Goal: Task Accomplishment & Management: Complete application form

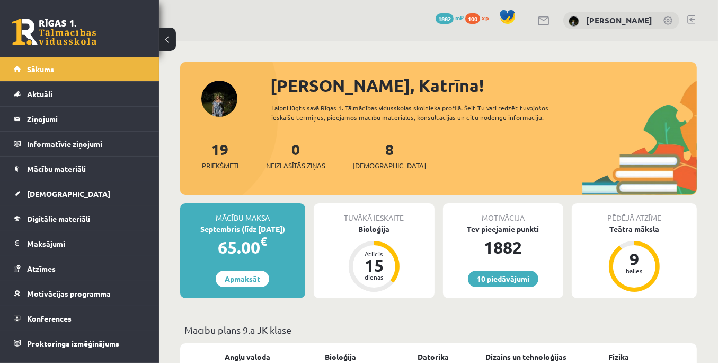
click at [208, 69] on div at bounding box center [438, 67] width 517 height 11
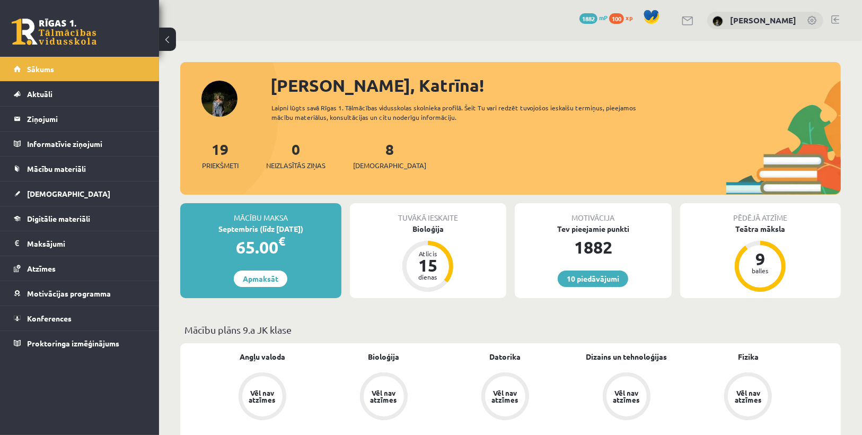
click at [593, 40] on div "10 Dāvanas 1882 mP 100 xp Katrīna Arāja" at bounding box center [510, 20] width 703 height 41
click at [375, 170] on span "[DEMOGRAPHIC_DATA]" at bounding box center [389, 165] width 73 height 11
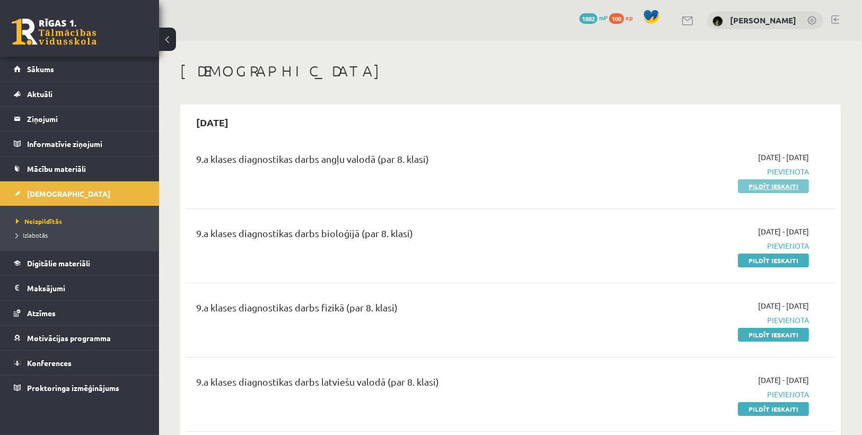
click at [757, 184] on link "Pildīt ieskaiti" at bounding box center [773, 186] width 71 height 14
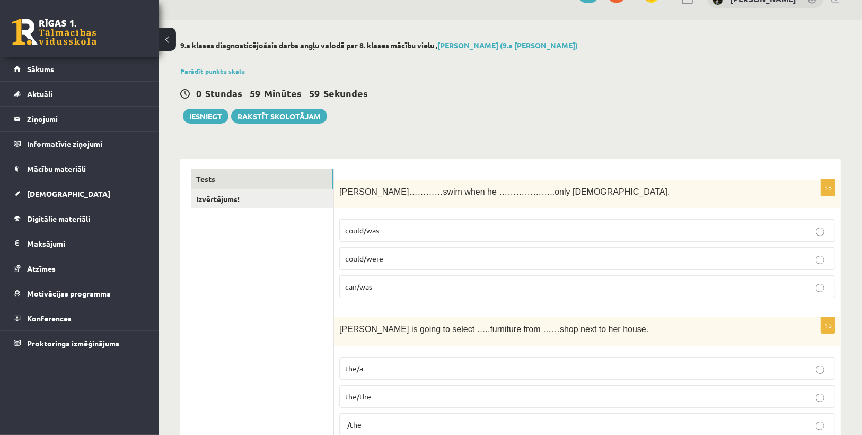
scroll to position [42, 0]
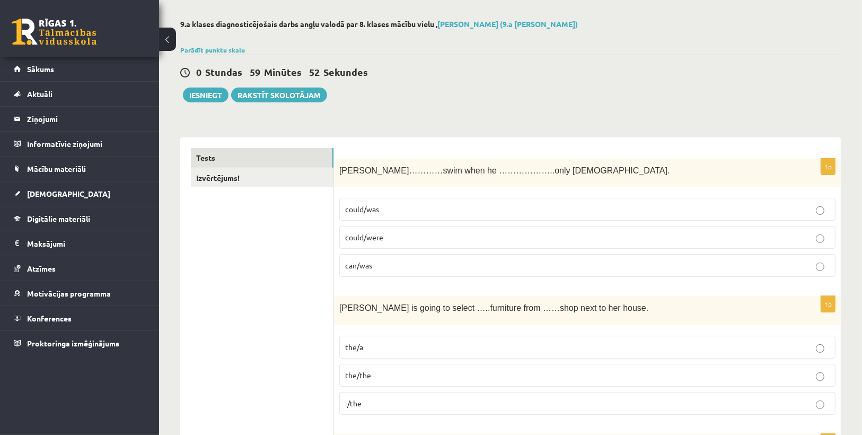
click at [429, 210] on p "could/was" at bounding box center [587, 209] width 484 height 11
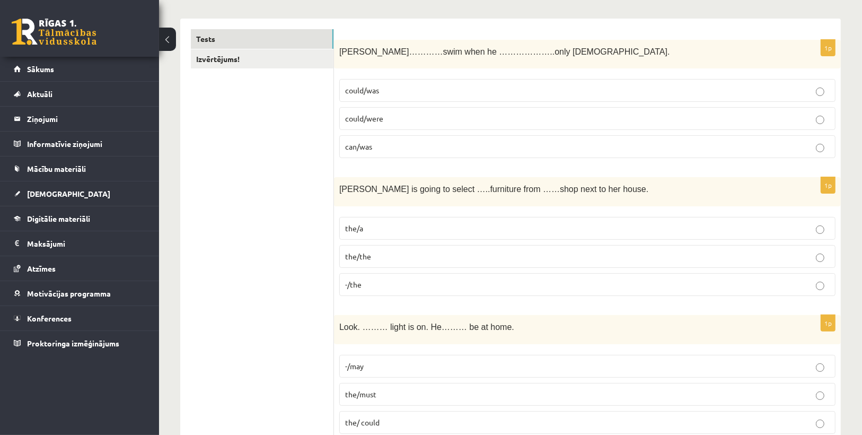
scroll to position [212, 0]
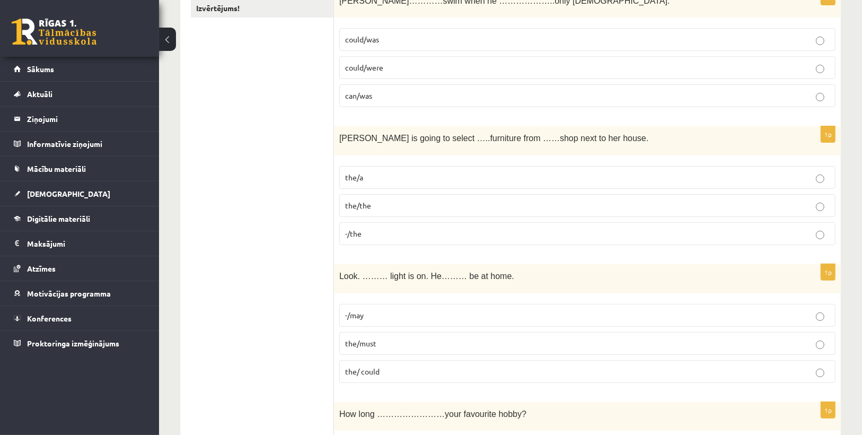
click at [403, 200] on p "the/the" at bounding box center [587, 205] width 484 height 11
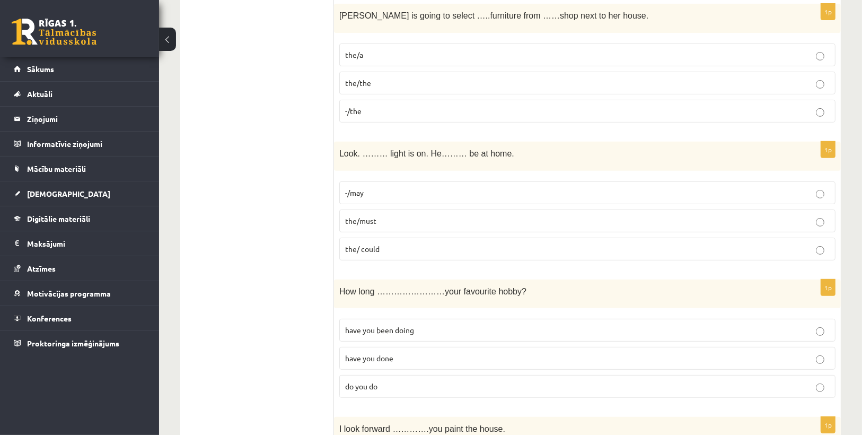
scroll to position [339, 0]
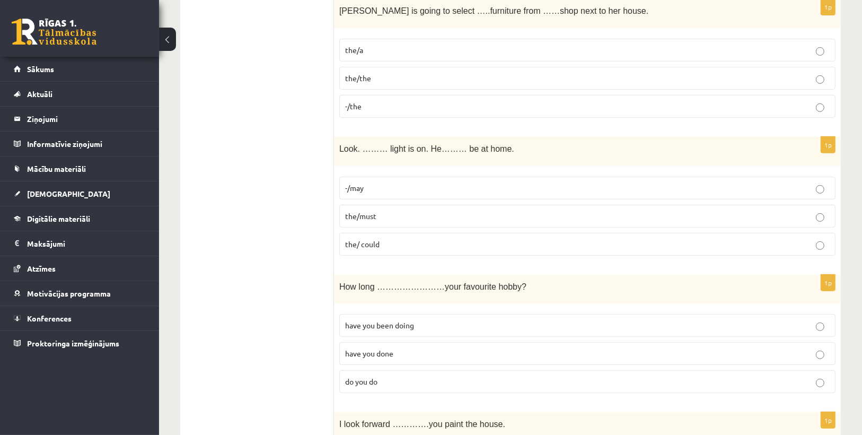
click at [412, 215] on p "the/must" at bounding box center [587, 215] width 484 height 11
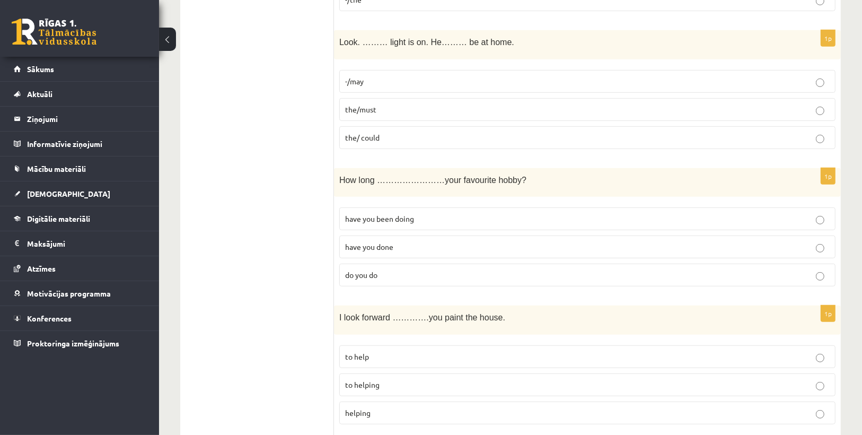
scroll to position [466, 0]
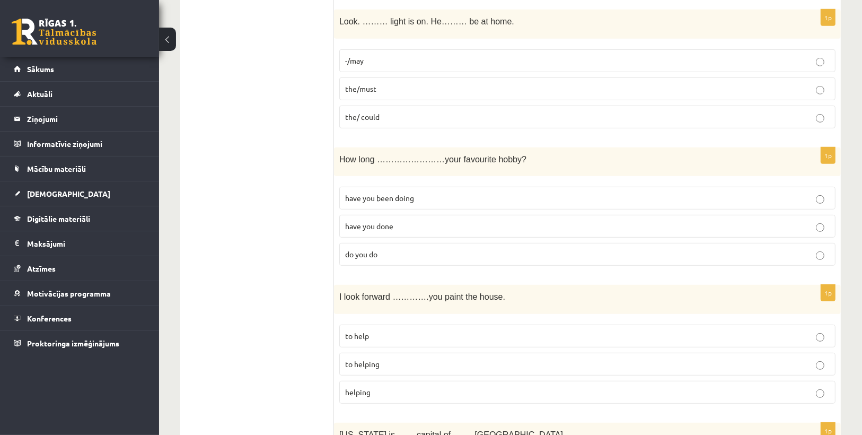
click at [411, 223] on p "have you done" at bounding box center [587, 225] width 484 height 11
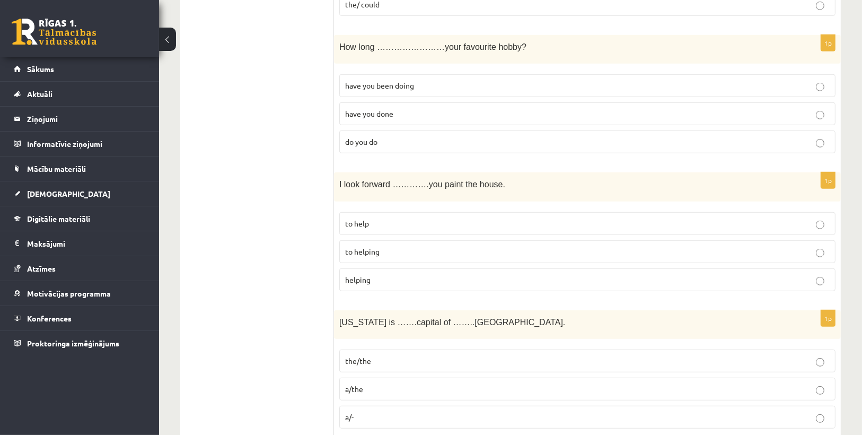
scroll to position [594, 0]
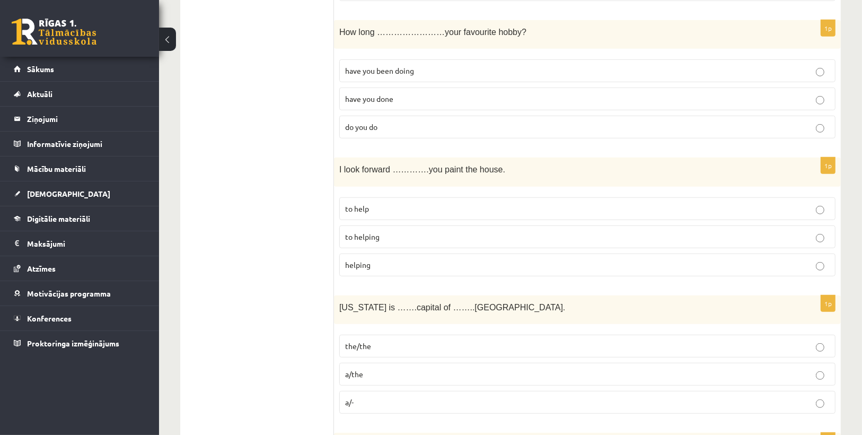
click at [411, 231] on p "to helping" at bounding box center [587, 236] width 484 height 11
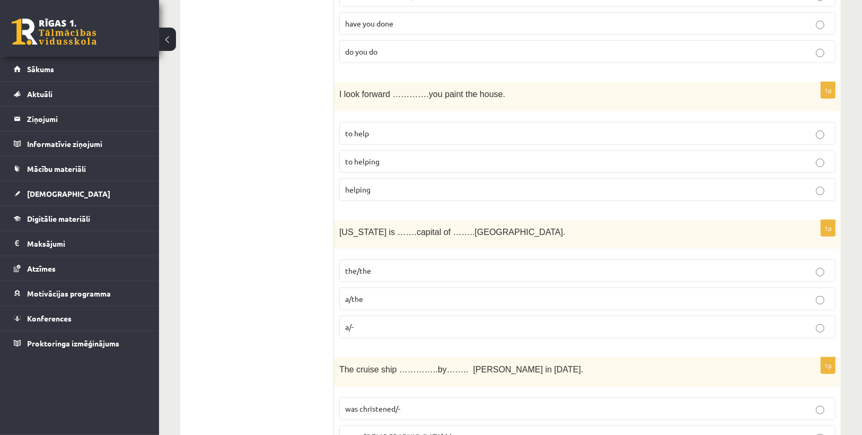
scroll to position [721, 0]
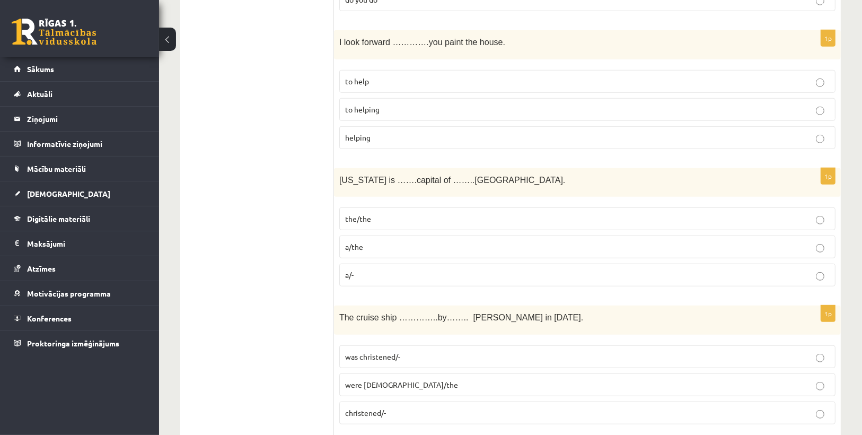
click at [405, 216] on p "the/the" at bounding box center [587, 218] width 484 height 11
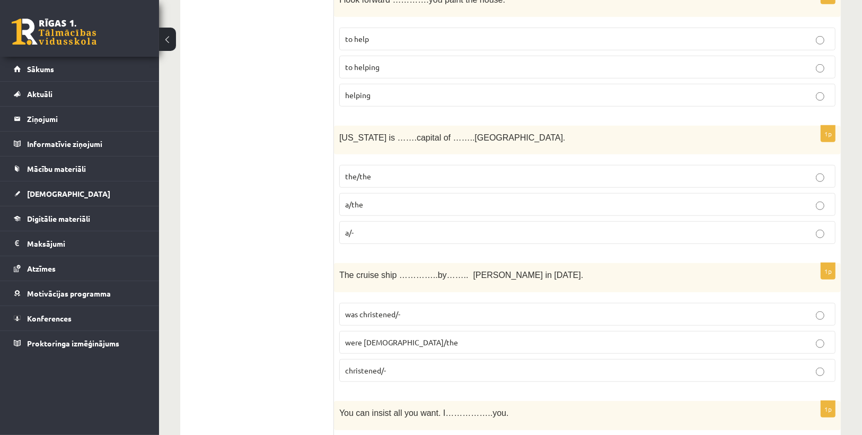
scroll to position [806, 0]
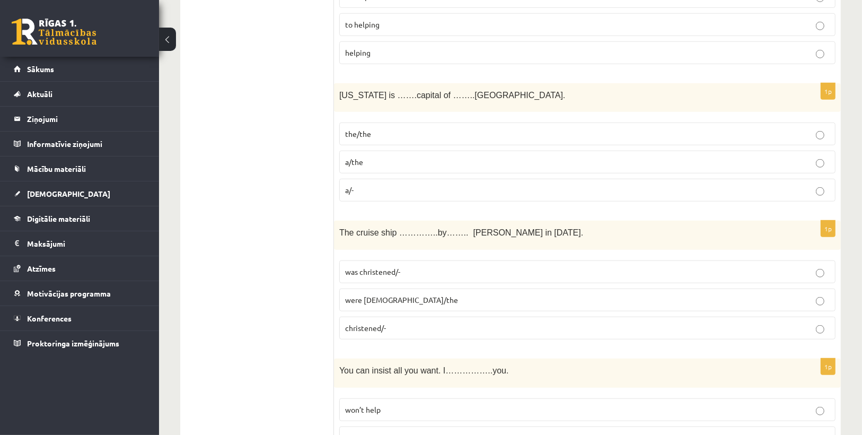
click at [430, 268] on p "was christened/-" at bounding box center [587, 271] width 484 height 11
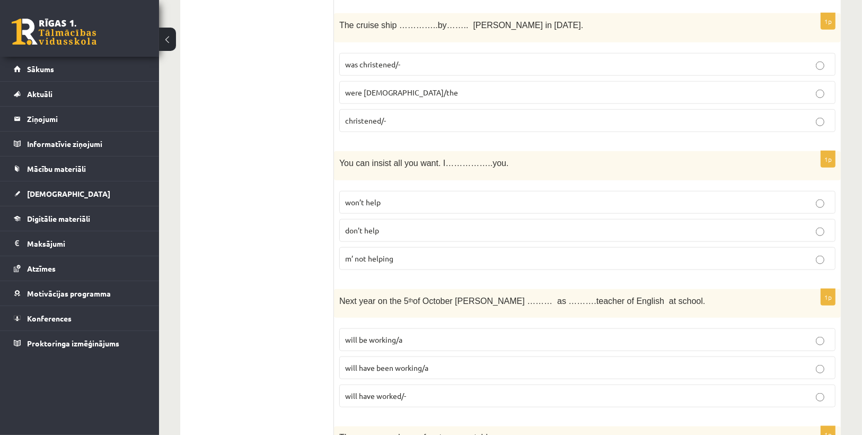
scroll to position [1018, 0]
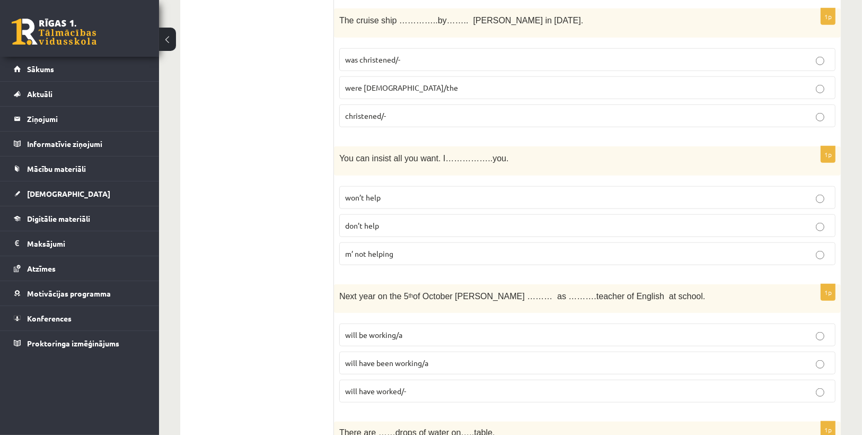
click at [406, 192] on p "won’t help" at bounding box center [587, 197] width 484 height 11
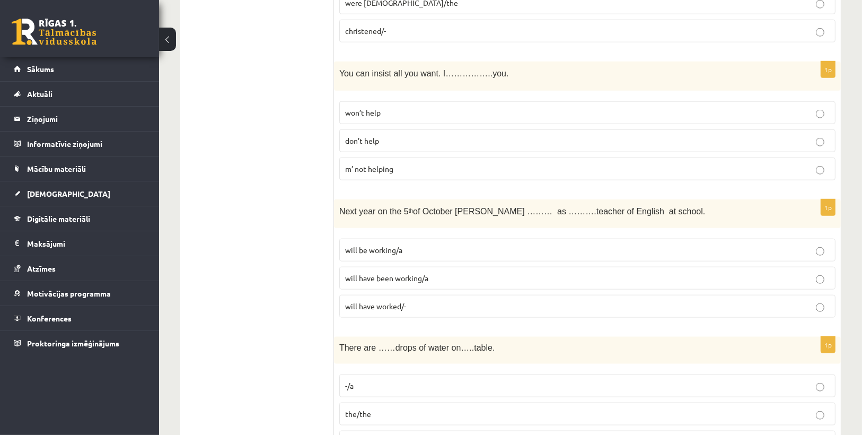
click at [451, 244] on p "will be working/a" at bounding box center [587, 249] width 484 height 11
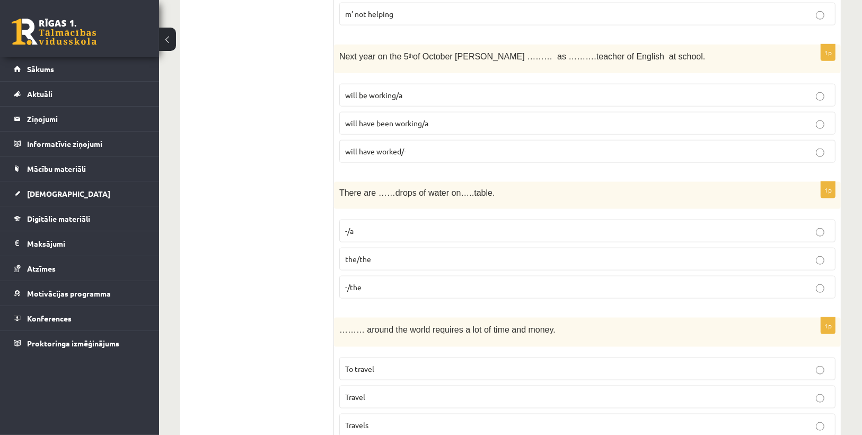
scroll to position [1272, 0]
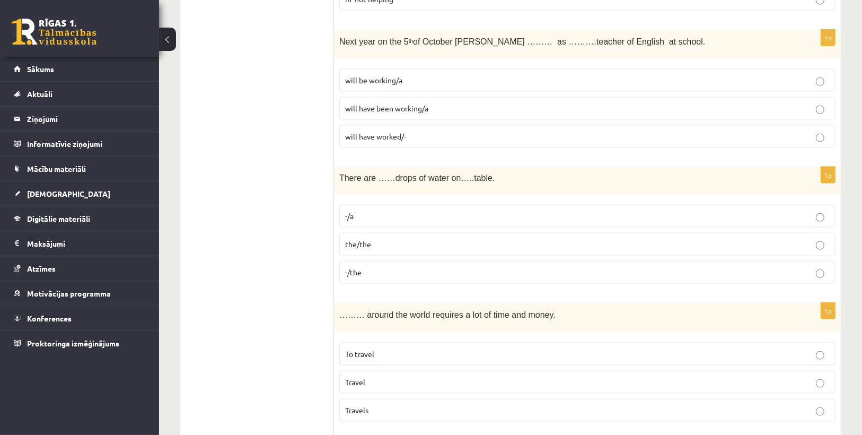
click at [406, 261] on label "-/the" at bounding box center [587, 272] width 496 height 23
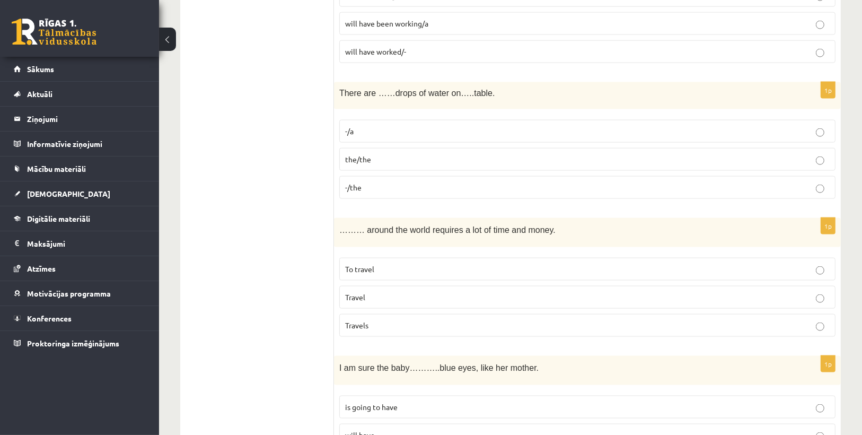
scroll to position [1399, 0]
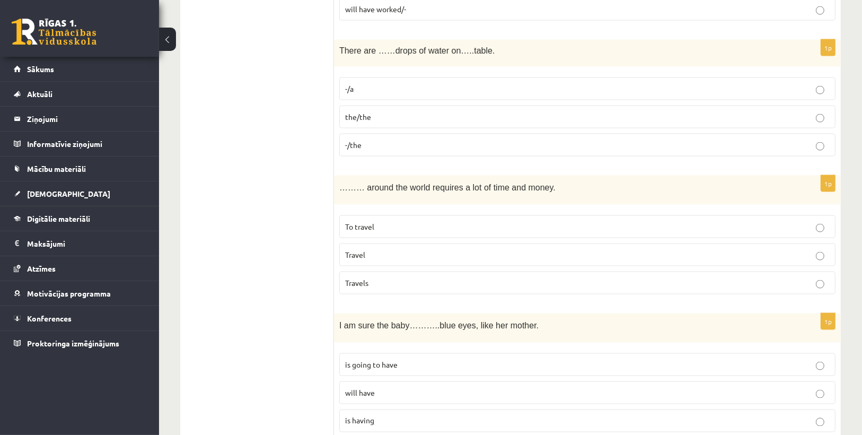
click at [389, 221] on p "To travel" at bounding box center [587, 226] width 484 height 11
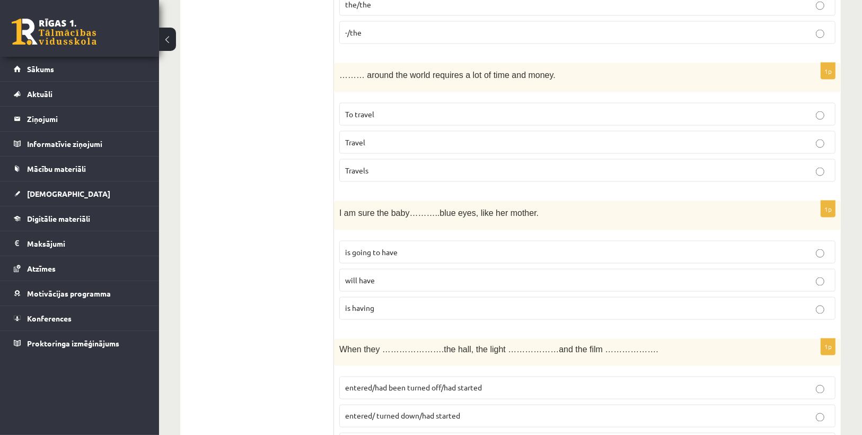
scroll to position [1526, 0]
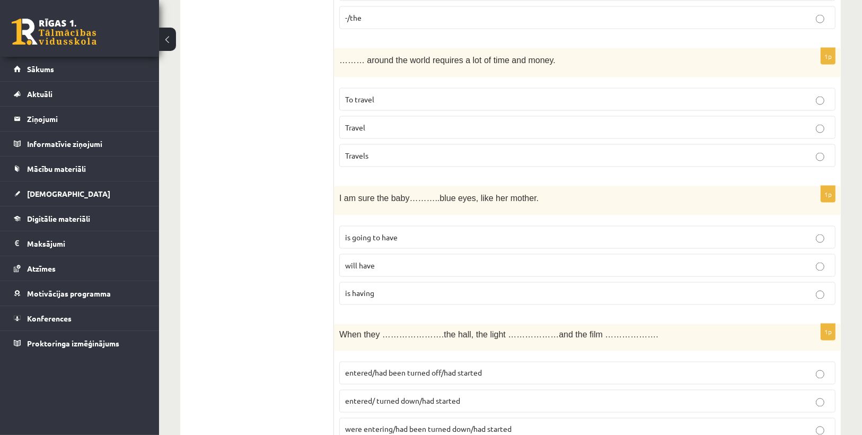
click at [426, 260] on p "will have" at bounding box center [587, 265] width 484 height 11
click at [425, 233] on label "is going to have" at bounding box center [587, 237] width 496 height 23
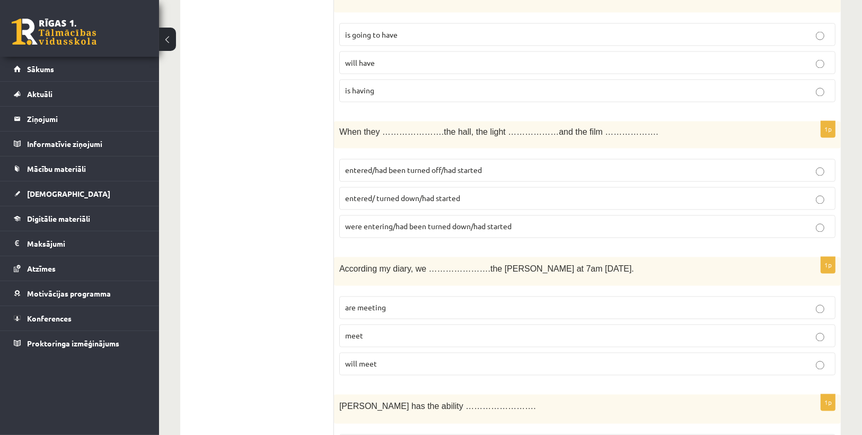
scroll to position [1738, 0]
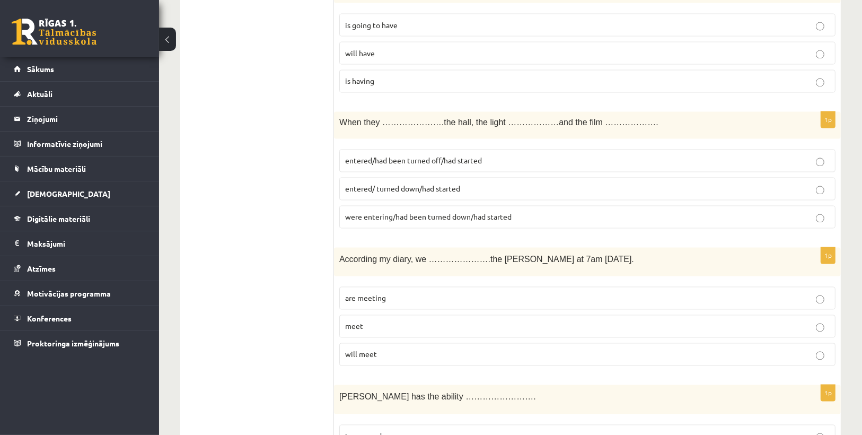
click at [428, 149] on label "entered/had been turned off/had started" at bounding box center [587, 160] width 496 height 23
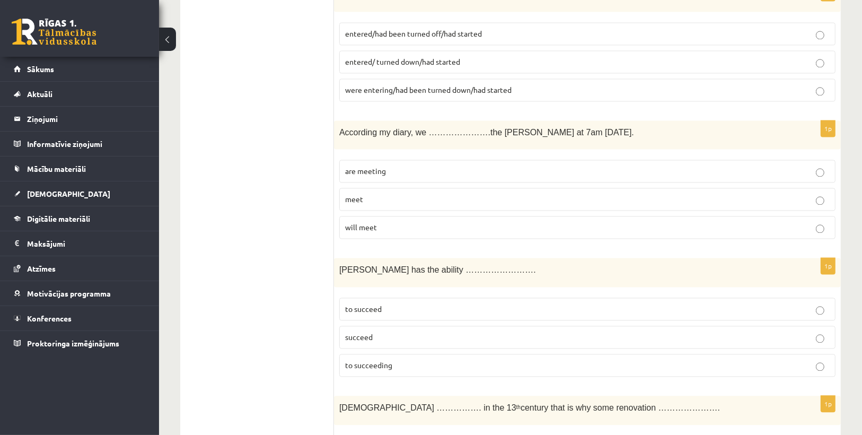
click at [418, 222] on p "will meet" at bounding box center [587, 227] width 484 height 11
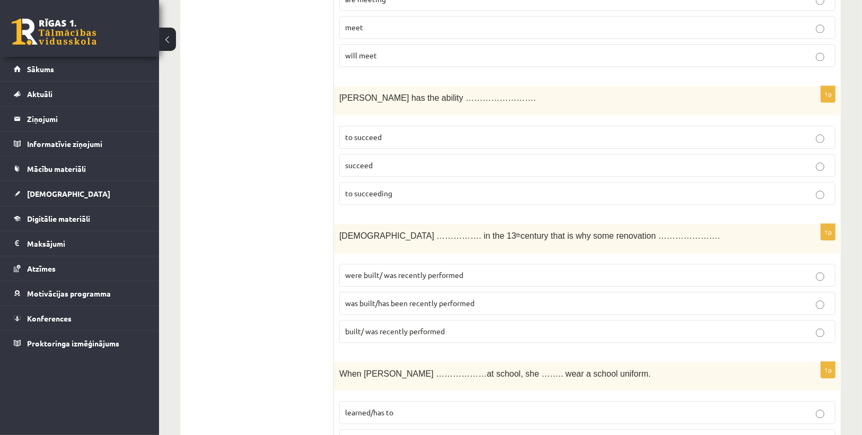
scroll to position [2025, 0]
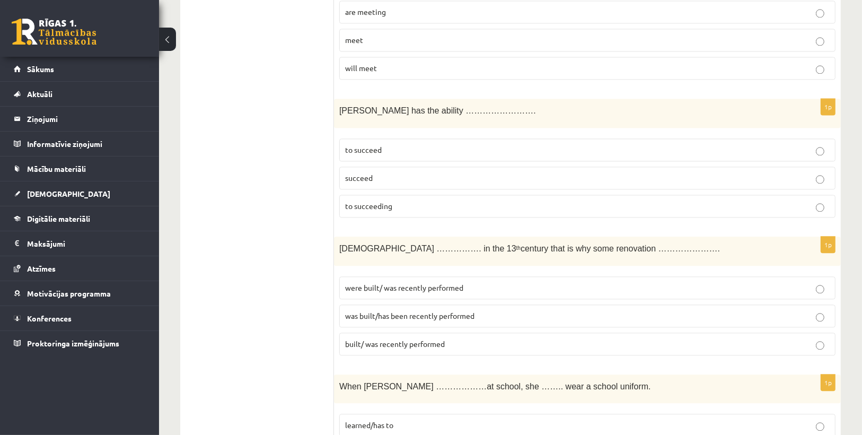
click at [408, 144] on p "to succeed" at bounding box center [587, 149] width 484 height 11
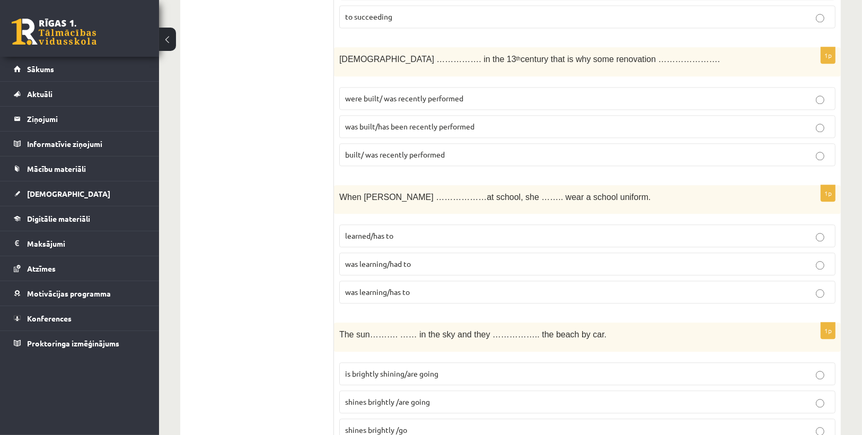
scroll to position [2237, 0]
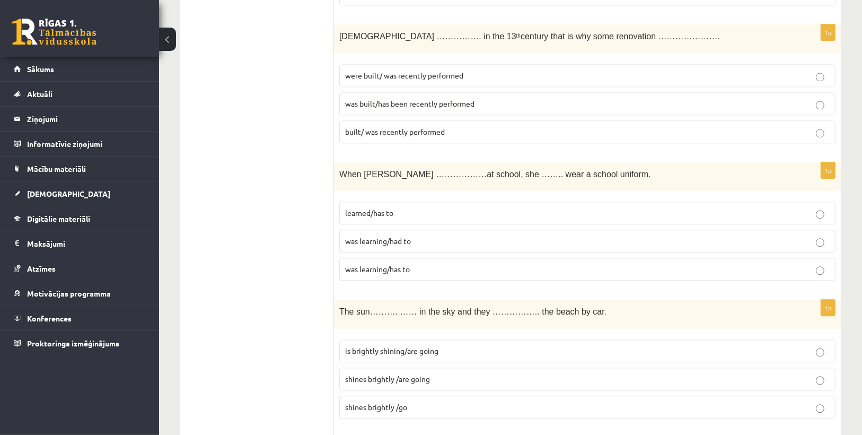
click at [411, 99] on span "was built/has been recently performed" at bounding box center [409, 104] width 129 height 10
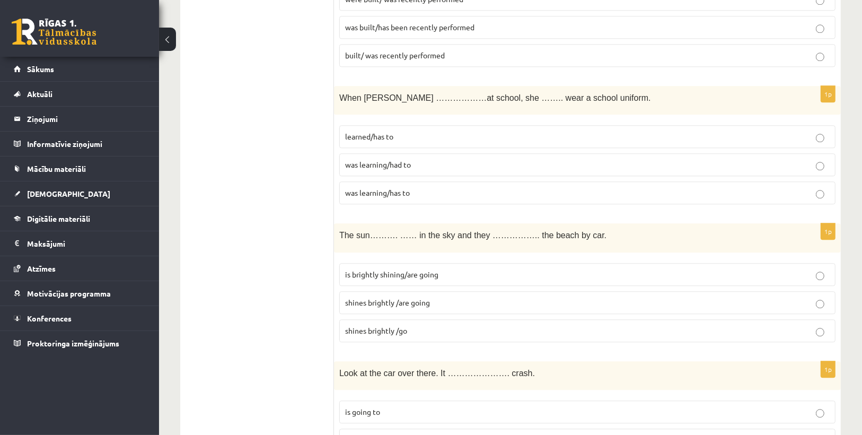
scroll to position [2321, 0]
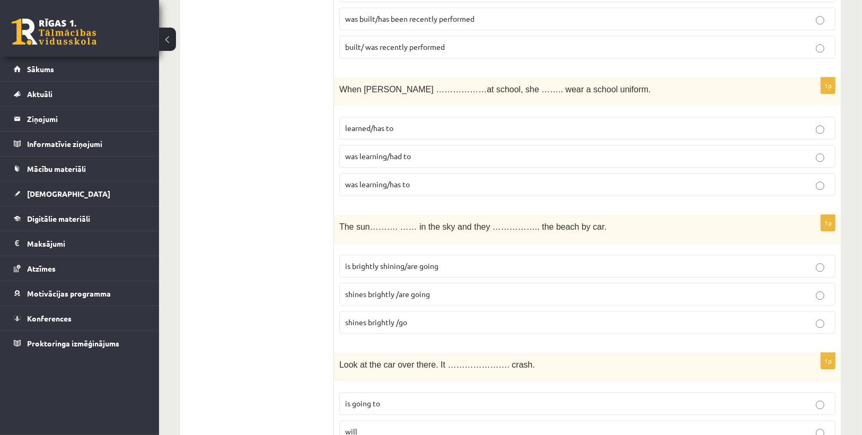
click at [443, 151] on p "was learning/had to" at bounding box center [587, 156] width 484 height 11
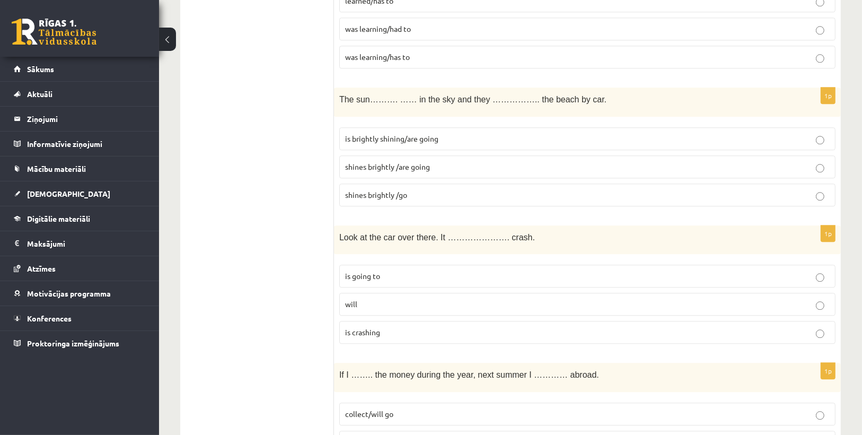
click at [445, 127] on label "is brightly shining/are going" at bounding box center [587, 138] width 496 height 23
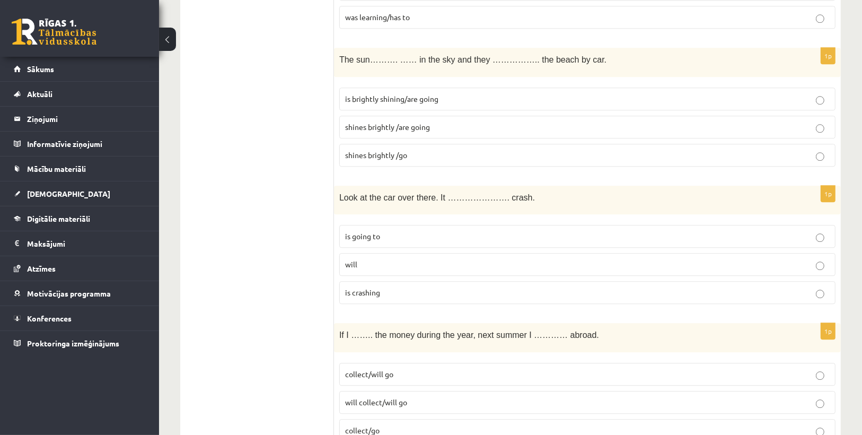
scroll to position [2533, 0]
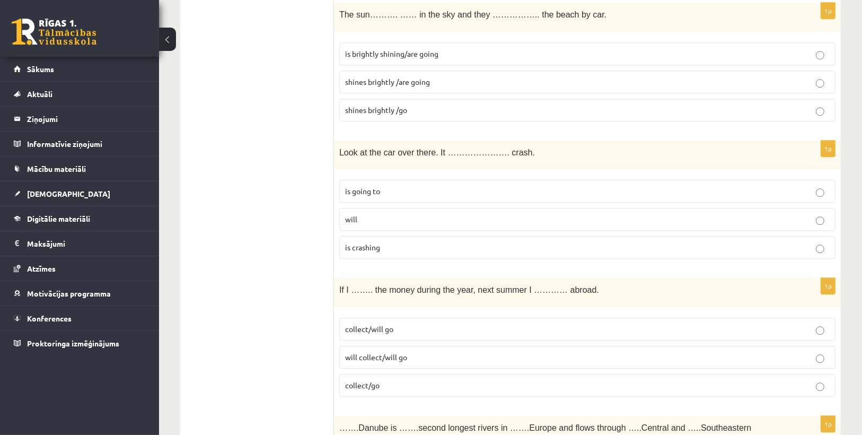
click at [393, 214] on p "will" at bounding box center [587, 219] width 484 height 11
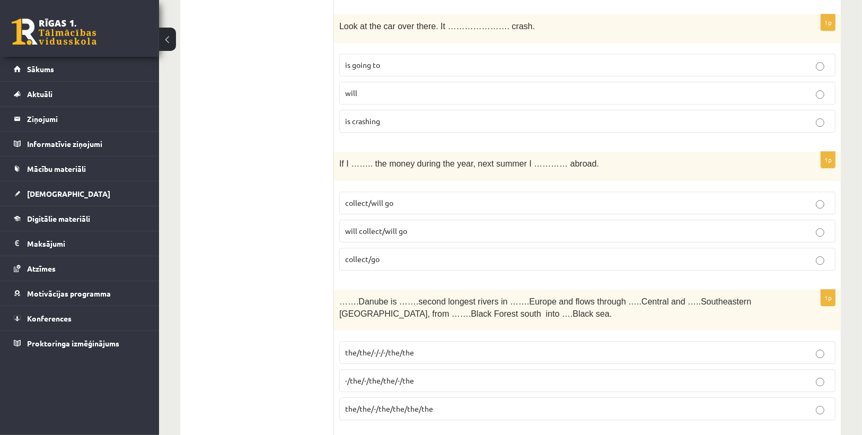
scroll to position [2661, 0]
click at [422, 246] on label "collect/go" at bounding box center [587, 257] width 496 height 23
click at [405, 196] on p "collect/will go" at bounding box center [587, 201] width 484 height 11
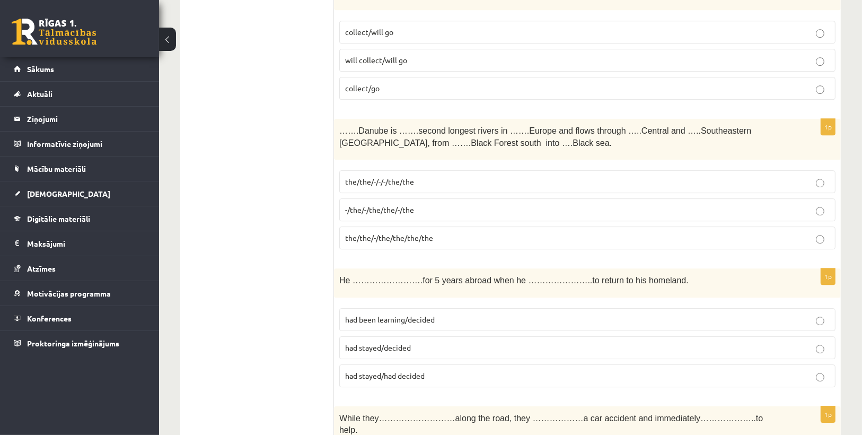
click at [426, 176] on p "the/the/-/-/-/the/the" at bounding box center [587, 181] width 484 height 11
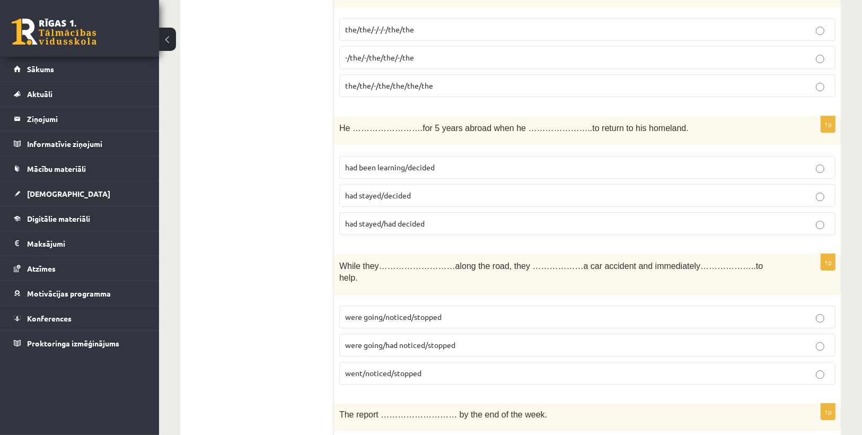
scroll to position [3000, 0]
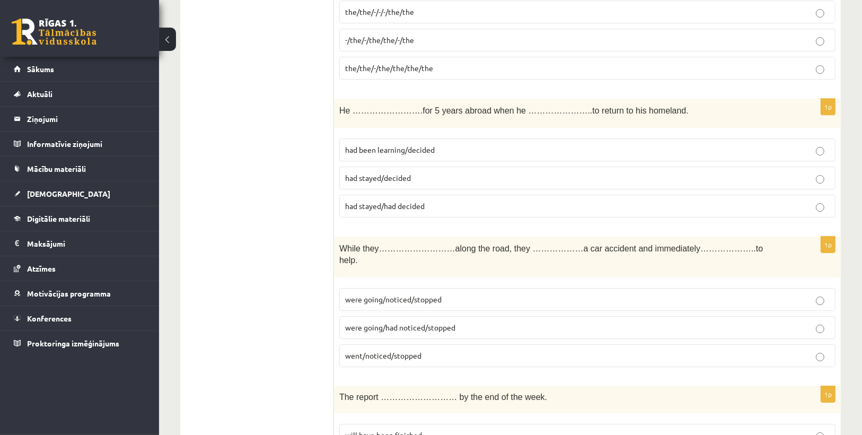
click at [426, 172] on p "had stayed/decided" at bounding box center [587, 177] width 484 height 11
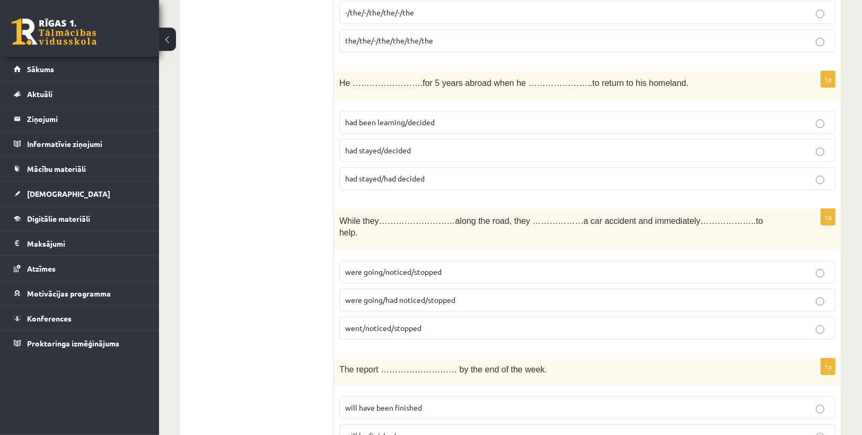
scroll to position [3042, 0]
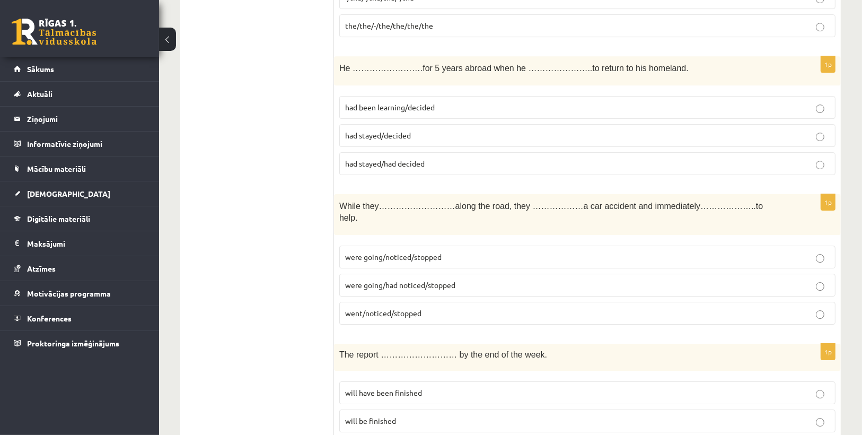
click at [436, 252] on span "were going/noticed/stopped" at bounding box center [393, 257] width 96 height 10
click at [453, 280] on span "were going/had noticed/stopped" at bounding box center [400, 285] width 110 height 10
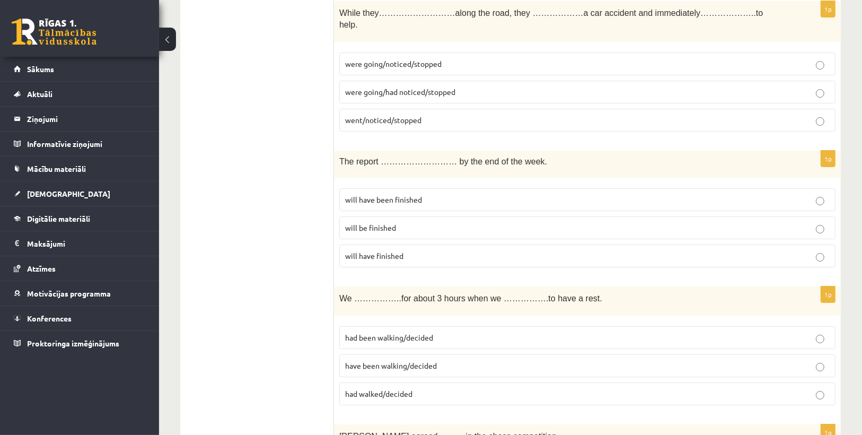
scroll to position [3254, 0]
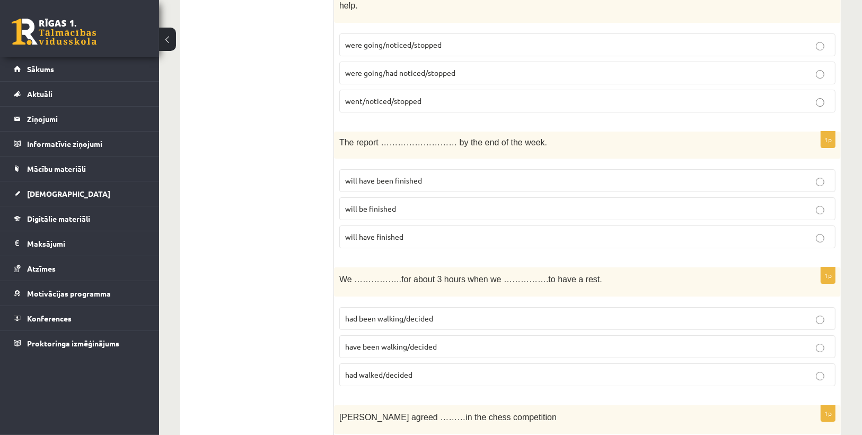
click at [388, 204] on span "will be finished" at bounding box center [370, 209] width 51 height 10
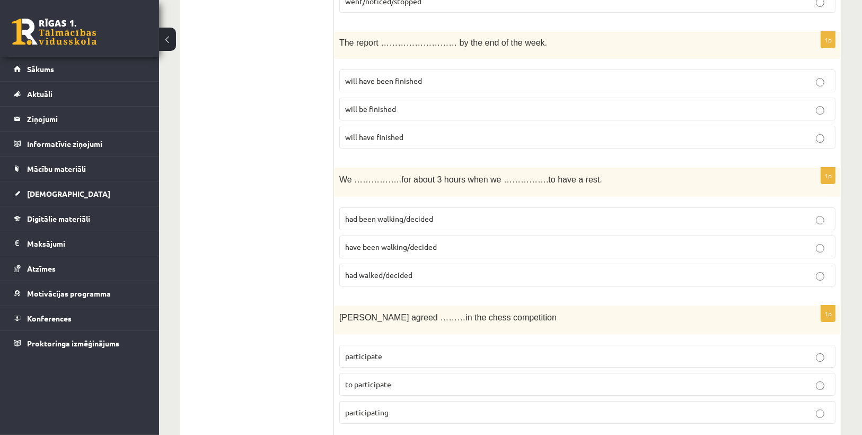
scroll to position [3424, 0]
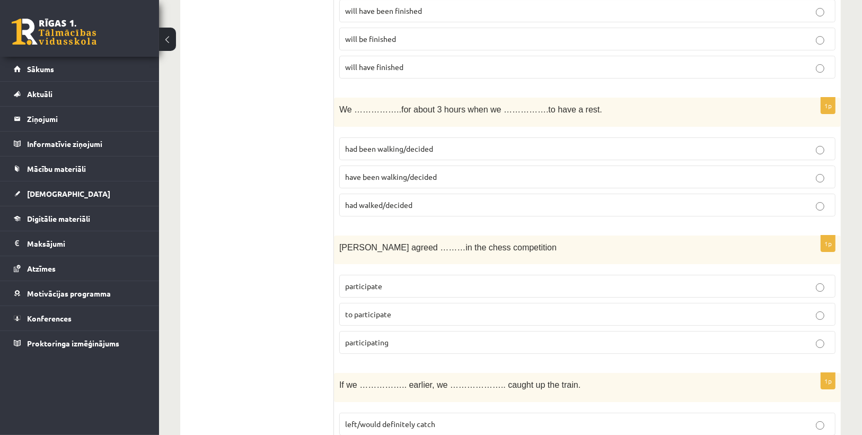
click at [438, 143] on p "had been walking/decided" at bounding box center [587, 148] width 484 height 11
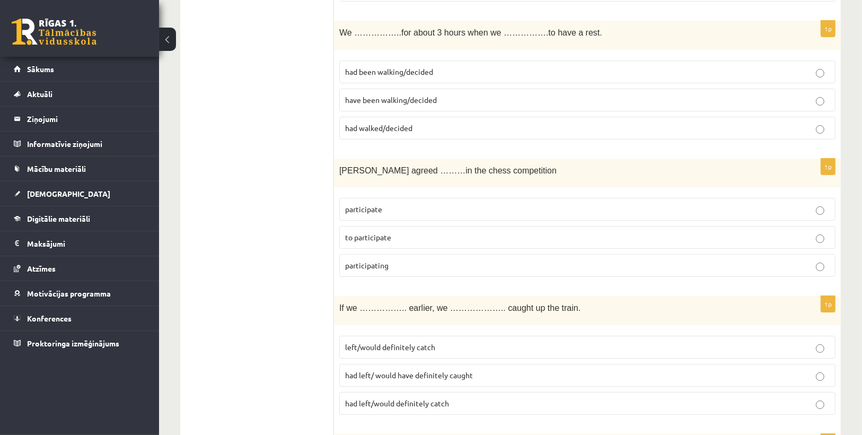
scroll to position [3551, 0]
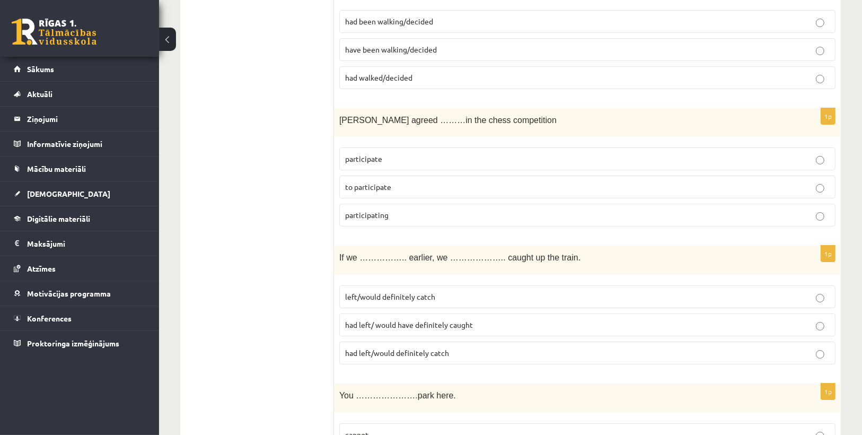
click at [420, 181] on p "to participate" at bounding box center [587, 186] width 484 height 11
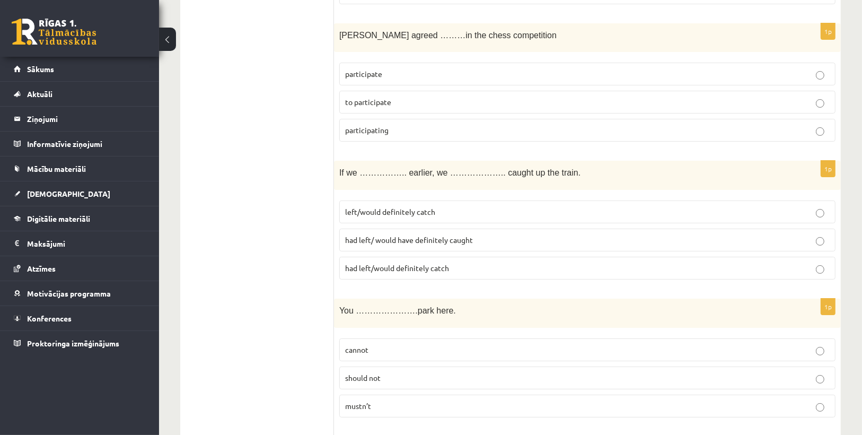
scroll to position [3678, 0]
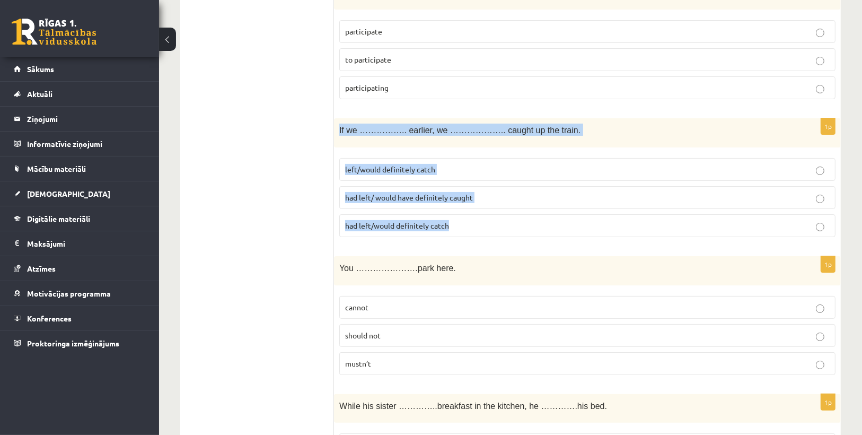
drag, startPoint x: 338, startPoint y: 83, endPoint x: 541, endPoint y: 169, distance: 219.9
click at [541, 169] on div "1p If we …………….. earlier, we ……………….. caught up the train. left/would definitel…" at bounding box center [587, 181] width 507 height 127
copy div "If we …………….. earlier, we ……………….. caught up the train. left/would definitely c…"
click at [547, 220] on p "had left/would definitely catch" at bounding box center [587, 225] width 484 height 11
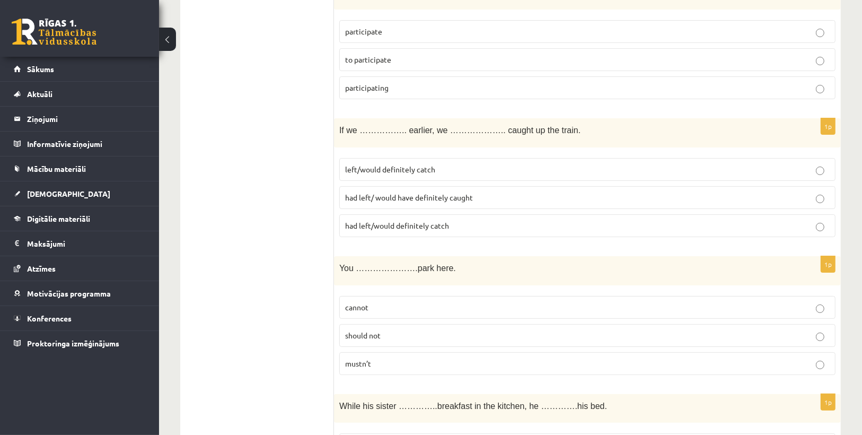
click at [572, 220] on p "had left/would definitely catch" at bounding box center [587, 225] width 484 height 11
click at [462, 192] on span "had left/ would have definitely caught" at bounding box center [409, 197] width 128 height 10
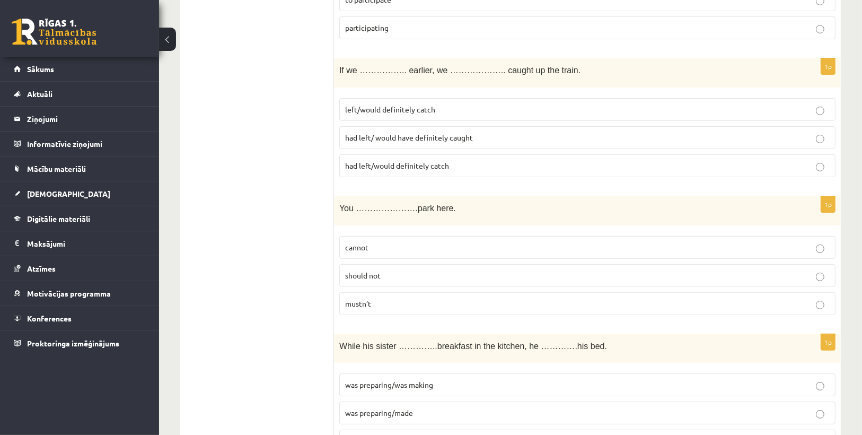
scroll to position [3748, 0]
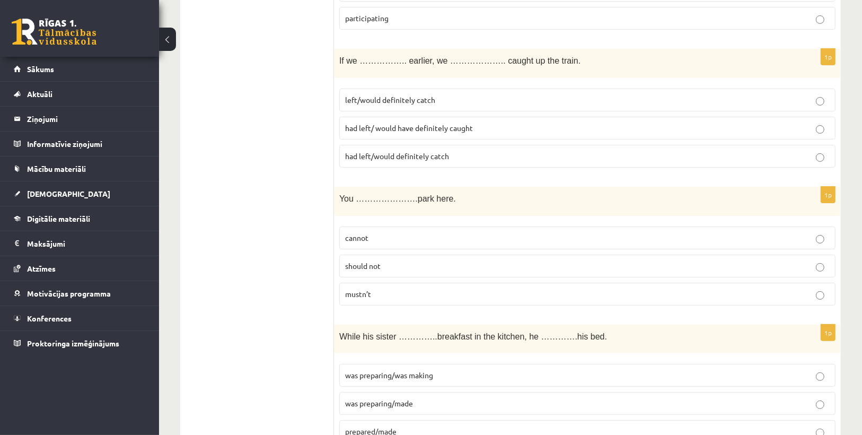
click at [429, 226] on label "cannot" at bounding box center [587, 237] width 496 height 23
click at [438, 369] on p "was preparing/was making" at bounding box center [587, 374] width 484 height 11
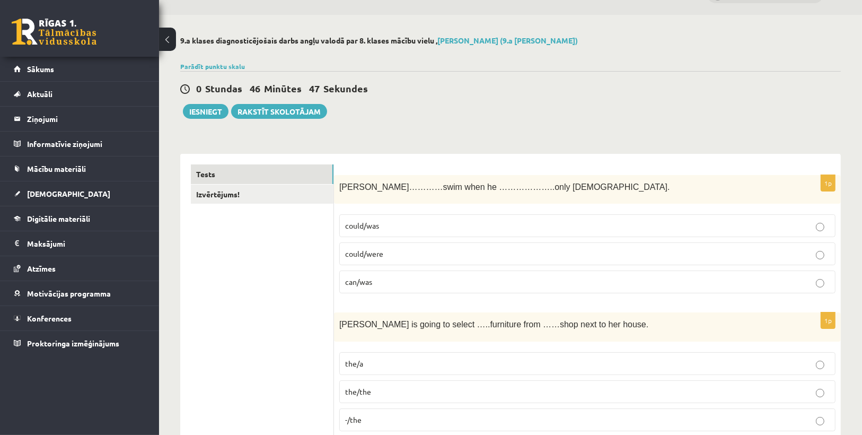
scroll to position [0, 0]
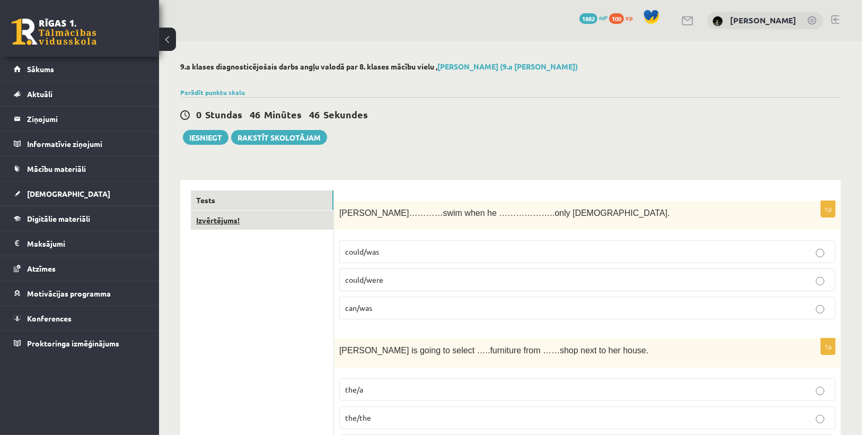
click at [278, 219] on link "Izvērtējums!" at bounding box center [262, 220] width 143 height 20
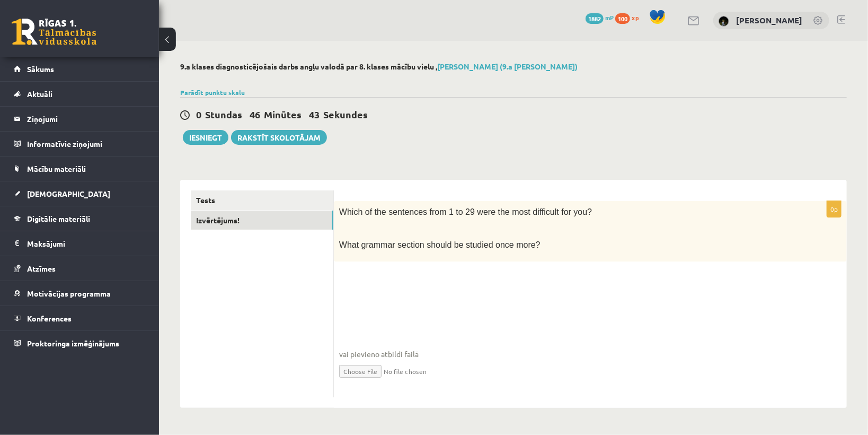
click at [542, 286] on fieldset "vai pievieno atbildi failā Iesniegtā atbilde" at bounding box center [590, 336] width 502 height 109
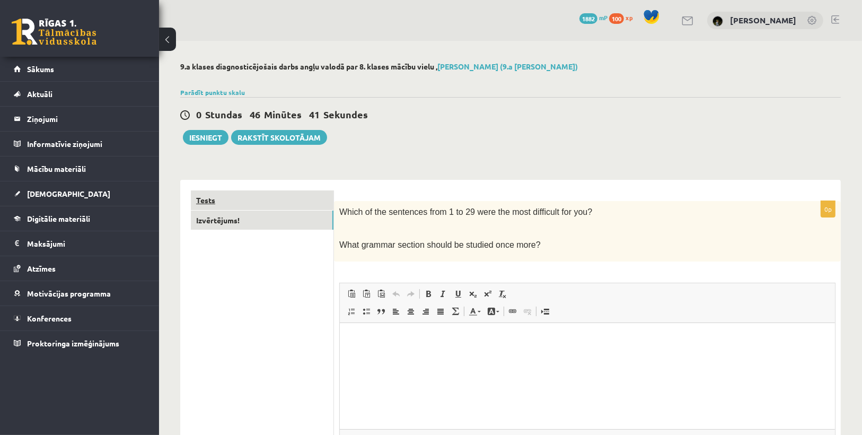
click at [276, 192] on link "Tests" at bounding box center [262, 200] width 143 height 20
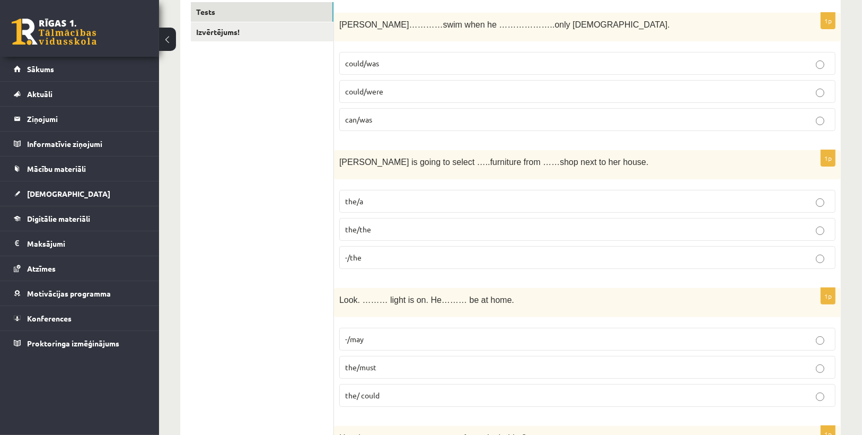
scroll to position [195, 0]
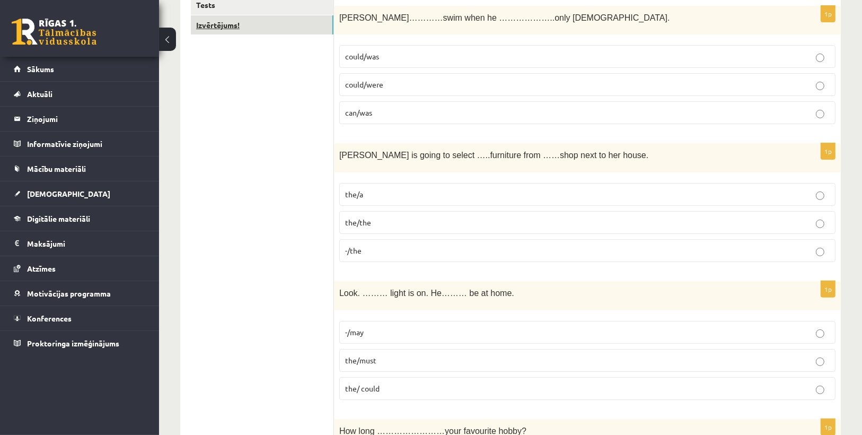
click at [212, 21] on link "Izvērtējums!" at bounding box center [262, 25] width 143 height 20
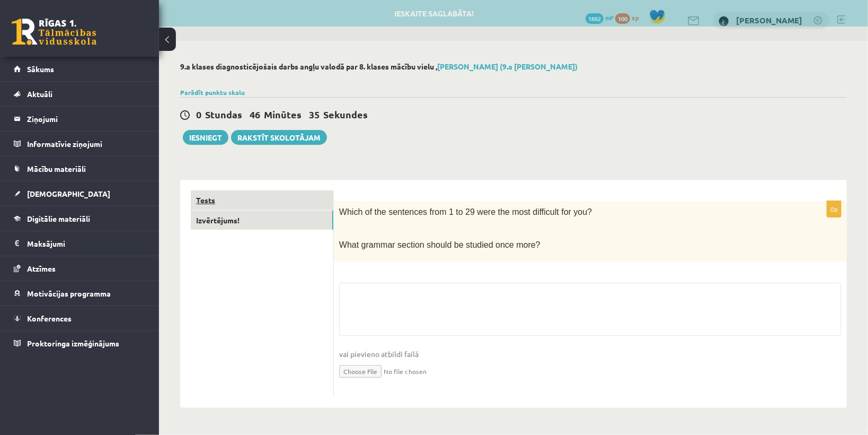
click at [232, 198] on link "Tests" at bounding box center [262, 200] width 143 height 20
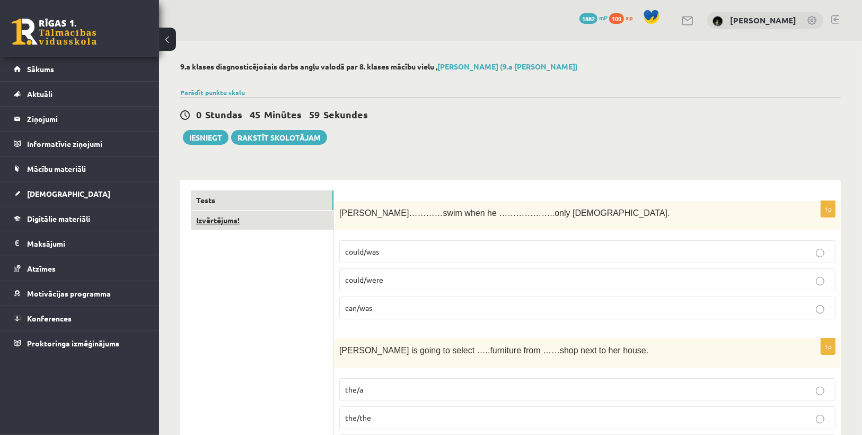
click at [291, 217] on link "Izvērtējums!" at bounding box center [262, 220] width 143 height 20
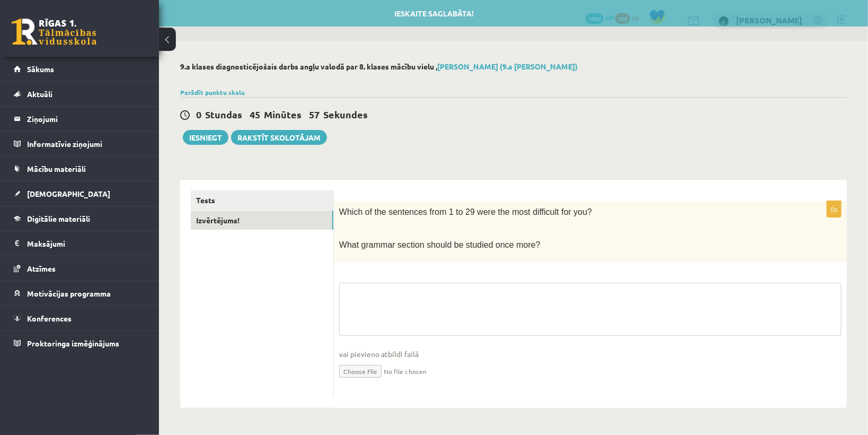
click at [433, 295] on textarea at bounding box center [590, 308] width 502 height 53
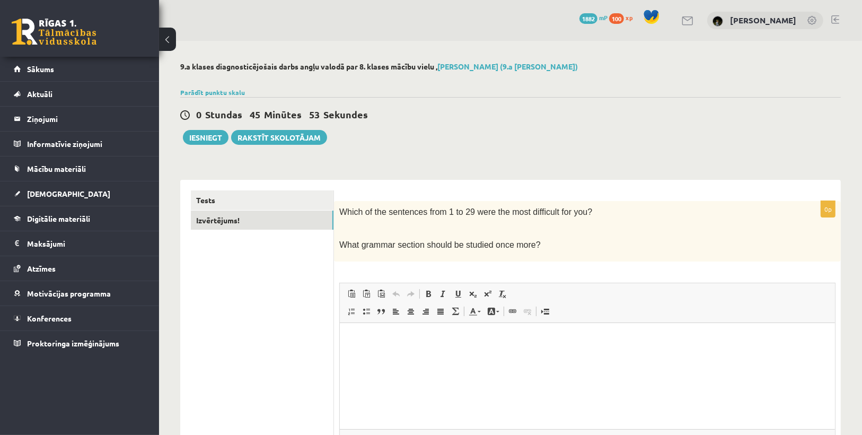
scroll to position [100, 0]
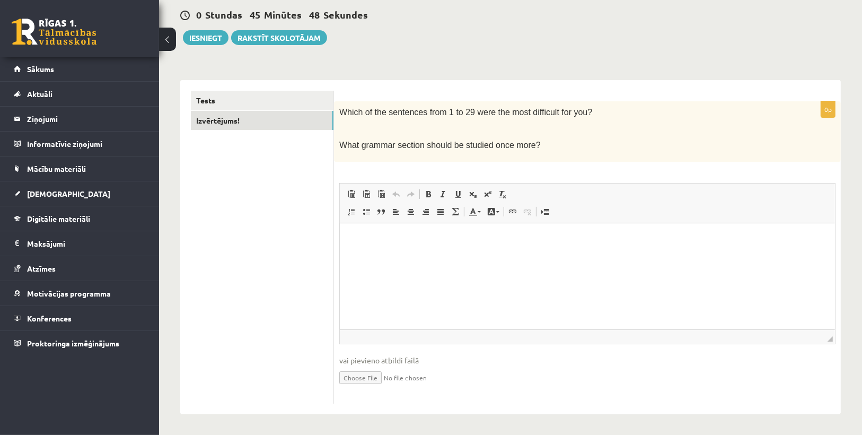
click at [496, 255] on html at bounding box center [586, 239] width 495 height 32
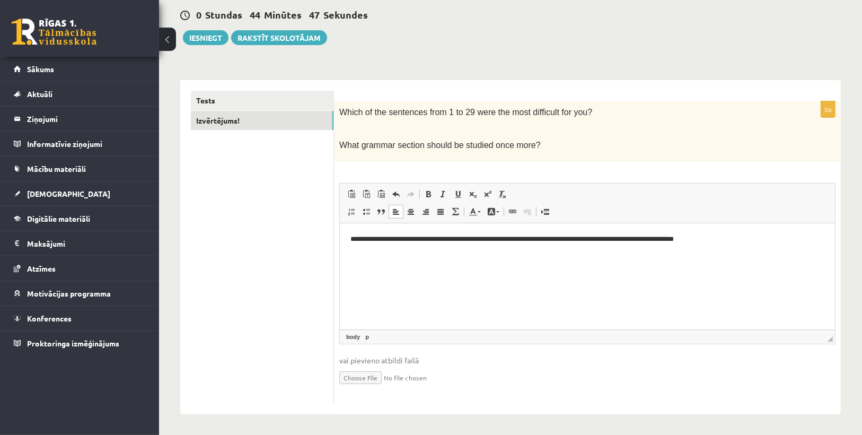
click at [640, 237] on p "**********" at bounding box center [587, 238] width 474 height 11
click at [642, 236] on p "**********" at bounding box center [587, 238] width 474 height 11
click at [738, 240] on p "**********" at bounding box center [587, 238] width 474 height 11
click at [200, 36] on button "Iesniegt" at bounding box center [206, 37] width 46 height 15
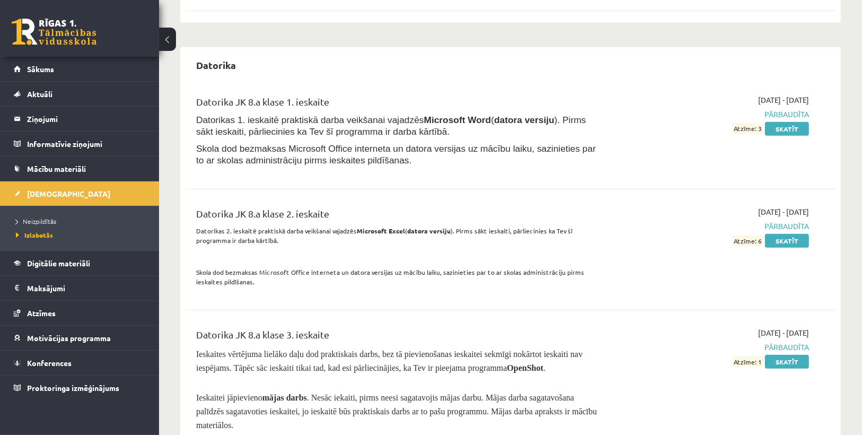
scroll to position [933, 0]
click at [67, 69] on link "Sākums" at bounding box center [80, 69] width 132 height 24
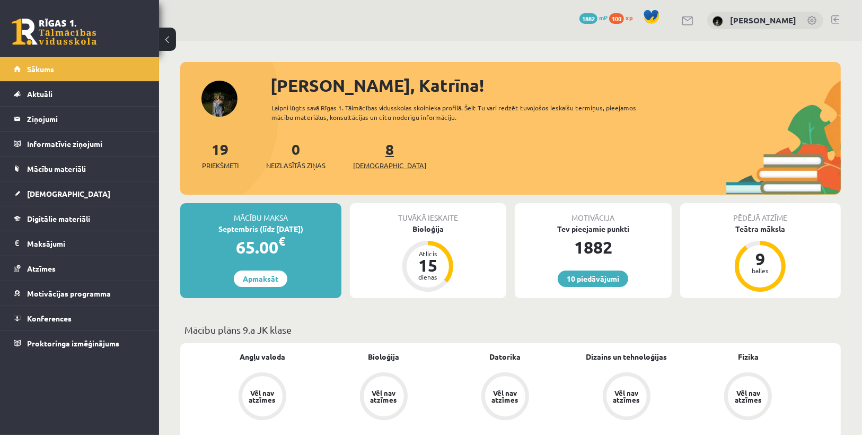
click at [370, 167] on span "[DEMOGRAPHIC_DATA]" at bounding box center [389, 165] width 73 height 11
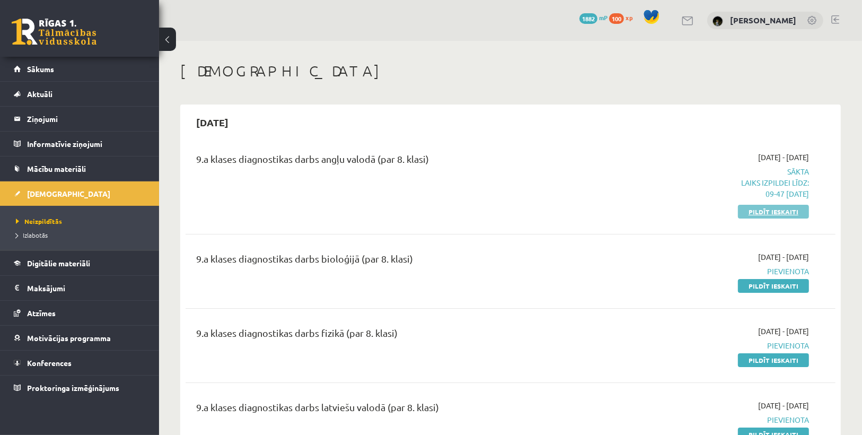
click at [769, 213] on link "Pildīt ieskaiti" at bounding box center [773, 212] width 71 height 14
click at [746, 214] on link "Pildīt ieskaiti" at bounding box center [773, 212] width 71 height 14
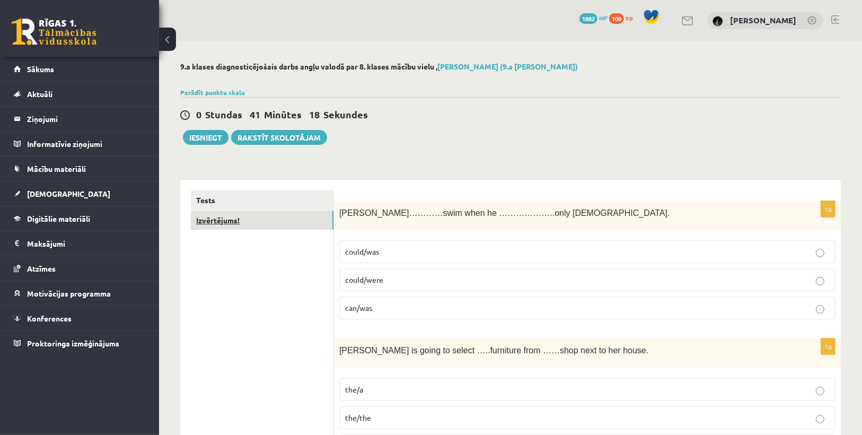
click at [288, 227] on link "Izvērtējums!" at bounding box center [262, 220] width 143 height 20
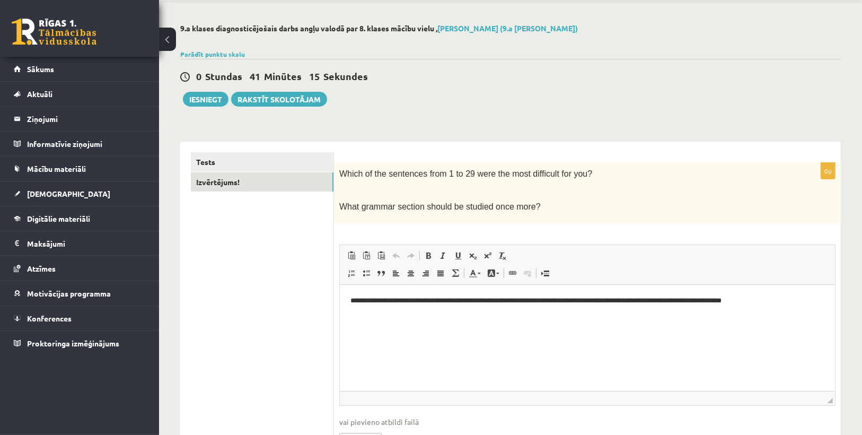
scroll to position [100, 0]
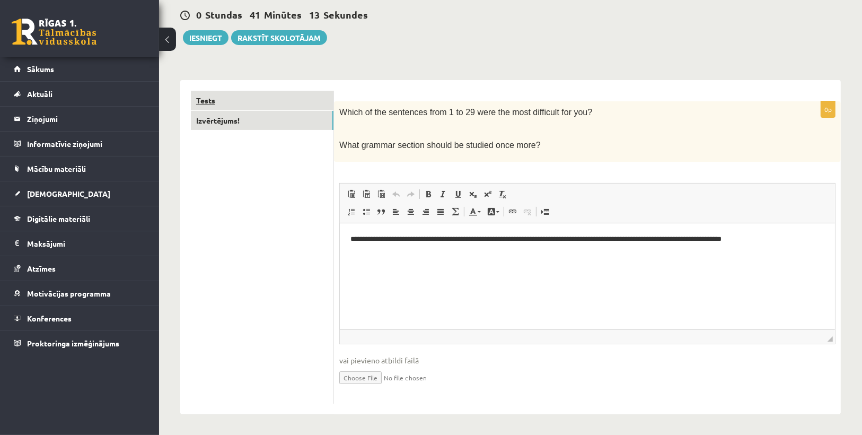
click at [242, 107] on link "Tests" at bounding box center [262, 101] width 143 height 20
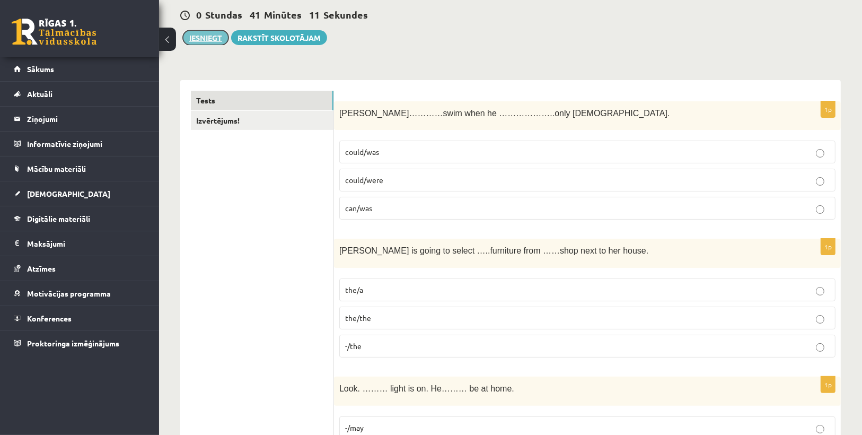
click at [214, 37] on button "Iesniegt" at bounding box center [206, 37] width 46 height 15
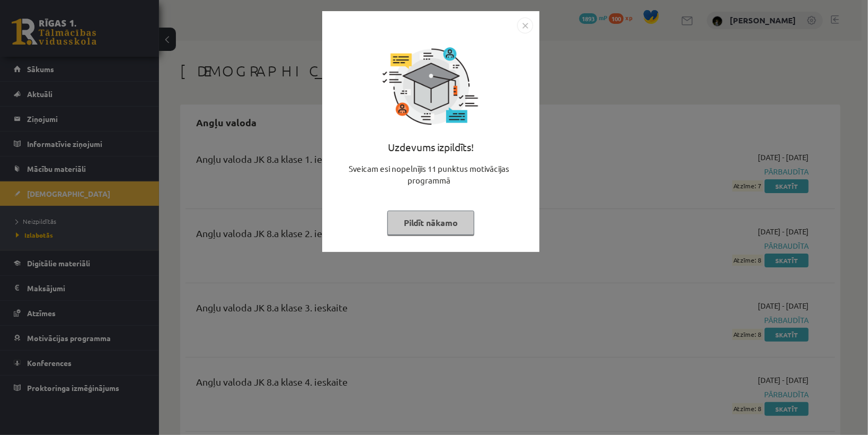
click at [441, 222] on button "Pildīt nākamo" at bounding box center [430, 222] width 87 height 24
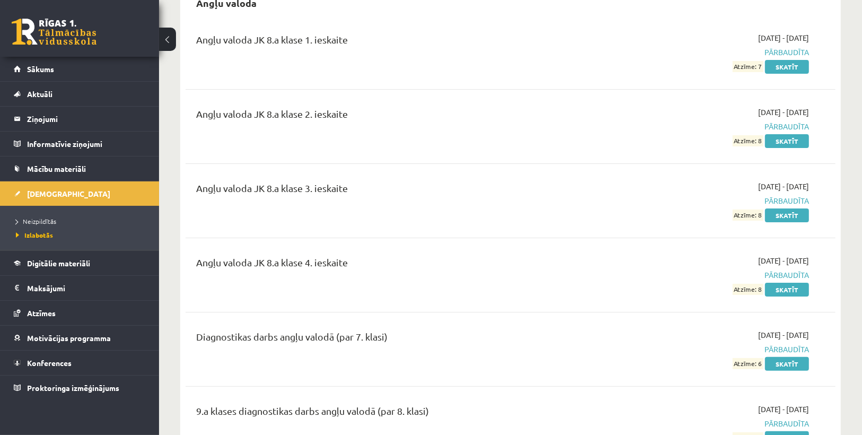
scroll to position [127, 0]
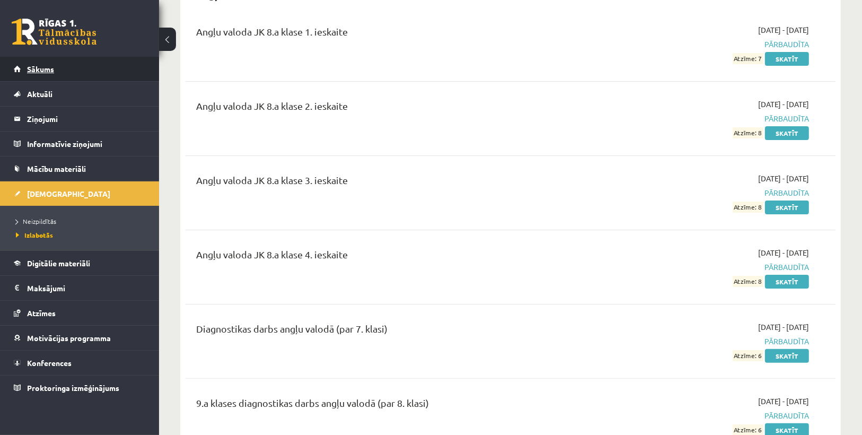
click at [68, 66] on link "Sākums" at bounding box center [80, 69] width 132 height 24
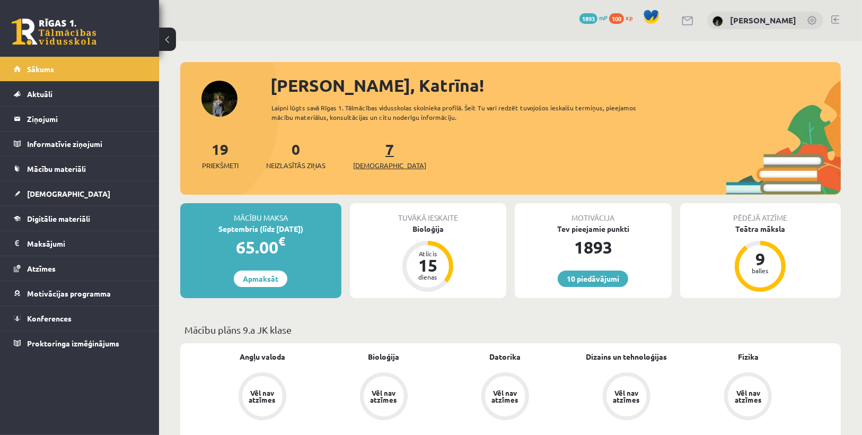
click at [378, 165] on span "[DEMOGRAPHIC_DATA]" at bounding box center [389, 165] width 73 height 11
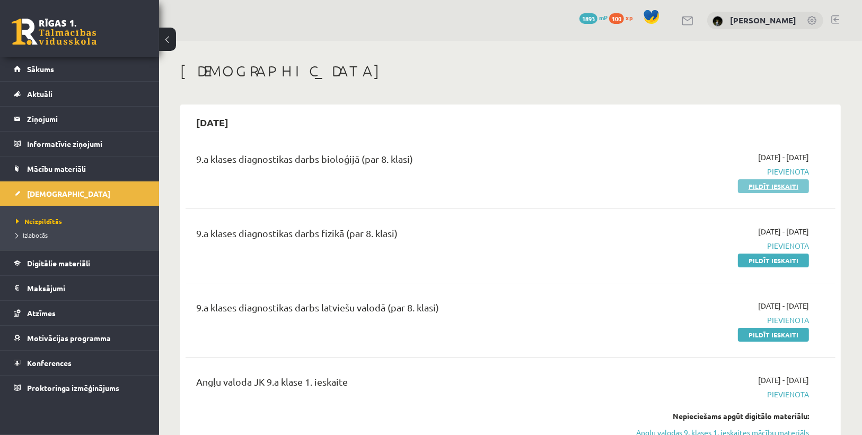
click at [767, 183] on link "Pildīt ieskaiti" at bounding box center [773, 186] width 71 height 14
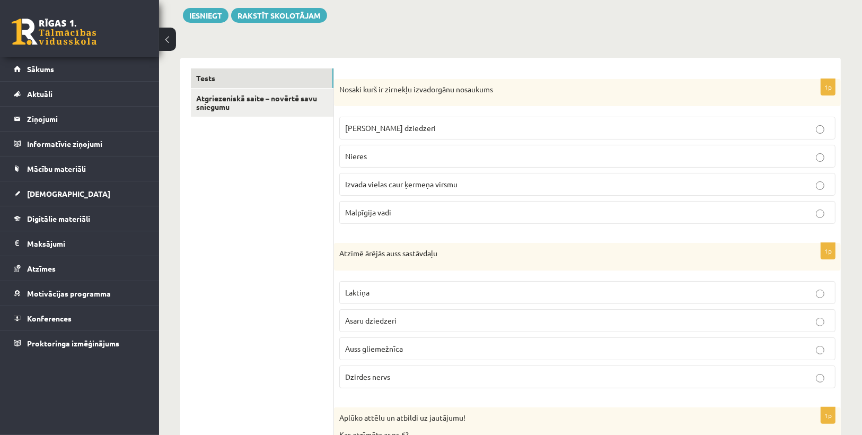
scroll to position [127, 0]
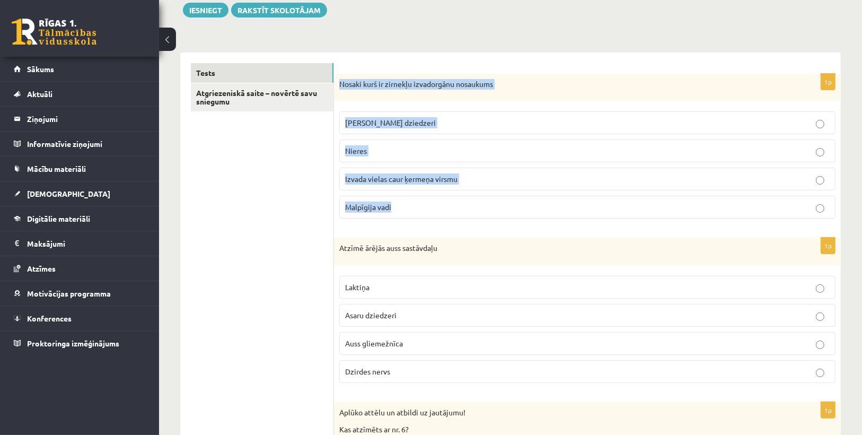
drag, startPoint x: 340, startPoint y: 77, endPoint x: 425, endPoint y: 196, distance: 146.2
click at [425, 196] on div "1p Nosaki kurš ir zirnekļu izvadorgānu nosaukums Zaļie dziedzeri [GEOGRAPHIC_DA…" at bounding box center [587, 151] width 507 height 154
copy div "Nosaki kurš ir zirnekļu izvadorgānu nosaukums Zaļie dziedzeri Nieres Izvada vie…"
click at [443, 205] on p "Malpīgija vadi" at bounding box center [587, 206] width 484 height 11
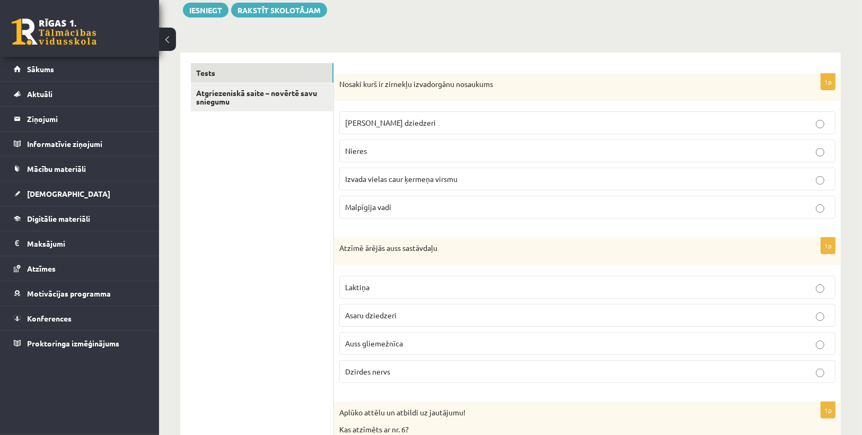
click at [364, 199] on label "Malpīgija vadi" at bounding box center [587, 207] width 496 height 23
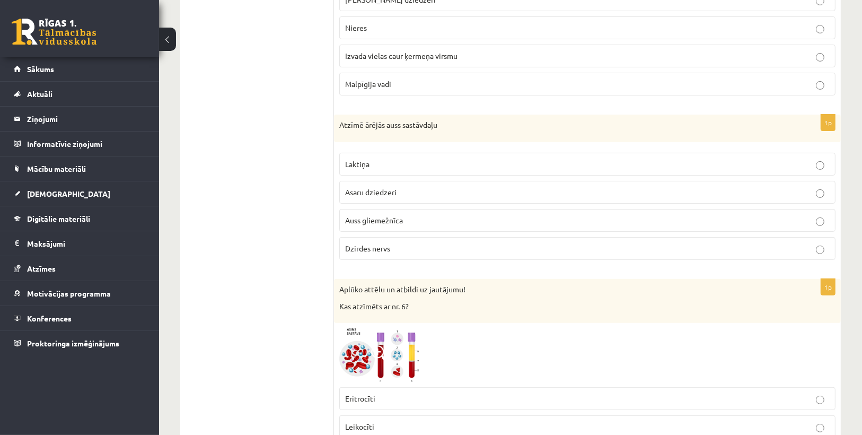
scroll to position [254, 0]
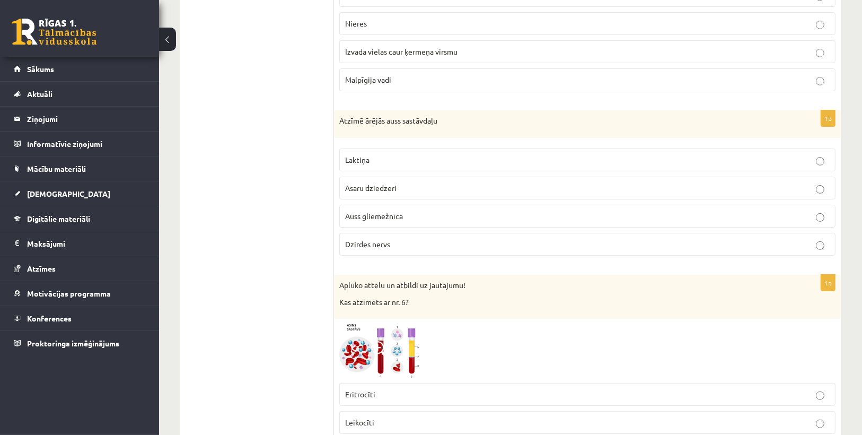
click at [408, 211] on p "Auss gliemežnīca" at bounding box center [587, 215] width 484 height 11
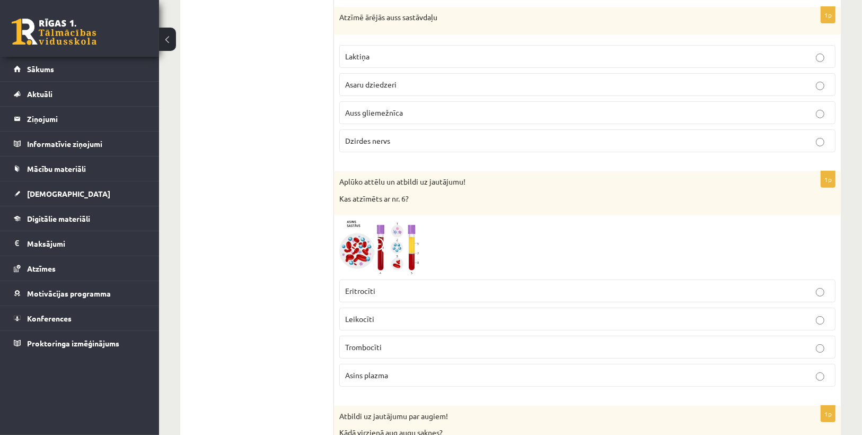
scroll to position [382, 0]
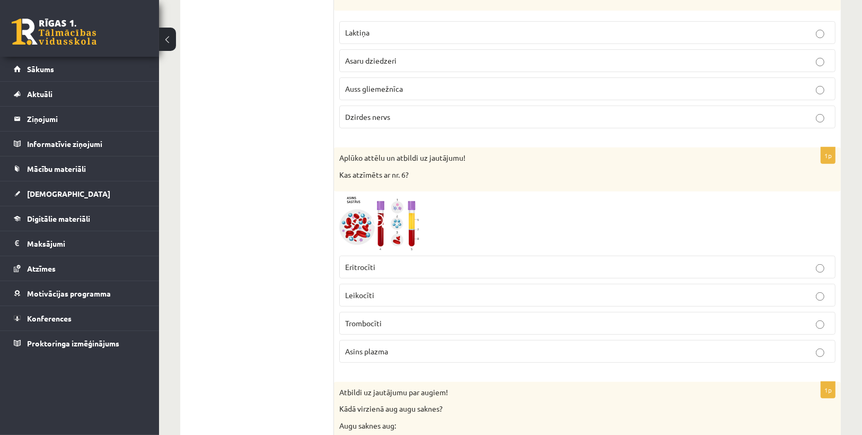
click at [408, 211] on img at bounding box center [378, 224] width 79 height 54
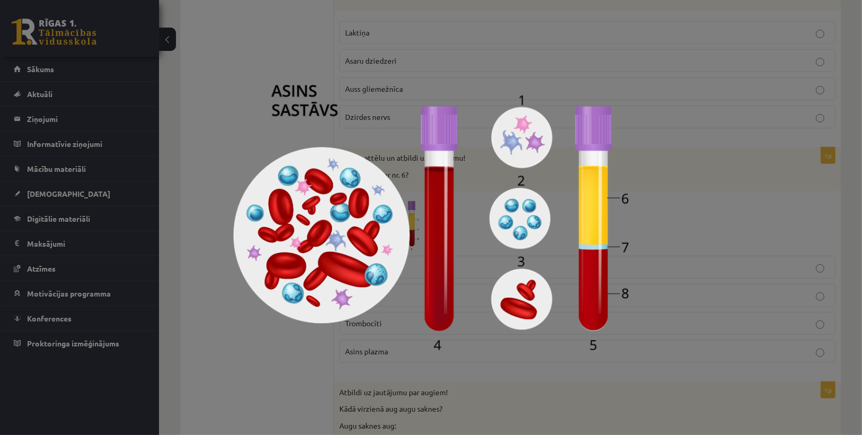
click at [731, 223] on div at bounding box center [431, 217] width 862 height 435
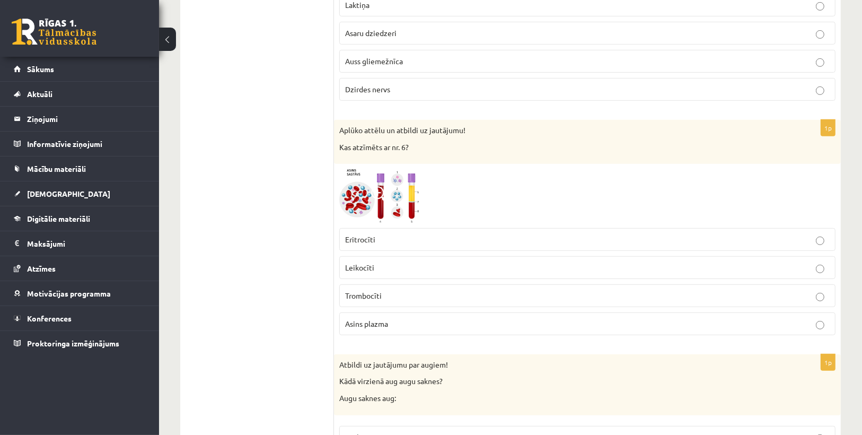
scroll to position [424, 0]
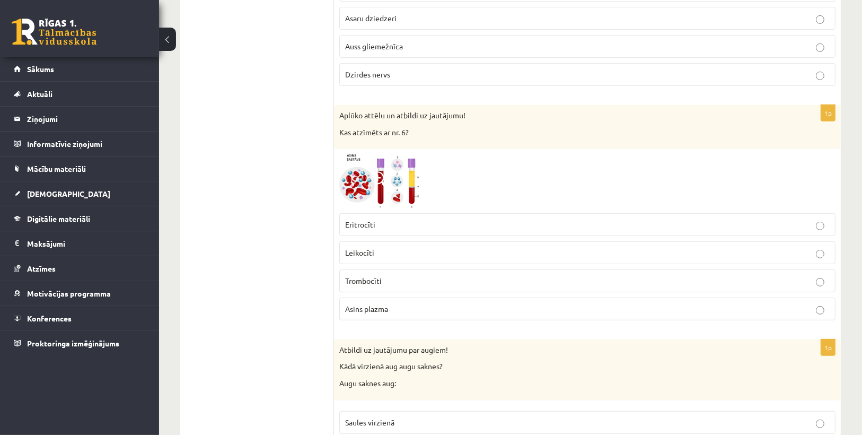
click at [391, 303] on p "Asins plazma" at bounding box center [587, 308] width 484 height 11
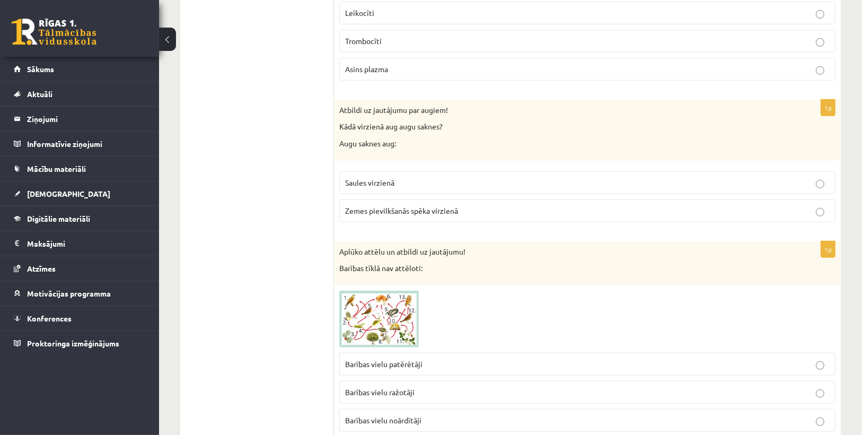
scroll to position [678, 0]
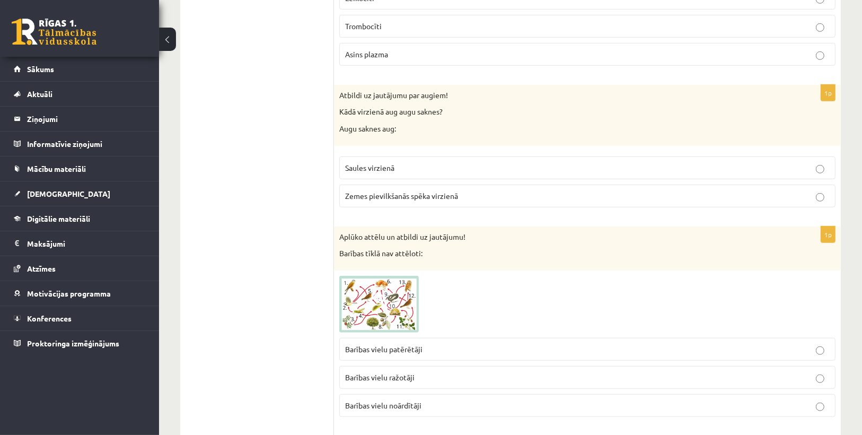
click at [401, 195] on p "Zemes pievilkšanās spēka virzienā" at bounding box center [587, 195] width 484 height 11
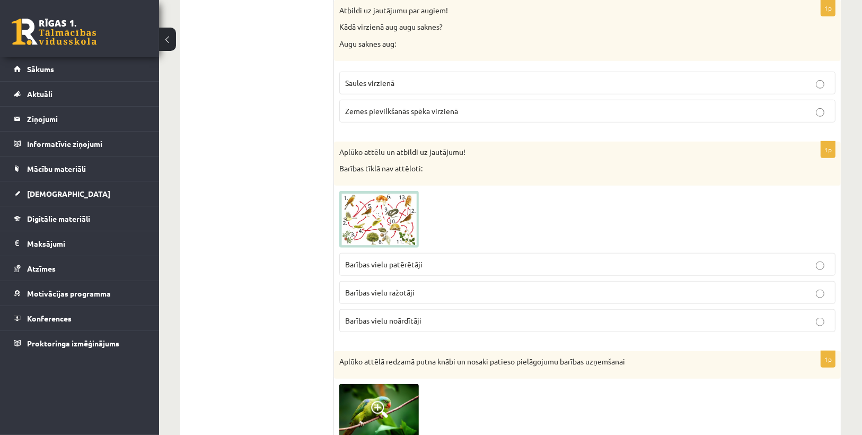
scroll to position [806, 0]
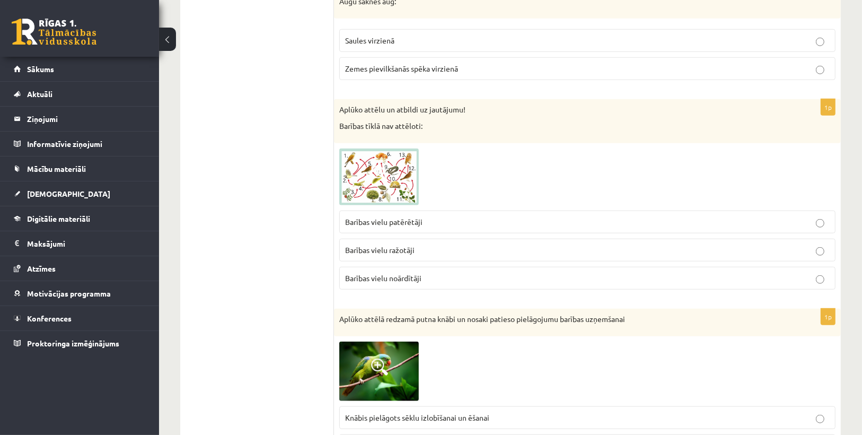
click at [381, 180] on img at bounding box center [378, 176] width 79 height 57
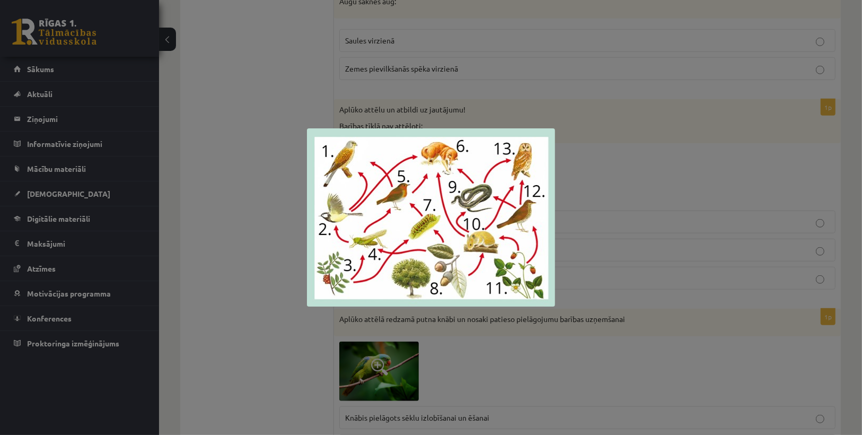
click at [628, 182] on div at bounding box center [431, 217] width 862 height 435
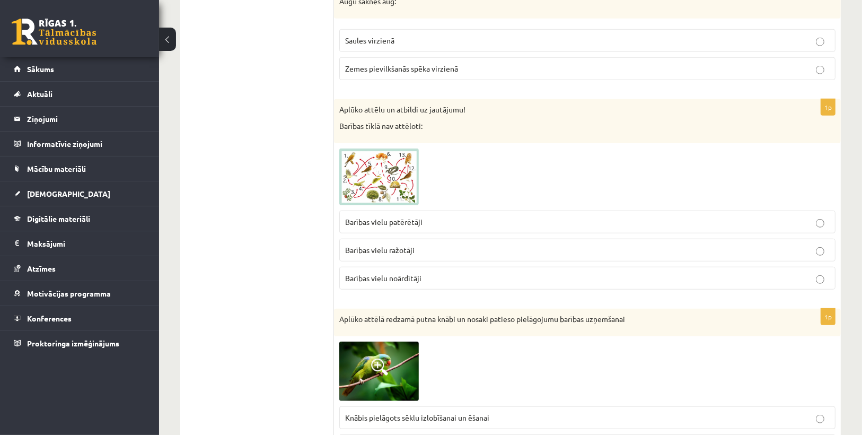
click at [405, 180] on img at bounding box center [378, 176] width 79 height 57
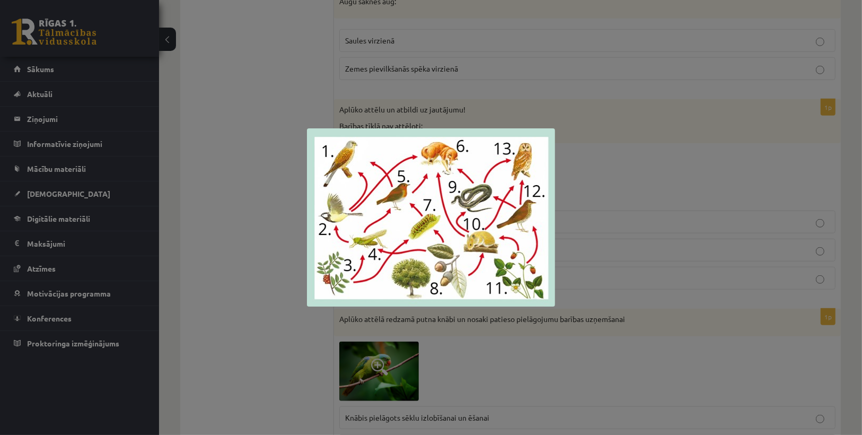
click at [594, 204] on div at bounding box center [431, 217] width 862 height 435
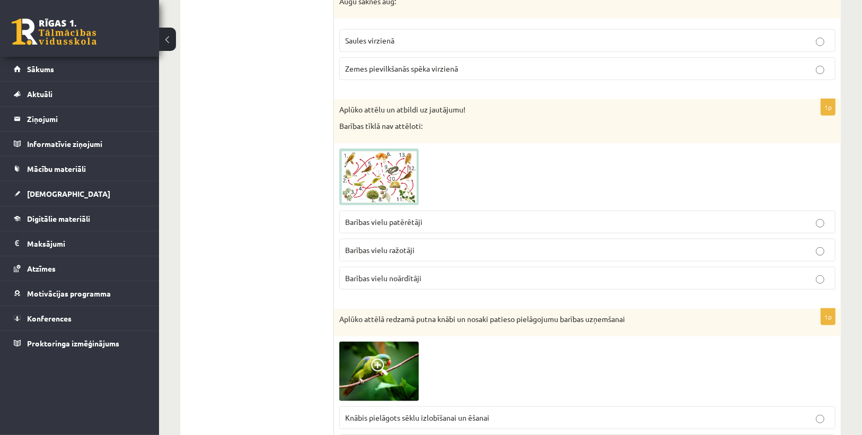
click at [347, 171] on img at bounding box center [378, 176] width 79 height 57
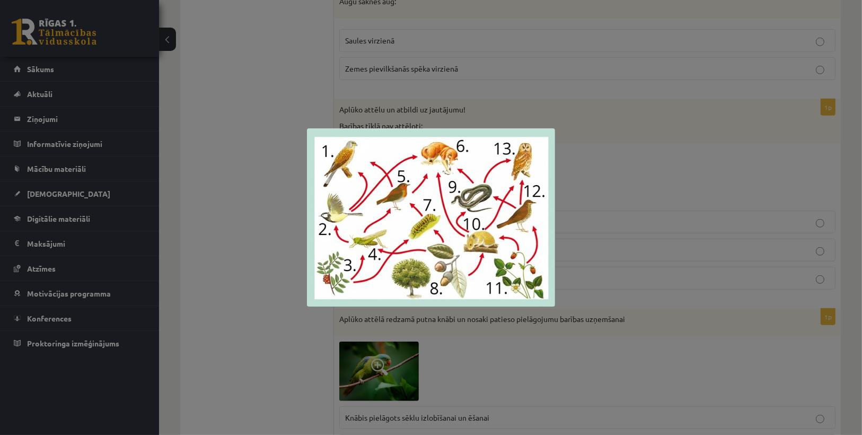
click at [496, 98] on div at bounding box center [431, 217] width 862 height 435
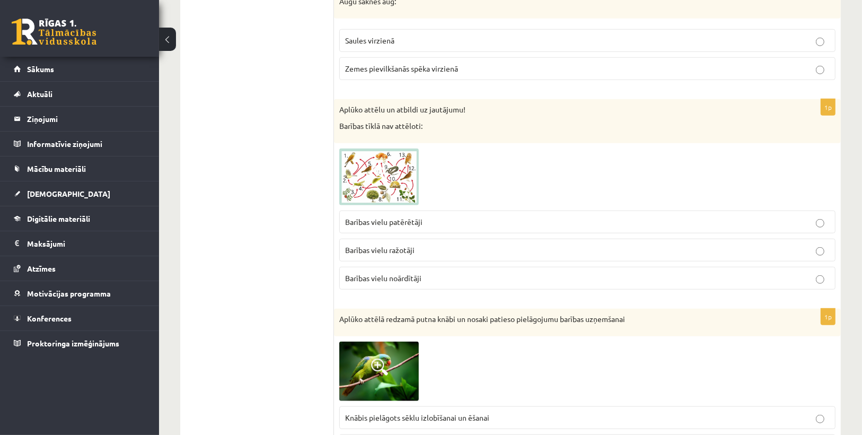
click at [434, 273] on p "Barības vielu noārdītāji" at bounding box center [587, 277] width 484 height 11
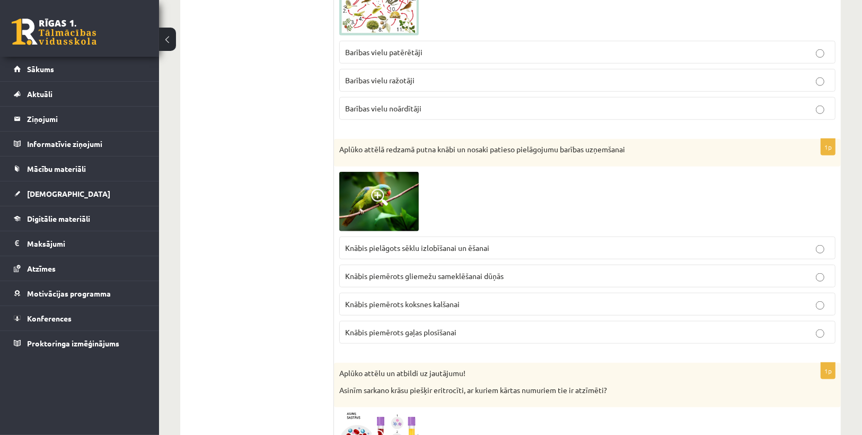
click at [394, 198] on img at bounding box center [378, 201] width 79 height 59
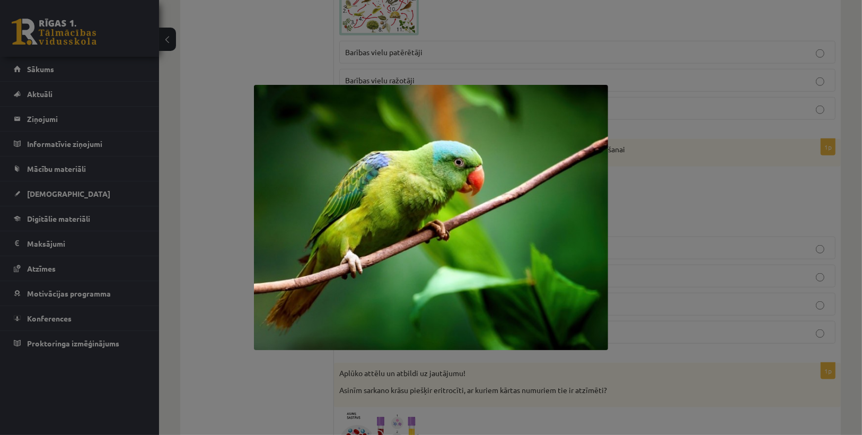
click at [730, 161] on div at bounding box center [431, 217] width 862 height 435
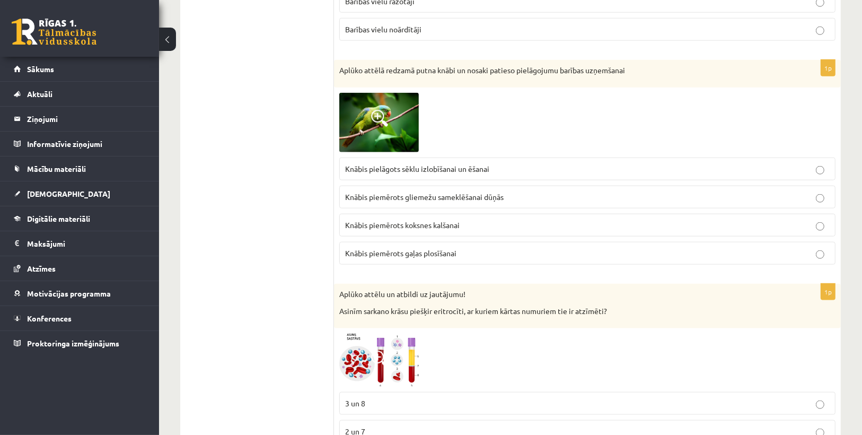
scroll to position [1060, 0]
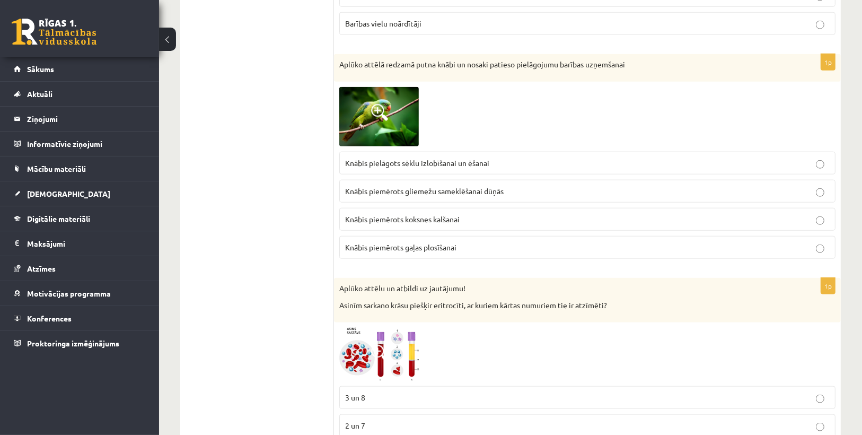
click at [443, 163] on label "Knābis pielāgots sēklu izlobīšanai un ēšanai" at bounding box center [587, 163] width 496 height 23
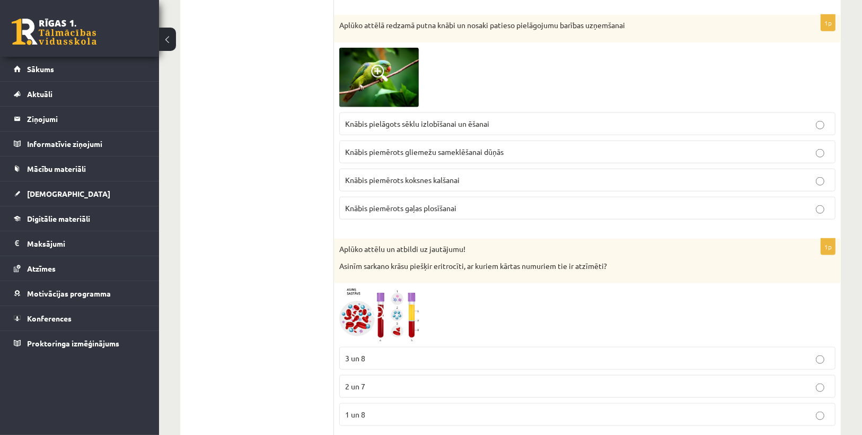
scroll to position [1230, 0]
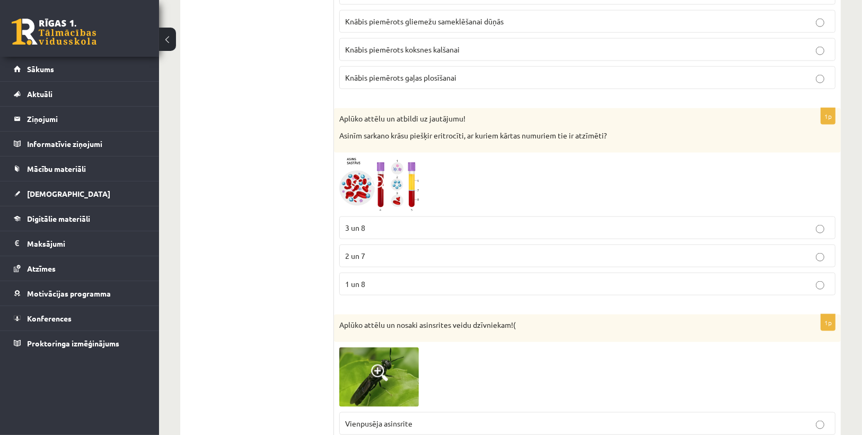
click at [402, 174] on img at bounding box center [378, 185] width 79 height 54
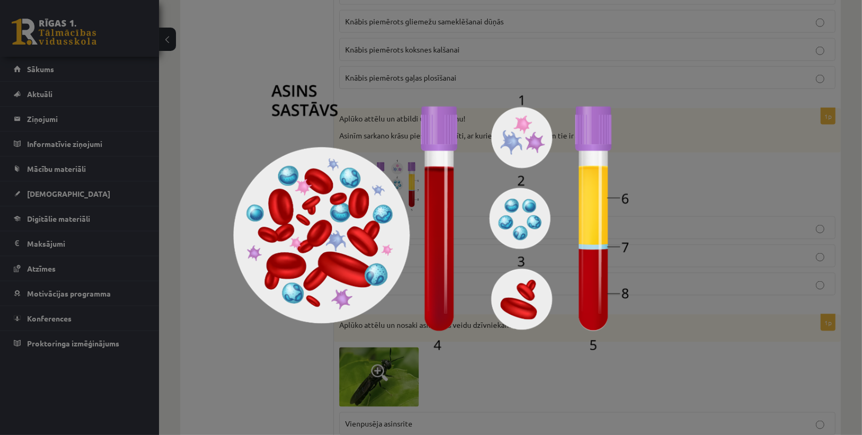
click at [664, 174] on div at bounding box center [431, 217] width 862 height 435
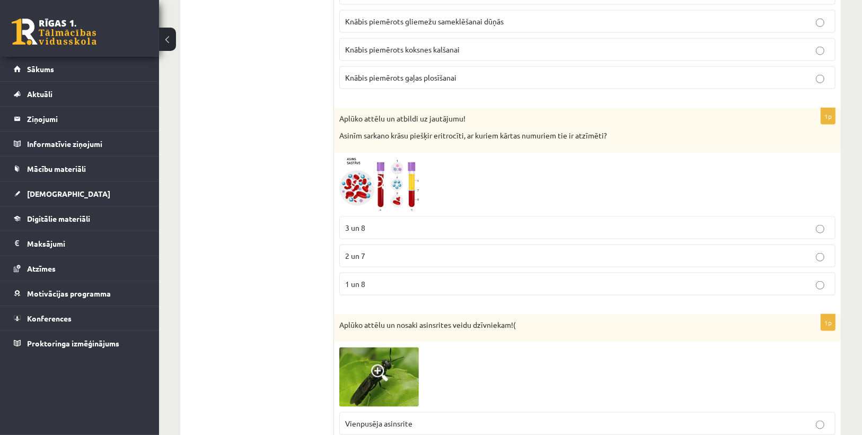
click at [383, 222] on p "3 un 8" at bounding box center [587, 227] width 484 height 11
click at [391, 192] on img at bounding box center [378, 185] width 79 height 54
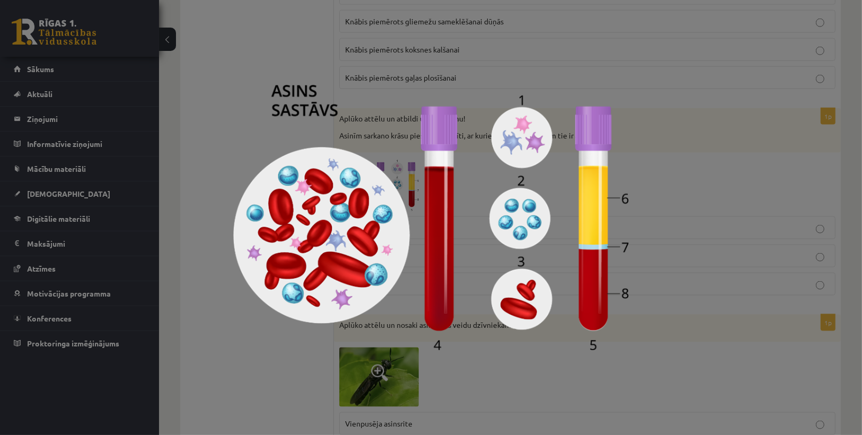
click at [713, 176] on div at bounding box center [431, 217] width 862 height 435
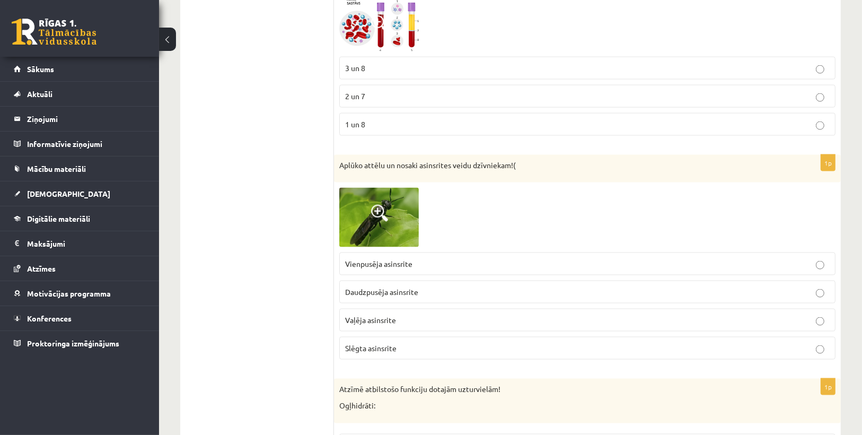
scroll to position [1442, 0]
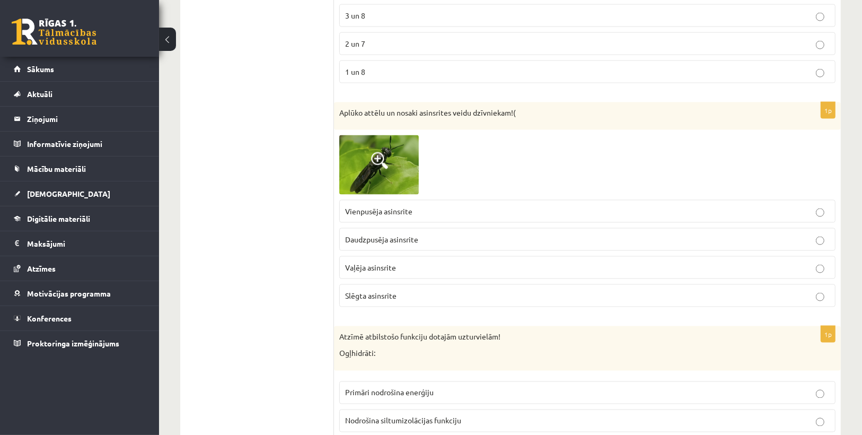
click at [366, 166] on img at bounding box center [378, 165] width 79 height 60
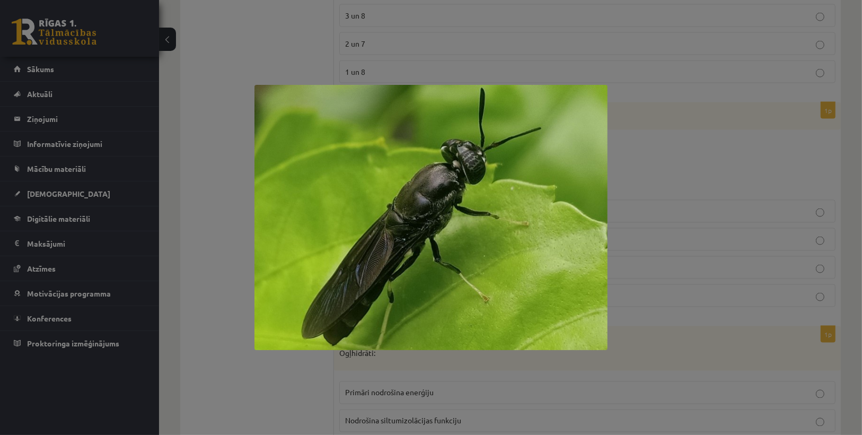
click at [734, 139] on div at bounding box center [431, 217] width 862 height 435
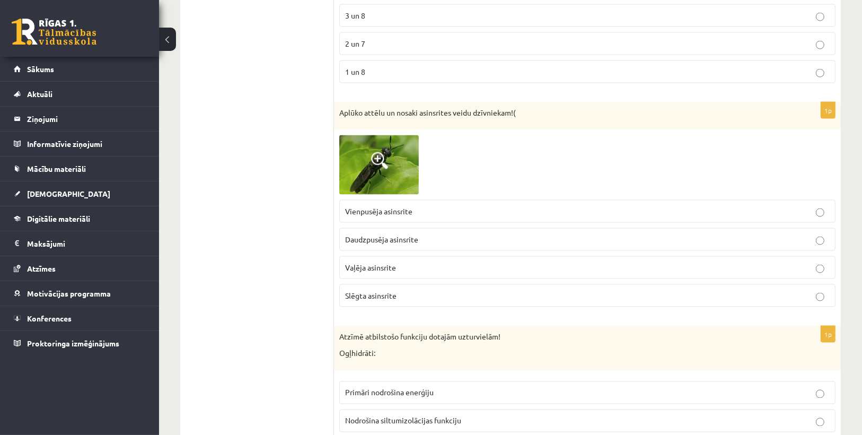
click at [411, 171] on img at bounding box center [378, 165] width 79 height 60
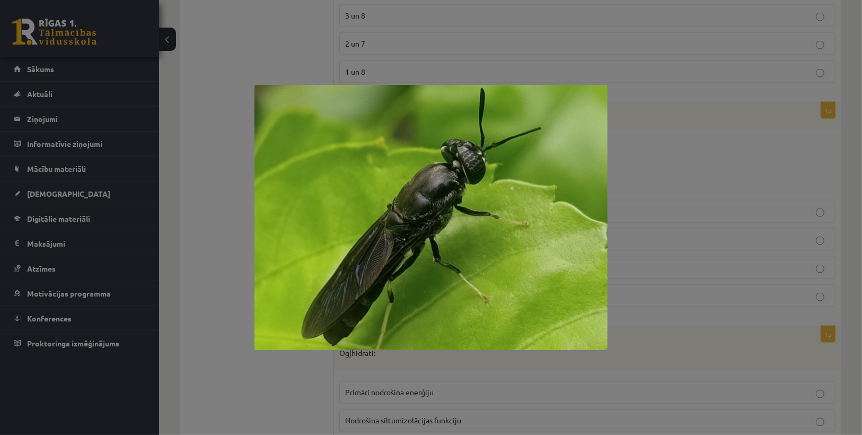
click at [778, 96] on div at bounding box center [431, 217] width 862 height 435
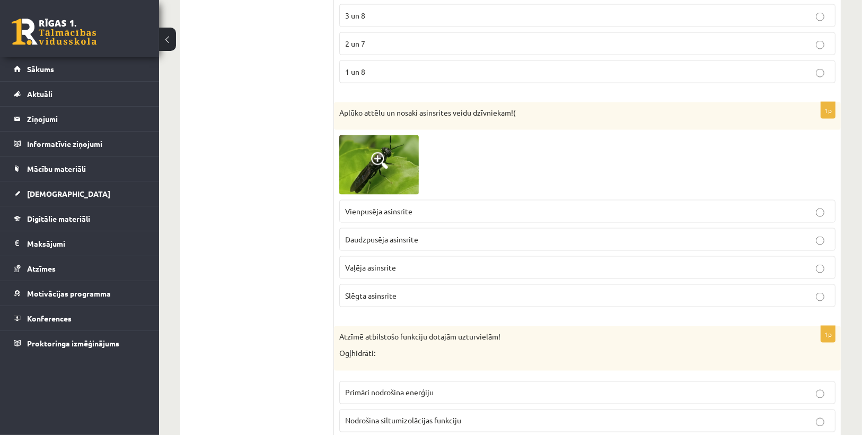
click at [377, 152] on span at bounding box center [379, 160] width 17 height 17
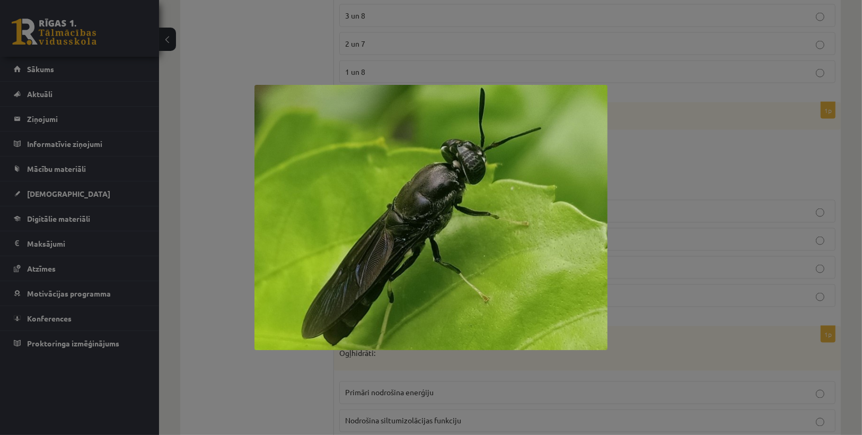
click at [637, 253] on div at bounding box center [431, 217] width 862 height 435
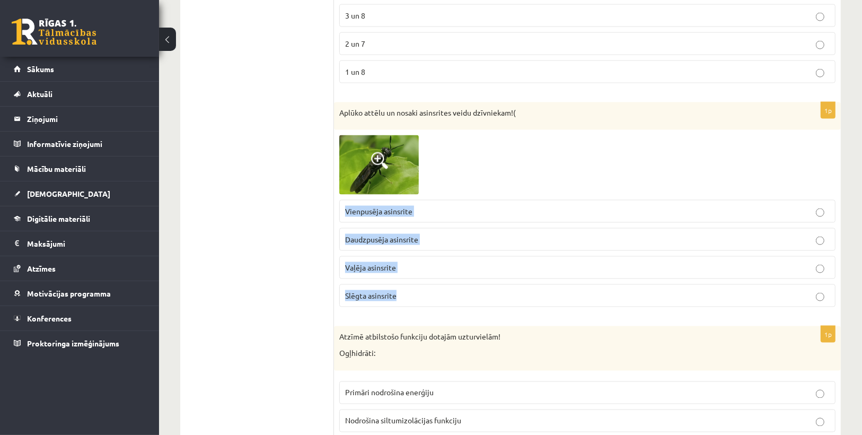
drag, startPoint x: 338, startPoint y: 197, endPoint x: 430, endPoint y: 288, distance: 129.7
click at [429, 288] on div "1p Aplūko attēlu un nosaki asinsrites veidu dzīvniekam!( Vienpusēja asinsrite D…" at bounding box center [587, 208] width 507 height 213
copy fieldset "Vienpusēja asinsrite Daudzpusēja asinsrite Vaļēja asinsrite Slēgta asinsrite"
click at [448, 300] on div "1p Aplūko attēlu un nosaki asinsrites veidu dzīvniekam!( Vienpusēja asinsrite D…" at bounding box center [587, 208] width 507 height 213
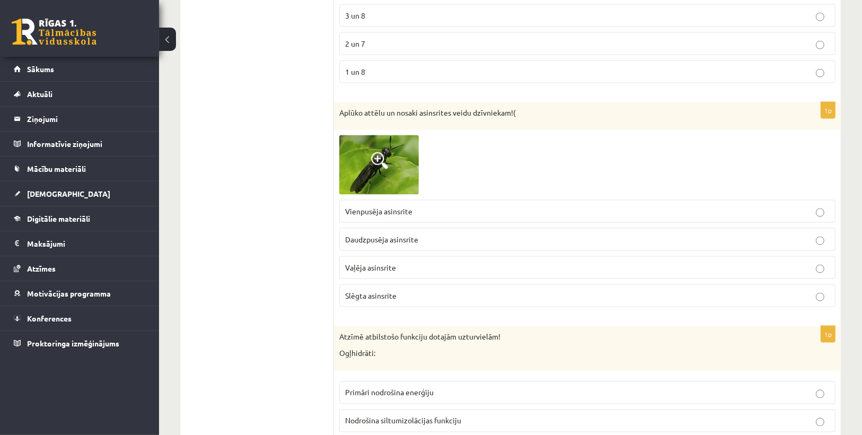
click at [377, 262] on p "Vaļēja asinsrite" at bounding box center [587, 267] width 484 height 11
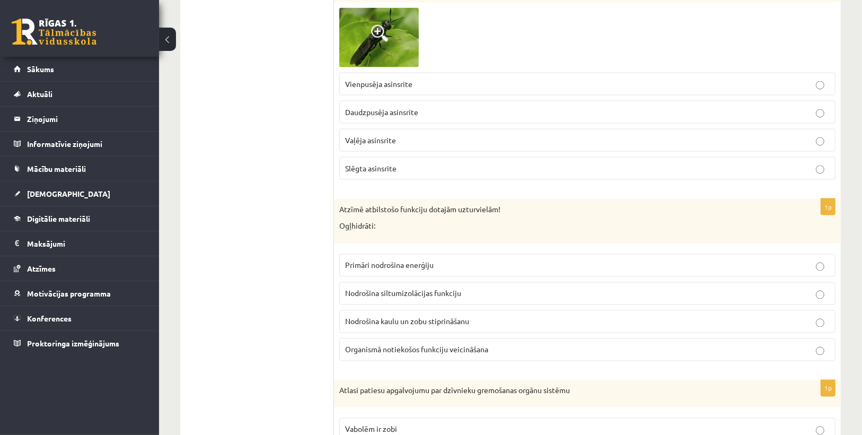
scroll to position [1654, 0]
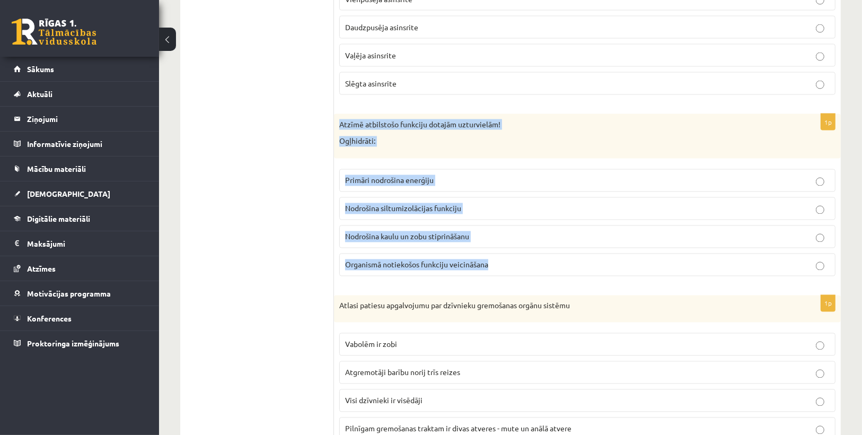
drag, startPoint x: 334, startPoint y: 111, endPoint x: 540, endPoint y: 264, distance: 255.7
click at [540, 264] on div "1p Atzīmē atbilstošo funkciju dotajām uzturvielām! Ogļhidrāti: Primāri nodrošin…" at bounding box center [587, 199] width 507 height 170
copy div "Atzīmē atbilstošo funkciju dotajām uzturvielām! Ogļhidrāti: Primāri nodrošina e…"
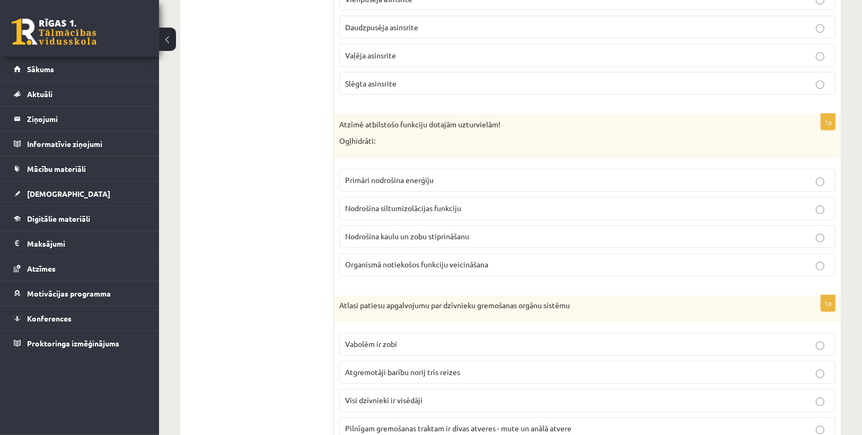
click at [540, 295] on div "Atlasi patiesu apgalvojumu par dzīvnieku gremošanas orgānu sistēmu" at bounding box center [587, 309] width 507 height 28
click at [382, 175] on span "Primāri nodrošina enerģiju" at bounding box center [389, 180] width 89 height 10
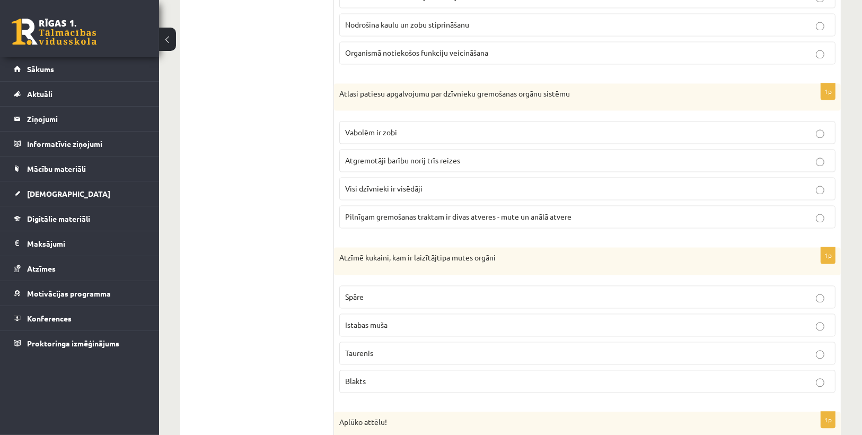
click at [399, 149] on label "Atgremotāji barību norij trīs reizes" at bounding box center [587, 160] width 496 height 23
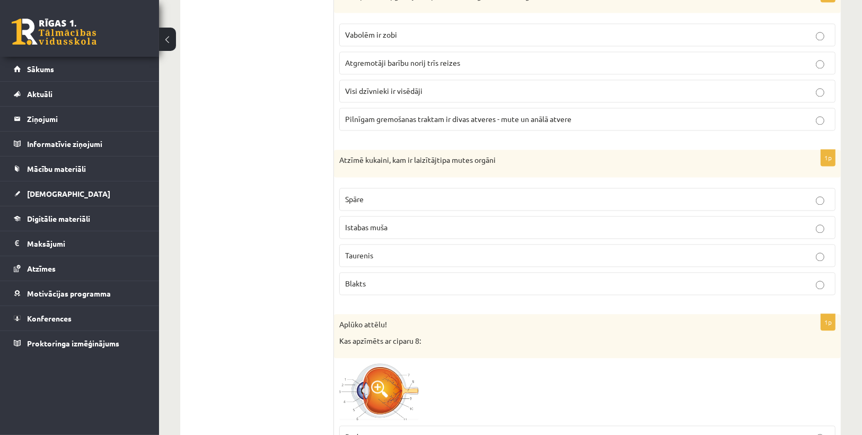
scroll to position [1993, 0]
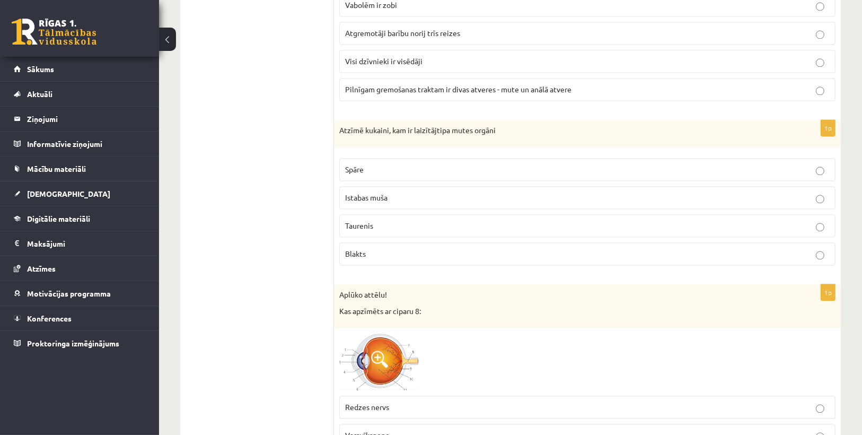
click at [394, 220] on p "Taurenis" at bounding box center [587, 225] width 484 height 11
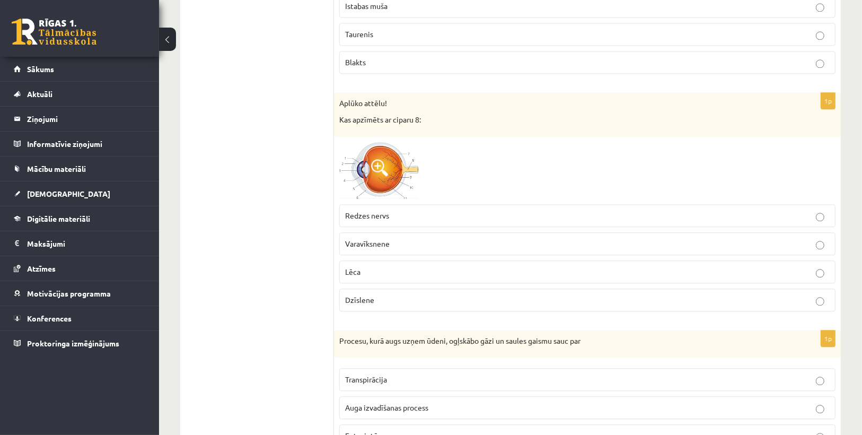
scroll to position [2205, 0]
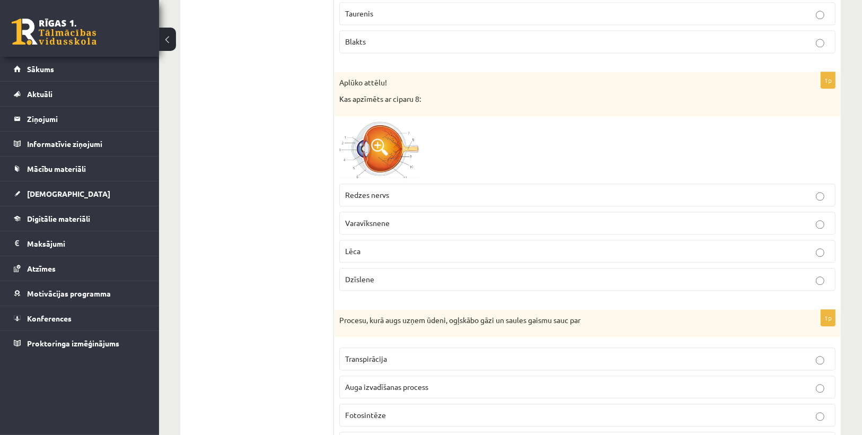
click at [393, 145] on img at bounding box center [378, 149] width 79 height 57
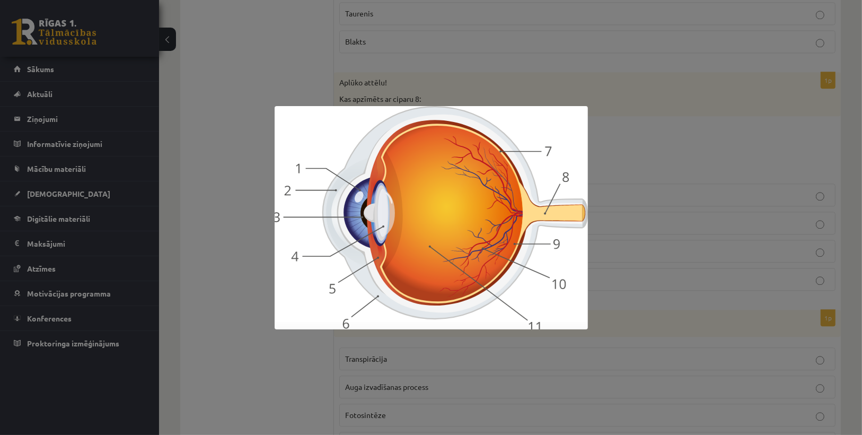
click at [655, 184] on div at bounding box center [431, 217] width 862 height 435
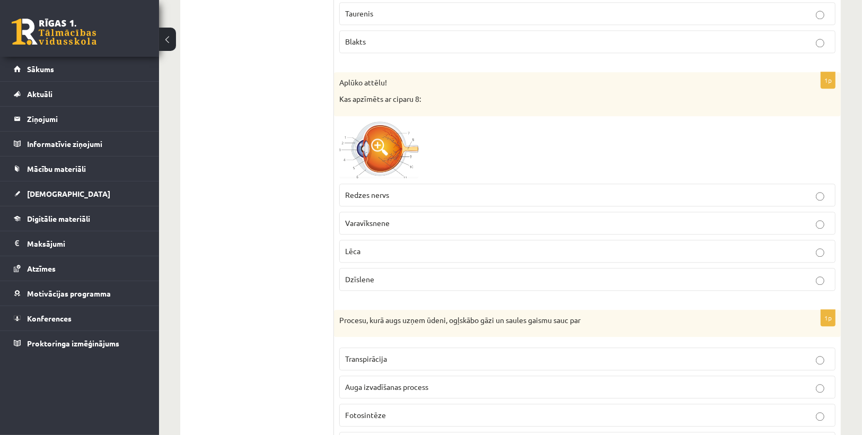
click at [438, 187] on label "Redzes nervs" at bounding box center [587, 194] width 496 height 23
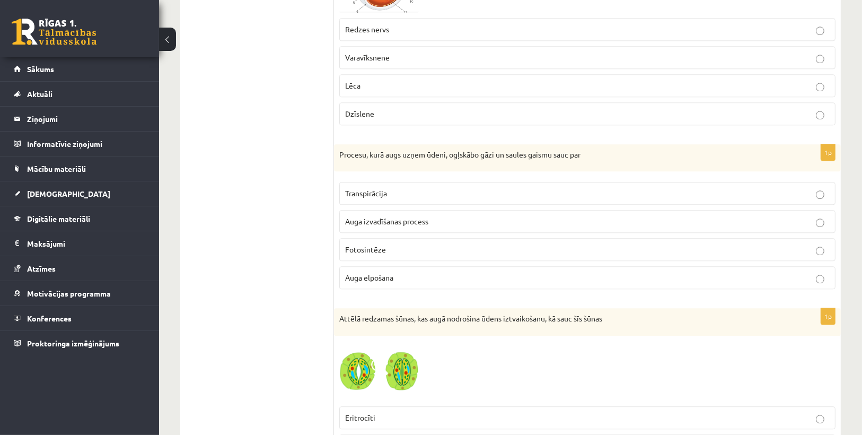
scroll to position [2374, 0]
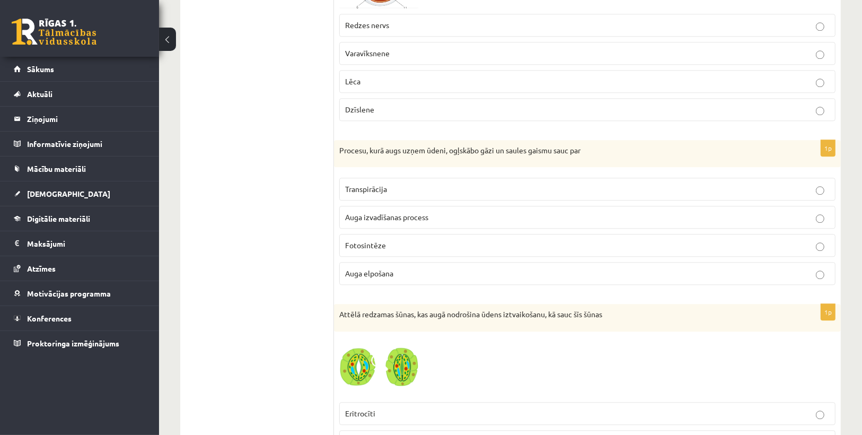
click at [416, 240] on p "Fotosintēze" at bounding box center [587, 245] width 484 height 11
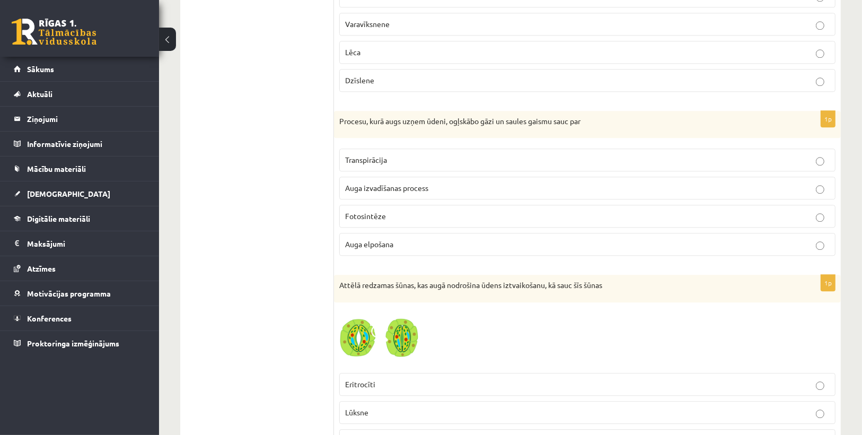
scroll to position [2417, 0]
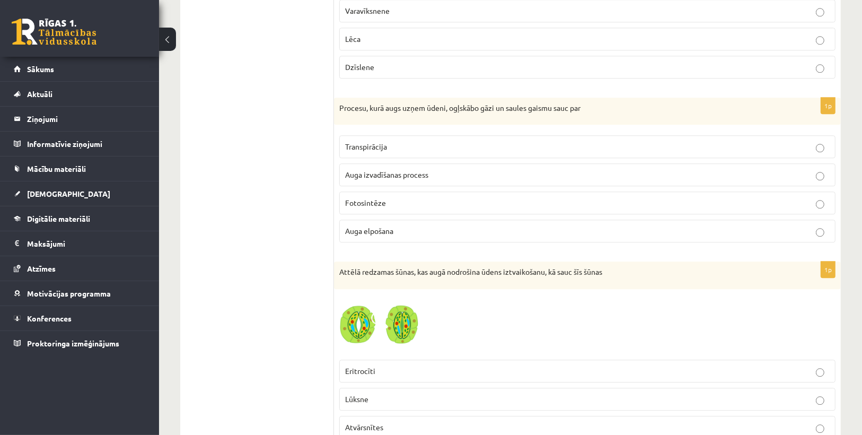
click at [372, 225] on p "Auga elpošana" at bounding box center [587, 230] width 484 height 11
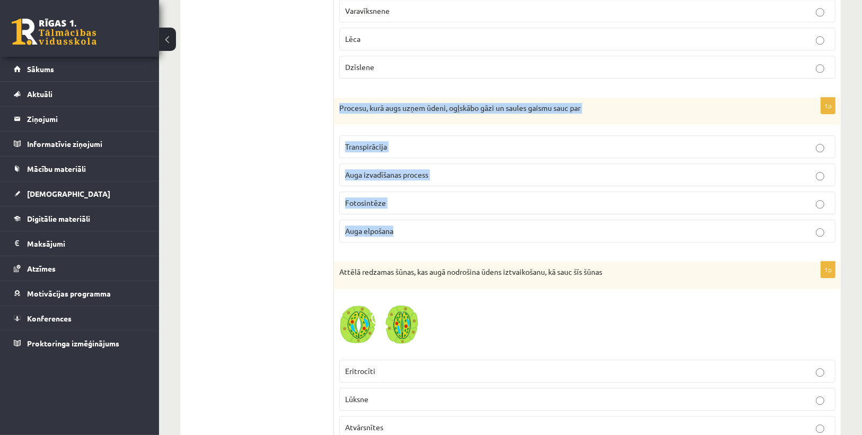
drag, startPoint x: 339, startPoint y: 87, endPoint x: 410, endPoint y: 208, distance: 140.4
click at [410, 208] on div "1p Procesu, kurā augs uzņem ūdeni, ogļskābo gāzi un saules gaismu sauc par Tran…" at bounding box center [587, 175] width 507 height 154
copy div "Procesu, kurā augs uzņem ūdeni, ogļskābo gāzi un saules gaismu sauc par Transpi…"
click at [419, 220] on label "Auga elpošana" at bounding box center [587, 230] width 496 height 23
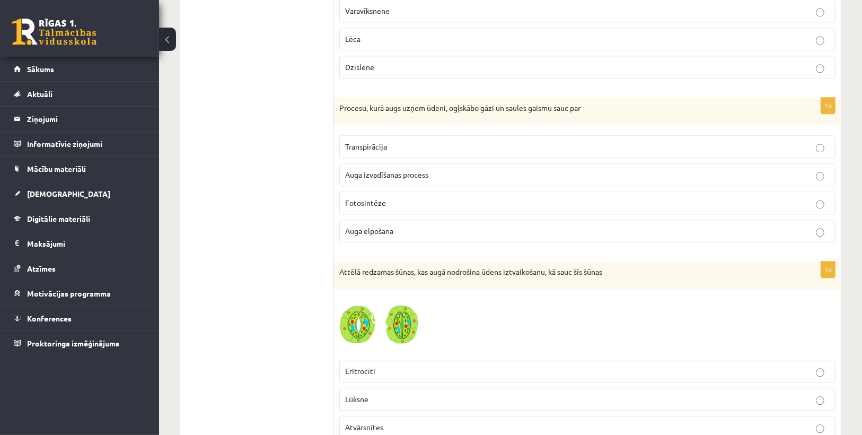
click at [401, 197] on p "Fotosintēze" at bounding box center [587, 202] width 484 height 11
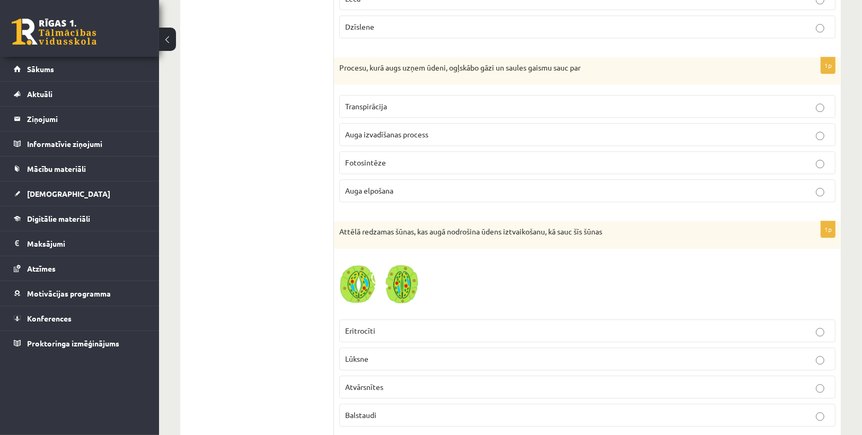
scroll to position [2544, 0]
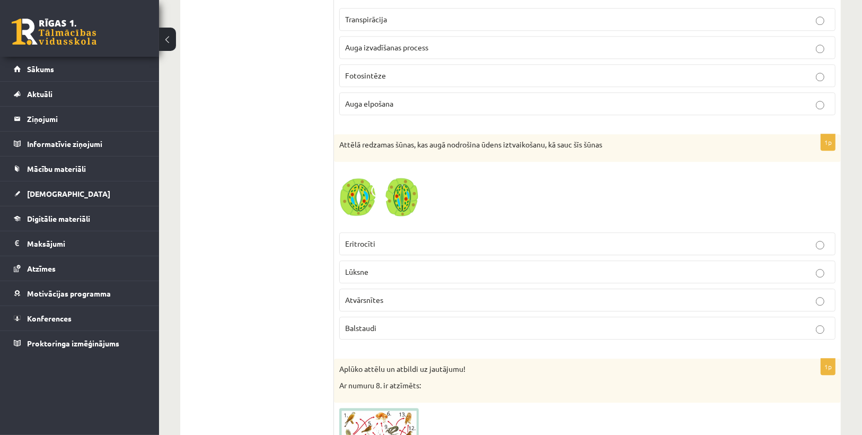
click at [374, 184] on span at bounding box center [379, 192] width 17 height 17
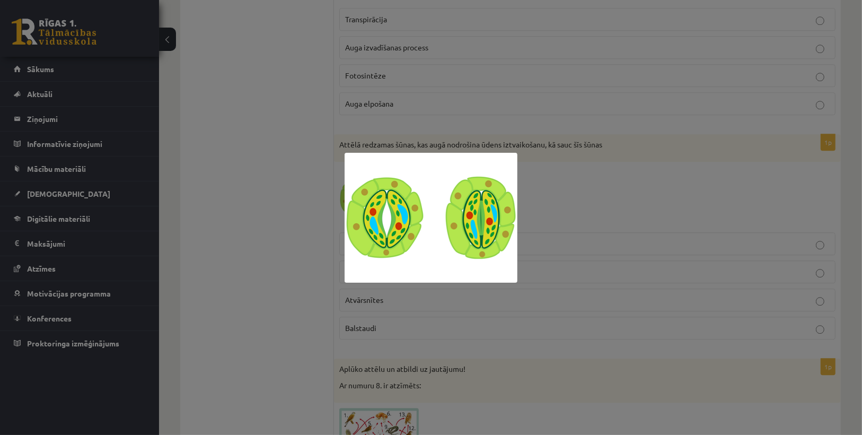
click at [595, 194] on div at bounding box center [431, 217] width 862 height 435
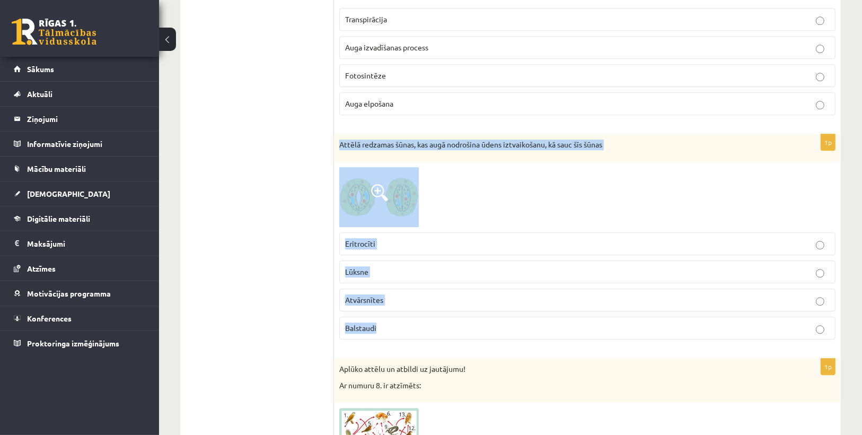
drag, startPoint x: 339, startPoint y: 125, endPoint x: 440, endPoint y: 303, distance: 205.1
click at [440, 303] on div "1p Attēlā redzamas šūnas, kas augā nodrošina ūdens iztvaikošanu, kā sauc šīs šū…" at bounding box center [587, 240] width 507 height 213
copy div "Attēlā redzamas šūnas, kas augā nodrošina ūdens iztvaikošanu, kā sauc šīs šūnas…"
click at [468, 193] on div at bounding box center [587, 197] width 496 height 60
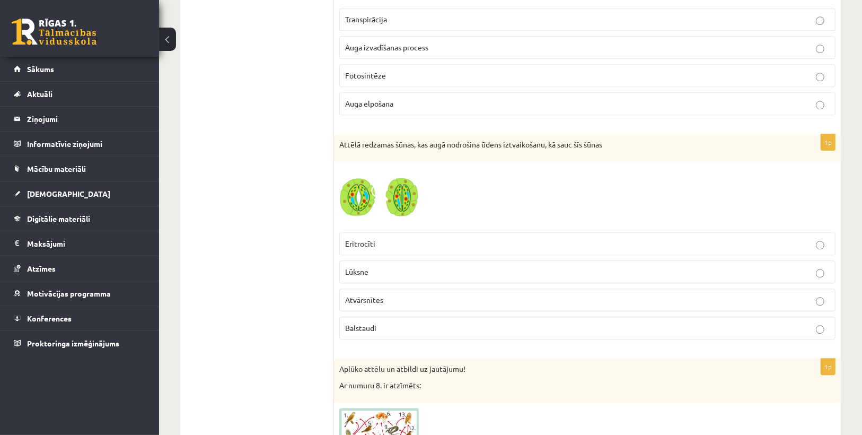
click at [366, 288] on label "Atvārsnītes" at bounding box center [587, 299] width 496 height 23
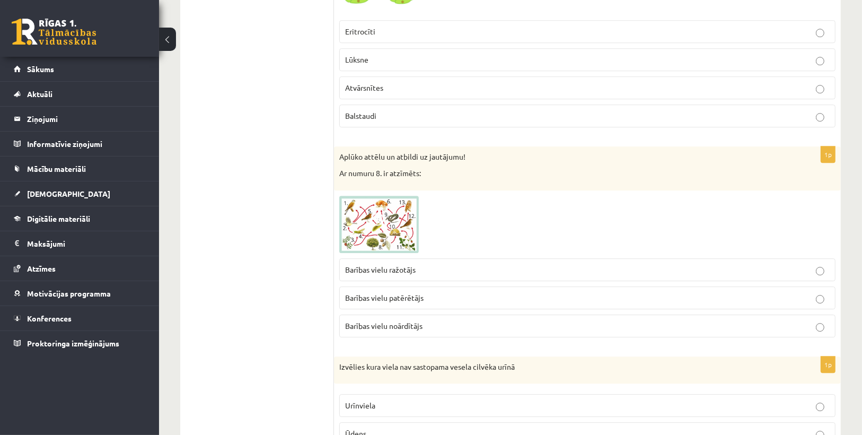
click at [400, 196] on img at bounding box center [378, 224] width 79 height 57
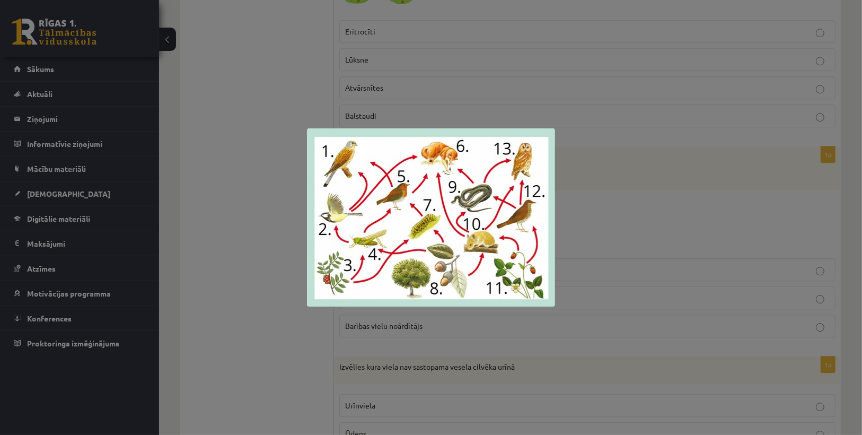
click at [607, 235] on div at bounding box center [431, 217] width 862 height 435
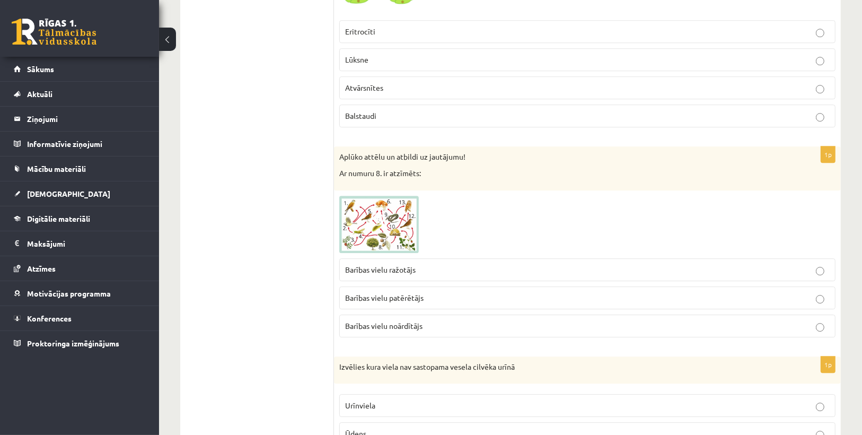
click at [391, 253] on fieldset "Barības vielu ražotājs Barības vielu patērētājs Barības vielu noārdītājs" at bounding box center [587, 296] width 496 height 87
click at [392, 207] on img at bounding box center [378, 224] width 79 height 57
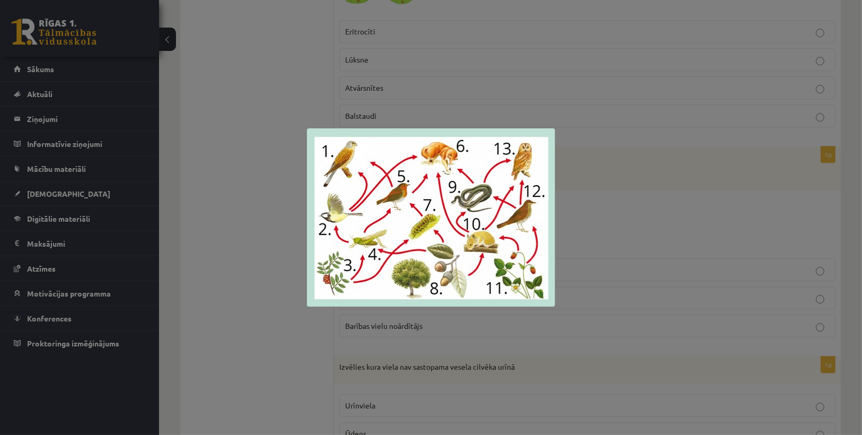
click at [622, 224] on div at bounding box center [431, 217] width 862 height 435
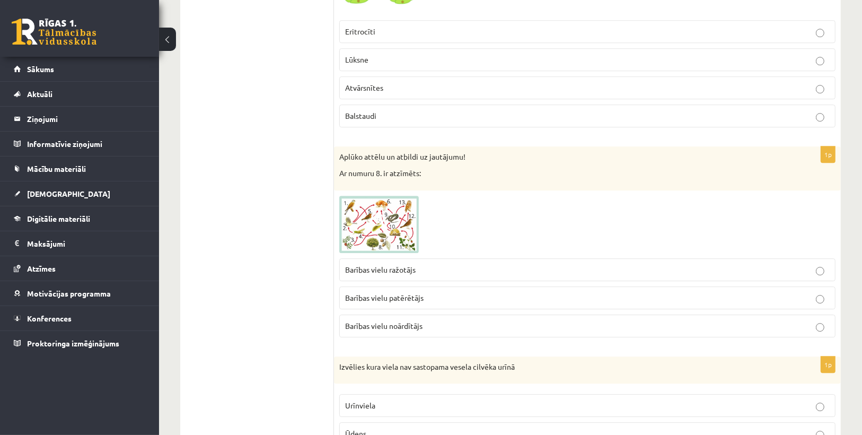
click at [368, 196] on img at bounding box center [378, 224] width 79 height 57
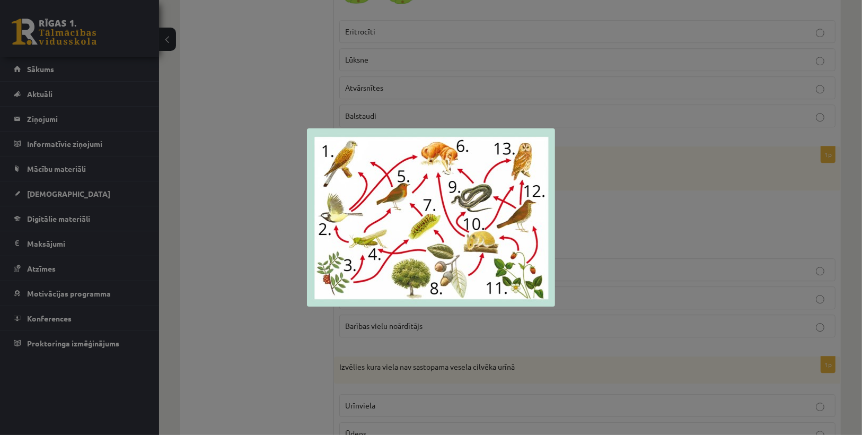
drag, startPoint x: 597, startPoint y: 189, endPoint x: 582, endPoint y: 198, distance: 17.6
click at [598, 189] on div at bounding box center [431, 217] width 862 height 435
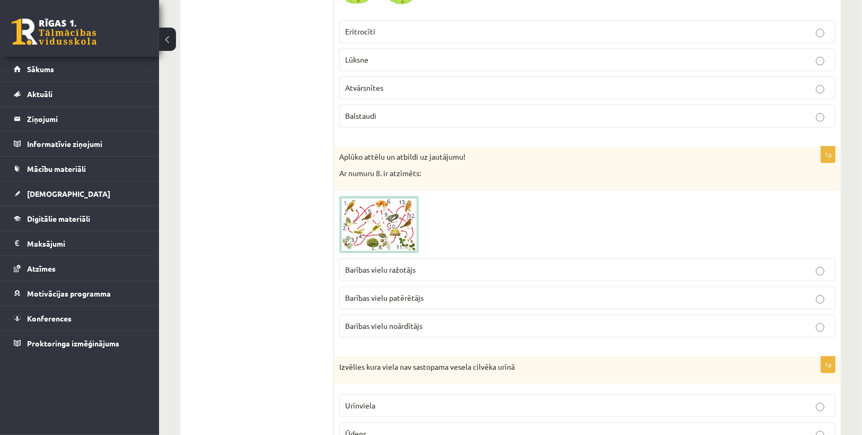
click at [402, 264] on p "Barības vielu ražotājs" at bounding box center [587, 269] width 484 height 11
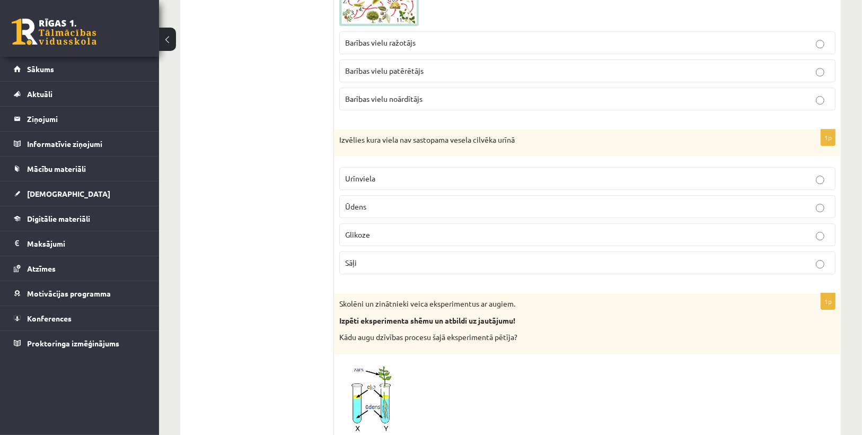
scroll to position [3010, 0]
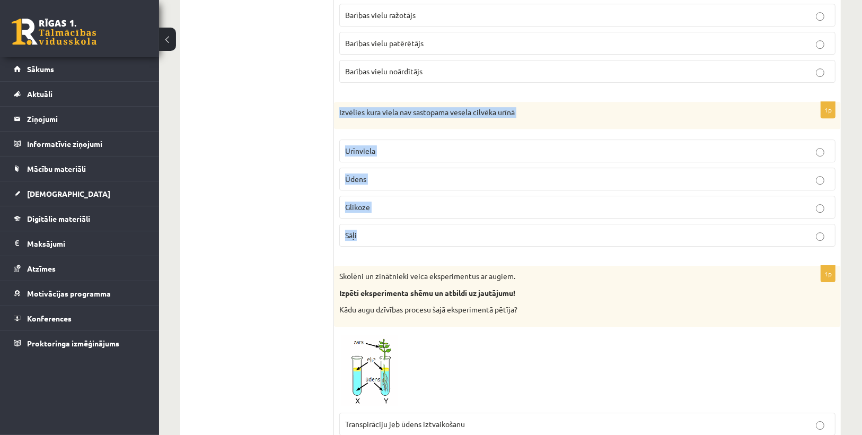
drag, startPoint x: 337, startPoint y: 92, endPoint x: 386, endPoint y: 202, distance: 120.8
click at [386, 202] on div "1p Izvēlies kura viela nav sastopama vesela cilvēka urīnā Urīnviela Ūdens Gliko…" at bounding box center [587, 179] width 507 height 154
copy div "Izvēlies kura viela nav sastopama vesela cilvēka urīnā Urīnviela Ūdens Glikoze …"
click at [381, 196] on label "Glikoze" at bounding box center [587, 207] width 496 height 23
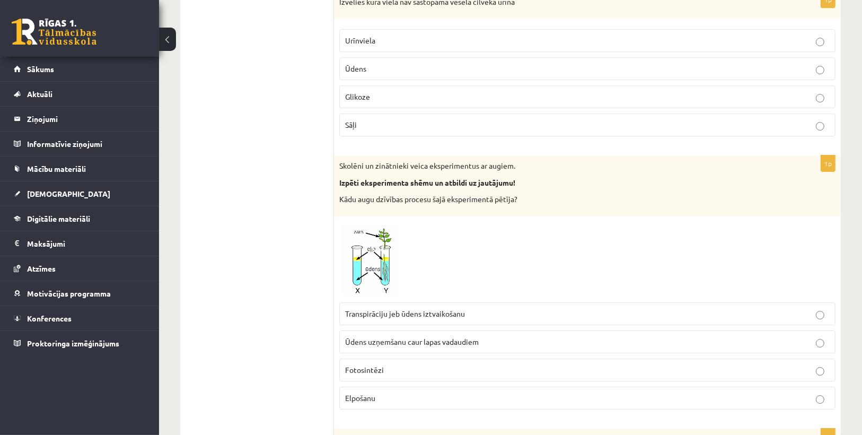
scroll to position [3138, 0]
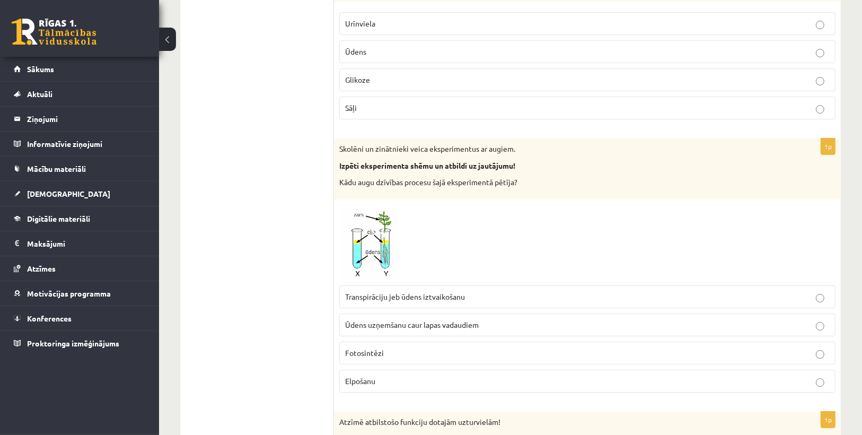
click at [374, 219] on img at bounding box center [378, 242] width 79 height 75
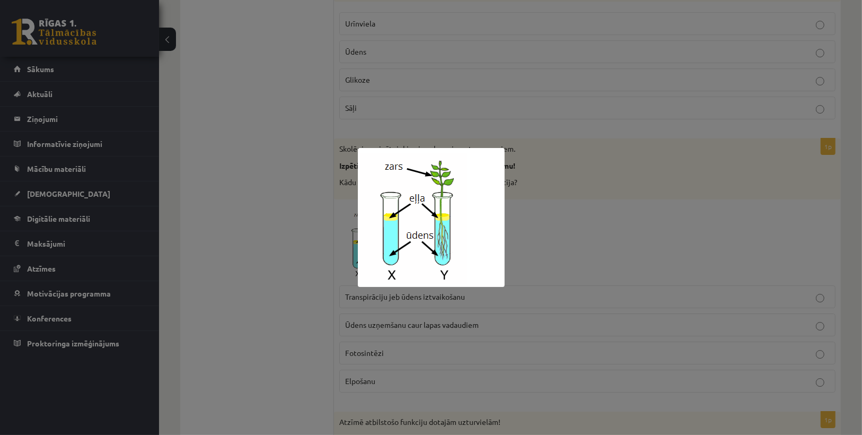
click at [643, 212] on div at bounding box center [431, 217] width 862 height 435
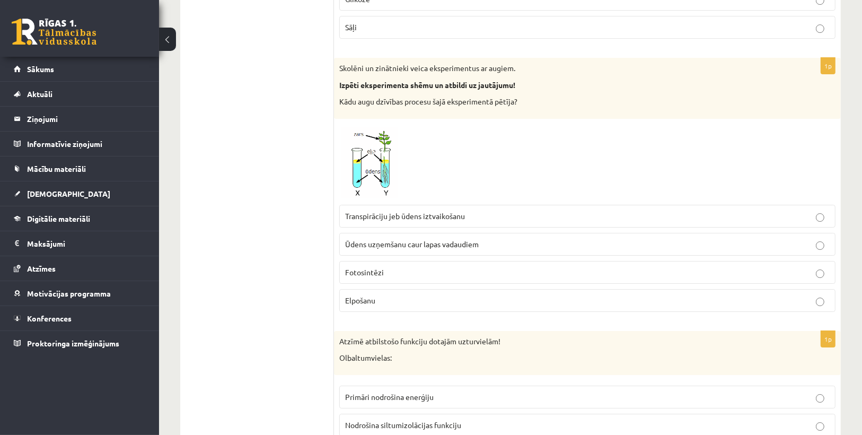
scroll to position [3222, 0]
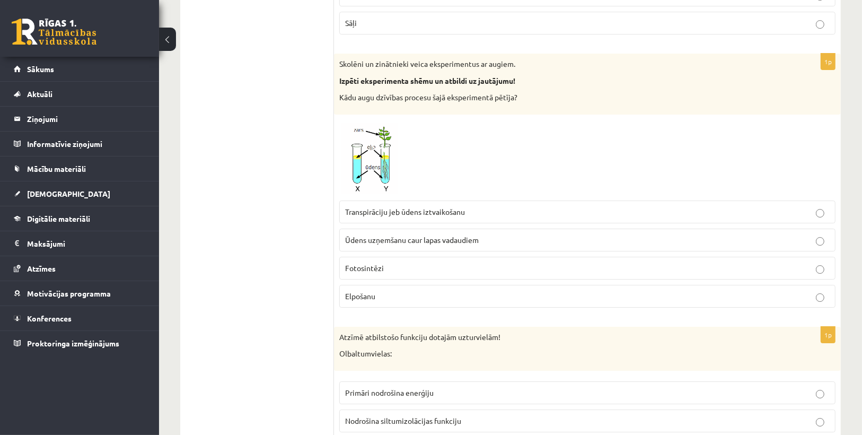
click at [470, 235] on span "Ūdens uzņemšanu caur lapas vadaudiem" at bounding box center [412, 240] width 134 height 10
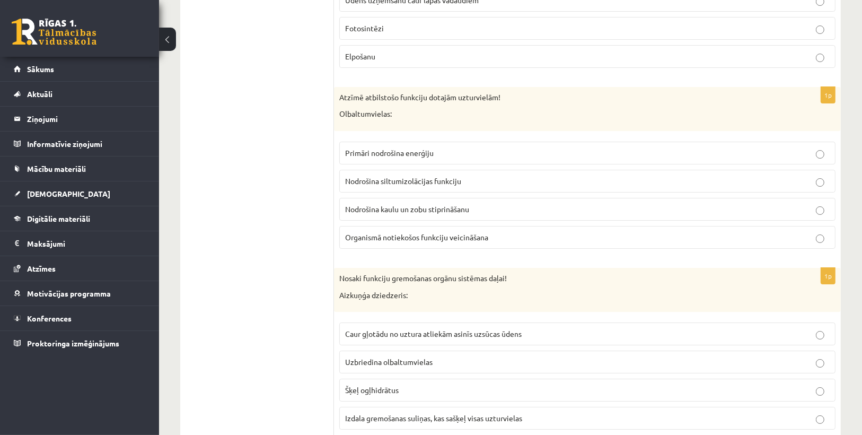
scroll to position [3477, 0]
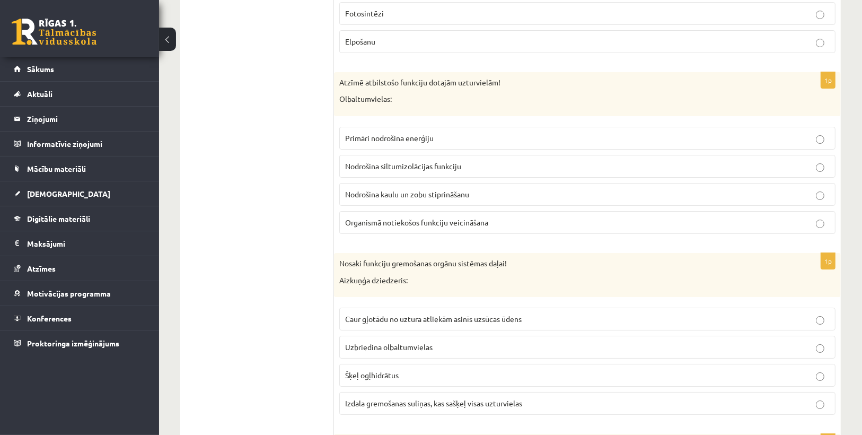
drag, startPoint x: 340, startPoint y: 74, endPoint x: 339, endPoint y: 67, distance: 7.6
click at [340, 94] on p "Olbaltumvielas:" at bounding box center [560, 99] width 443 height 11
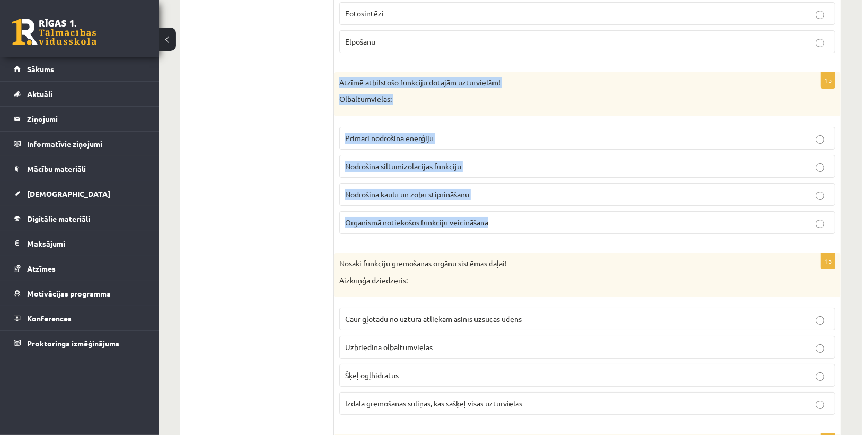
drag, startPoint x: 340, startPoint y: 57, endPoint x: 502, endPoint y: 199, distance: 215.9
click at [502, 199] on div "1p Atzīmē atbilstošo funkciju dotajām uzturvielām! Olbaltumvielas: Primāri nodr…" at bounding box center [587, 157] width 507 height 170
copy div "Atzīmē atbilstošo funkciju dotajām uzturvielām! Olbaltumvielas: Primāri nodroši…"
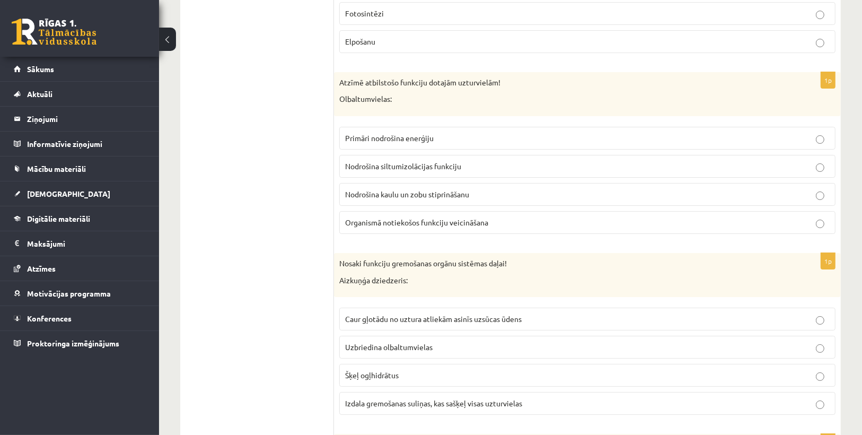
click at [436, 217] on span "Organismā notiekošos funkciju veicināšana" at bounding box center [416, 222] width 143 height 10
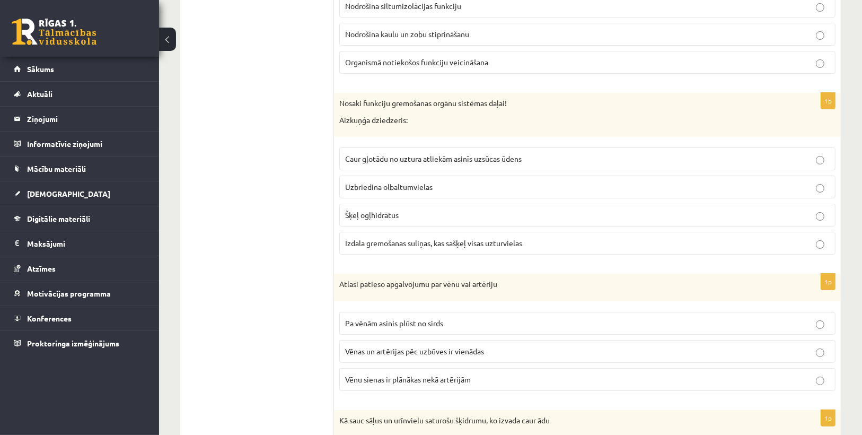
scroll to position [3645, 0]
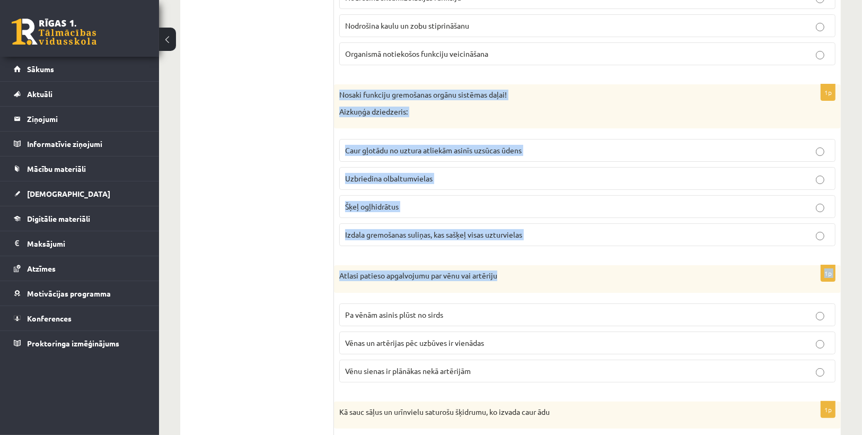
drag, startPoint x: 333, startPoint y: 67, endPoint x: 621, endPoint y: 253, distance: 343.0
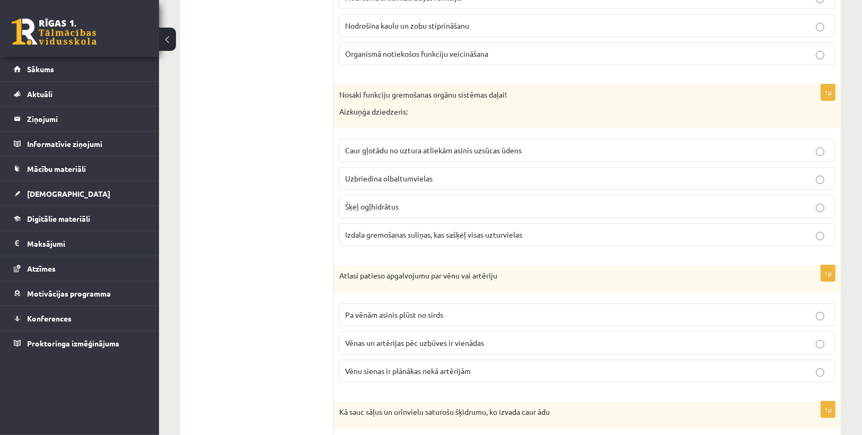
drag, startPoint x: 313, startPoint y: 101, endPoint x: 319, endPoint y: 77, distance: 24.0
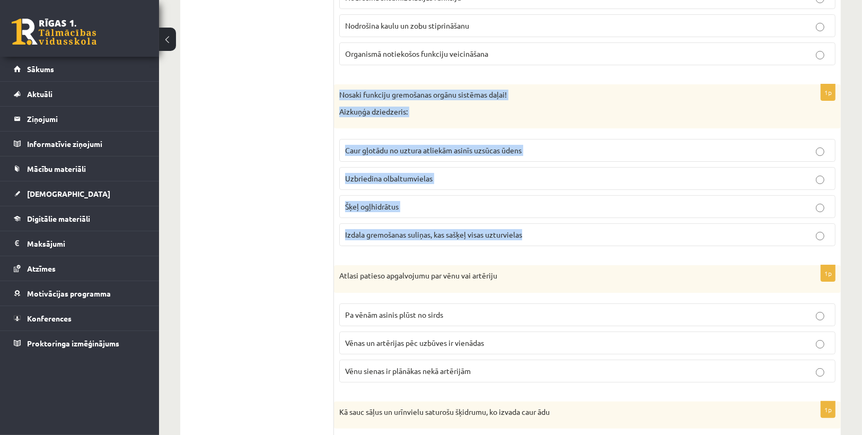
drag, startPoint x: 340, startPoint y: 66, endPoint x: 532, endPoint y: 201, distance: 234.7
click at [532, 201] on div "1p Nosaki funkciju gremošanas orgānu sistēmas daļai! Aizkuņģa dziedzeris: Caur …" at bounding box center [587, 169] width 507 height 170
copy div "Nosaki funkciju gremošanas orgānu sistēmas daļai! Aizkuņģa dziedzeris: Caur gļo…"
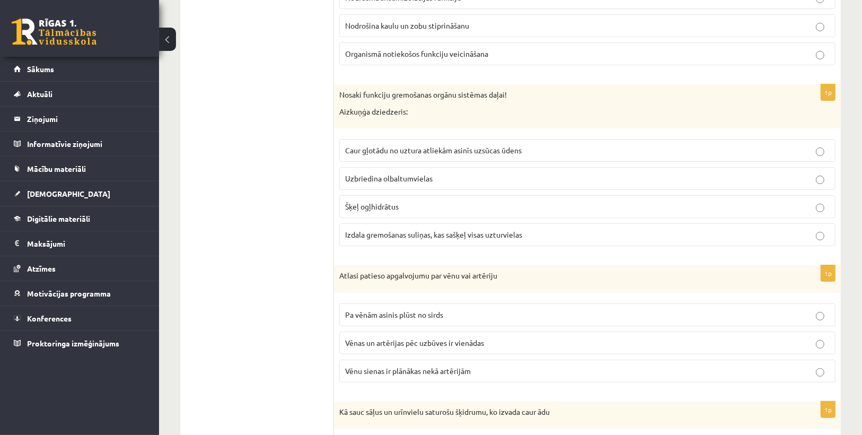
drag, startPoint x: 541, startPoint y: 234, endPoint x: 525, endPoint y: 250, distance: 21.7
click at [423, 229] on span "Izdala gremošanas suliņas, kas sašķeļ visas uzturvielas" at bounding box center [433, 234] width 177 height 10
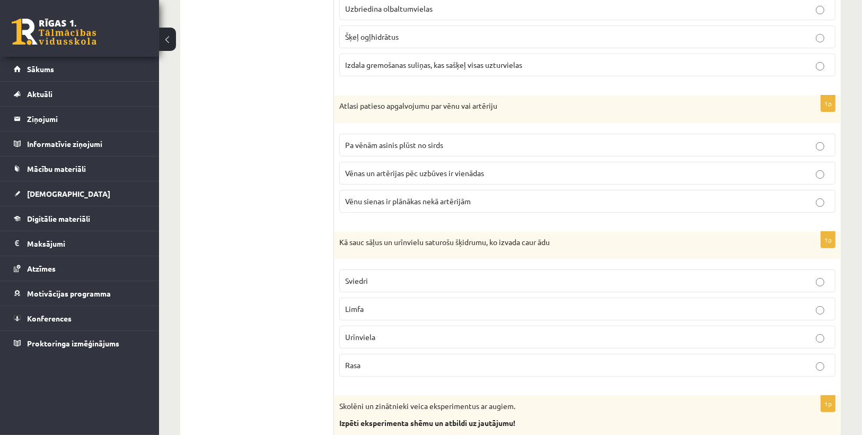
scroll to position [3772, 0]
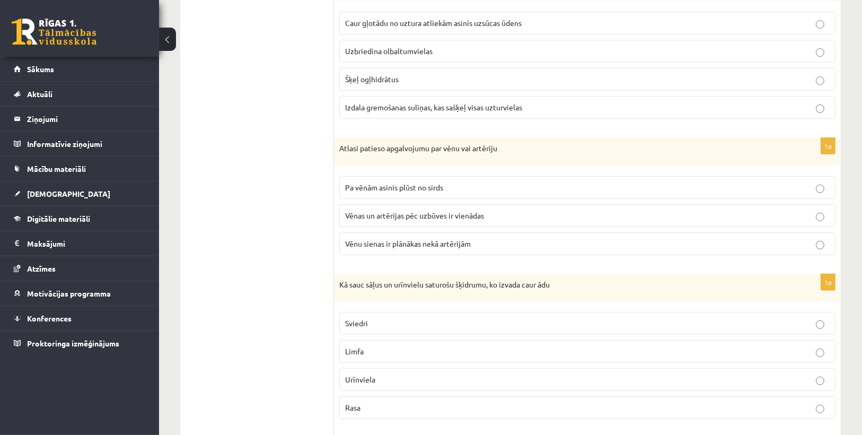
click at [479, 182] on p "Pa vēnām asinis plūst no sirds" at bounding box center [587, 187] width 484 height 11
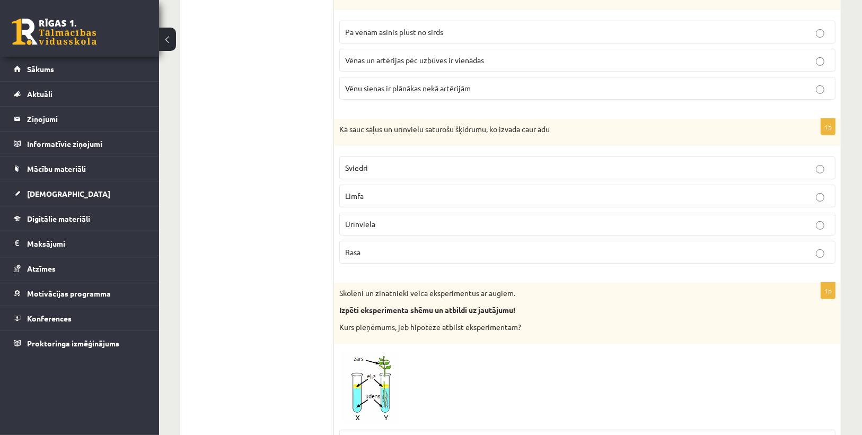
scroll to position [3942, 0]
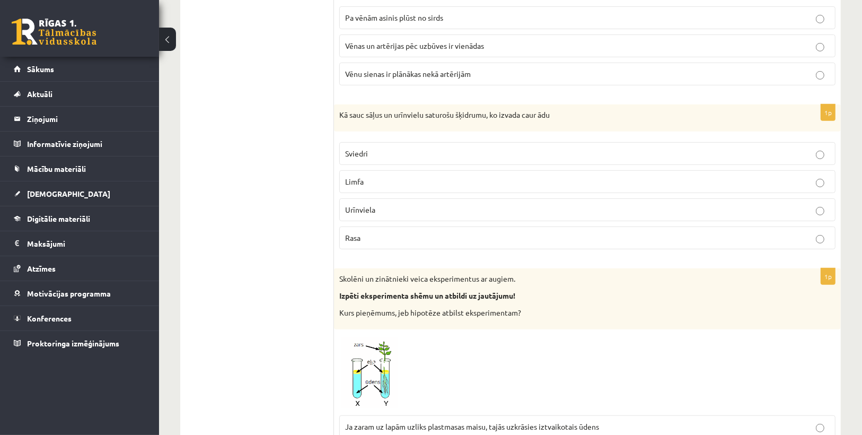
click at [432, 148] on p "Sviedri" at bounding box center [587, 153] width 484 height 11
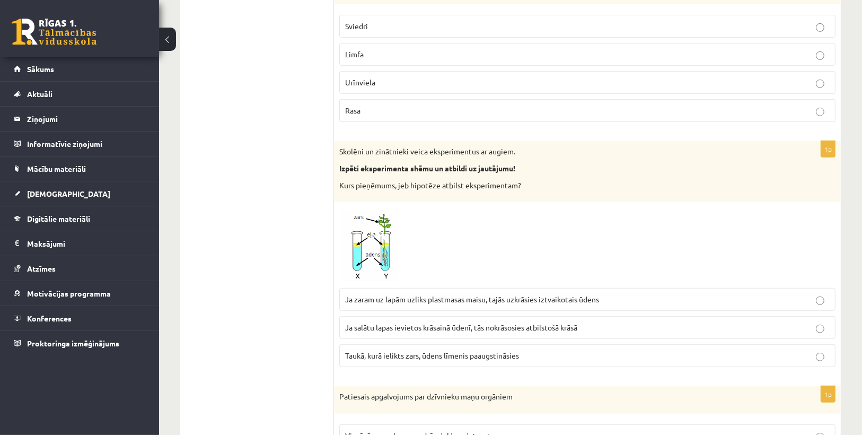
scroll to position [4112, 0]
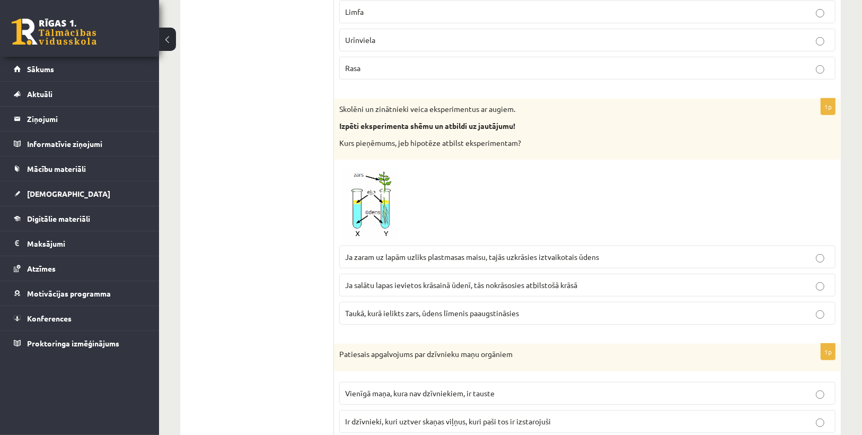
click at [525, 245] on label "Ja zaram uz lapām uzliks plastmasas maisu, tajās uzkrāsies iztvaikotais ūdens" at bounding box center [587, 256] width 496 height 23
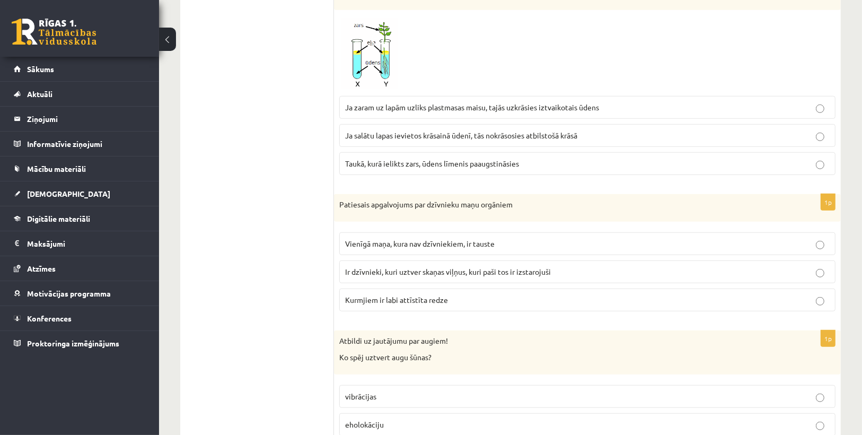
scroll to position [4281, 0]
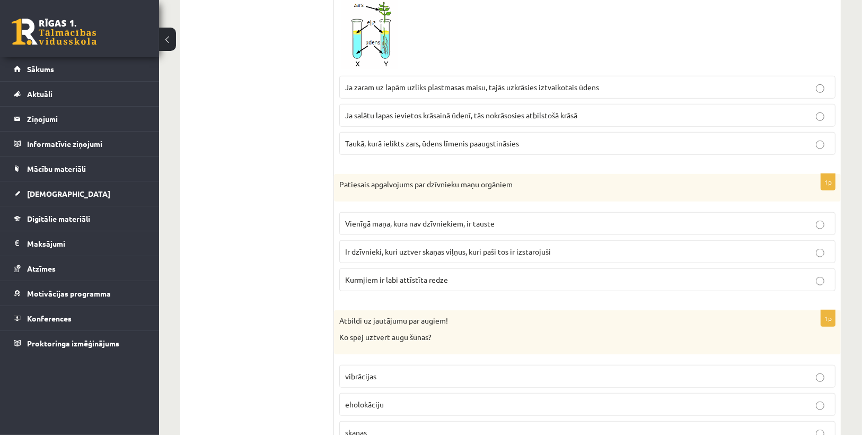
click at [401, 218] on span "Vienīgā maņa, kura nav dzīvniekiem, ir tauste" at bounding box center [419, 223] width 149 height 10
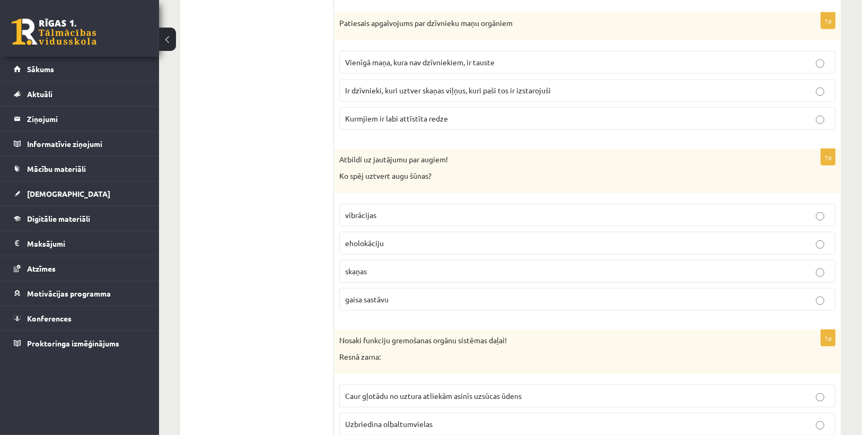
scroll to position [4451, 0]
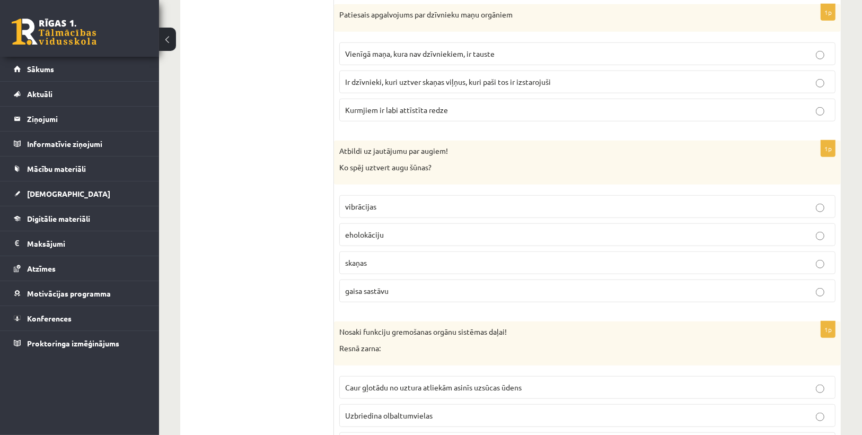
click at [409, 285] on p "gaisa sastāvu" at bounding box center [587, 290] width 484 height 11
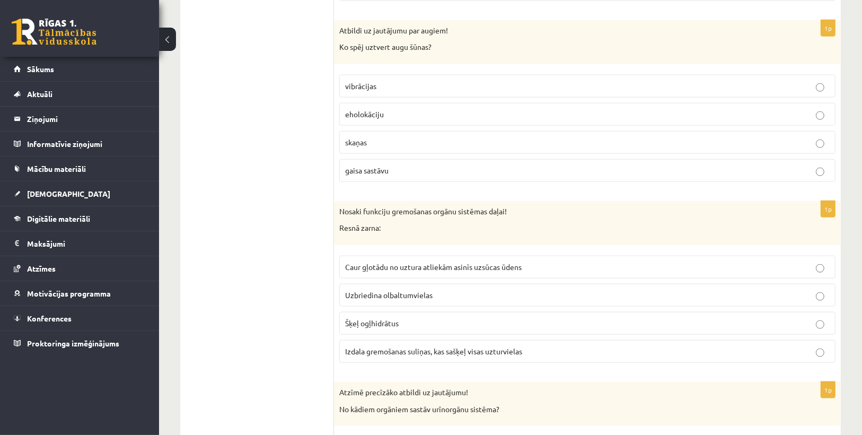
scroll to position [4578, 0]
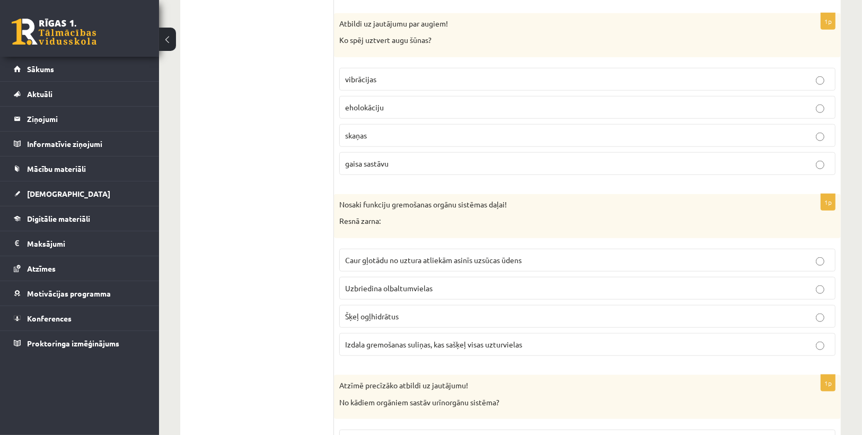
click at [424, 283] on span "Uzbriedina olbaltumvielas" at bounding box center [388, 288] width 87 height 10
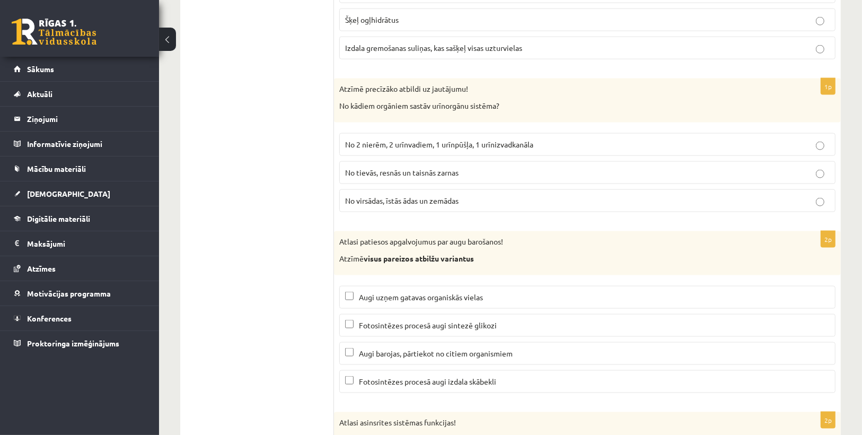
scroll to position [4875, 0]
click at [460, 139] on span "No 2 nierēm, 2 urīnvadiem, 1 urīnpūšļa, 1 urīnizvadkanāla" at bounding box center [439, 144] width 188 height 10
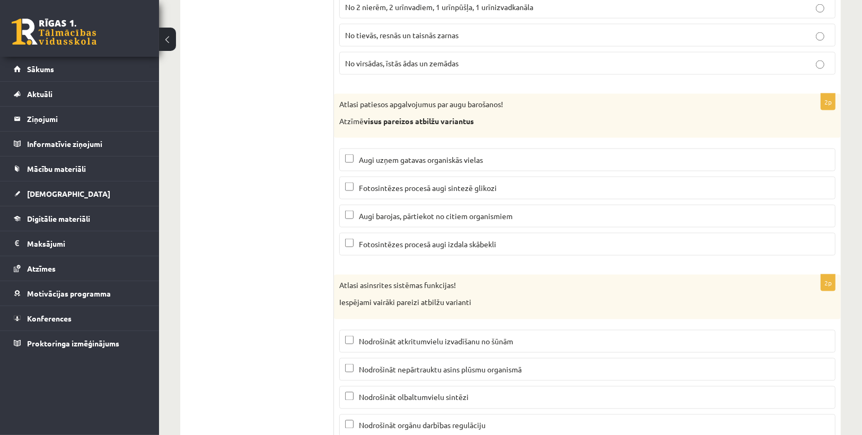
scroll to position [5014, 0]
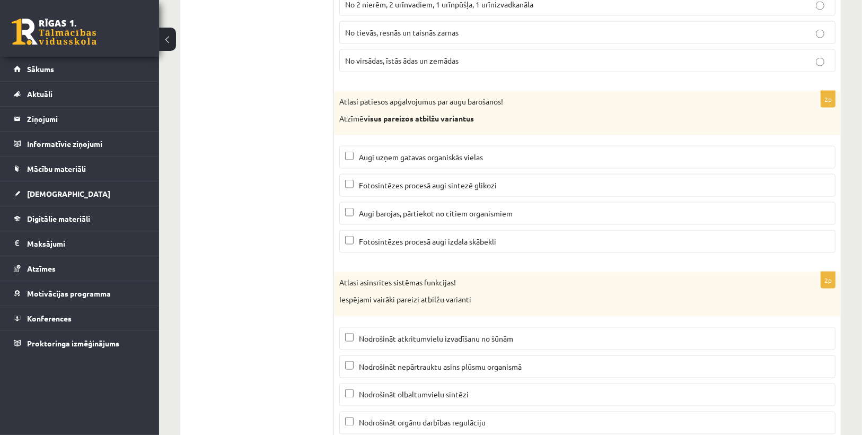
click at [354, 236] on p "Fotosintēzes procesā augi izdala skābekli" at bounding box center [587, 241] width 484 height 11
click at [348, 152] on p "Augi uzņem gatavas organiskās vielas" at bounding box center [587, 157] width 484 height 11
click at [352, 417] on p "Nodrošināt orgānu darbības regulāciju" at bounding box center [587, 422] width 484 height 11
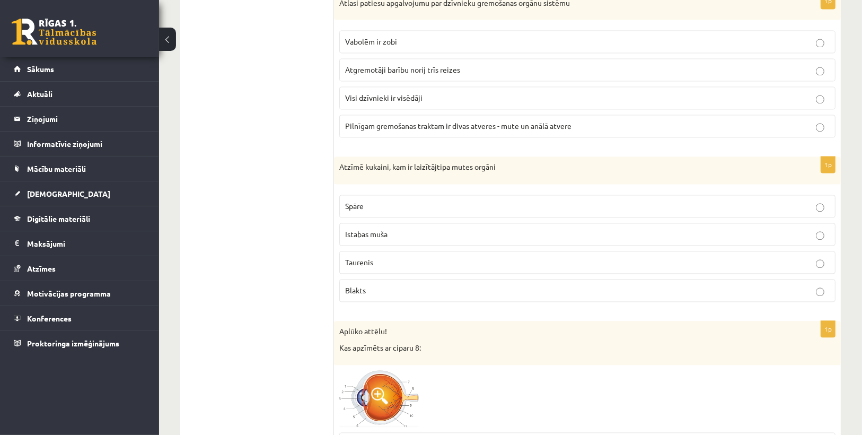
scroll to position [0, 0]
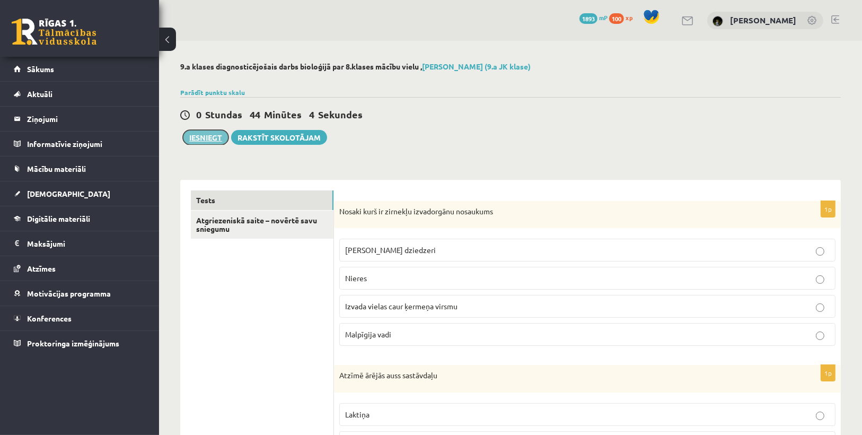
click at [208, 137] on button "Iesniegt" at bounding box center [206, 137] width 46 height 15
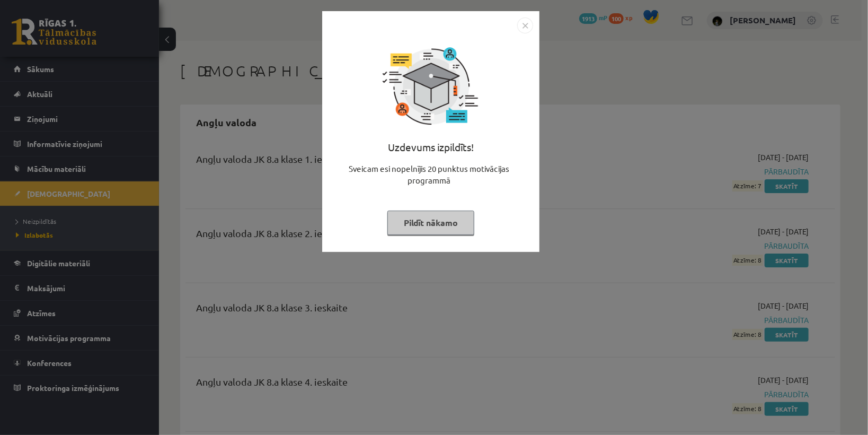
click at [453, 225] on button "Pildīt nākamo" at bounding box center [430, 222] width 87 height 24
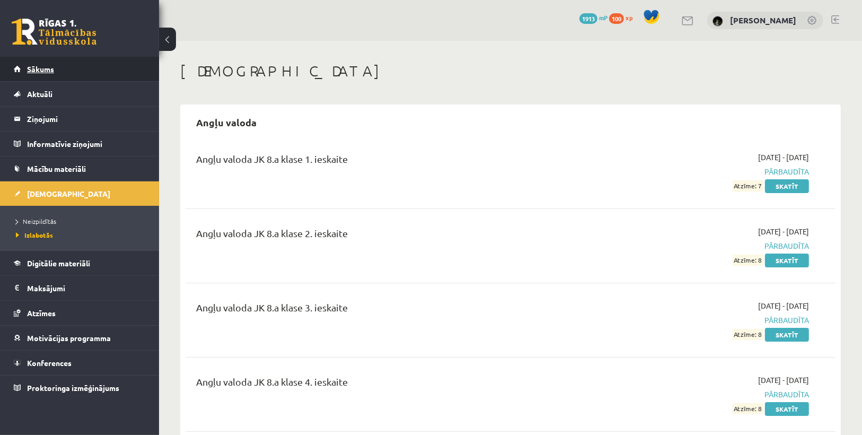
click at [47, 66] on span "Sākums" at bounding box center [40, 69] width 27 height 10
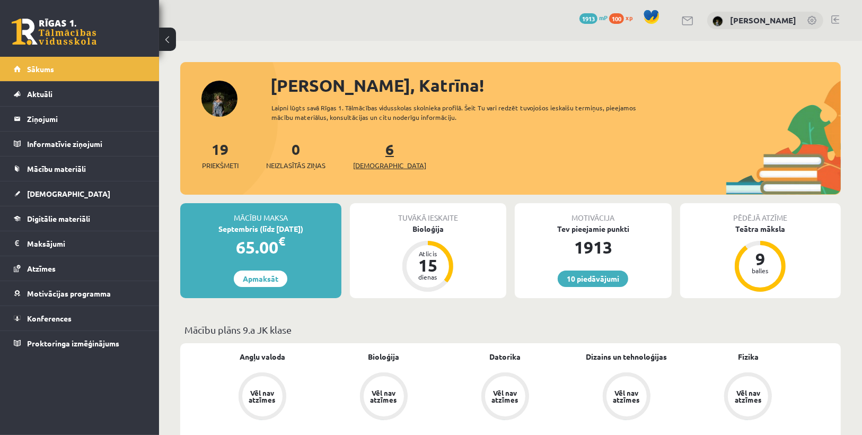
click at [369, 168] on span "[DEMOGRAPHIC_DATA]" at bounding box center [389, 165] width 73 height 11
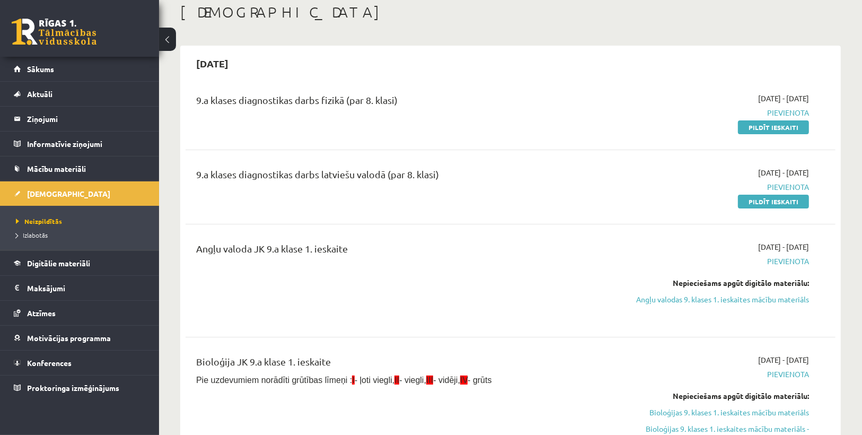
scroll to position [42, 0]
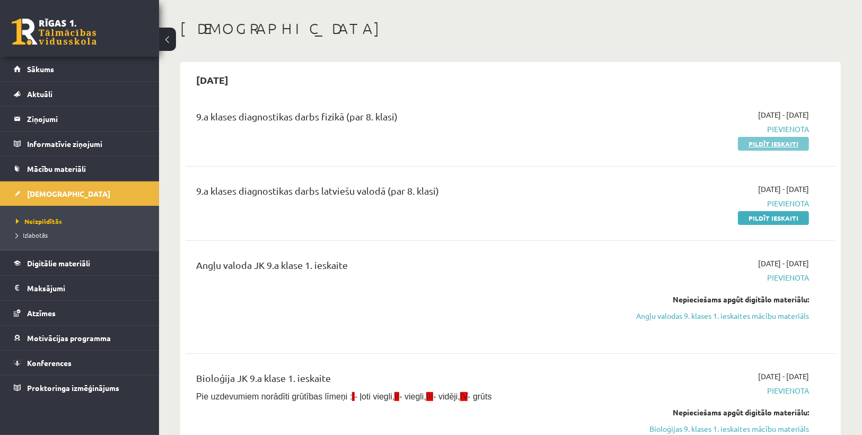
click at [775, 142] on link "Pildīt ieskaiti" at bounding box center [773, 144] width 71 height 14
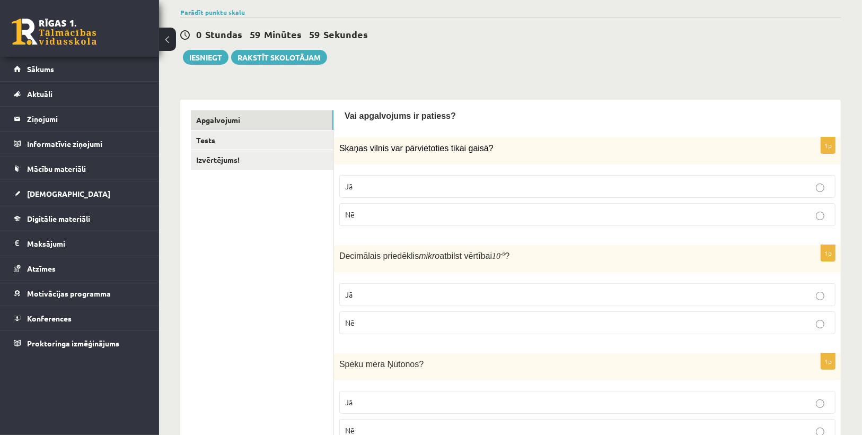
scroll to position [85, 0]
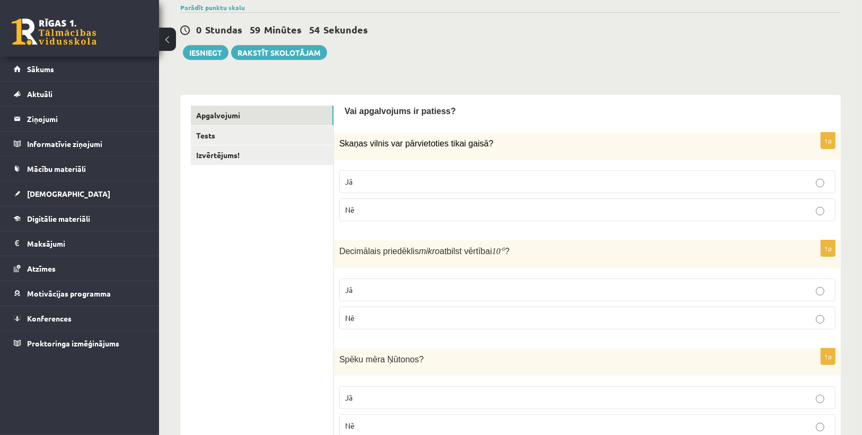
click at [407, 211] on p "Nē" at bounding box center [587, 209] width 484 height 11
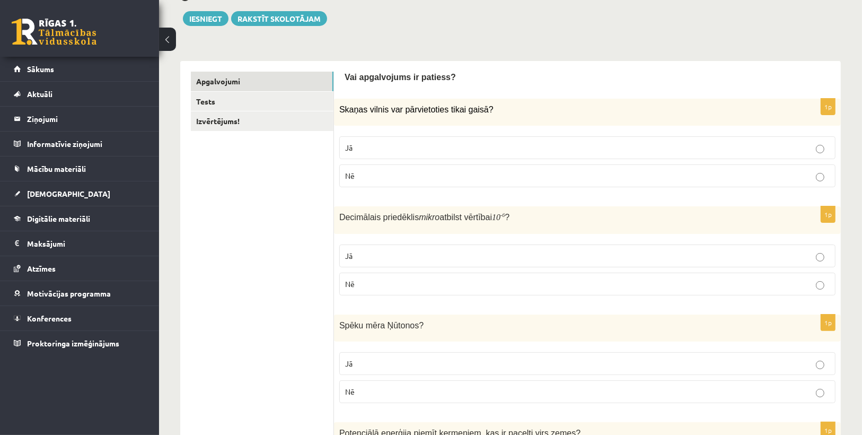
scroll to position [170, 0]
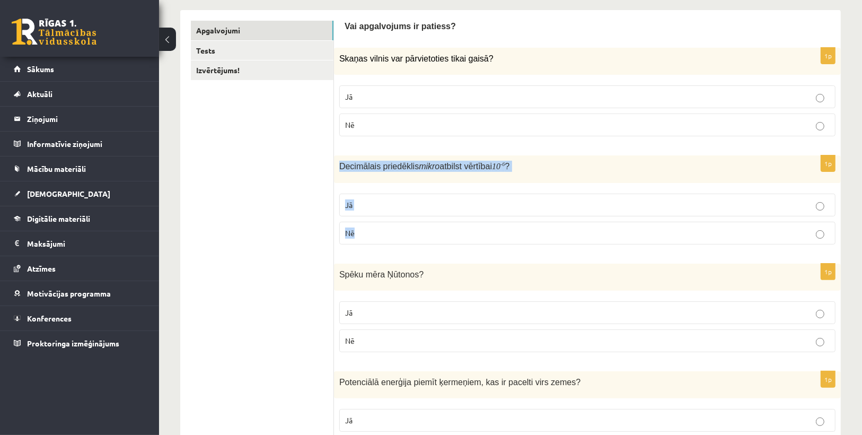
drag, startPoint x: 339, startPoint y: 164, endPoint x: 373, endPoint y: 242, distance: 84.5
click at [373, 242] on div "1p Decimālais priedēklis mikro atbilst vērtībai 10 - 6 ? Jā Nē" at bounding box center [587, 203] width 507 height 97
copy div "Decimālais priedēklis mikro atbilst vērtībai 10 - 6 ? Jā Nē"
click at [421, 202] on p "Jā" at bounding box center [587, 204] width 484 height 11
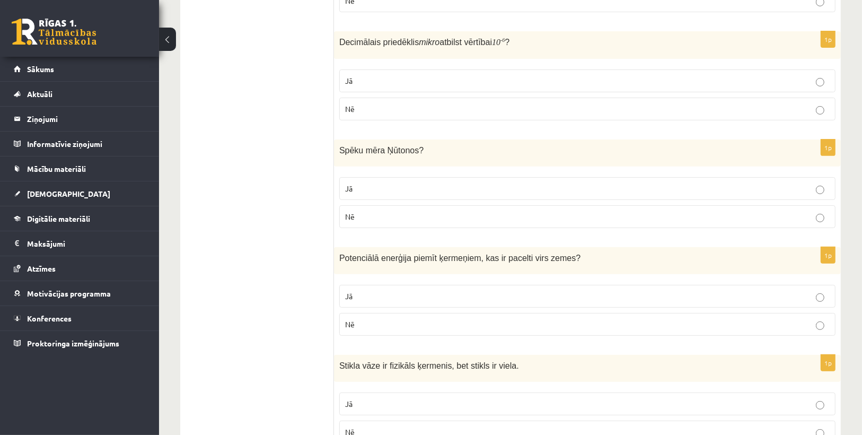
scroll to position [297, 0]
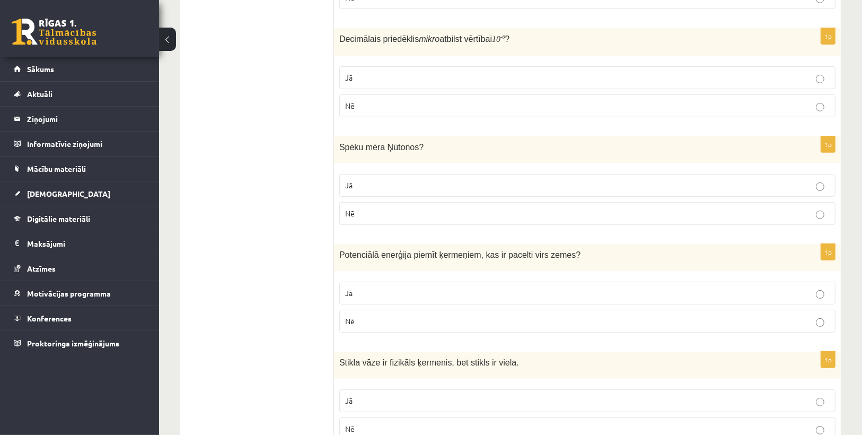
click at [363, 191] on label "Jā" at bounding box center [587, 185] width 496 height 23
drag, startPoint x: 342, startPoint y: 143, endPoint x: 328, endPoint y: 166, distance: 27.8
click at [377, 202] on div "1p Spēku mēra Ņūtonos ? Jā Nē" at bounding box center [587, 184] width 507 height 97
drag, startPoint x: 338, startPoint y: 144, endPoint x: 382, endPoint y: 211, distance: 80.0
click at [382, 211] on div "1p Spēku mēra Ņūtonos ? Jā Nē" at bounding box center [587, 184] width 507 height 97
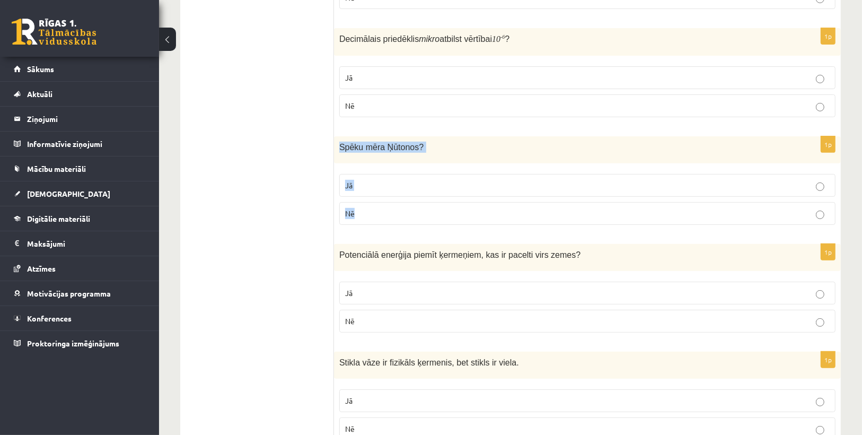
copy div "Spēku mēra Ņūtonos ? Jā Nē"
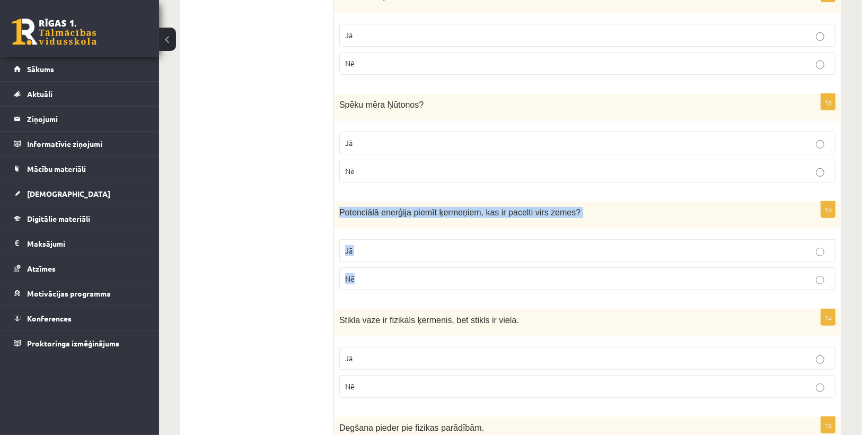
drag, startPoint x: 338, startPoint y: 208, endPoint x: 391, endPoint y: 285, distance: 93.1
click at [391, 285] on div "1p Potenciālā enerģija piemīt ķermeņiem, kas ir pacelti virs zemes ? Jā Nē" at bounding box center [587, 249] width 507 height 97
copy div "Potenciālā enerģija piemīt ķermeņiem, kas ir pacelti virs zemes ? Jā Nē"
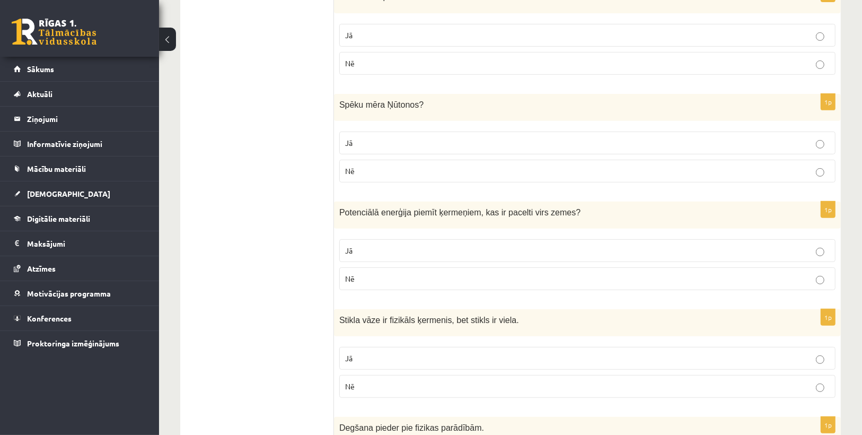
click at [370, 137] on p "Jā" at bounding box center [587, 142] width 484 height 11
click at [374, 245] on p "Jā" at bounding box center [587, 250] width 484 height 11
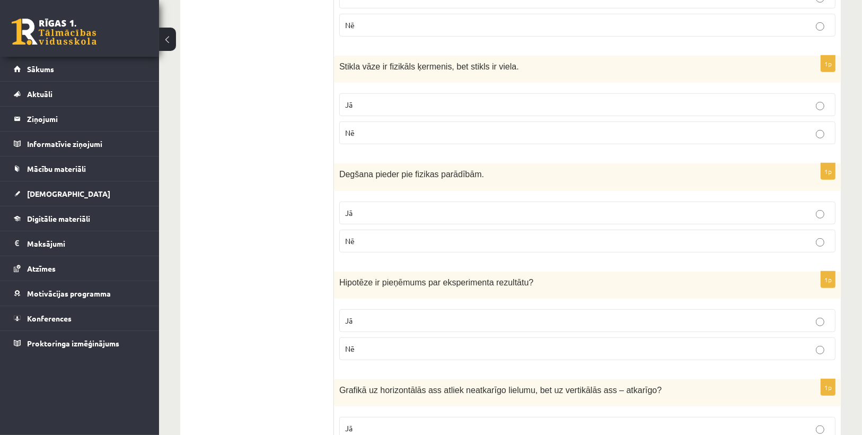
scroll to position [594, 0]
click at [376, 108] on label "Jā" at bounding box center [587, 103] width 496 height 23
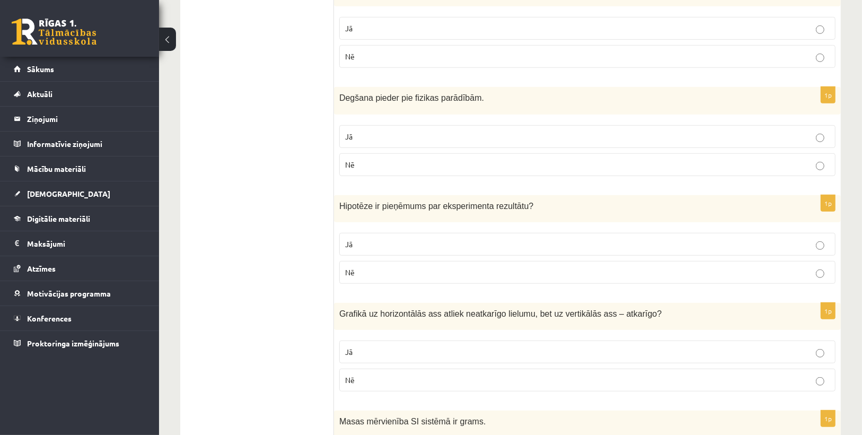
scroll to position [678, 0]
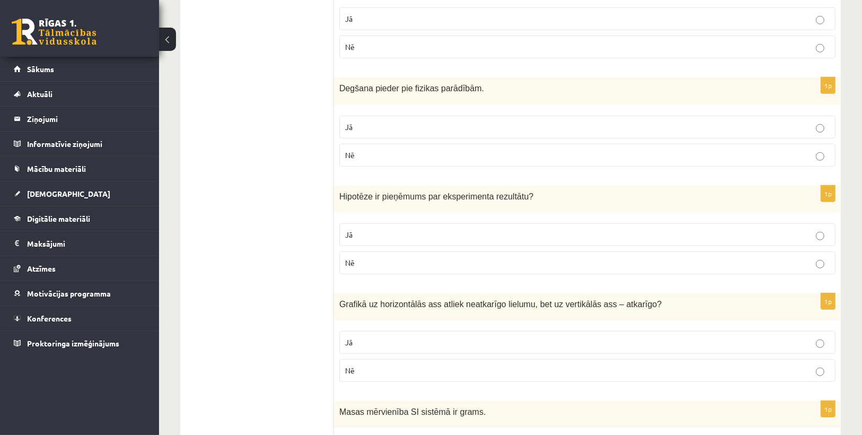
click at [383, 116] on label "Jā" at bounding box center [587, 127] width 496 height 23
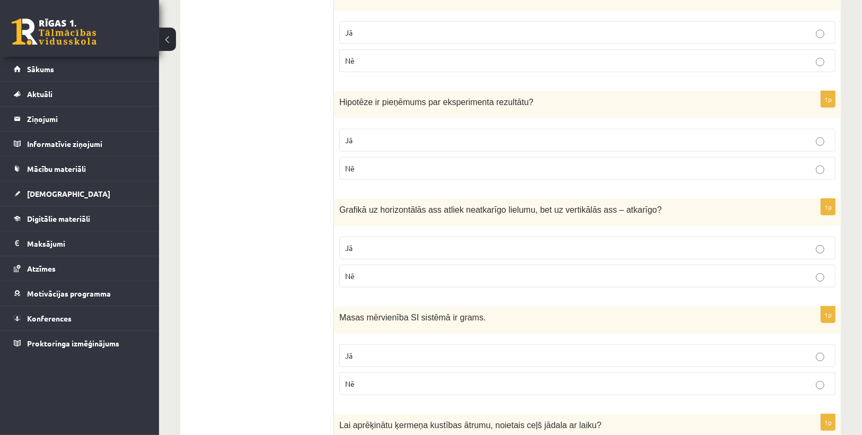
scroll to position [806, 0]
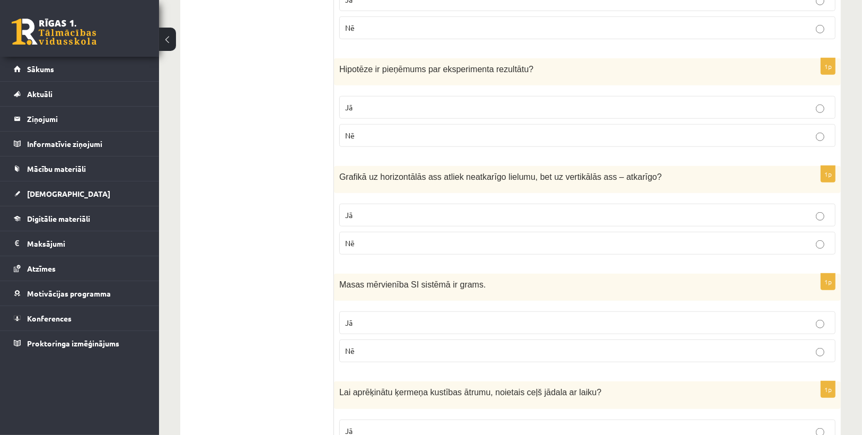
click at [498, 106] on p "Jā" at bounding box center [587, 107] width 484 height 11
drag, startPoint x: 339, startPoint y: 61, endPoint x: 576, endPoint y: 80, distance: 238.2
click at [576, 80] on div "Hipotēze ir pieņēmums par eksperimenta rezultātu ?" at bounding box center [587, 71] width 507 height 27
copy span "Hipotēze ir pieņēmums par eksperimenta rezultātu ?"
click at [582, 91] on fieldset "Jā Nē" at bounding box center [587, 120] width 496 height 59
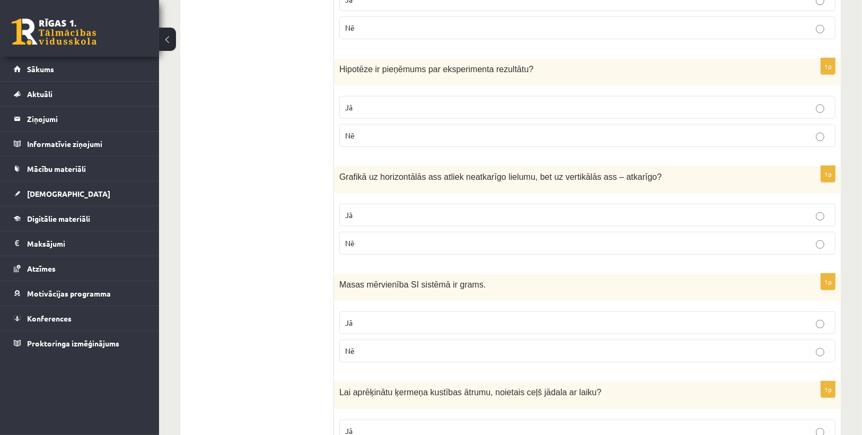
click at [375, 102] on p "Jā" at bounding box center [587, 107] width 484 height 11
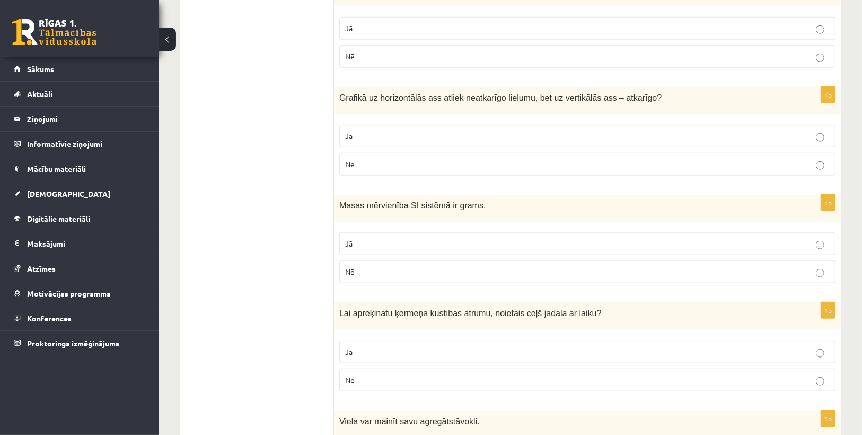
scroll to position [890, 0]
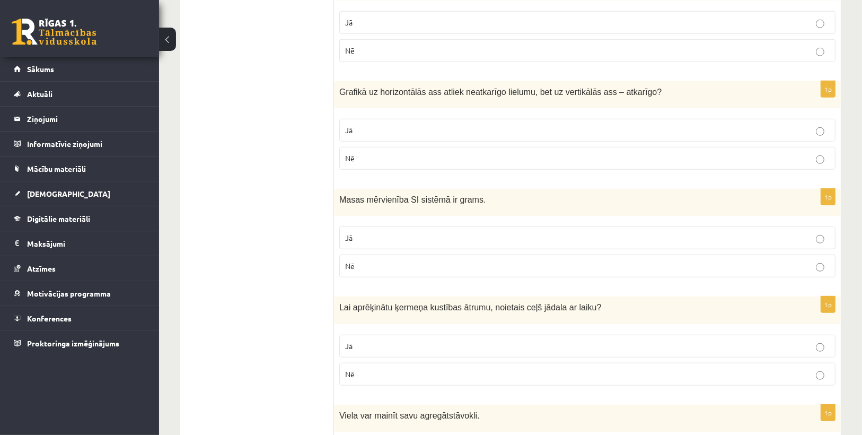
click at [443, 125] on p "Jā" at bounding box center [587, 130] width 484 height 11
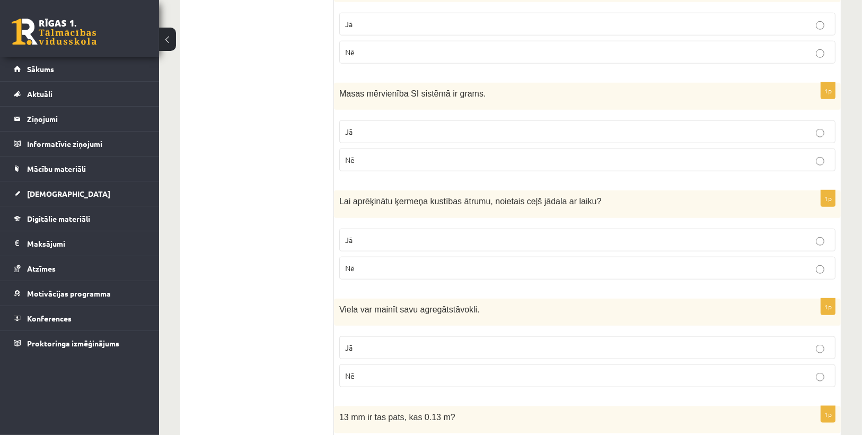
scroll to position [1018, 0]
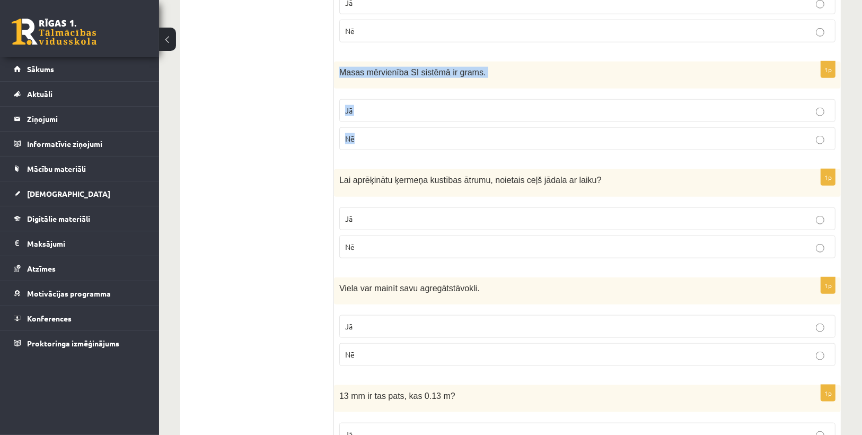
drag, startPoint x: 339, startPoint y: 60, endPoint x: 372, endPoint y: 128, distance: 75.1
click at [372, 128] on div "1p Masas mērvienība SI sistēmā ir grams. Jā Nē" at bounding box center [587, 109] width 507 height 97
copy div "Masas mērvienība SI sistēmā ir grams. Jā Nē"
drag, startPoint x: 382, startPoint y: 162, endPoint x: 352, endPoint y: 145, distance: 34.2
click at [381, 169] on div "Lai aprēķinātu ķermeņa kustības ātrumu, noietais ceļš jādala ar laiku?" at bounding box center [587, 182] width 507 height 27
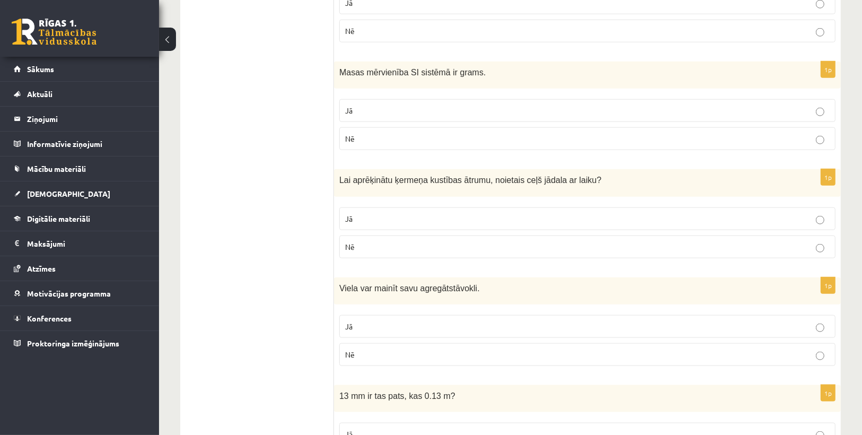
click at [374, 188] on div "Lai aprēķinātu ķermeņa kustības ātrumu, noietais ceļš jādala ar laiku?" at bounding box center [587, 182] width 507 height 27
click at [349, 134] on span "Nē" at bounding box center [350, 139] width 10 height 10
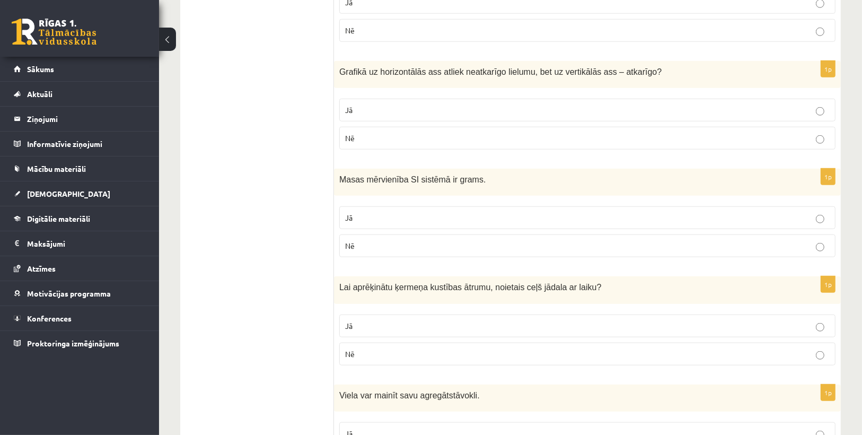
scroll to position [806, 0]
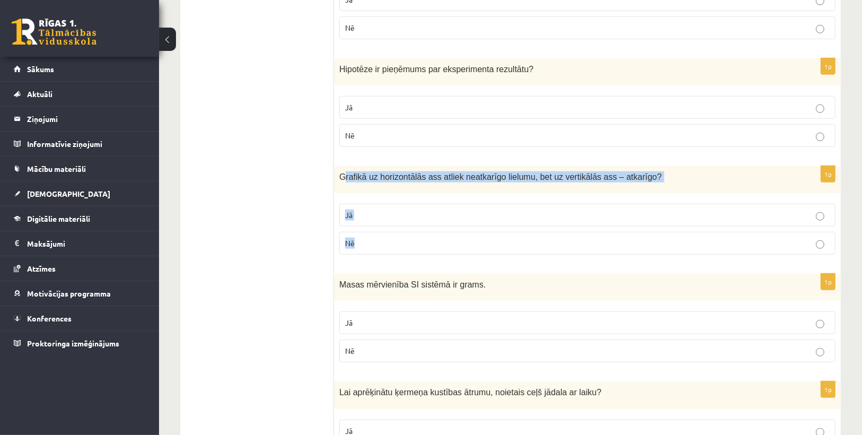
drag, startPoint x: 343, startPoint y: 171, endPoint x: 367, endPoint y: 250, distance: 82.6
click at [367, 250] on div "1p Grafikā uz horizontālās ass atliek neatkarīgo lielumu, bet uz vertikālās ass…" at bounding box center [587, 214] width 507 height 97
copy div "rafikā uz horizontālās ass atliek neatkarīgo lielumu, bet uz vertikālās ass – a…"
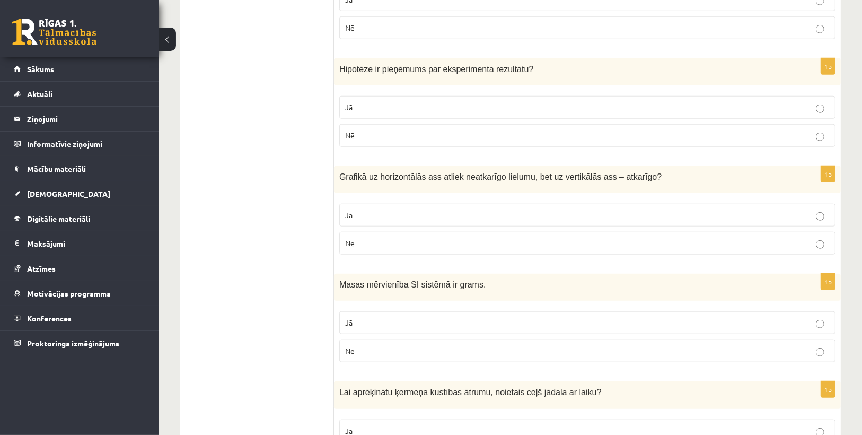
click at [377, 261] on form "Vai apgalvojums ir patiess? 1p Skaņas vilnis var pārvietoties tikai gaisā? Jā N…" at bounding box center [586, 363] width 485 height 1956
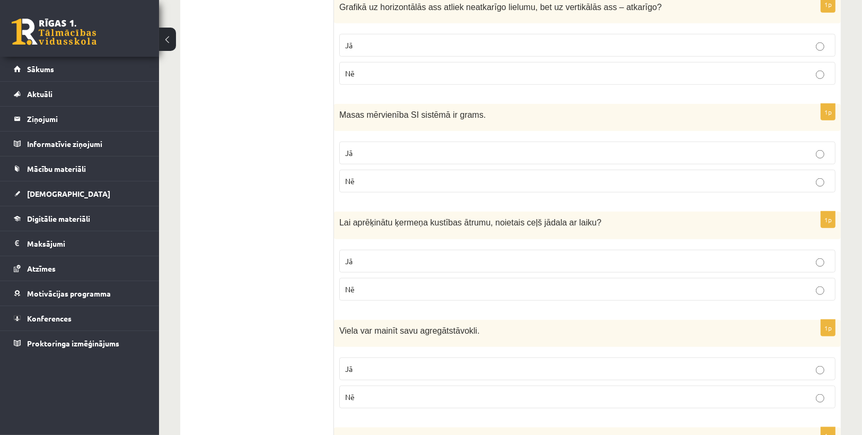
scroll to position [1102, 0]
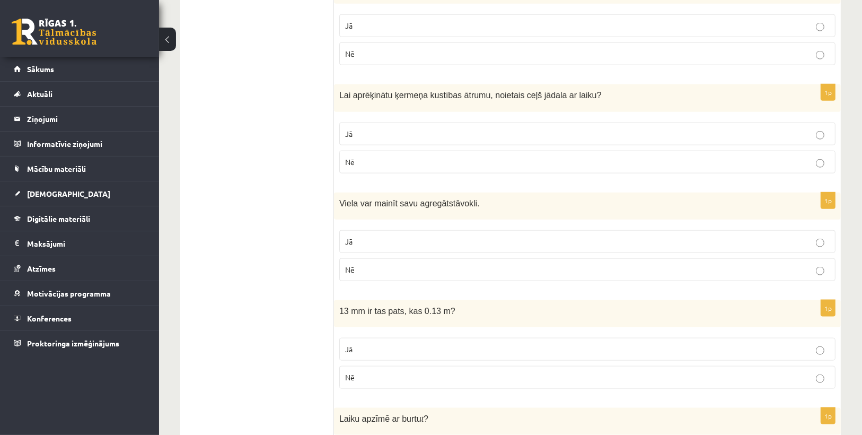
click at [407, 133] on label "Jā" at bounding box center [587, 133] width 496 height 23
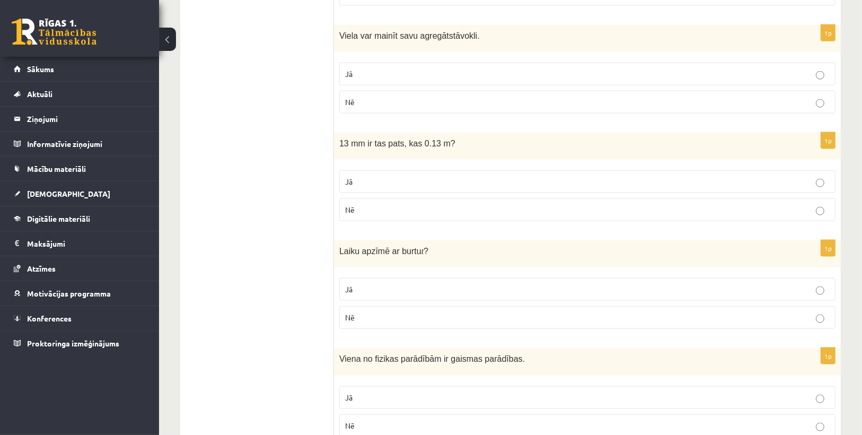
scroll to position [1272, 0]
click at [375, 66] on p "Jā" at bounding box center [587, 71] width 484 height 11
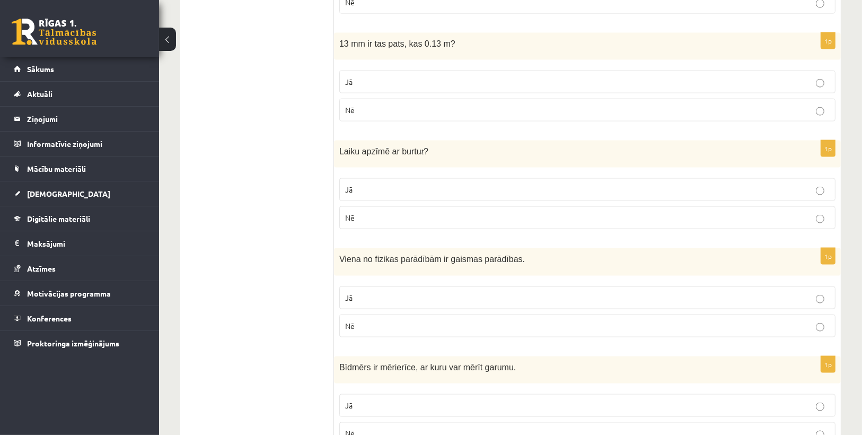
scroll to position [1357, 0]
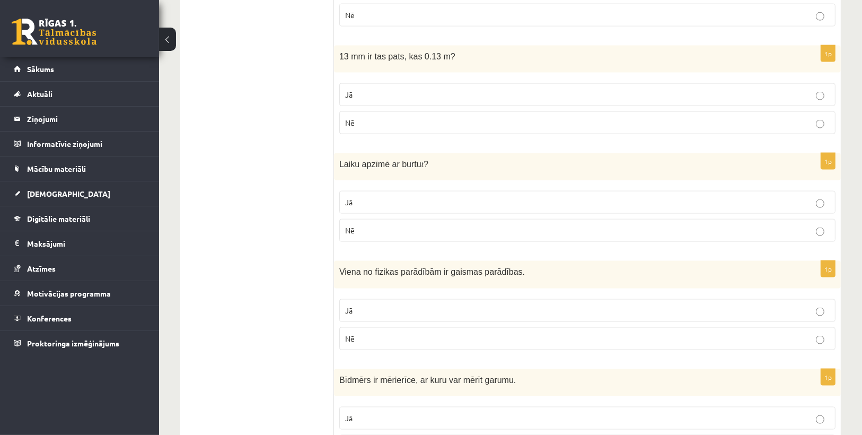
click at [369, 89] on p "Jā" at bounding box center [587, 94] width 484 height 11
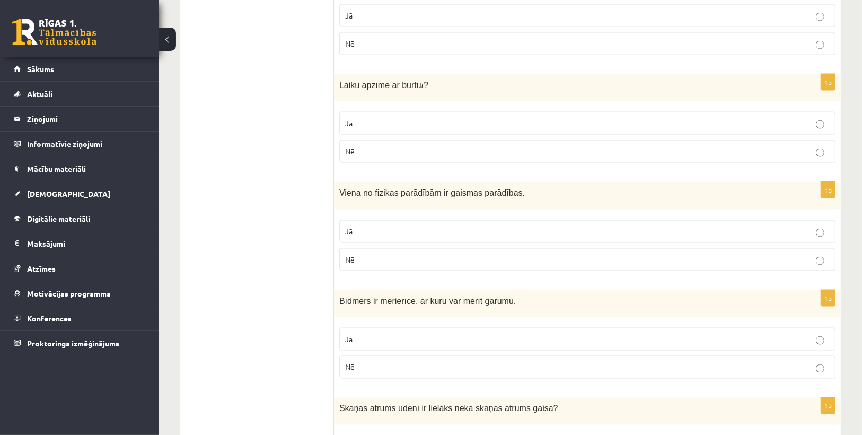
scroll to position [1442, 0]
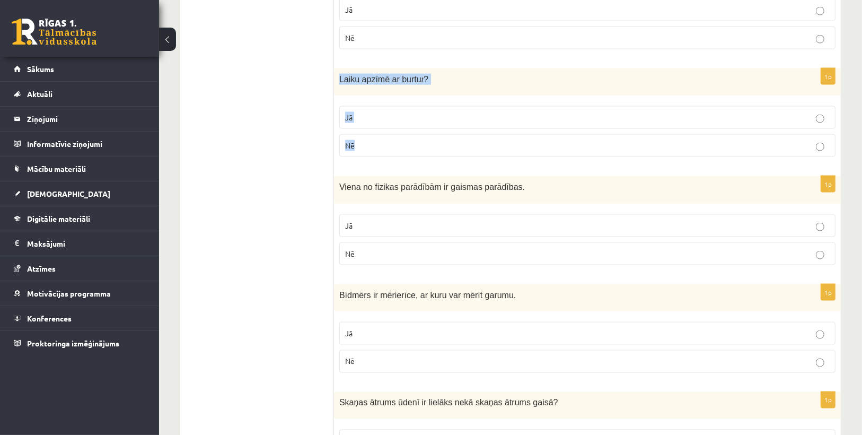
drag, startPoint x: 336, startPoint y: 69, endPoint x: 410, endPoint y: 134, distance: 98.4
click at [410, 134] on div "1p Laiku apzīmē ar burtu t ? Jā Nē" at bounding box center [587, 116] width 507 height 97
copy div "Laiku apzīmē ar burtu t ? Jā Nē"
click at [452, 112] on p "Jā" at bounding box center [587, 117] width 484 height 11
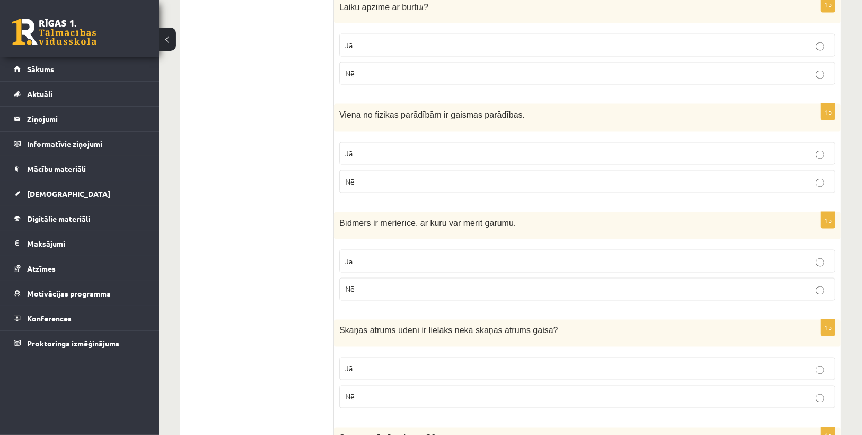
scroll to position [1526, 0]
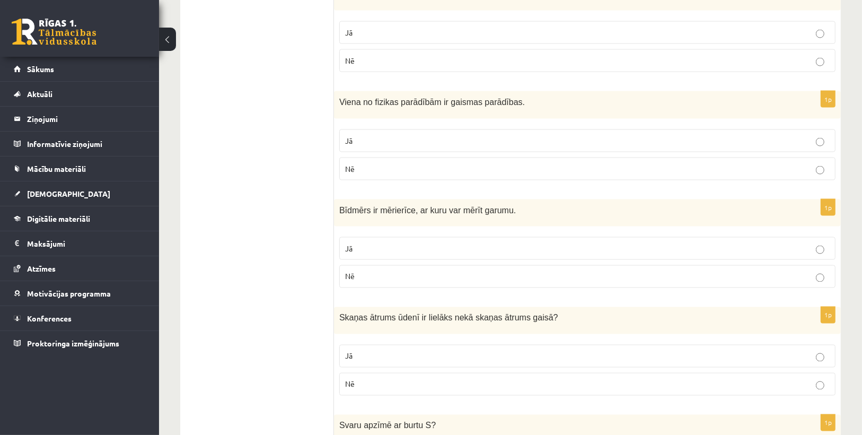
click at [397, 135] on p "Jā" at bounding box center [587, 140] width 484 height 11
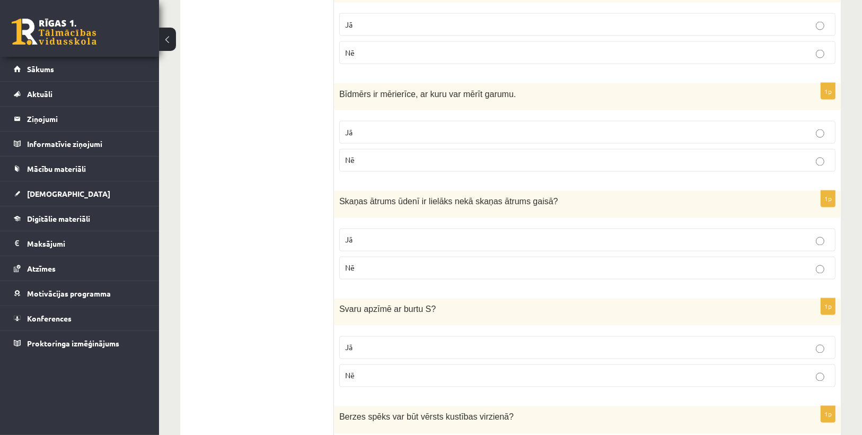
scroll to position [1654, 0]
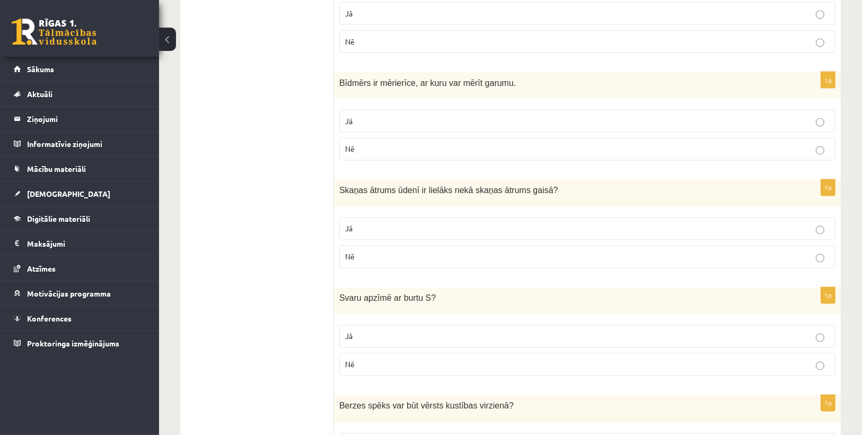
click at [489, 217] on label "Jā" at bounding box center [587, 228] width 496 height 23
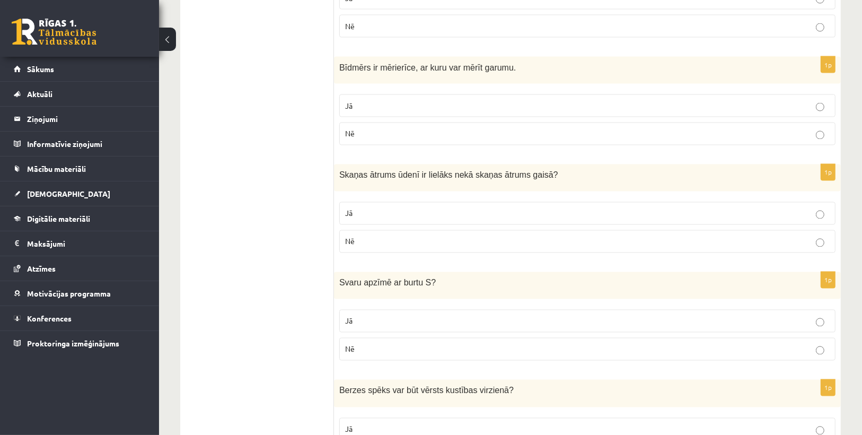
scroll to position [1601, 0]
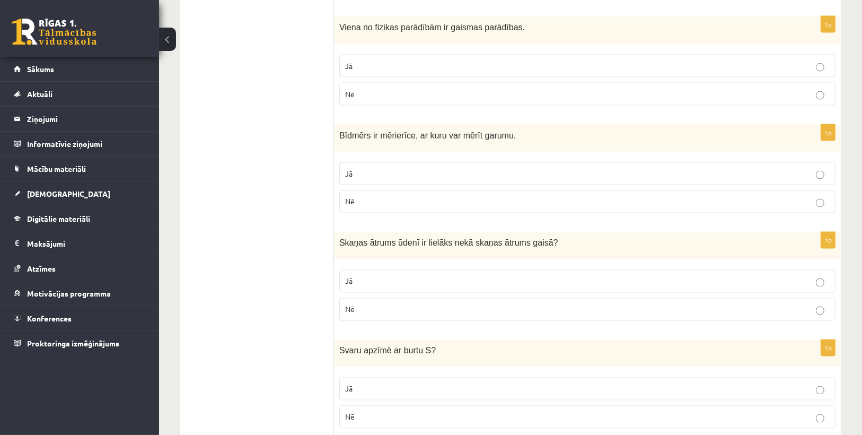
click at [434, 168] on p "Jā" at bounding box center [587, 173] width 484 height 11
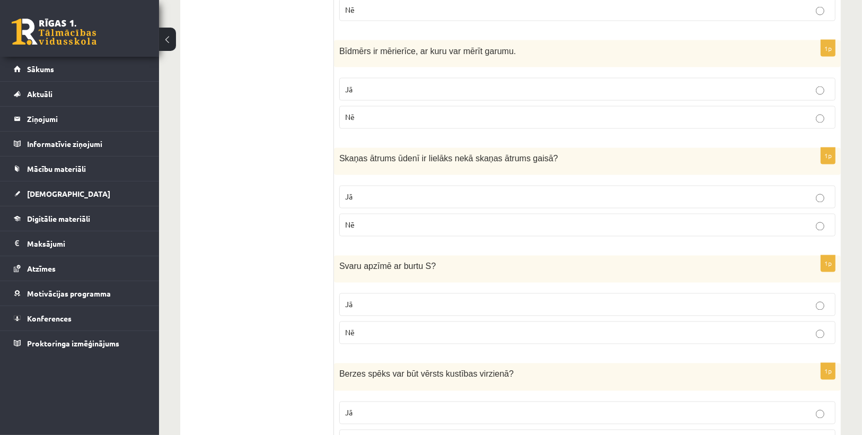
scroll to position [1686, 0]
click at [382, 298] on p "Jā" at bounding box center [587, 303] width 484 height 11
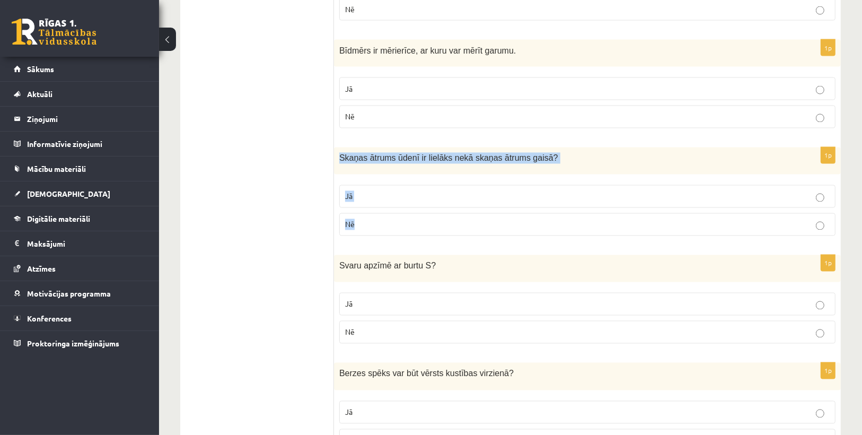
drag, startPoint x: 338, startPoint y: 143, endPoint x: 375, endPoint y: 215, distance: 80.6
click at [375, 215] on div "1p Skaņas ātrums ūdenī ir lielāks nekā skaņas ātrums gaisā ? Jā Nē" at bounding box center [587, 195] width 507 height 97
copy div "Skaņas ātrums ūdenī ir lielāks nekā skaņas ātrums gaisā ? Jā Nē"
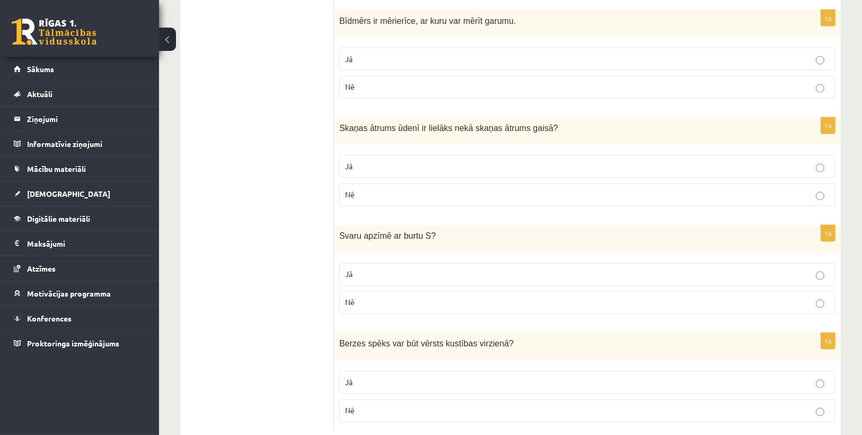
scroll to position [1728, 0]
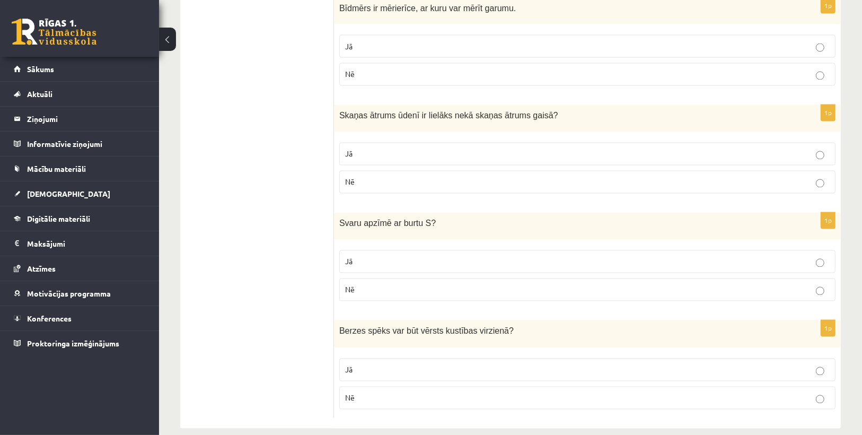
click at [364, 364] on p "Jā" at bounding box center [587, 369] width 484 height 11
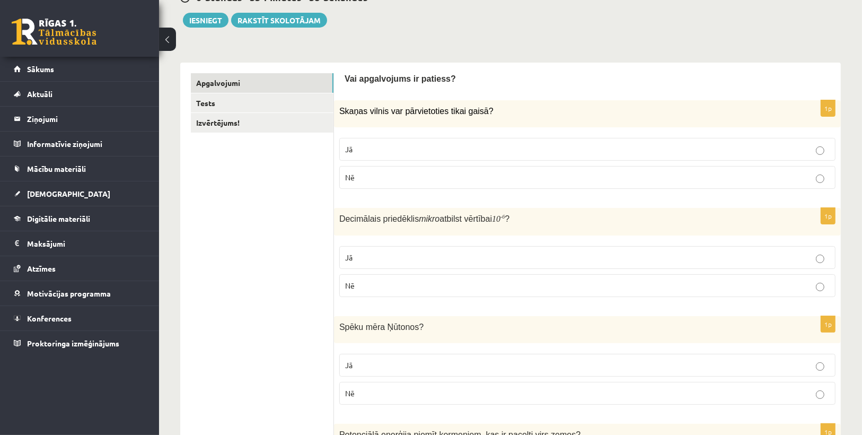
scroll to position [0, 0]
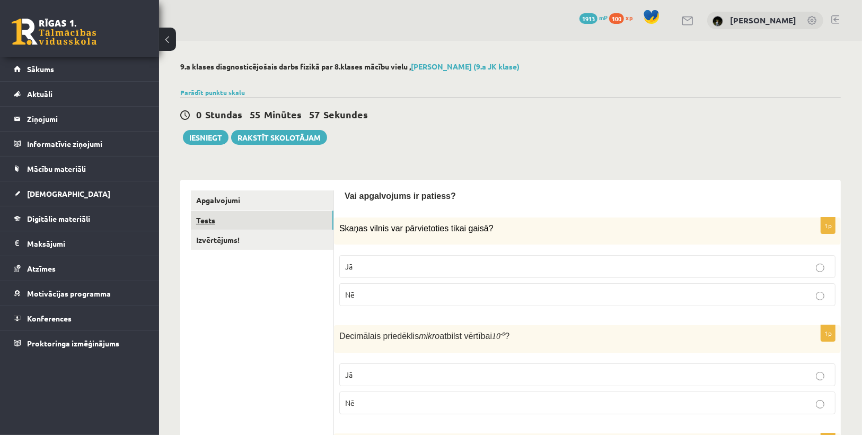
click at [258, 218] on link "Tests" at bounding box center [262, 220] width 143 height 20
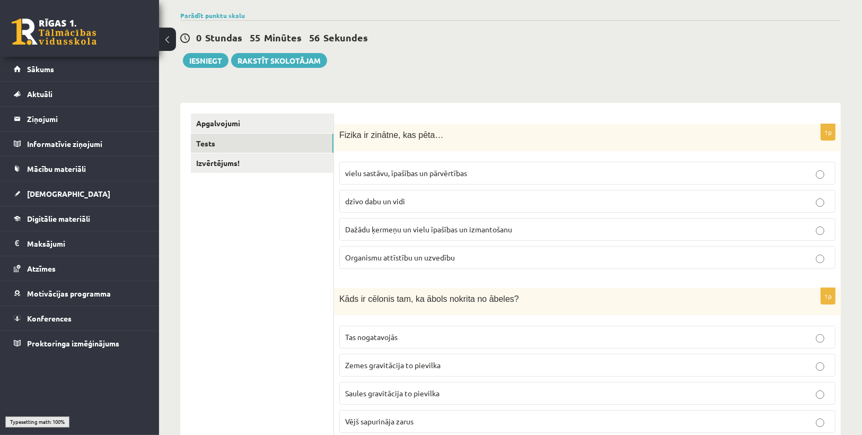
scroll to position [85, 0]
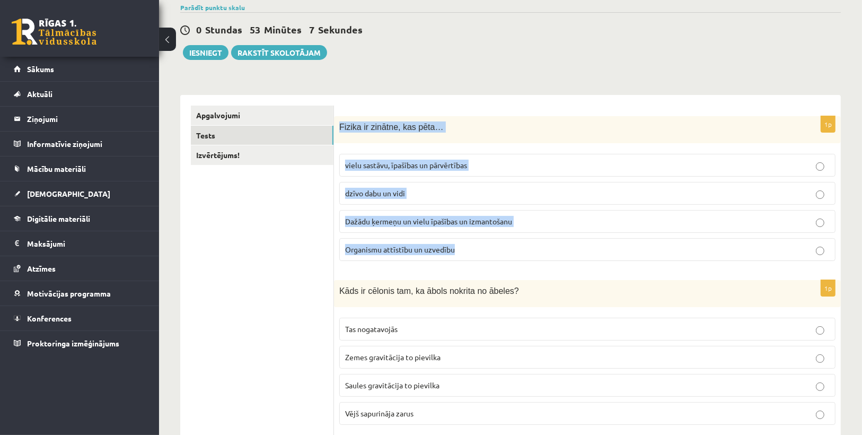
drag, startPoint x: 338, startPoint y: 125, endPoint x: 525, endPoint y: 264, distance: 233.4
click at [525, 264] on div "1p Fizika ir zinātne, kas pēta… vielu sastāvu, īpašības un pārvērtības dzīvo da…" at bounding box center [587, 192] width 507 height 153
copy div "Fizika ir zinātne, kas pēta… vielu sastāvu, īpašības un pārvērtības dzīvo dabu …"
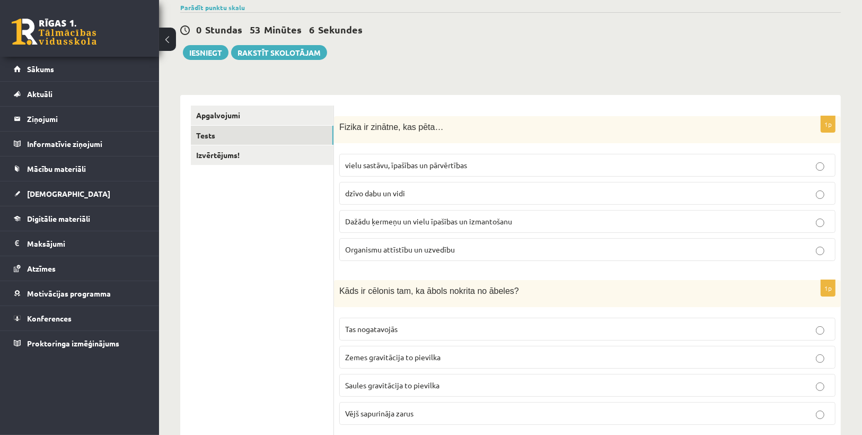
click at [397, 218] on span "Dažādu ķermeņu un vielu īpašības un izmantošanu" at bounding box center [428, 221] width 167 height 10
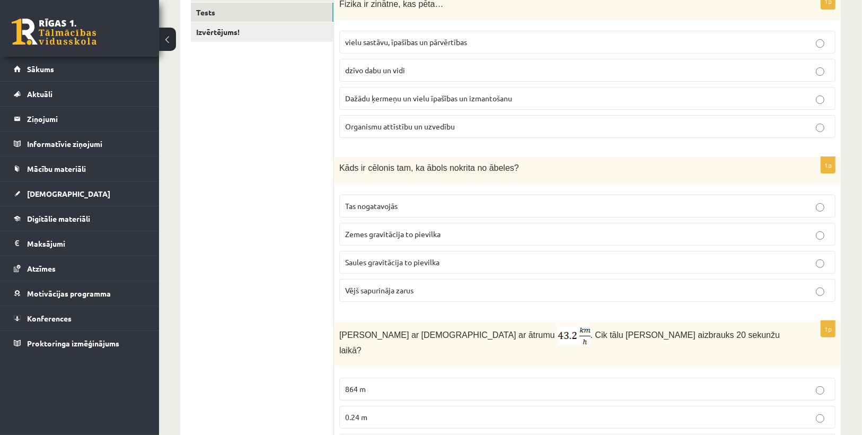
scroll to position [212, 0]
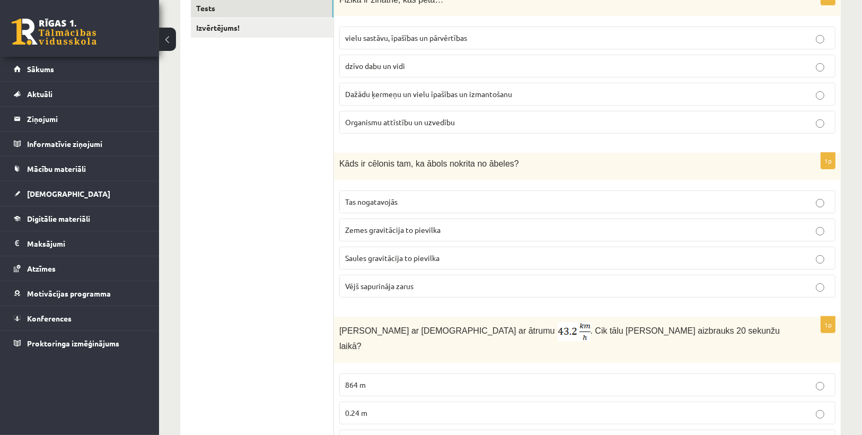
click at [399, 204] on p "Tas nogatavojās" at bounding box center [587, 201] width 484 height 11
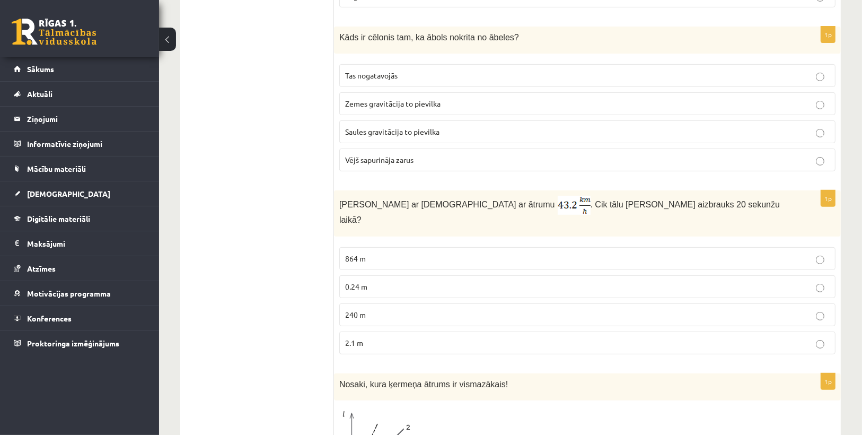
scroll to position [339, 0]
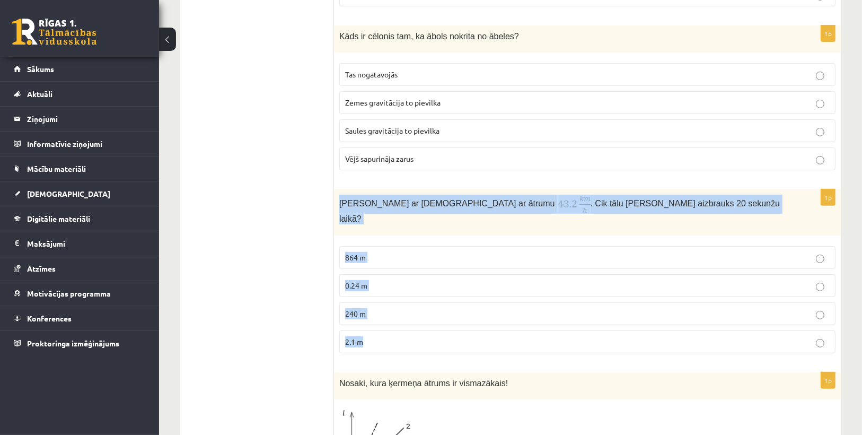
drag, startPoint x: 339, startPoint y: 199, endPoint x: 395, endPoint y: 319, distance: 132.1
click at [395, 319] on div "1p Anna brauc ar skrituļslidām ar ātrumu . Cik tālu Anna aizbrauks 20 sekunžu l…" at bounding box center [587, 275] width 507 height 172
copy div "Anna brauc ar skrituļslidām ar ātrumu . Cik tālu Anna aizbrauks 20 sekunžu laik…"
click at [411, 336] on p "2.1 m" at bounding box center [587, 341] width 484 height 11
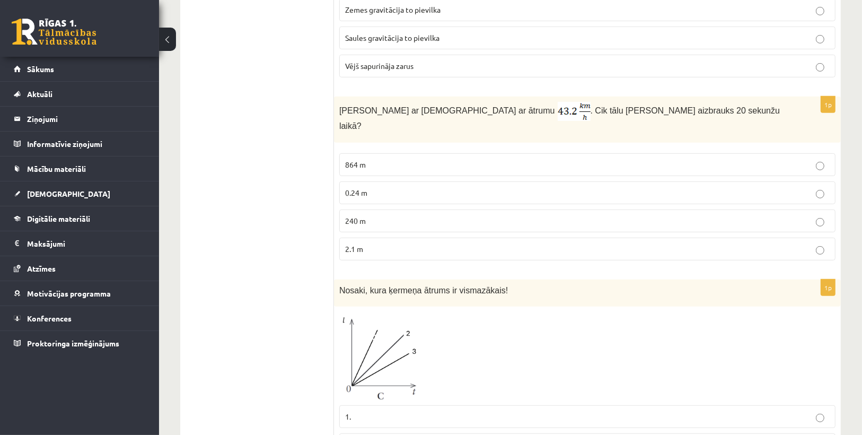
scroll to position [509, 0]
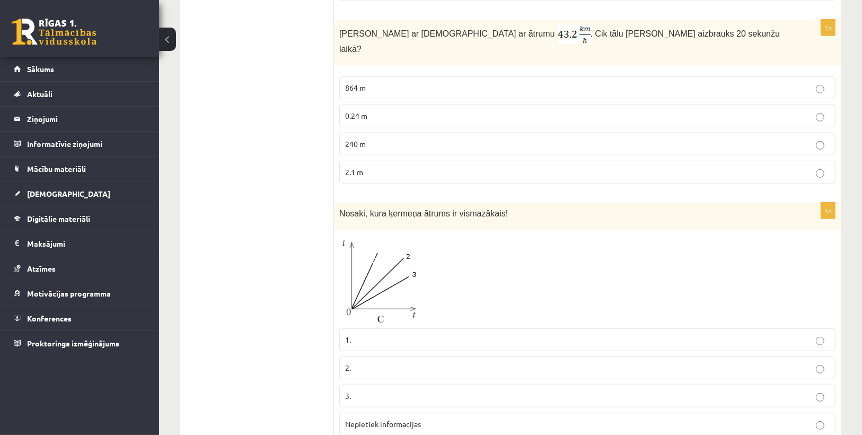
click at [356, 117] on fieldset "864 m 0.24 m 240 m 2.1 m" at bounding box center [587, 129] width 496 height 116
click at [358, 139] on span "240 m" at bounding box center [355, 144] width 21 height 10
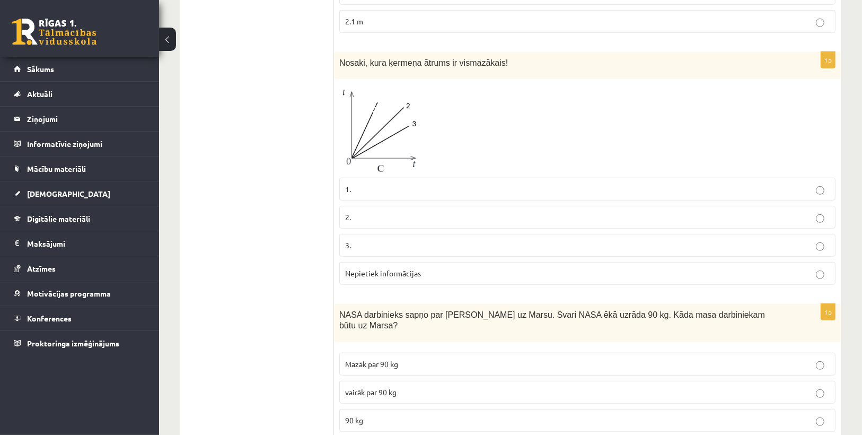
scroll to position [636, 0]
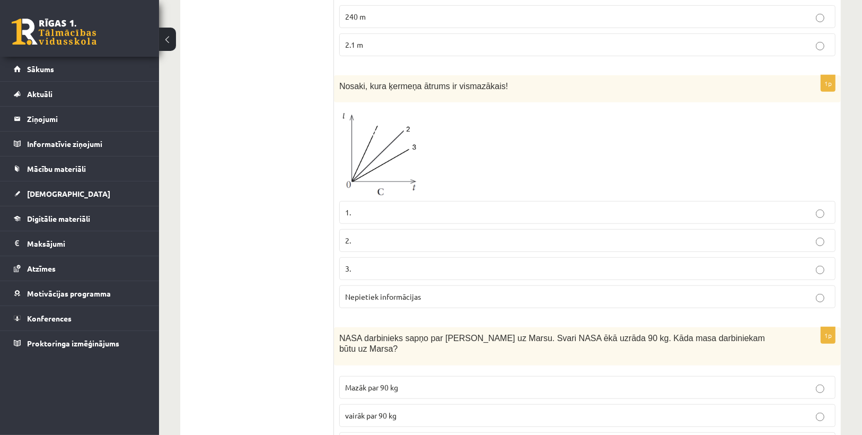
click at [412, 257] on label "3." at bounding box center [587, 268] width 496 height 23
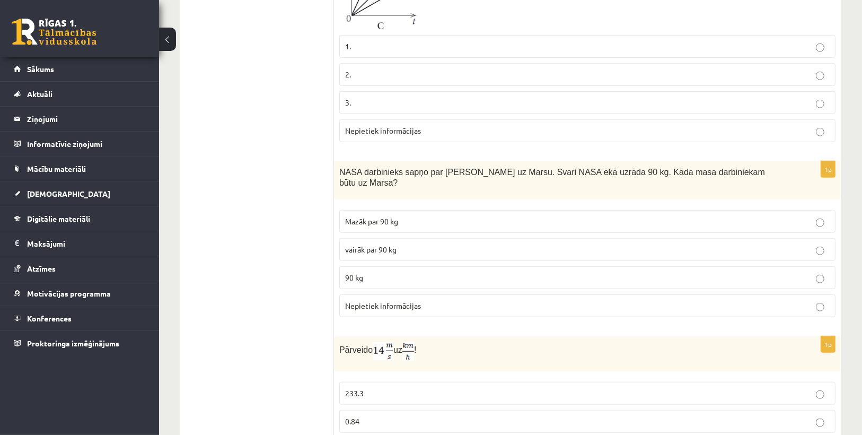
scroll to position [848, 0]
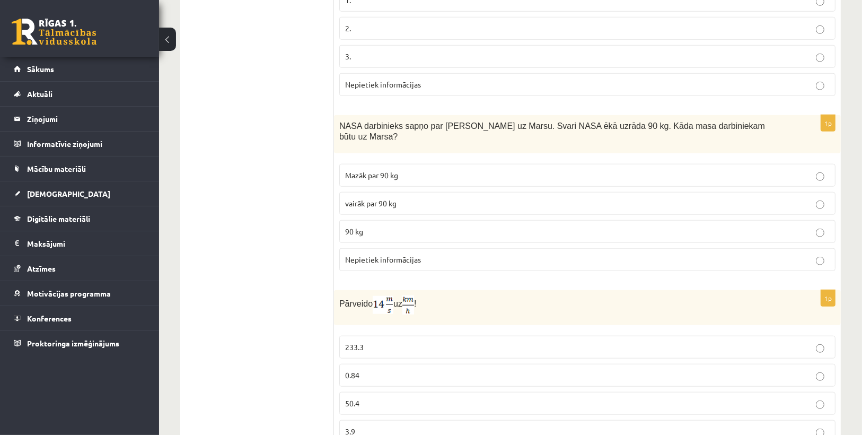
click at [444, 170] on p "Mazāk par 90 kg" at bounding box center [587, 175] width 484 height 11
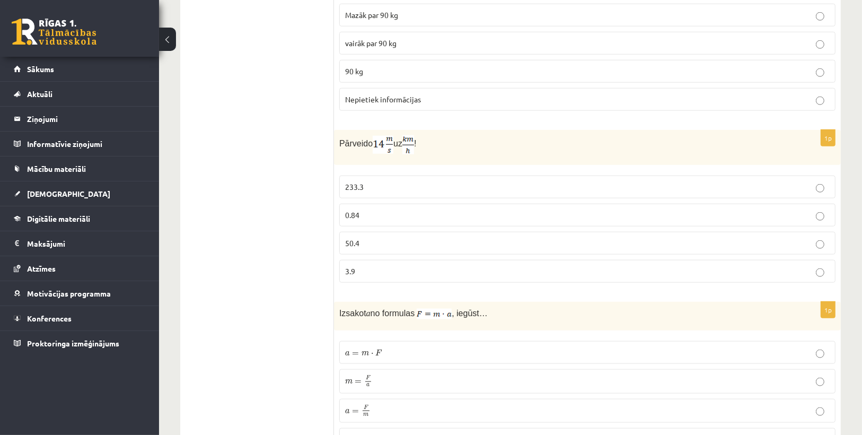
scroll to position [1018, 0]
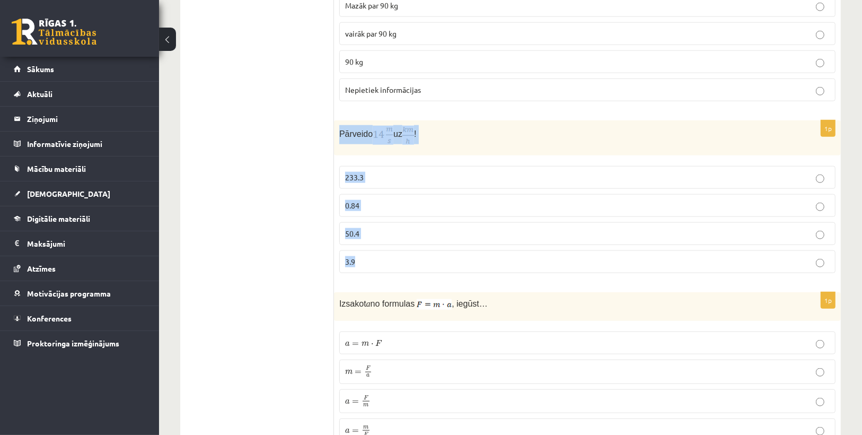
drag, startPoint x: 336, startPoint y: 102, endPoint x: 405, endPoint y: 232, distance: 147.5
click at [405, 232] on div "1p Pārveido uz ! 233.3 0.84 50.4 3.9" at bounding box center [587, 201] width 507 height 162
click at [416, 246] on div "1p Pārveido uz ! 233.3 0.84 50.4 3.9" at bounding box center [587, 201] width 507 height 162
click at [384, 228] on p "50.4" at bounding box center [587, 233] width 484 height 11
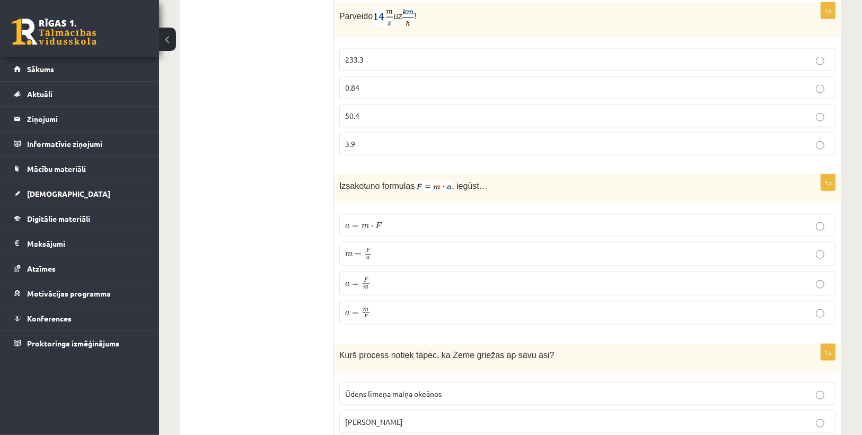
scroll to position [1145, 0]
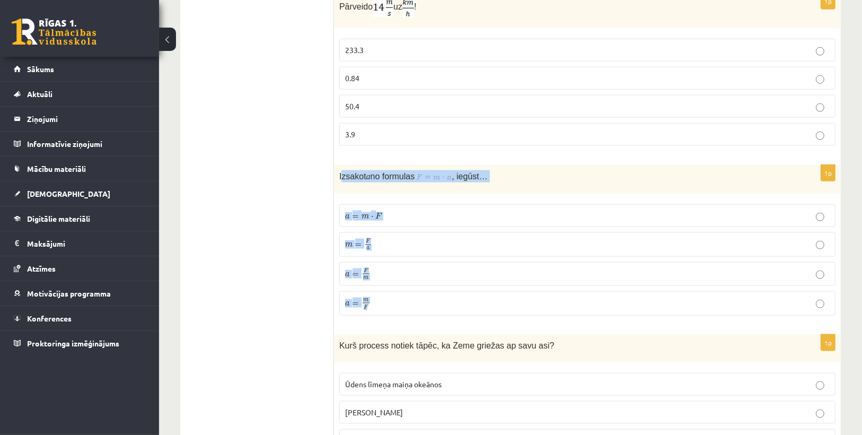
drag, startPoint x: 341, startPoint y: 142, endPoint x: 408, endPoint y: 269, distance: 144.4
click at [408, 269] on div "1p Izsakot a no formulas , iegūst… a = m ⋅ F a = m ⋅ F m = F a m = F a a = F m …" at bounding box center [587, 244] width 507 height 159
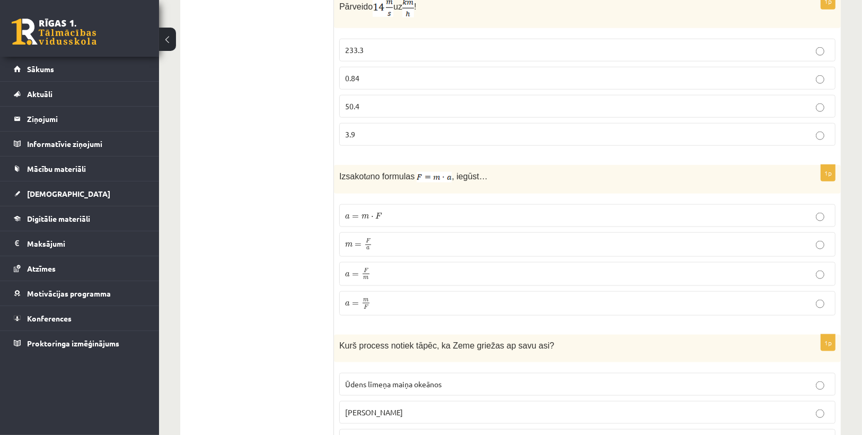
drag, startPoint x: 408, startPoint y: 269, endPoint x: 337, endPoint y: 142, distance: 146.4
click at [335, 165] on div "Izsakot a no formulas , iegūst…" at bounding box center [587, 179] width 507 height 29
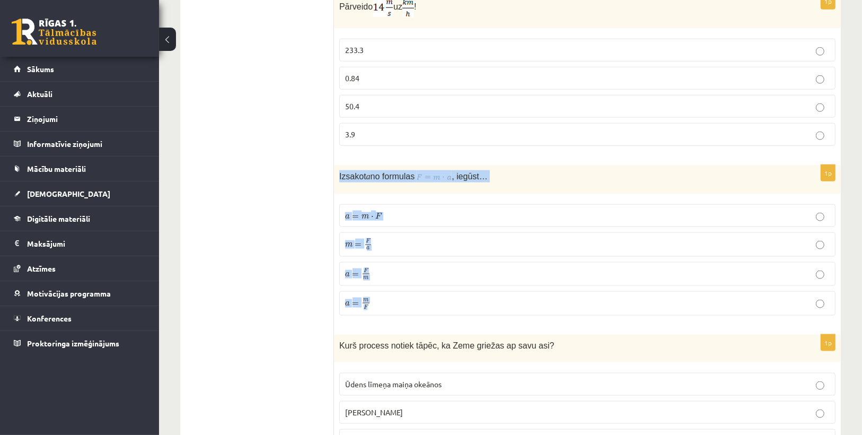
drag, startPoint x: 337, startPoint y: 142, endPoint x: 409, endPoint y: 269, distance: 146.2
click at [409, 269] on div "1p Izsakot a no formulas , iegūst… a = m ⋅ F a = m ⋅ F m = F a m = F a a = F m …" at bounding box center [587, 244] width 507 height 159
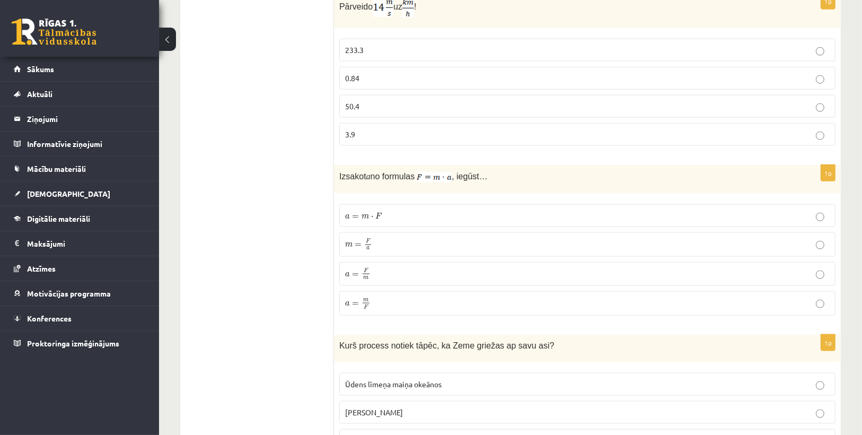
drag, startPoint x: 409, startPoint y: 269, endPoint x: 338, endPoint y: 145, distance: 143.6
click at [336, 165] on div "Izsakot a no formulas , iegūst…" at bounding box center [587, 179] width 507 height 29
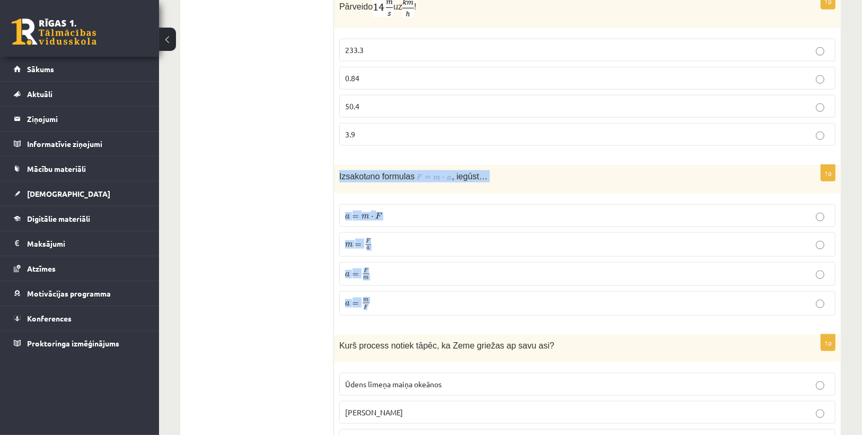
drag, startPoint x: 338, startPoint y: 142, endPoint x: 401, endPoint y: 282, distance: 154.4
click at [401, 282] on div "1p Izsakot a no formulas , iegūst… a = m ⋅ F a = m ⋅ F m = F a m = F a a = F m …" at bounding box center [587, 244] width 507 height 159
drag, startPoint x: 401, startPoint y: 282, endPoint x: 412, endPoint y: 266, distance: 20.3
click at [412, 266] on fieldset "a = m ⋅ F a = m ⋅ F m = F a m = F a a = F m a = F m a = m F a = m F" at bounding box center [587, 259] width 496 height 120
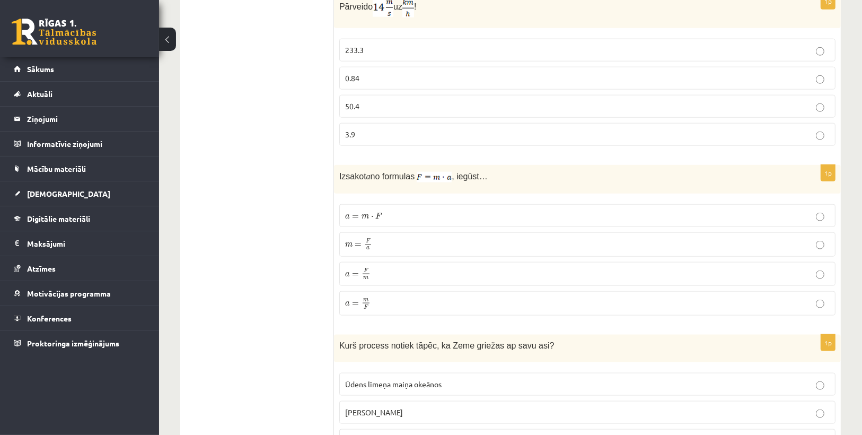
drag, startPoint x: 412, startPoint y: 266, endPoint x: 335, endPoint y: 136, distance: 150.7
click at [335, 165] on div "Izsakot a no formulas , iegūst…" at bounding box center [587, 179] width 507 height 29
click at [417, 238] on p "m = F a m = F a" at bounding box center [587, 244] width 484 height 13
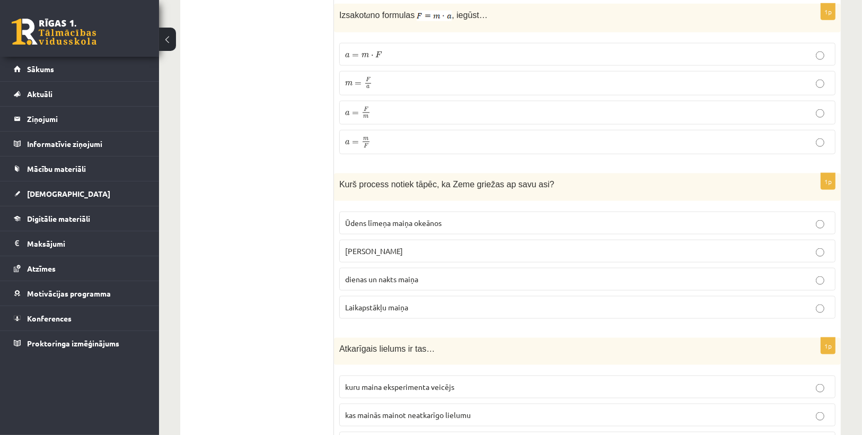
scroll to position [1314, 0]
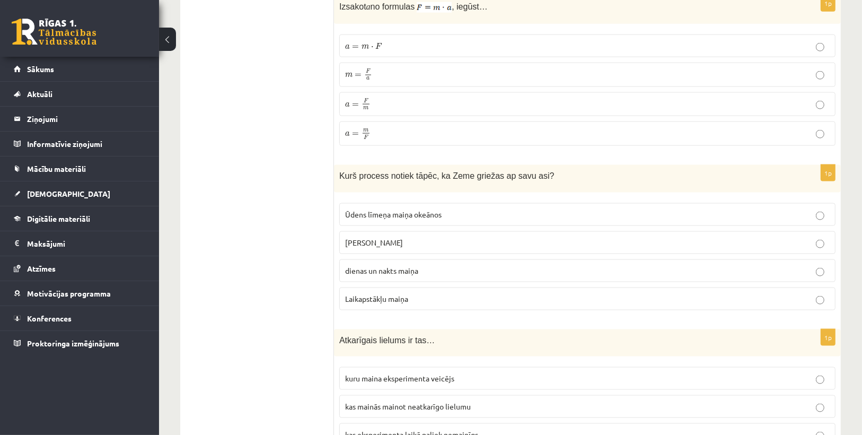
click at [439, 237] on p "gadalaiku maiņa" at bounding box center [587, 242] width 484 height 11
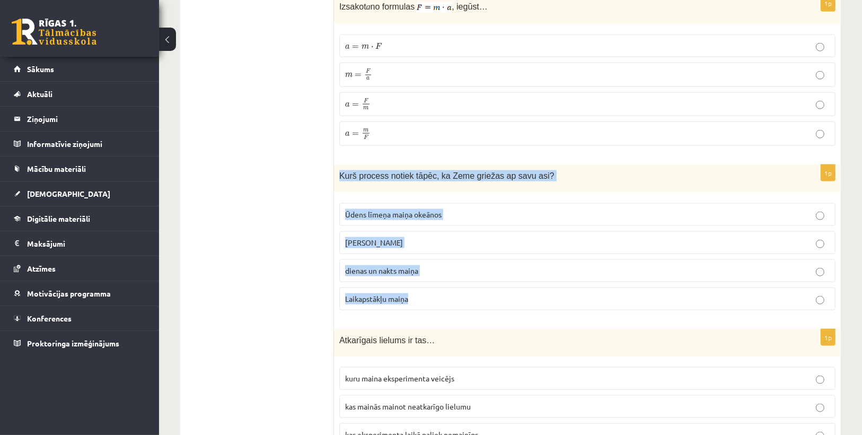
drag, startPoint x: 339, startPoint y: 140, endPoint x: 456, endPoint y: 257, distance: 165.3
click at [456, 257] on div "1p Kurš process notiek tāpēc, ka Zeme griežas ap savu asi? Ūdens līmeņa maiņa o…" at bounding box center [587, 241] width 507 height 153
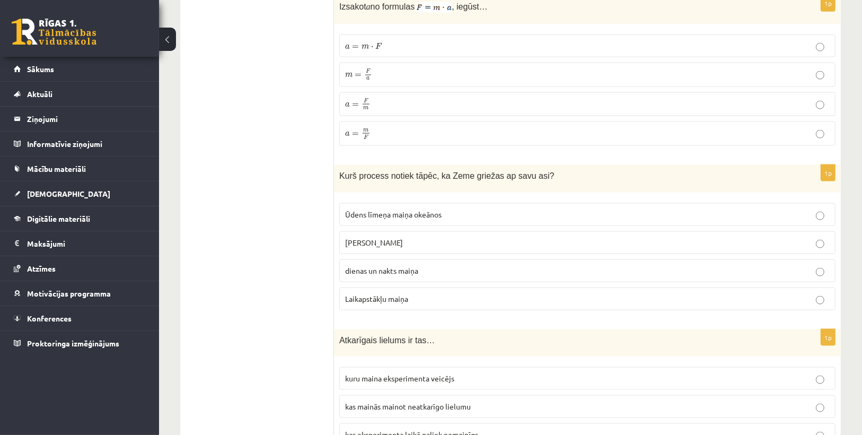
click at [462, 287] on form "1p Fizika ir zinātne, kas pēta… vielu sastāvu, īpašības un pārvērtības dzīvo da…" at bounding box center [586, 114] width 485 height 2477
click at [402, 265] on p "dienas un nakts maiņa" at bounding box center [587, 270] width 484 height 11
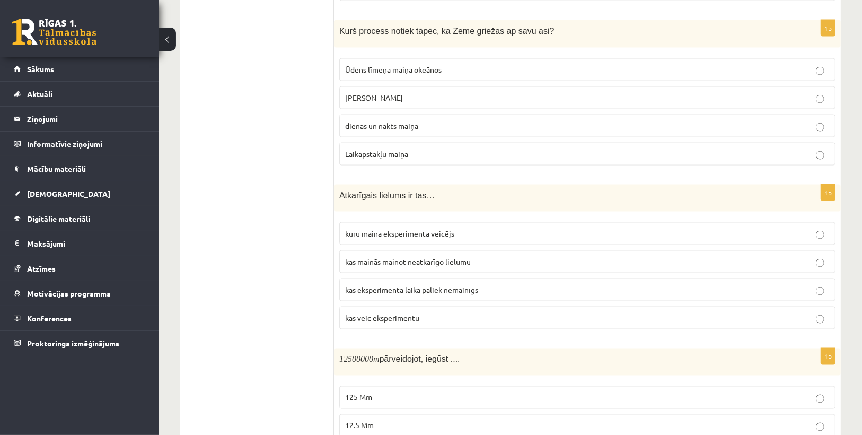
scroll to position [1463, 0]
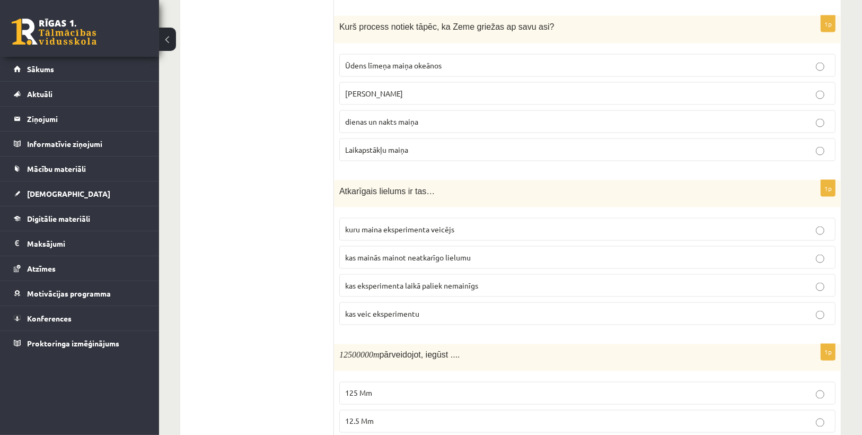
click at [472, 280] on span "kas eksperimenta laikā paliek nemainīgs" at bounding box center [411, 285] width 133 height 10
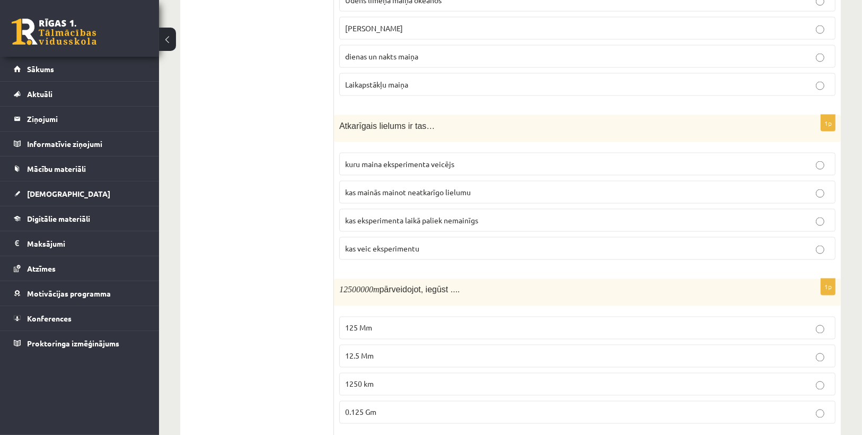
scroll to position [1548, 0]
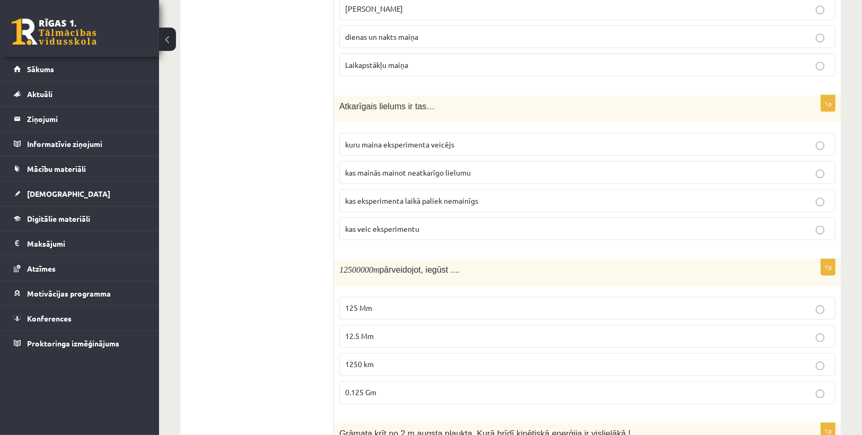
click at [437, 217] on label "kas veic eksperimentu" at bounding box center [587, 228] width 496 height 23
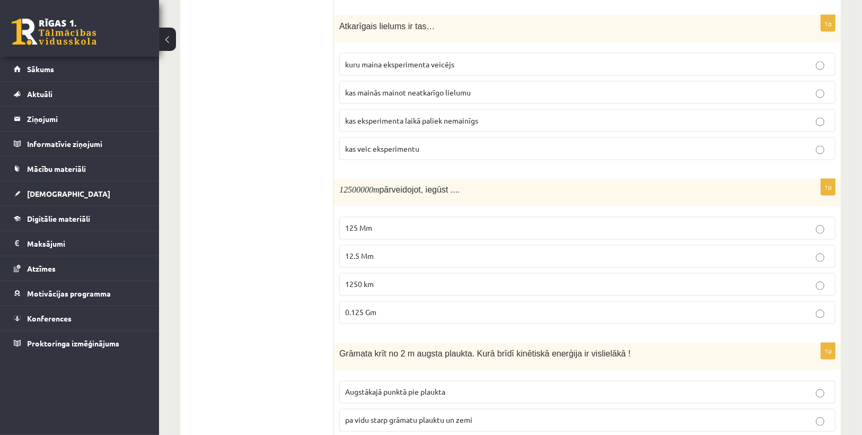
scroll to position [1633, 0]
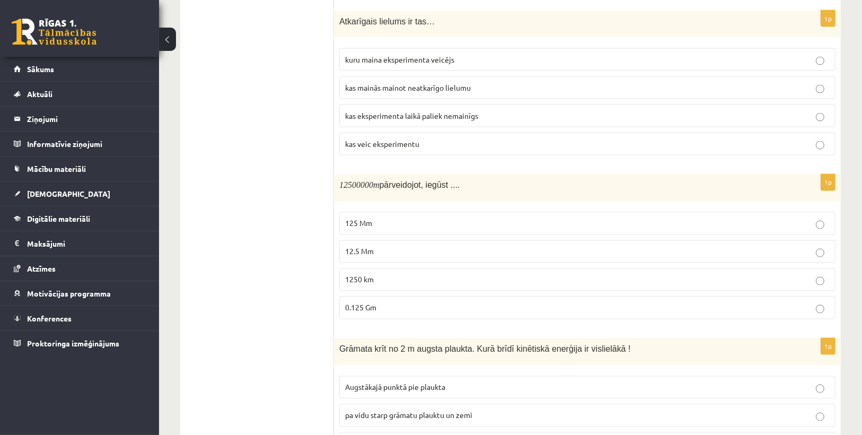
click at [417, 274] on p "1250 km" at bounding box center [587, 279] width 484 height 11
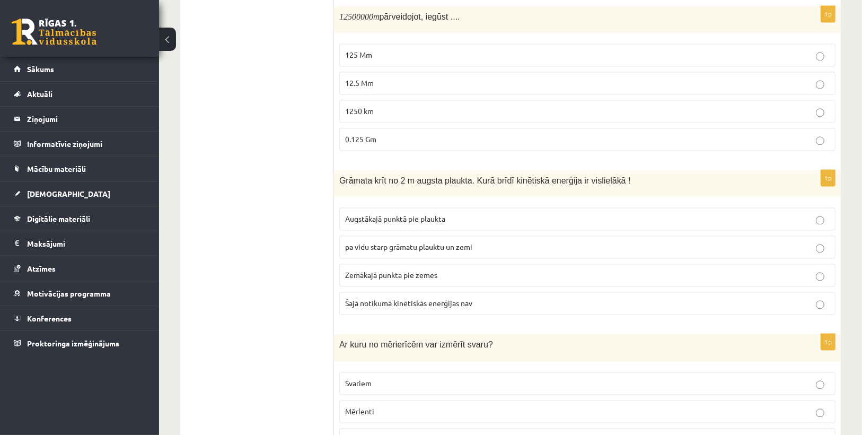
scroll to position [1803, 0]
click at [470, 268] on p "Zemākajā punkta pie zemes" at bounding box center [587, 273] width 484 height 11
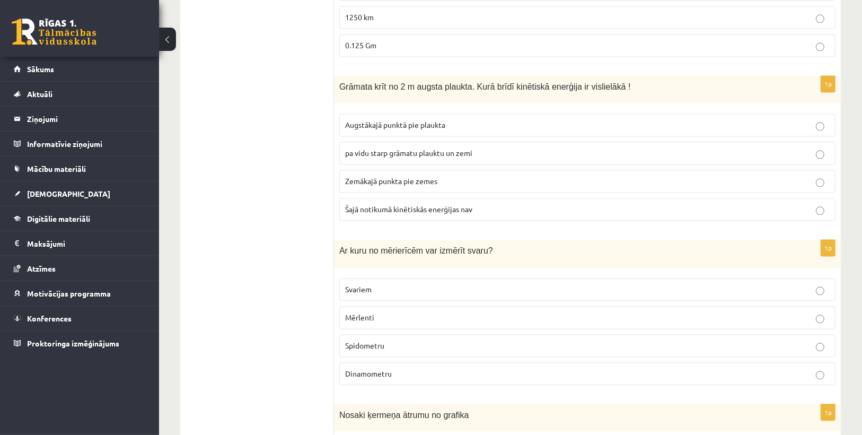
scroll to position [1887, 0]
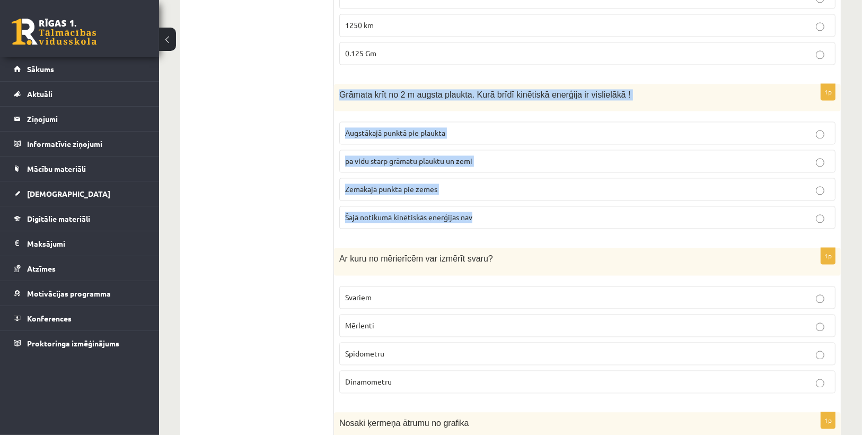
drag, startPoint x: 337, startPoint y: 50, endPoint x: 487, endPoint y: 172, distance: 194.0
click at [487, 172] on div "1p Grāmata krīt no 2 m augsta plaukta. Kurā brīdī kinētiskā enerģija ir visliel…" at bounding box center [587, 160] width 507 height 153
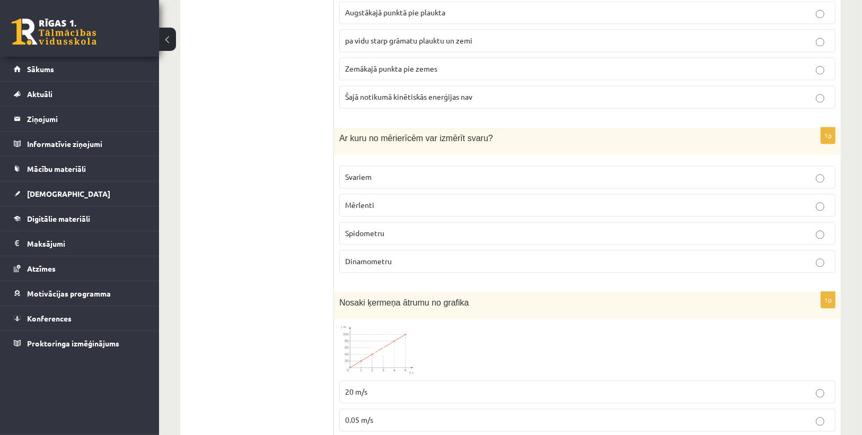
scroll to position [2014, 0]
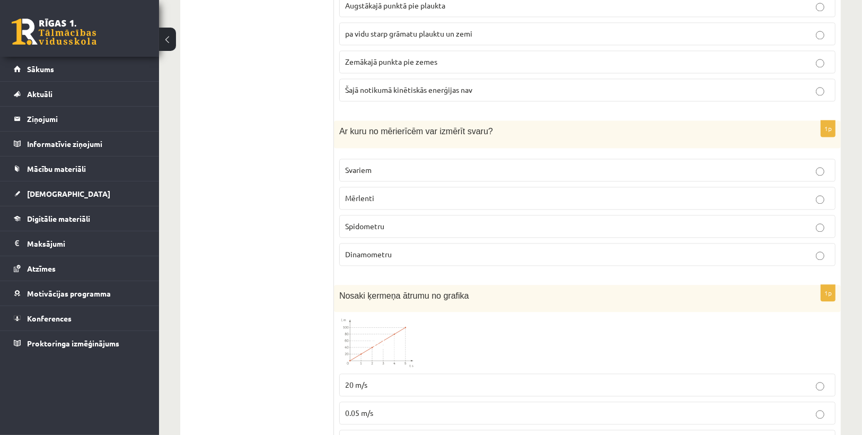
click at [401, 164] on p "Svariem" at bounding box center [587, 169] width 484 height 11
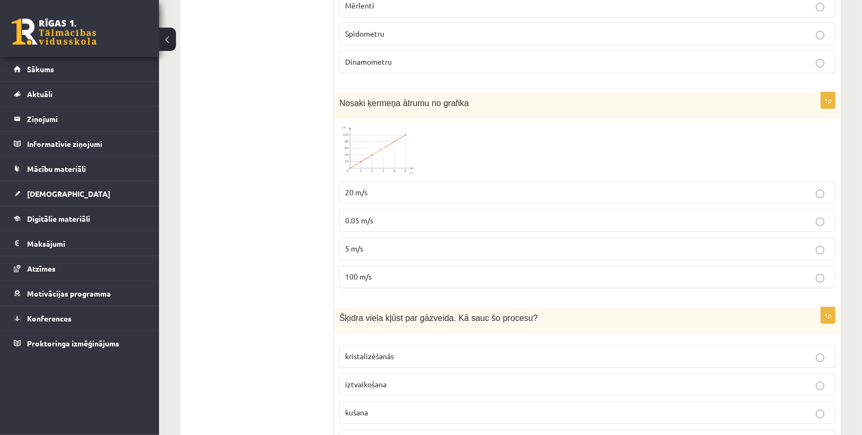
scroll to position [2220, 0]
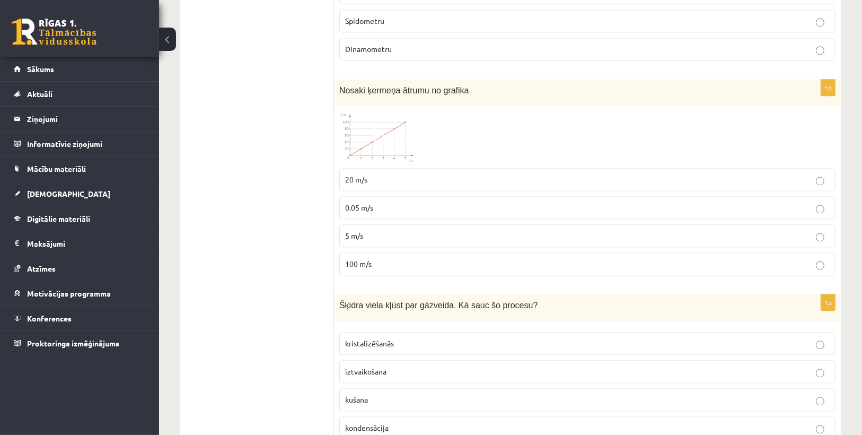
click at [383, 129] on span at bounding box center [379, 137] width 17 height 17
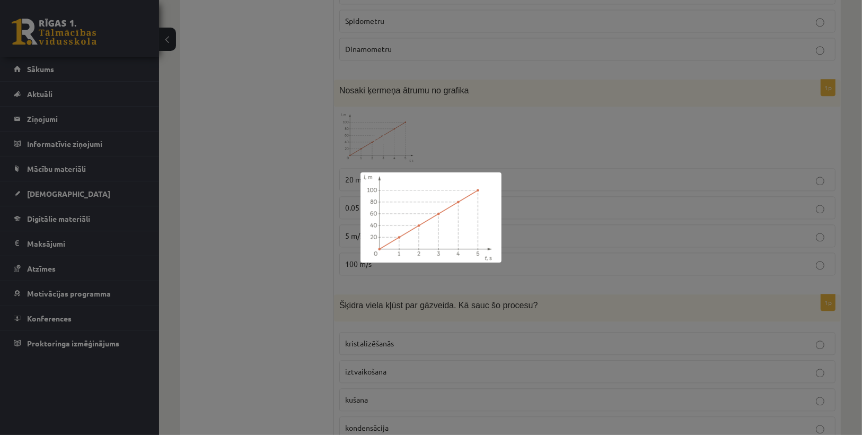
click at [529, 115] on div at bounding box center [431, 217] width 862 height 435
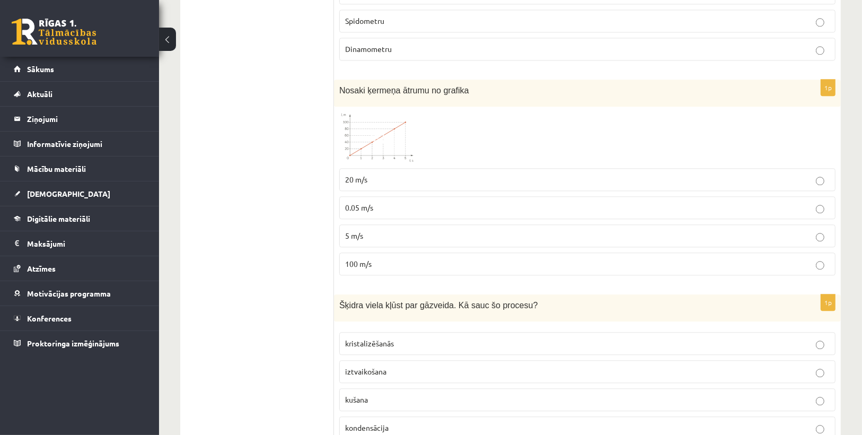
click at [387, 129] on span at bounding box center [379, 137] width 17 height 17
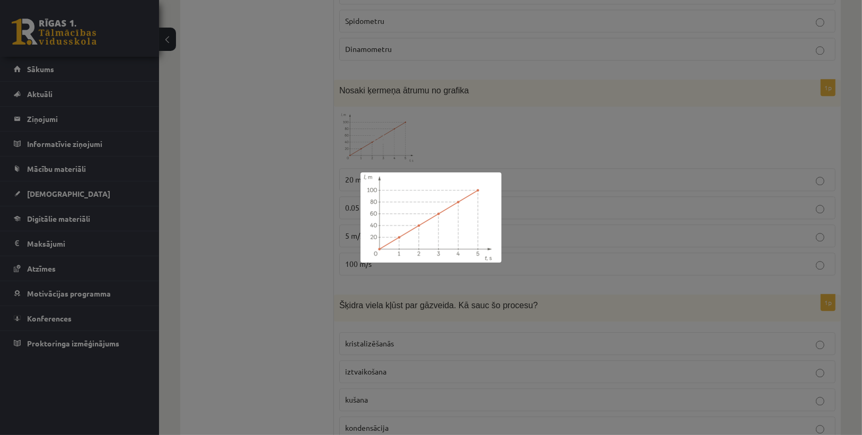
click at [543, 118] on div at bounding box center [431, 217] width 862 height 435
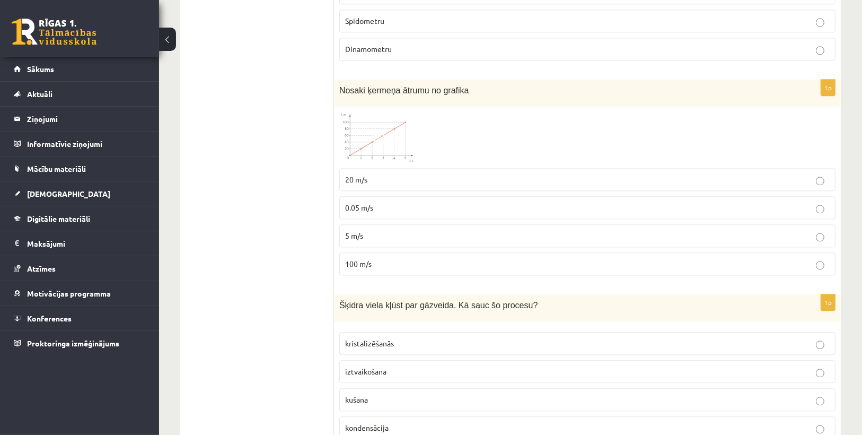
click at [382, 230] on p "5 m/s" at bounding box center [587, 235] width 484 height 11
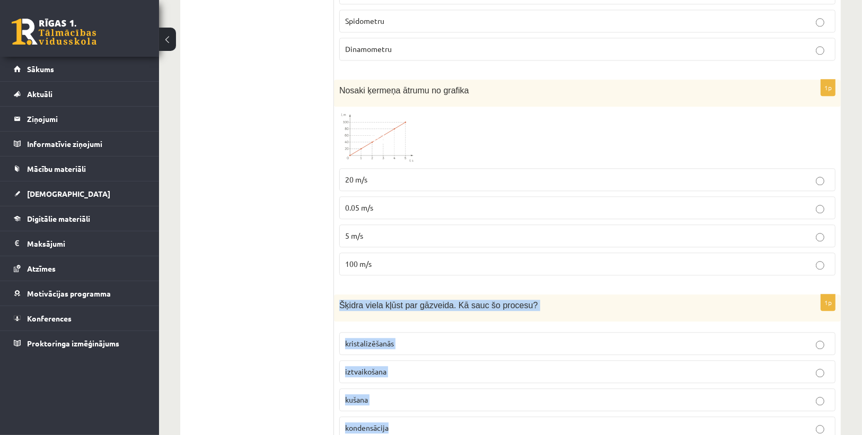
drag, startPoint x: 338, startPoint y: 259, endPoint x: 437, endPoint y: 392, distance: 165.9
click at [437, 392] on div "1p Šķidra viela kļūst par gāzveida. Kā sauc šo procesu? kristalizēšanās iztvaik…" at bounding box center [587, 370] width 507 height 153
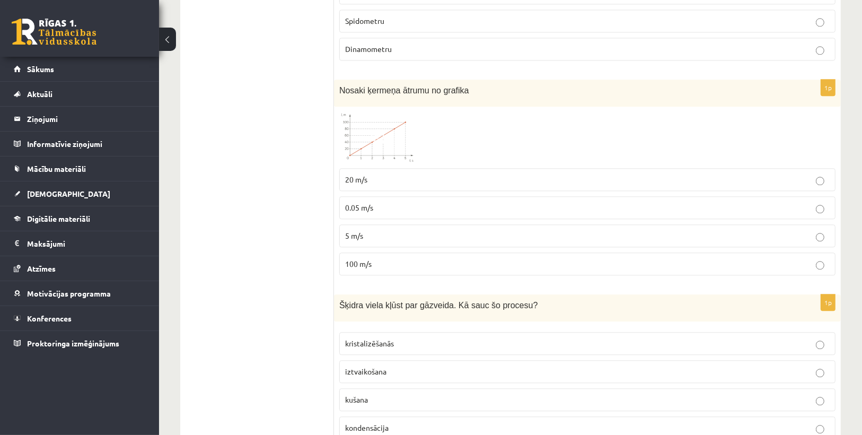
drag, startPoint x: 522, startPoint y: 211, endPoint x: 482, endPoint y: 206, distance: 40.2
click at [521, 252] on label "100 m/s" at bounding box center [587, 263] width 496 height 23
click at [346, 231] on span "5 m/s" at bounding box center [354, 236] width 18 height 10
click at [390, 366] on p "iztvaikošana" at bounding box center [587, 371] width 484 height 11
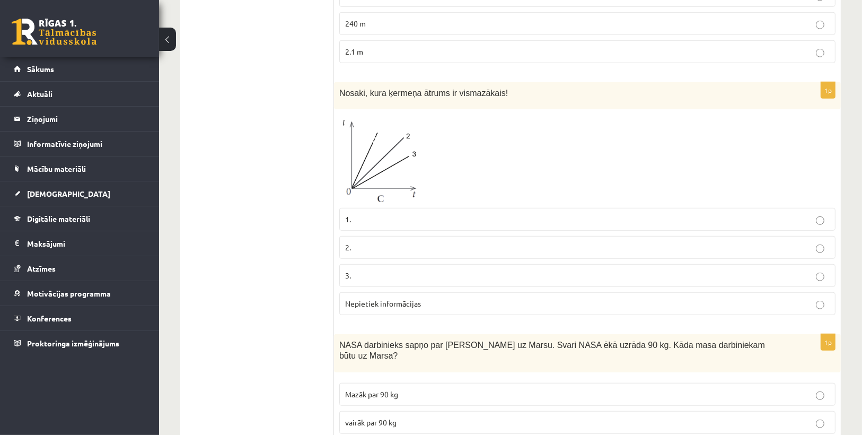
scroll to position [0, 0]
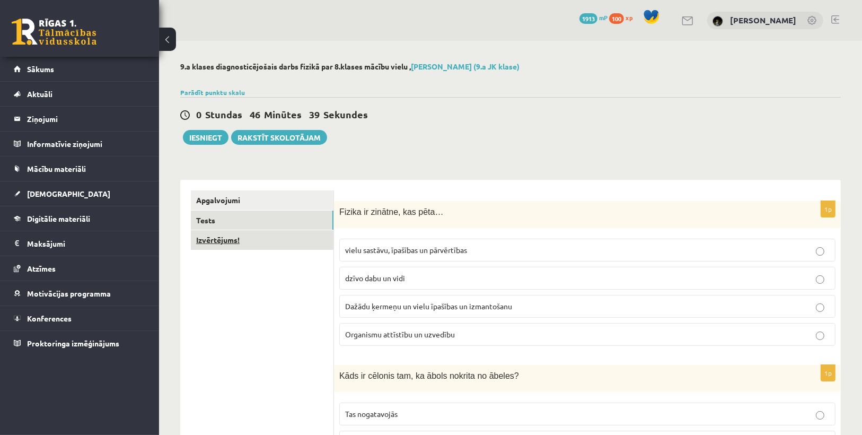
click at [264, 242] on link "Izvērtējums!" at bounding box center [262, 240] width 143 height 20
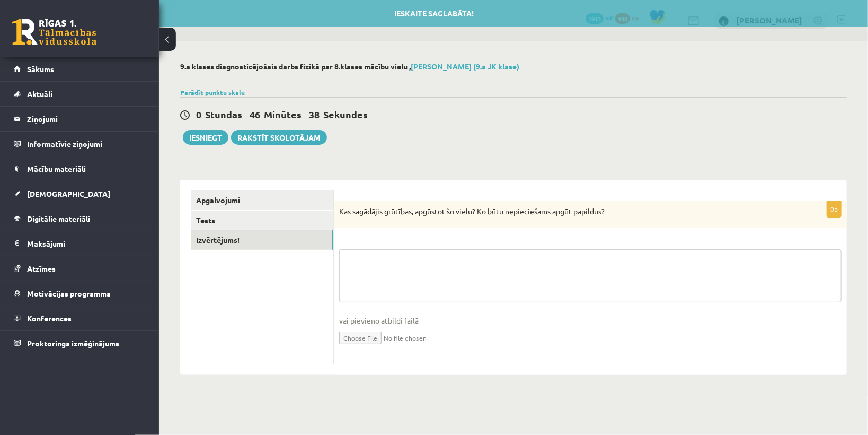
click at [421, 287] on textarea at bounding box center [590, 275] width 502 height 53
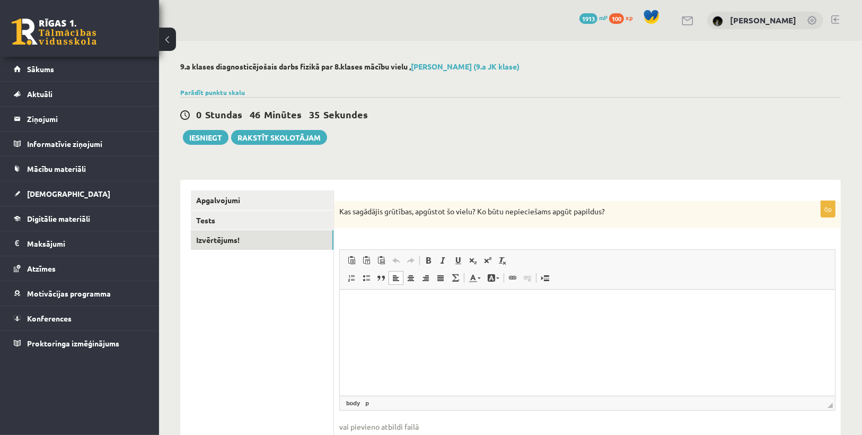
click at [518, 322] on html at bounding box center [586, 305] width 495 height 32
click at [427, 305] on p "**********" at bounding box center [587, 305] width 474 height 11
click at [563, 309] on p "**********" at bounding box center [587, 305] width 474 height 11
click at [213, 132] on button "Iesniegt" at bounding box center [206, 137] width 46 height 15
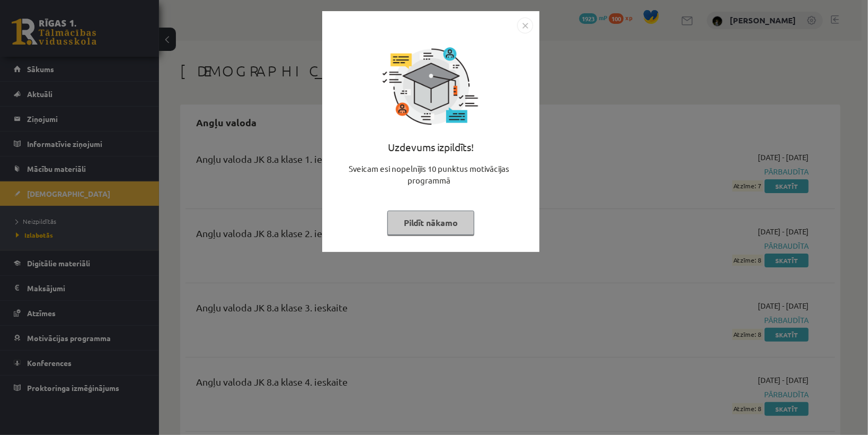
click at [438, 218] on button "Pildīt nākamo" at bounding box center [430, 222] width 87 height 24
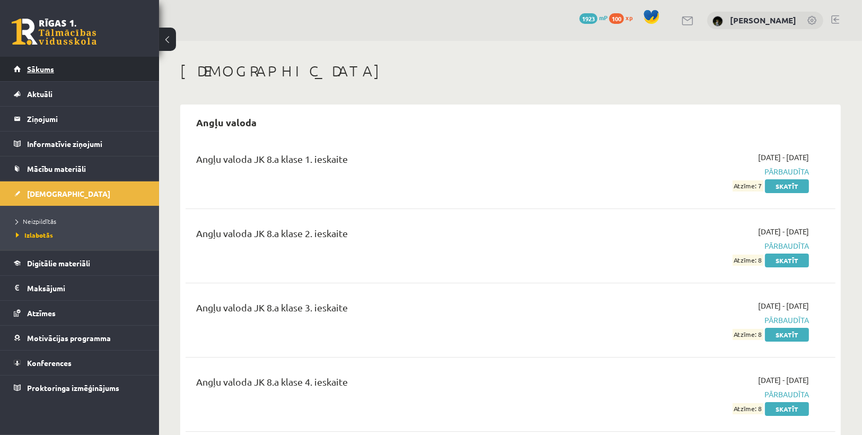
click at [65, 70] on link "Sākums" at bounding box center [80, 69] width 132 height 24
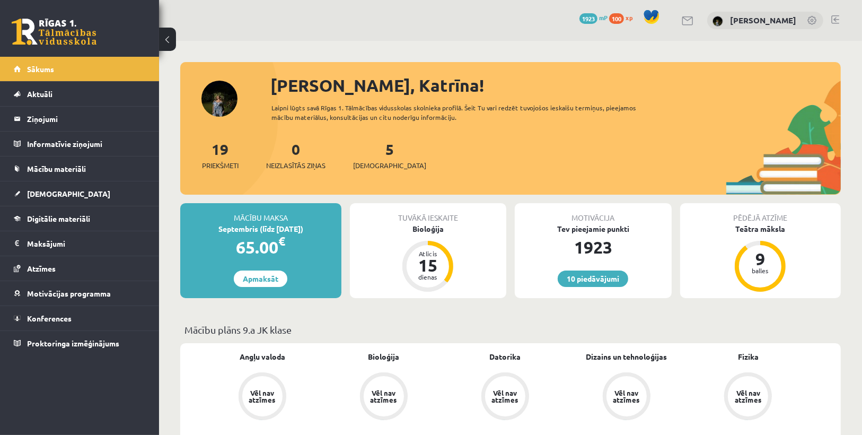
click at [374, 158] on div "5 [DEMOGRAPHIC_DATA]" at bounding box center [389, 154] width 73 height 33
click at [376, 164] on span "[DEMOGRAPHIC_DATA]" at bounding box center [389, 165] width 73 height 11
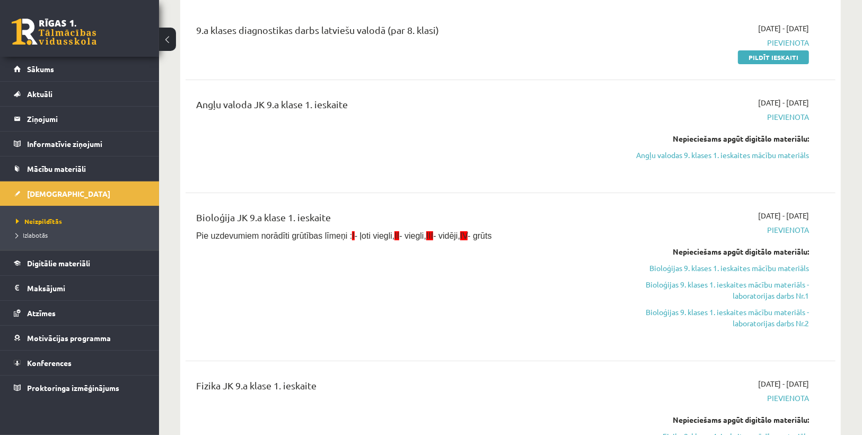
scroll to position [127, 0]
click at [771, 58] on link "Pildīt ieskaiti" at bounding box center [773, 59] width 71 height 14
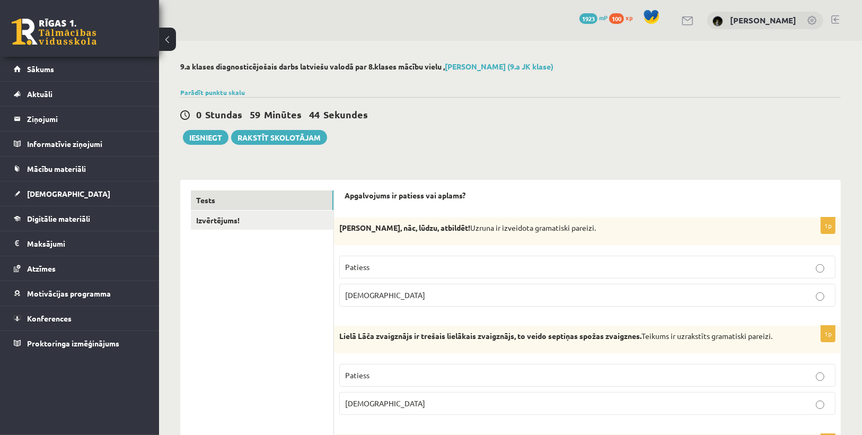
click at [493, 260] on label "Patiess" at bounding box center [587, 266] width 496 height 23
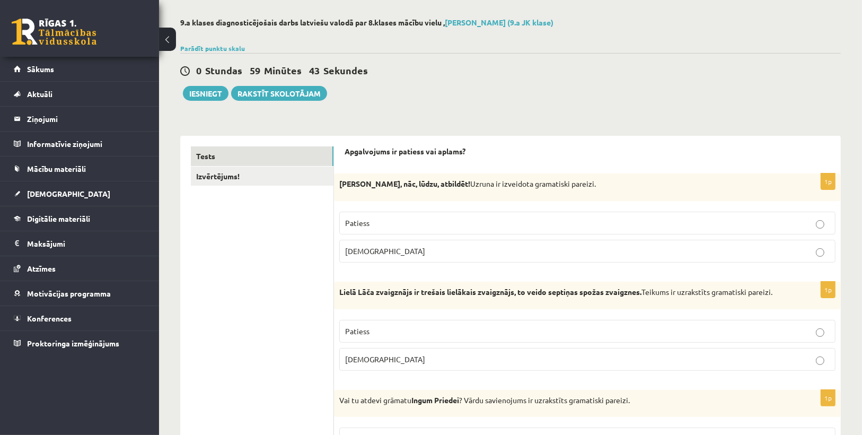
scroll to position [127, 0]
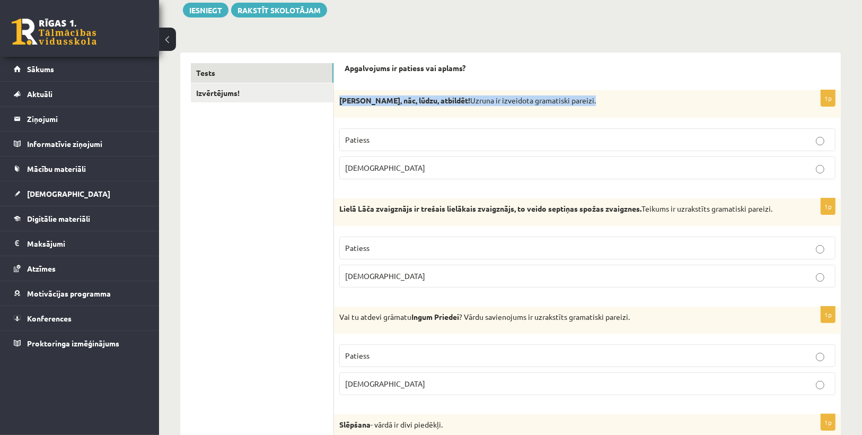
drag, startPoint x: 336, startPoint y: 98, endPoint x: 635, endPoint y: 109, distance: 299.1
click at [635, 109] on div "[PERSON_NAME], nāc, lūdzu, atbildēt! Uzruna ir izveidota gramatiski pareizi." at bounding box center [587, 104] width 507 height 28
copy p "[PERSON_NAME], nāc, lūdzu, atbildēt! Uzruna ir izveidota gramatiski pareizi."
click at [649, 122] on div "1p [PERSON_NAME], nāc, lūdzu, atbildēt! Uzruna ir izveidota gramatiski pareizi.…" at bounding box center [587, 139] width 507 height 98
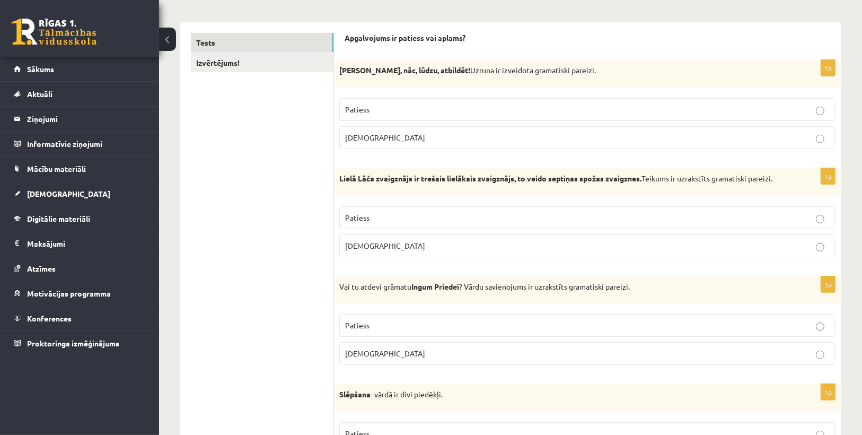
scroll to position [212, 0]
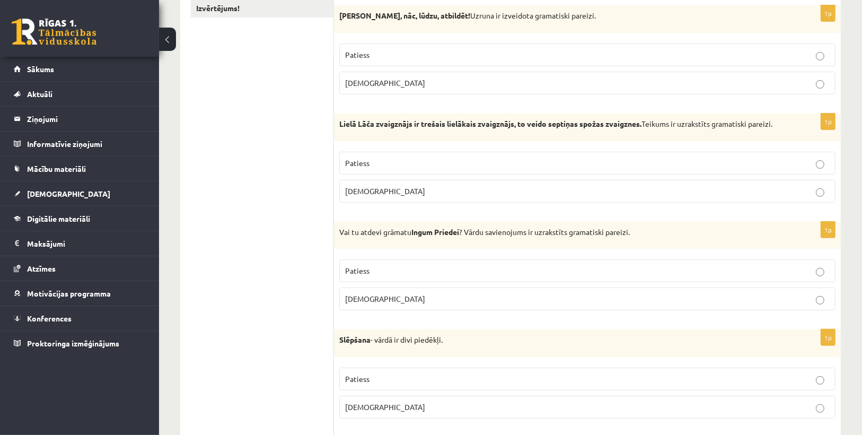
click at [562, 157] on p "Patiess" at bounding box center [587, 162] width 484 height 11
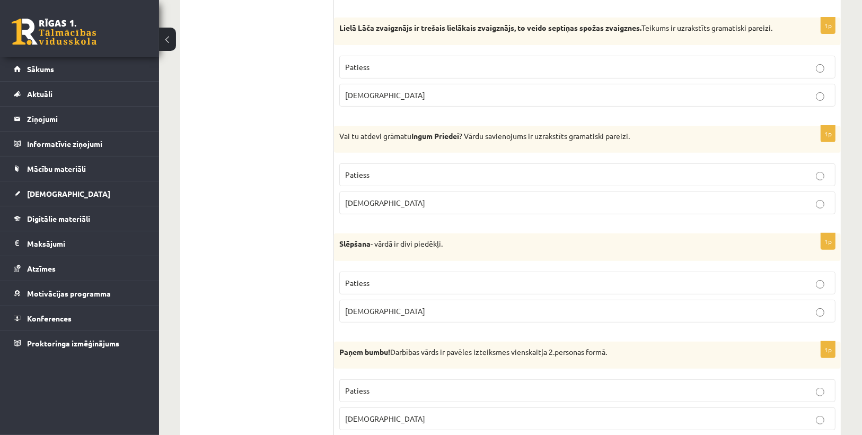
scroll to position [339, 0]
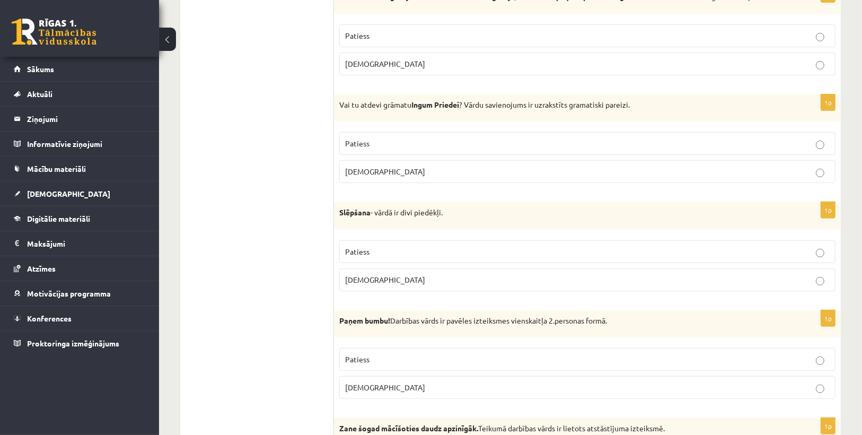
click at [417, 134] on label "Patiess" at bounding box center [587, 143] width 496 height 23
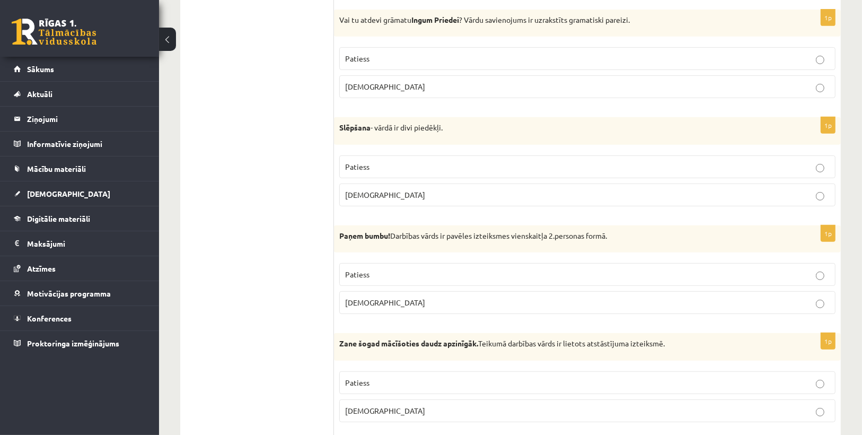
scroll to position [466, 0]
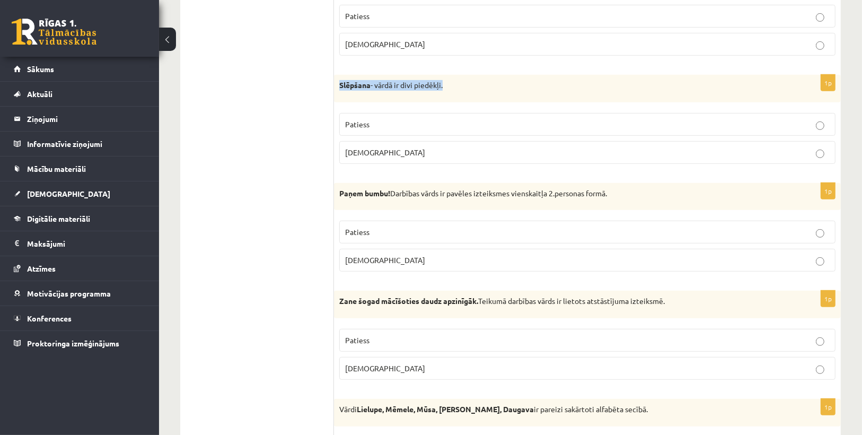
drag, startPoint x: 338, startPoint y: 81, endPoint x: 485, endPoint y: 99, distance: 148.4
click at [485, 99] on div "Slēpšana - vārdā ir divi piedēkļi." at bounding box center [587, 89] width 507 height 28
copy p "Slēpšana - vārdā ir divi piedēkļi."
click at [491, 113] on label "Patiess" at bounding box center [587, 124] width 496 height 23
click at [382, 143] on label "[DEMOGRAPHIC_DATA]" at bounding box center [587, 152] width 496 height 23
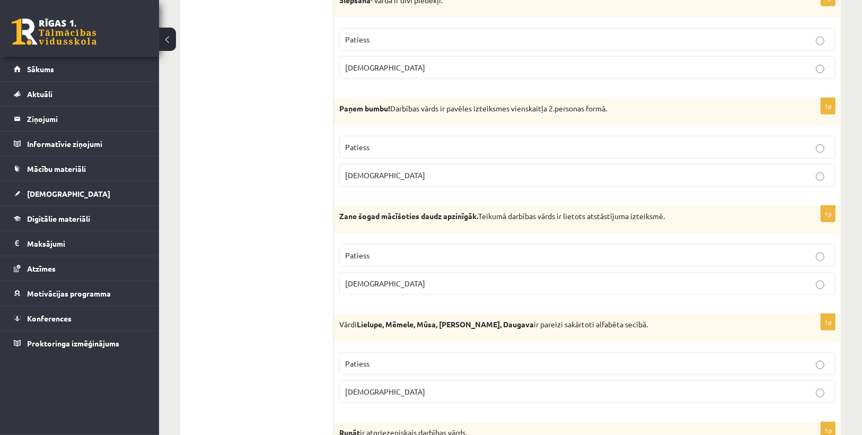
scroll to position [594, 0]
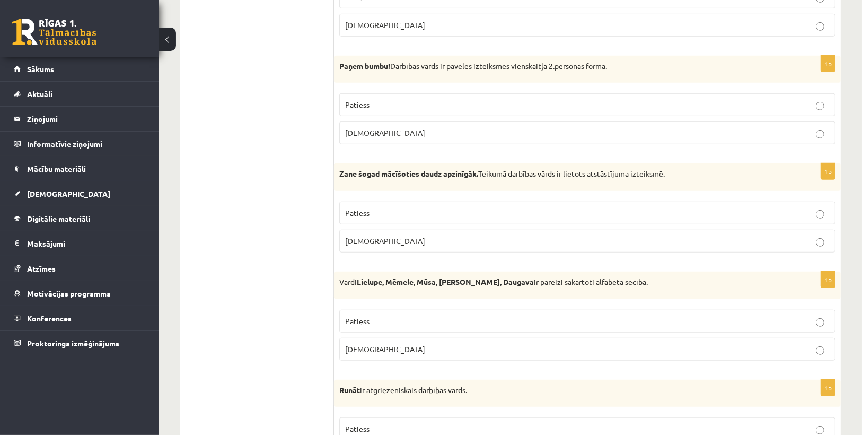
click at [397, 103] on p "Patiess" at bounding box center [587, 104] width 484 height 11
click at [405, 207] on p "Patiess" at bounding box center [587, 212] width 484 height 11
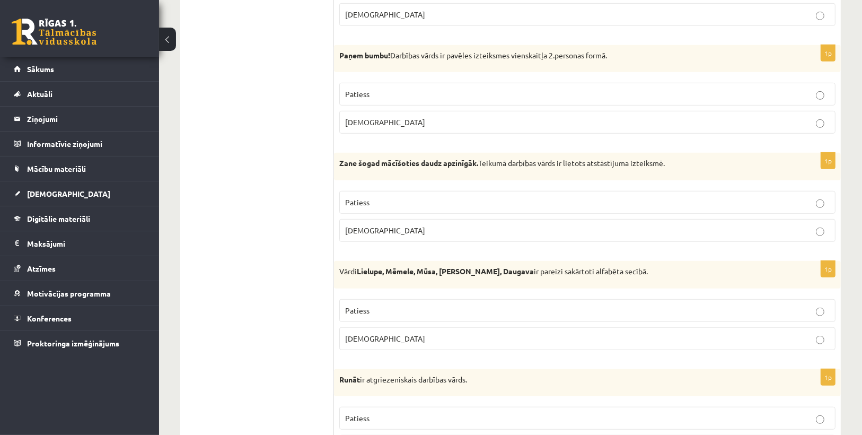
scroll to position [678, 0]
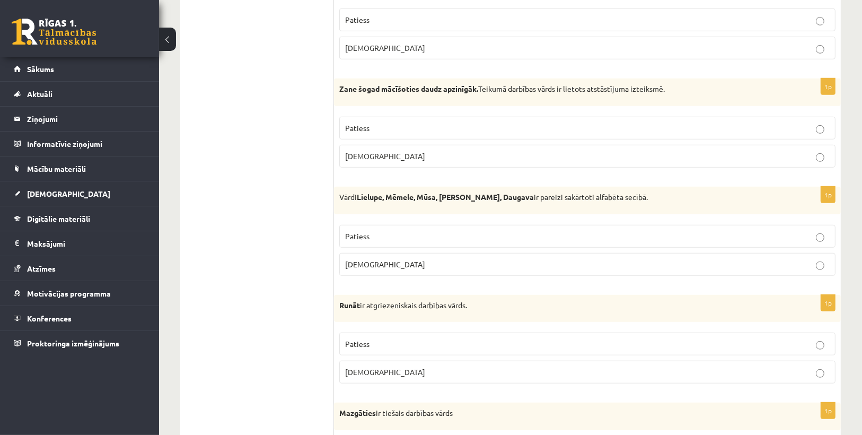
click at [381, 259] on p "[DEMOGRAPHIC_DATA]" at bounding box center [587, 264] width 484 height 11
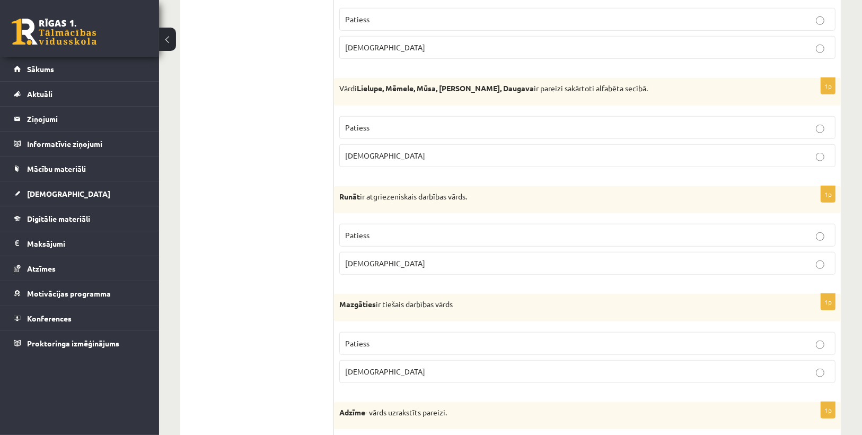
scroll to position [806, 0]
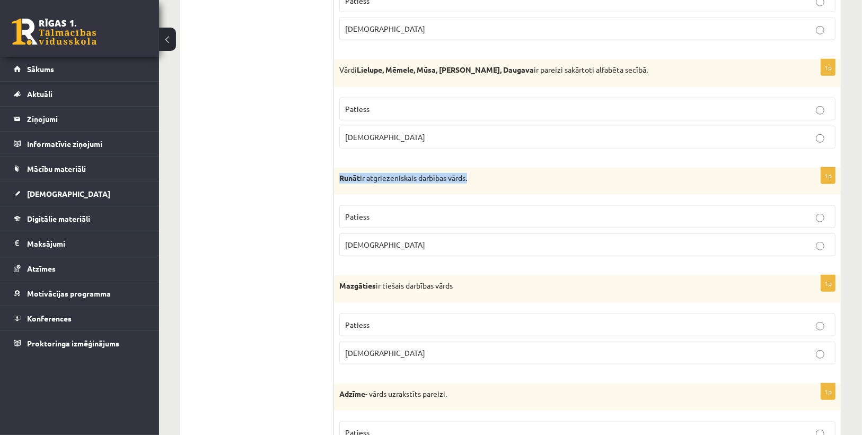
drag, startPoint x: 341, startPoint y: 172, endPoint x: 505, endPoint y: 178, distance: 164.4
click at [505, 178] on div "Runāt ir atgriezeniskais darbības vārds." at bounding box center [587, 181] width 507 height 28
copy p "Runāt ir atgriezeniskais darbības vārds."
click at [513, 187] on div "Runāt ir atgriezeniskais darbības vārds." at bounding box center [587, 181] width 507 height 28
click at [395, 257] on div "1p Runāt ir atgriezeniskais darbības vārds. Patiess [DEMOGRAPHIC_DATA]" at bounding box center [587, 216] width 507 height 98
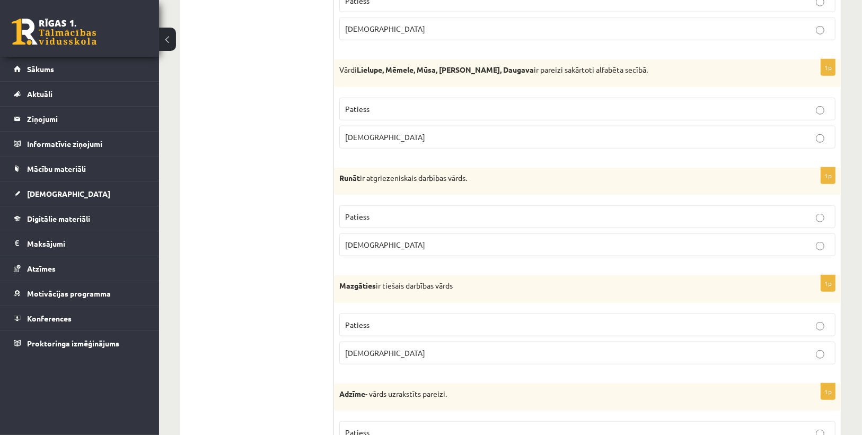
click at [393, 242] on p "[DEMOGRAPHIC_DATA]" at bounding box center [587, 244] width 484 height 11
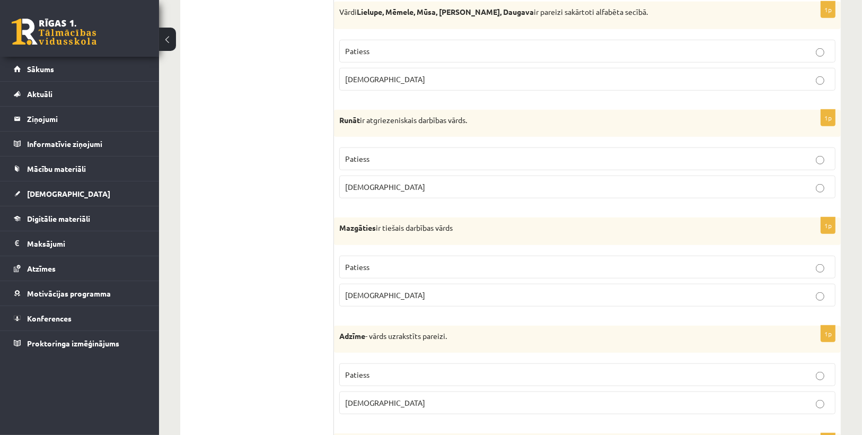
scroll to position [975, 0]
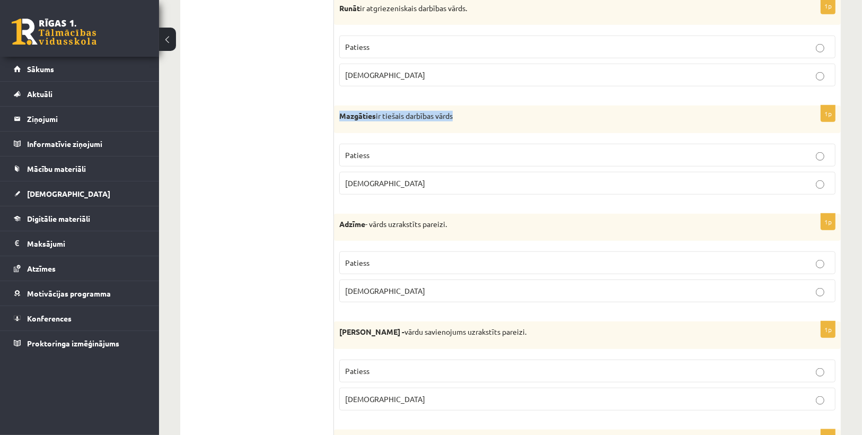
drag, startPoint x: 340, startPoint y: 107, endPoint x: 488, endPoint y: 123, distance: 148.7
click at [488, 123] on div "Mazgāties ir tiešais darbības vārds" at bounding box center [587, 119] width 507 height 28
copy p "Mazgāties ir tiešais darbības vārds"
click at [492, 138] on fieldset "Patiess [DEMOGRAPHIC_DATA]" at bounding box center [587, 167] width 496 height 59
click at [382, 178] on p "[DEMOGRAPHIC_DATA]" at bounding box center [587, 183] width 484 height 11
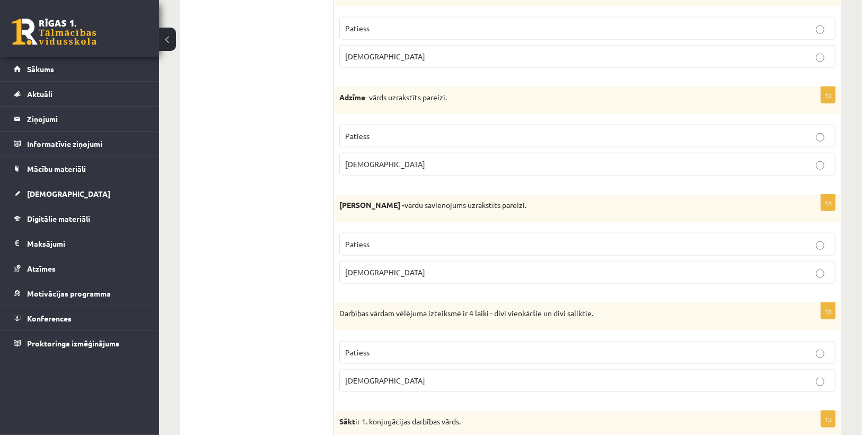
scroll to position [1102, 0]
drag, startPoint x: 344, startPoint y: 84, endPoint x: 485, endPoint y: 94, distance: 141.3
click at [485, 94] on p "Adzīme - vārds uzrakstīts pareizi." at bounding box center [560, 97] width 443 height 11
click at [481, 100] on div "Adzīme - vārds uzrakstīts pareizi." at bounding box center [587, 100] width 507 height 28
click at [366, 158] on span "[DEMOGRAPHIC_DATA]" at bounding box center [385, 163] width 80 height 10
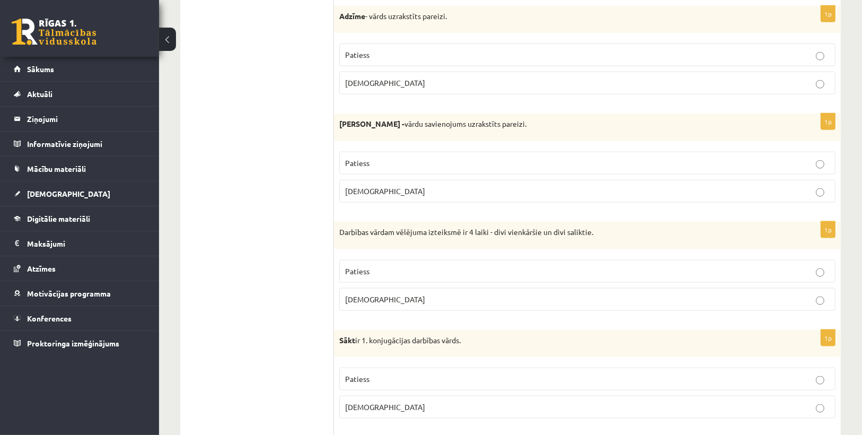
scroll to position [1187, 0]
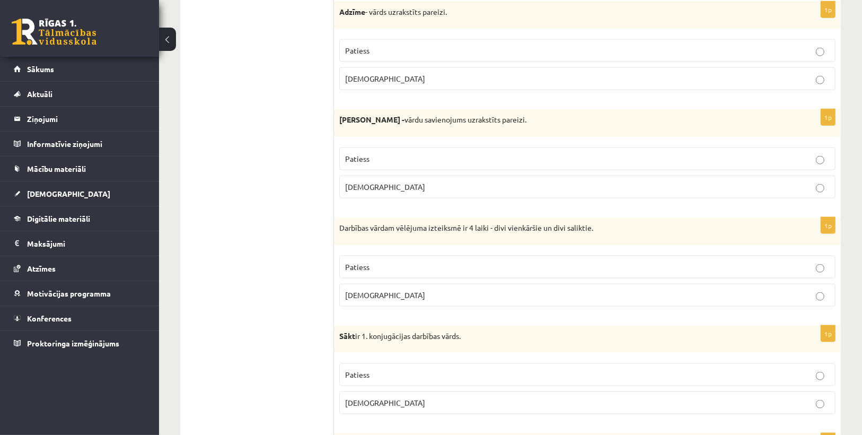
drag, startPoint x: 337, startPoint y: 104, endPoint x: 609, endPoint y: 134, distance: 273.6
drag, startPoint x: 607, startPoint y: 135, endPoint x: 588, endPoint y: 154, distance: 27.4
click at [606, 142] on fieldset "Patiess [DEMOGRAPHIC_DATA]" at bounding box center [587, 171] width 496 height 59
drag, startPoint x: 558, startPoint y: 237, endPoint x: 546, endPoint y: 250, distance: 16.9
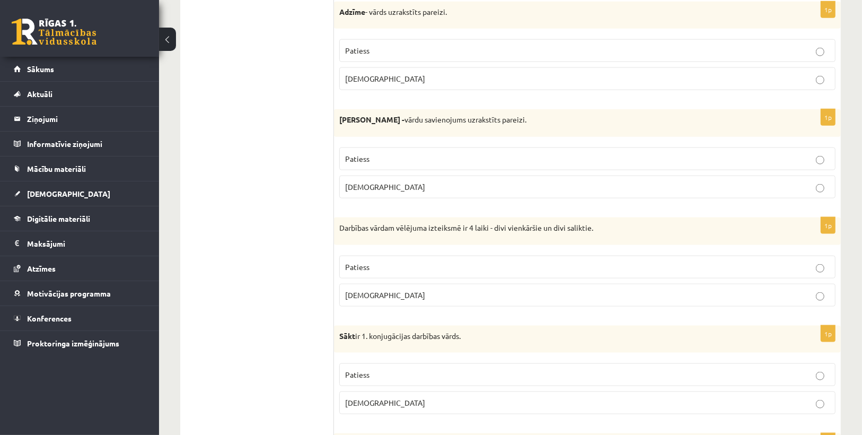
click at [559, 237] on div "1p Darbības vārdam vēlējuma izteiksmē ir 4 laiki - divi vienkāršie un divi sali…" at bounding box center [587, 266] width 507 height 98
drag, startPoint x: 340, startPoint y: 115, endPoint x: 559, endPoint y: 109, distance: 219.0
click at [559, 114] on p "[PERSON_NAME] - vārdu savienojums uzrakstīts pareizi." at bounding box center [560, 119] width 443 height 11
copy p "[PERSON_NAME] - vārdu savienojums uzrakstīts pareizi."
drag, startPoint x: 563, startPoint y: 124, endPoint x: 560, endPoint y: 129, distance: 5.7
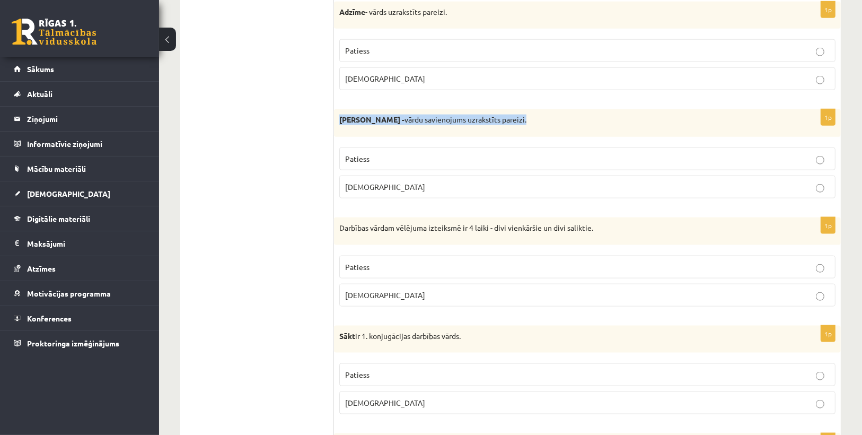
click at [563, 125] on div "[PERSON_NAME] - vārdu savienojums uzrakstīts pareizi." at bounding box center [587, 123] width 507 height 28
drag, startPoint x: 295, startPoint y: 195, endPoint x: 302, endPoint y: 192, distance: 7.4
click at [363, 154] on span "Patiess" at bounding box center [357, 159] width 24 height 10
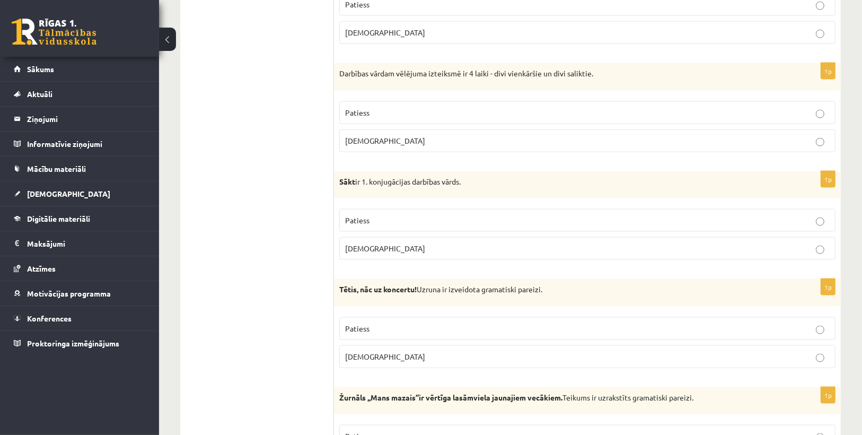
scroll to position [1357, 0]
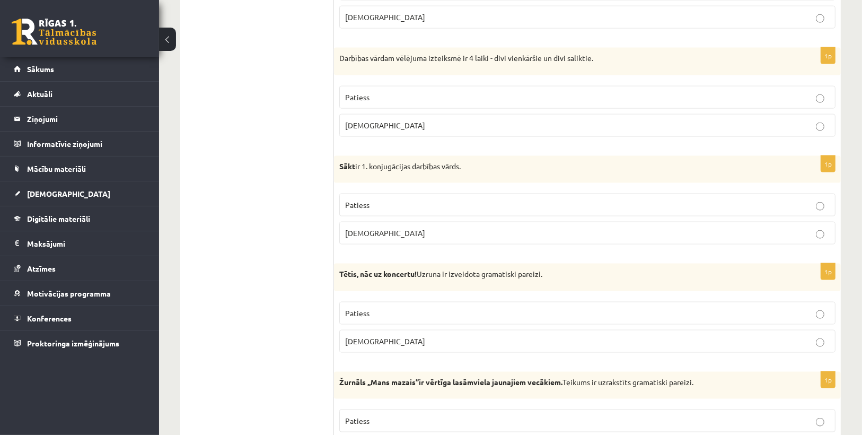
click at [358, 86] on label "Patiess" at bounding box center [587, 97] width 496 height 23
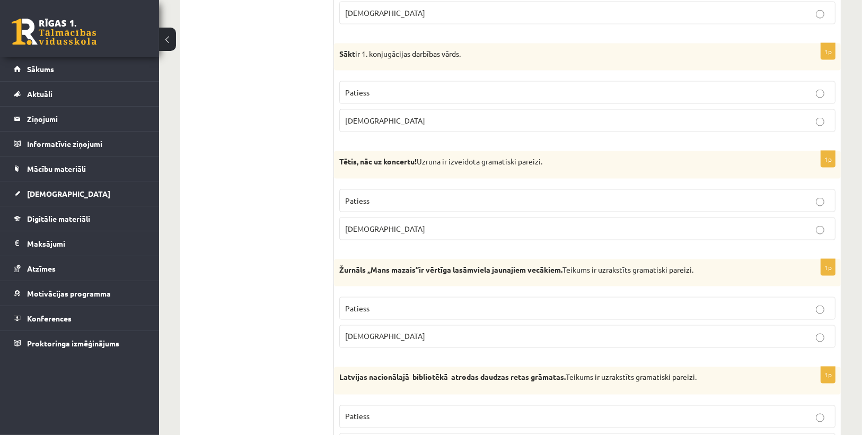
scroll to position [1484, 0]
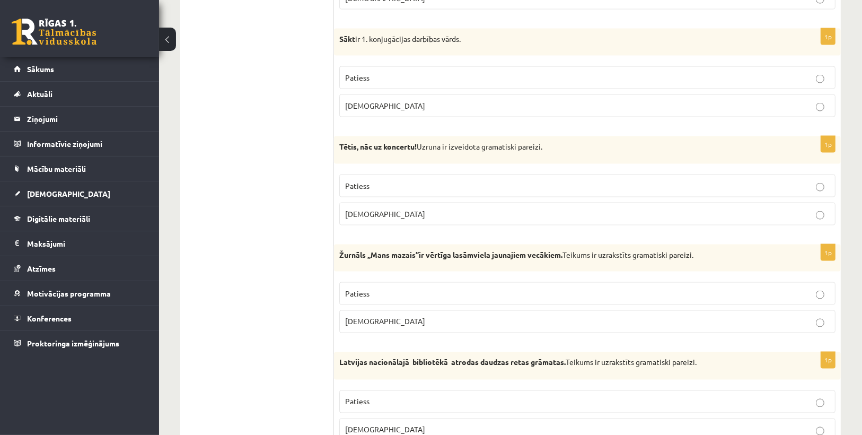
drag, startPoint x: 332, startPoint y: 30, endPoint x: 508, endPoint y: 48, distance: 176.9
click at [508, 48] on div "**********" at bounding box center [510, 333] width 660 height 3275
copy div "Loremipsumd! Sitametcons ad elitsed doe tempor? 0i Utlabore Etdo, mag, aliqu, e…"
click at [531, 66] on label "Patiess" at bounding box center [587, 77] width 496 height 23
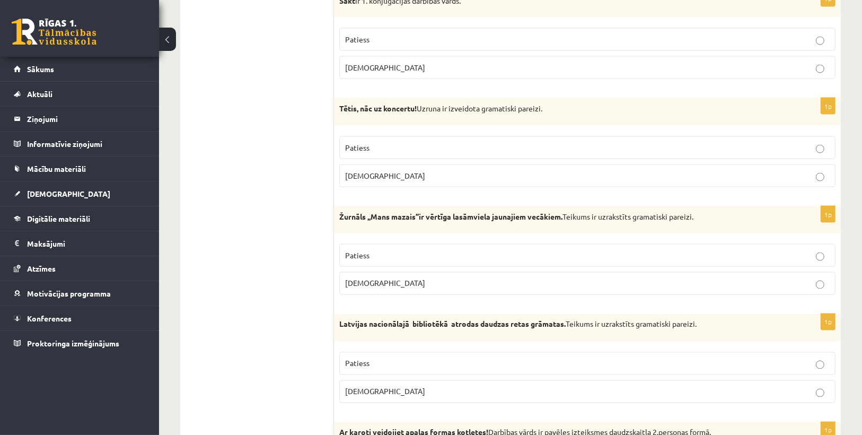
scroll to position [1526, 0]
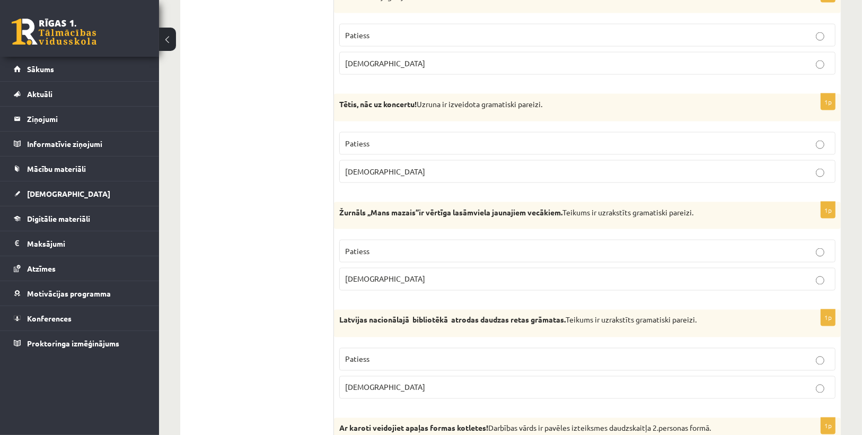
click at [385, 166] on p "Aplams" at bounding box center [587, 171] width 484 height 11
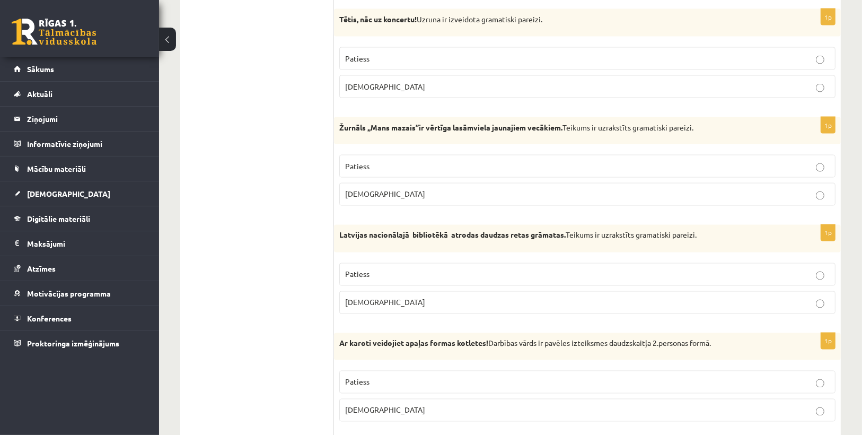
scroll to position [1654, 0]
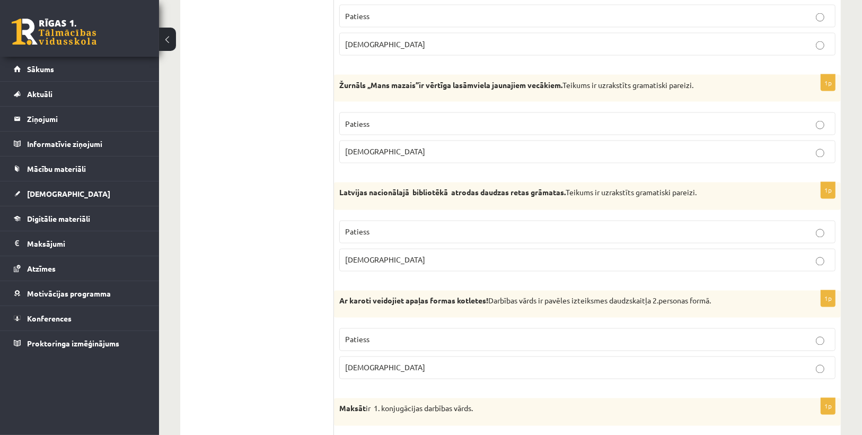
click at [492, 118] on p "Patiess" at bounding box center [587, 123] width 484 height 11
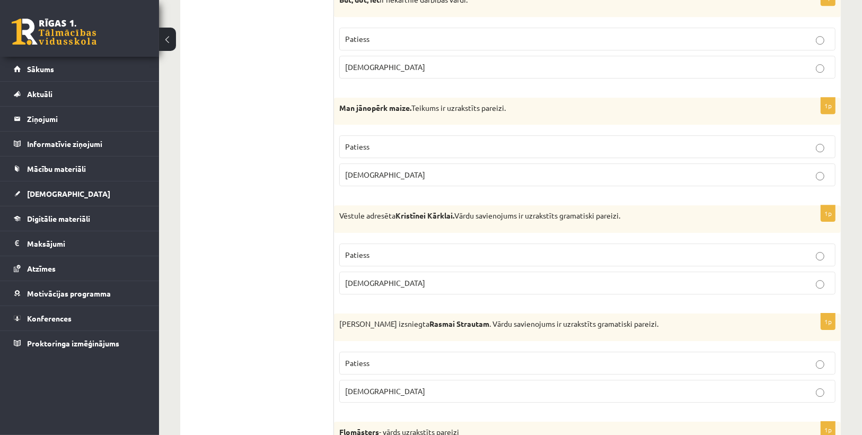
scroll to position [3018, 0]
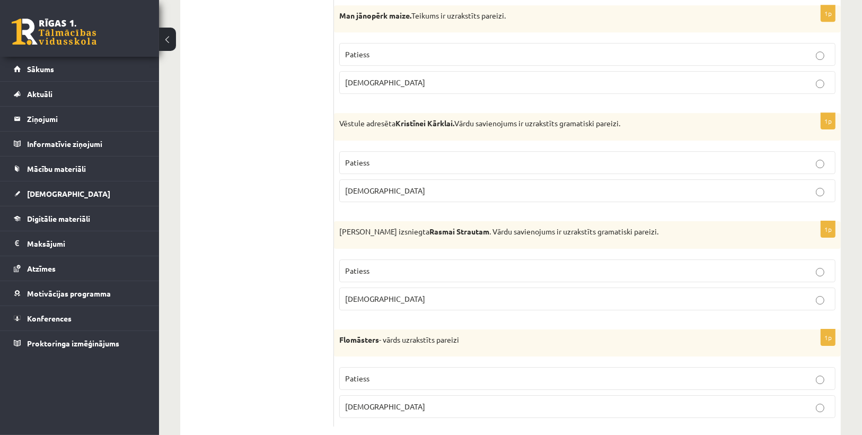
click at [392, 293] on p "Aplams" at bounding box center [587, 298] width 484 height 11
click at [385, 373] on p "Patiess" at bounding box center [587, 378] width 484 height 11
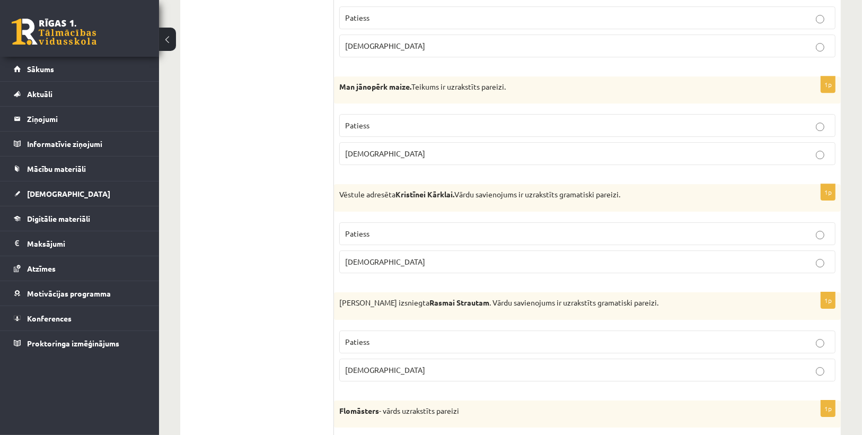
scroll to position [2933, 0]
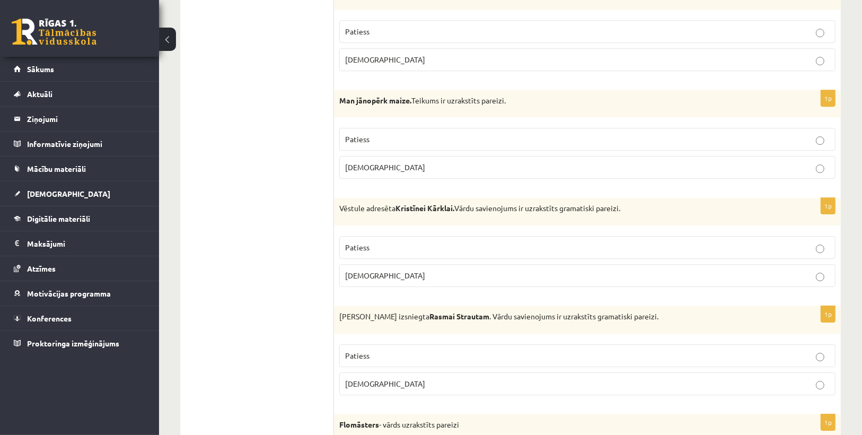
click at [376, 242] on p "Patiess" at bounding box center [587, 247] width 484 height 11
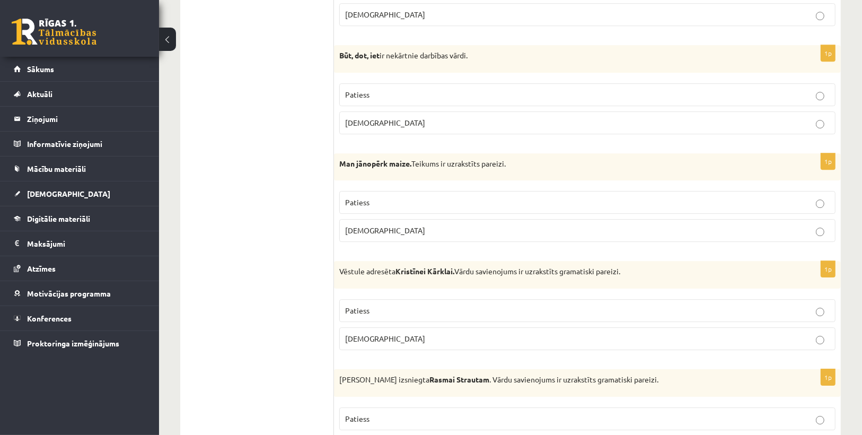
scroll to position [2848, 0]
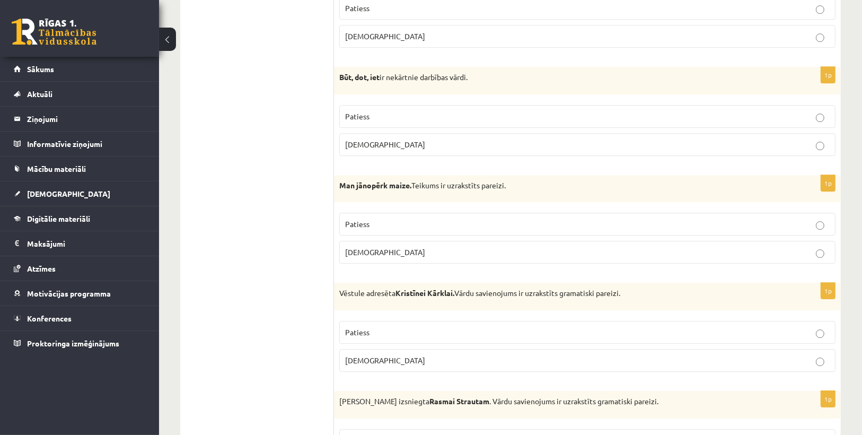
click at [373, 213] on label "Patiess" at bounding box center [587, 224] width 496 height 23
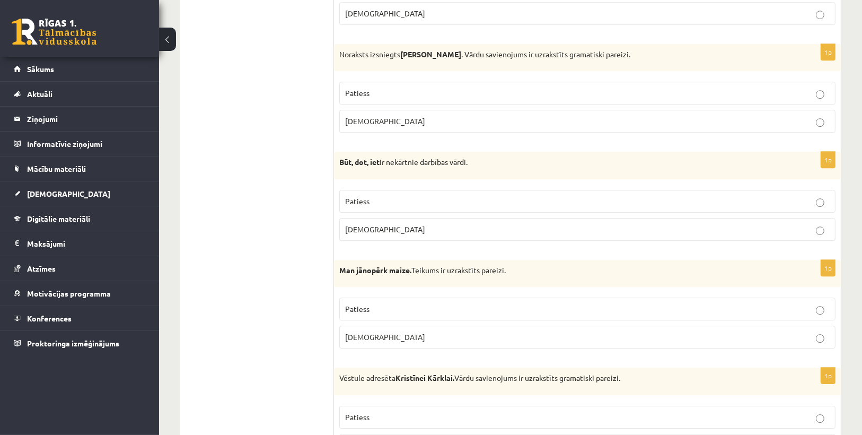
drag, startPoint x: 339, startPoint y: 145, endPoint x: 554, endPoint y: 152, distance: 215.3
click at [554, 152] on div "Būt, dot, iet ir nekārtnie darbības vārdi." at bounding box center [587, 166] width 507 height 28
copy p "Būt, dot, iet ir nekārtnie darbības vārdi."
click at [569, 163] on div "1p Būt, dot, iet ir nekārtnie darbības vārdi. Patiess Aplams" at bounding box center [587, 201] width 507 height 98
click at [384, 196] on p "Patiess" at bounding box center [587, 201] width 484 height 11
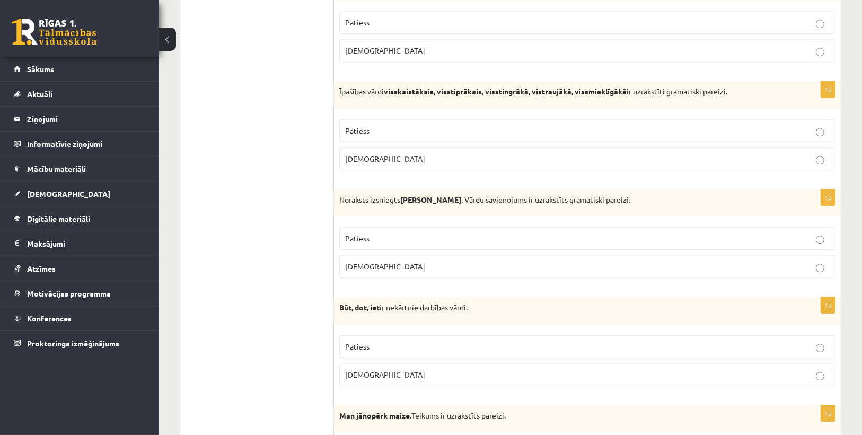
scroll to position [2551, 0]
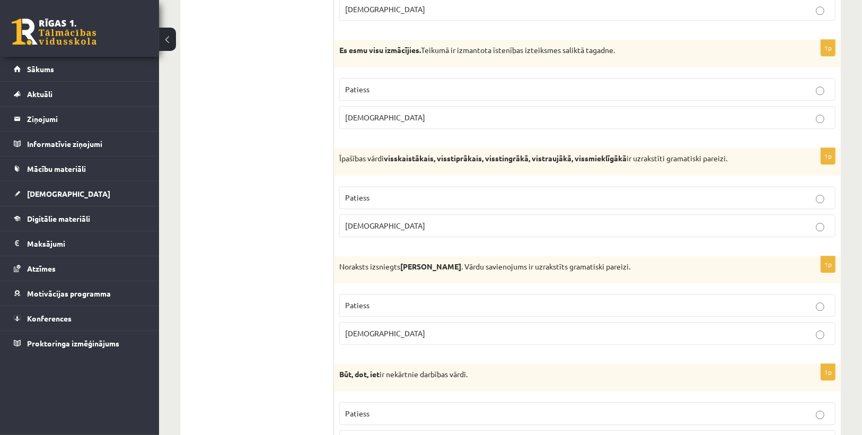
click at [454, 299] on p "Patiess" at bounding box center [587, 304] width 484 height 11
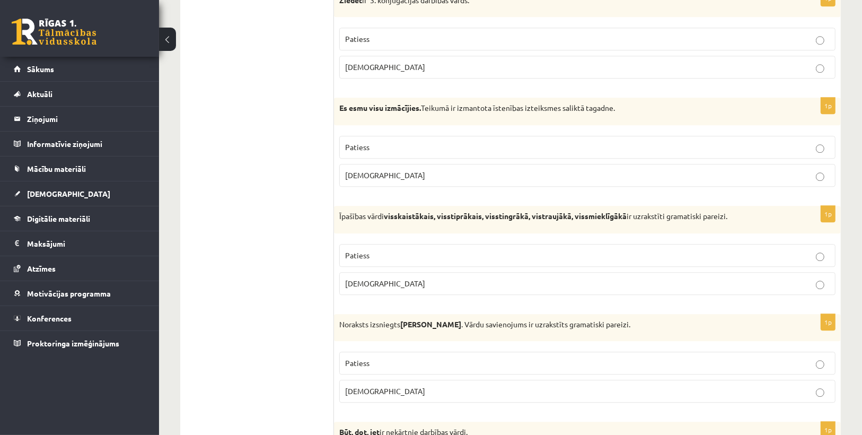
scroll to position [2467, 0]
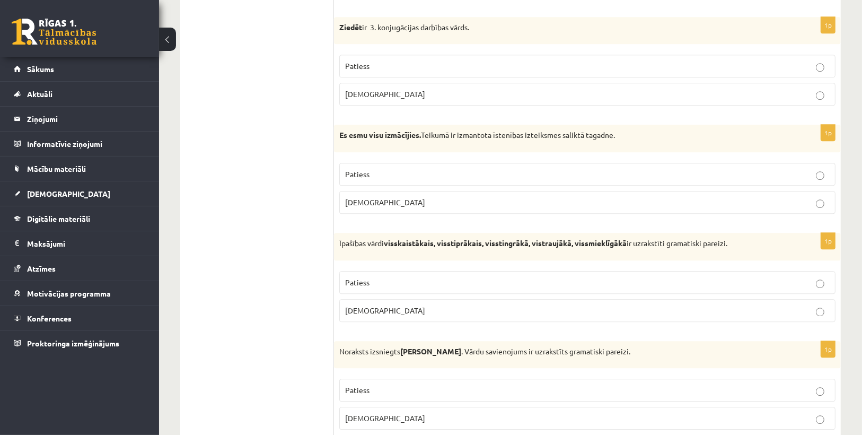
click at [652, 277] on p "Patiess" at bounding box center [587, 282] width 484 height 11
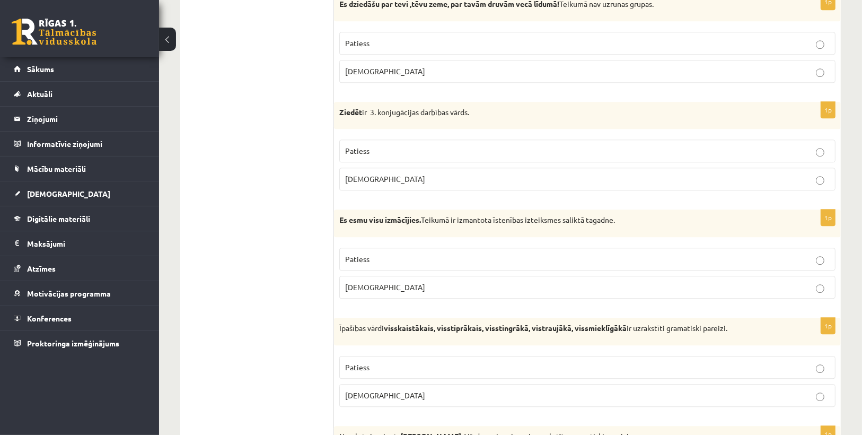
drag, startPoint x: 342, startPoint y: 202, endPoint x: 729, endPoint y: 184, distance: 387.3
copy p "s esmu visu izmācījies. Teikumā ir izmantota īstenības izteiksmes saliktā tagad…"
click at [692, 210] on div "Es esmu visu izmācījies. Teikumā ir izmantota īstenības izteiksmes saliktā taga…" at bounding box center [587, 223] width 507 height 28
click at [433, 253] on p "Patiess" at bounding box center [587, 258] width 484 height 11
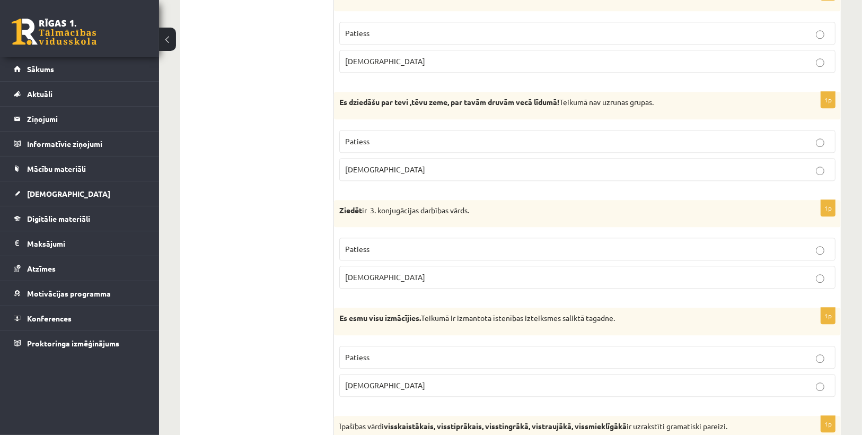
scroll to position [2255, 0]
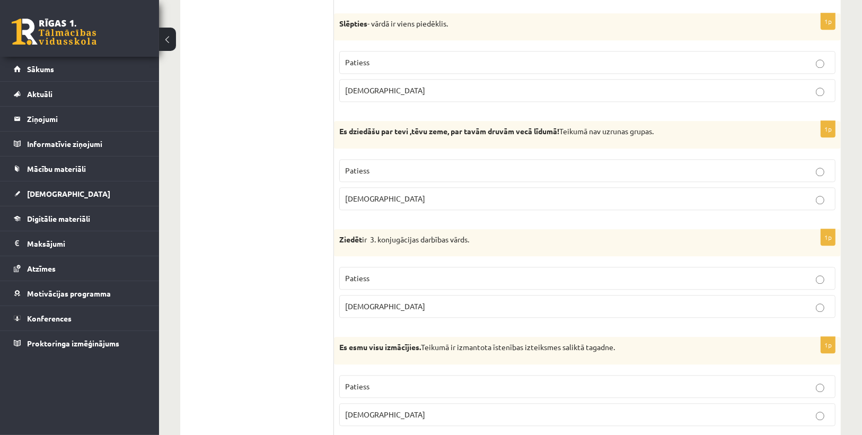
click at [533, 237] on div "Ziedēt ir 3. konjugācijas darbības vārds." at bounding box center [587, 243] width 507 height 28
drag, startPoint x: 533, startPoint y: 237, endPoint x: 515, endPoint y: 234, distance: 18.4
copy div "Izvērtējums! Apgalvojums ir patiess vai aplams? 1p Normunds Bērz, nāc, lūdzu, a…"
click at [521, 261] on fieldset "Patiess Aplams" at bounding box center [587, 290] width 496 height 59
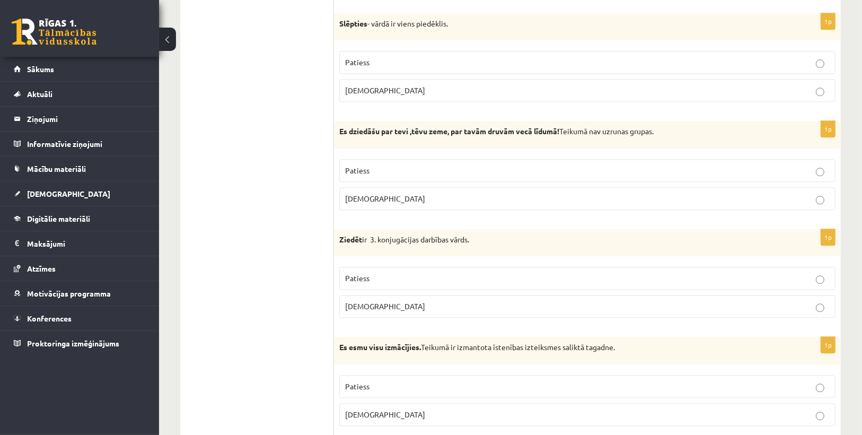
click at [569, 272] on p "Patiess" at bounding box center [587, 277] width 484 height 11
drag, startPoint x: 357, startPoint y: 175, endPoint x: 347, endPoint y: 173, distance: 9.9
click at [352, 187] on label "Aplams" at bounding box center [587, 198] width 496 height 23
click at [413, 193] on p "Aplams" at bounding box center [587, 198] width 484 height 11
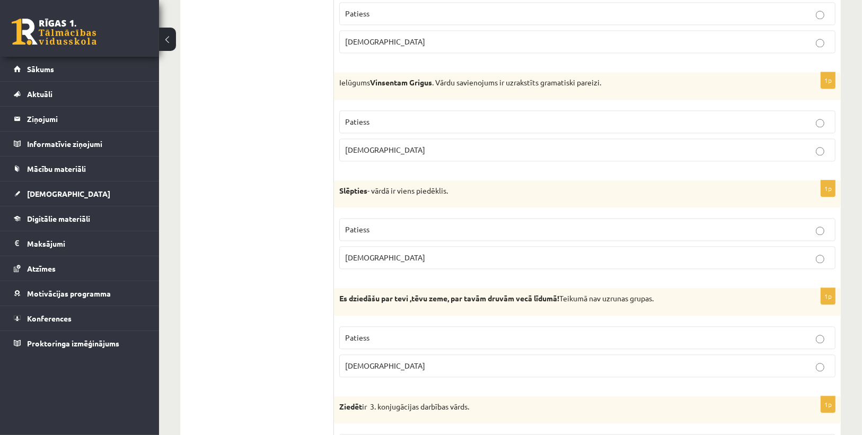
scroll to position [2085, 0]
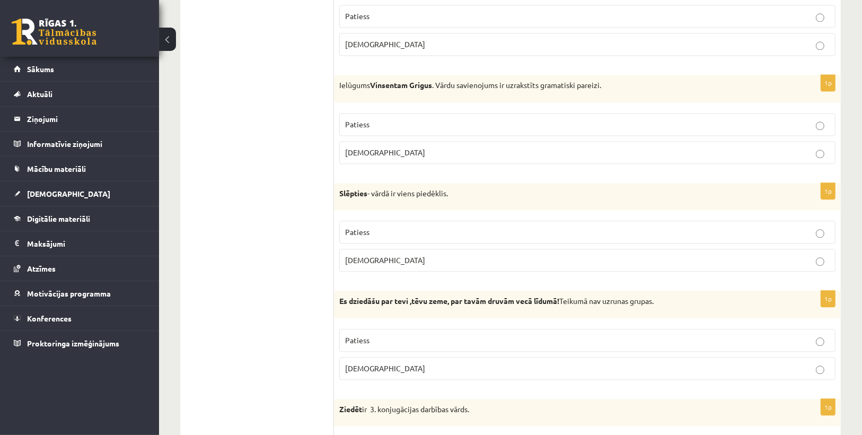
click at [418, 226] on p "Patiess" at bounding box center [587, 231] width 484 height 11
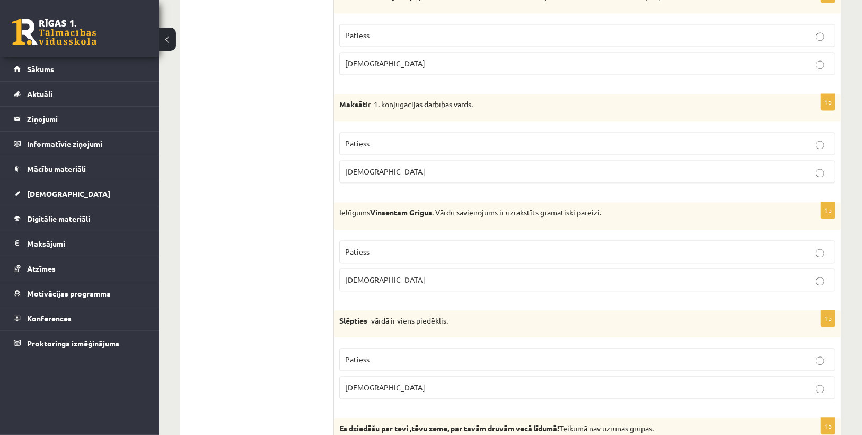
click at [426, 274] on p "Aplams" at bounding box center [587, 279] width 484 height 11
click at [406, 132] on label "Patiess" at bounding box center [587, 143] width 496 height 23
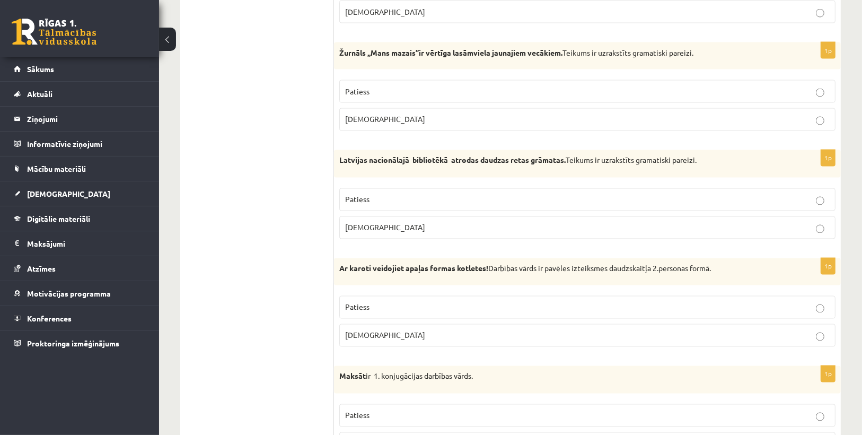
scroll to position [1703, 0]
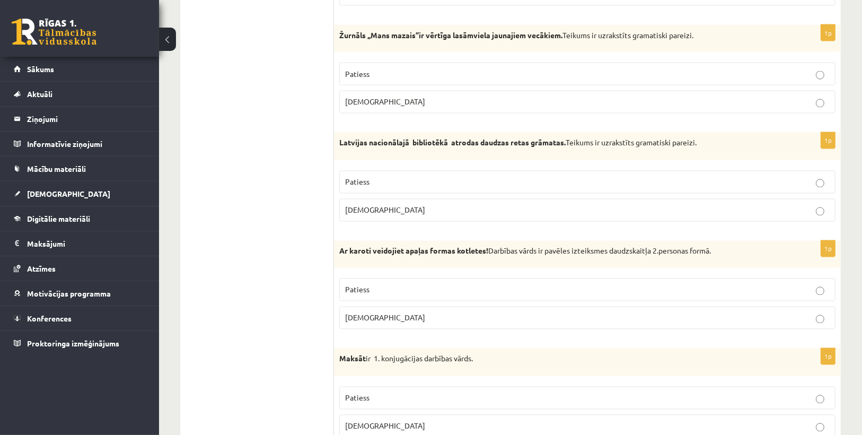
click at [394, 176] on p "Patiess" at bounding box center [587, 181] width 484 height 11
click at [527, 284] on p "Patiess" at bounding box center [587, 289] width 484 height 11
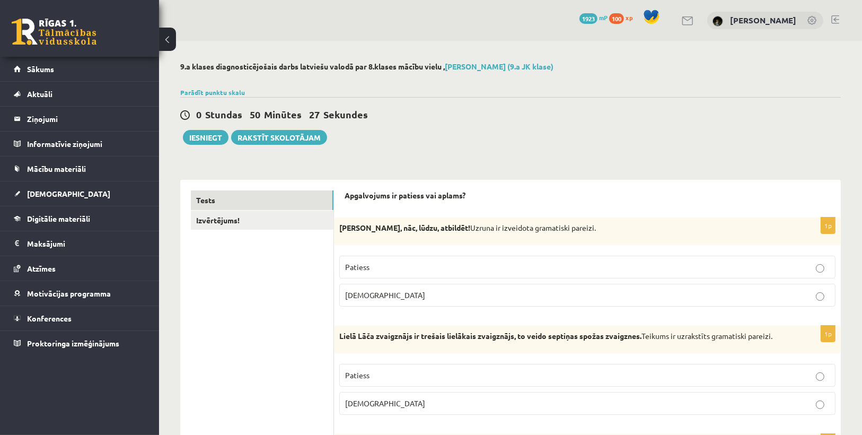
scroll to position [0, 0]
click at [276, 219] on link "Izvērtējums!" at bounding box center [262, 220] width 143 height 20
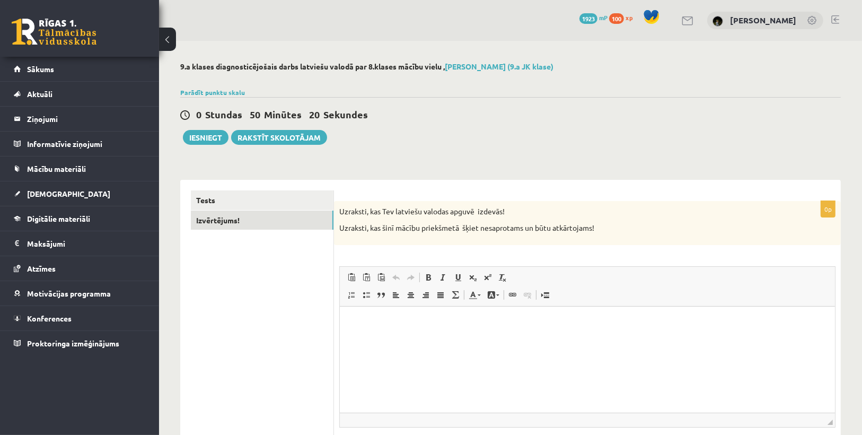
click at [496, 315] on html at bounding box center [586, 322] width 495 height 32
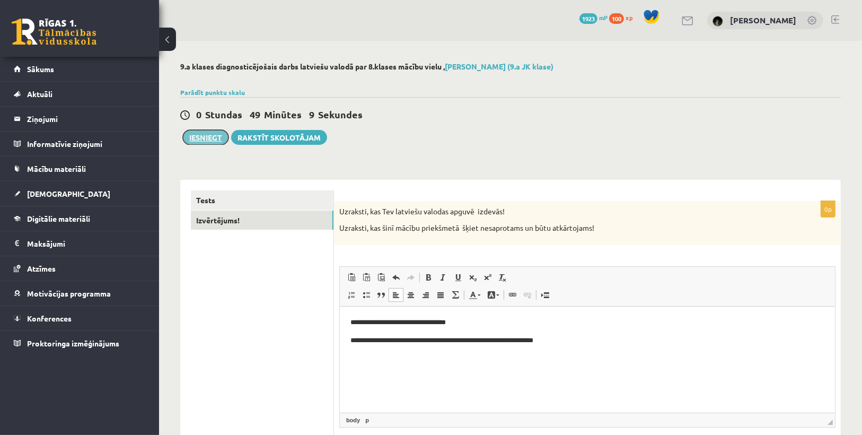
click at [192, 137] on button "Iesniegt" at bounding box center [206, 137] width 46 height 15
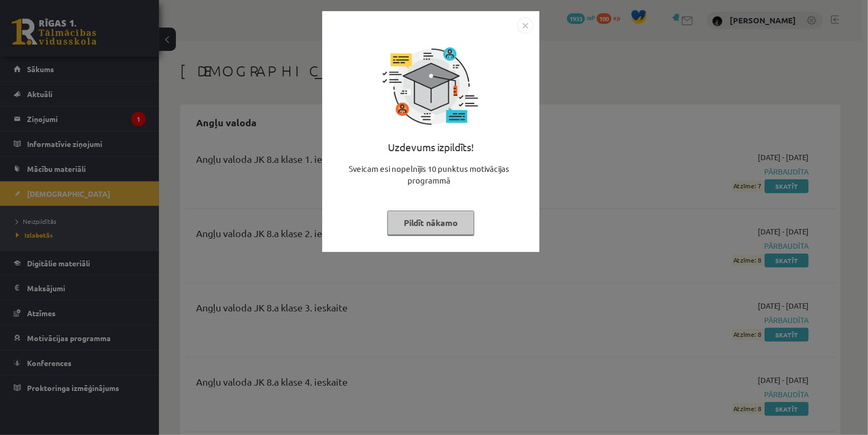
click at [436, 223] on button "Pildīt nākamo" at bounding box center [430, 222] width 87 height 24
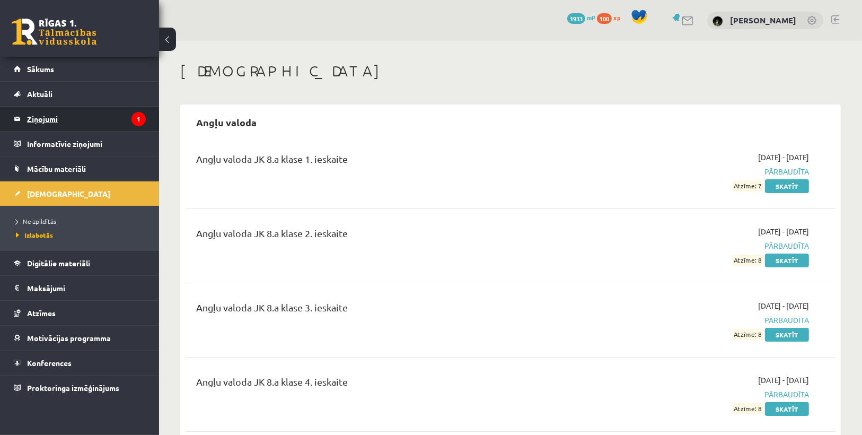
click at [104, 120] on legend "Ziņojumi 1" at bounding box center [86, 119] width 119 height 24
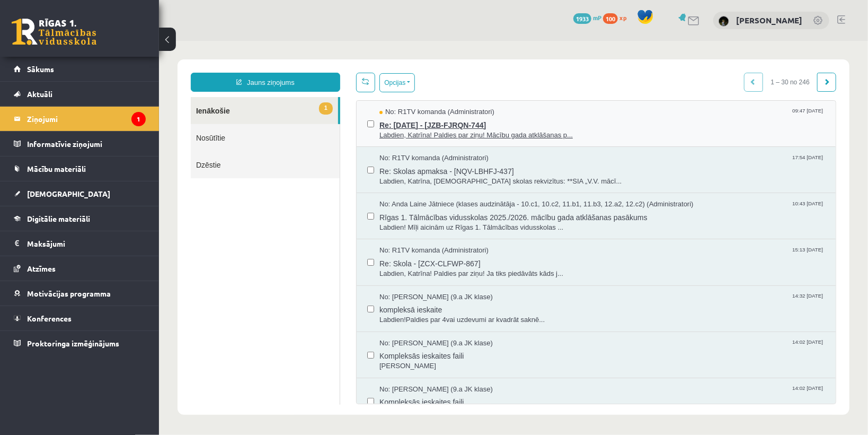
click at [420, 130] on span "Labdien, Katrīna! Paldies par ziņu! Mācību gada atklāšanas p..." at bounding box center [602, 135] width 446 height 10
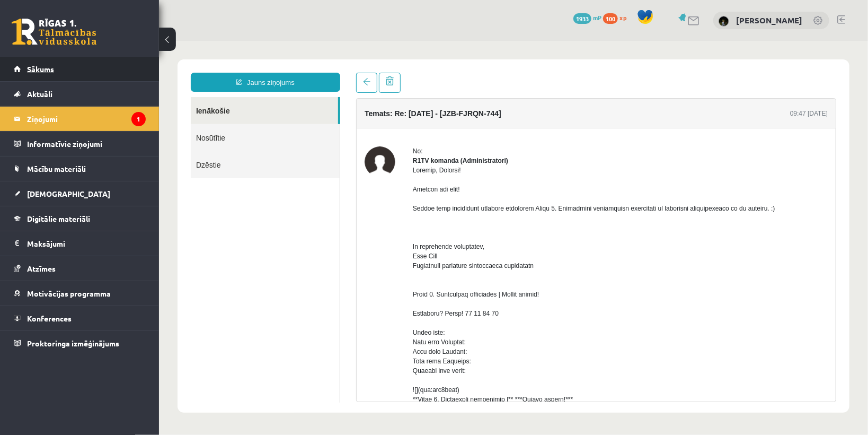
click at [122, 69] on link "Sākums" at bounding box center [80, 69] width 132 height 24
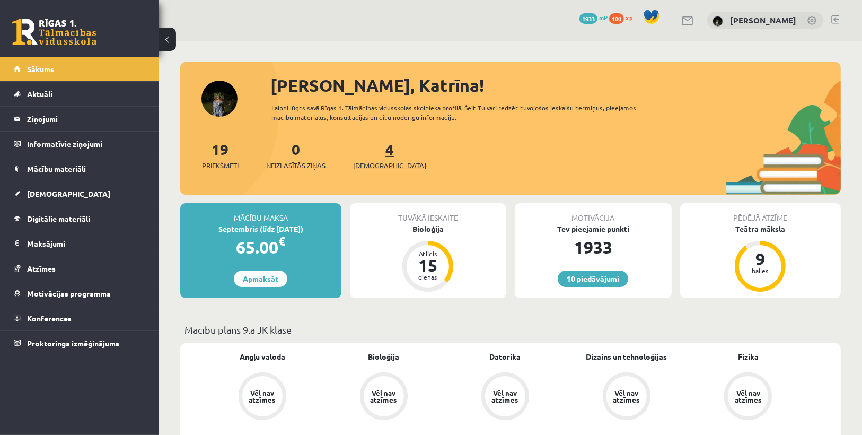
click at [378, 160] on span "[DEMOGRAPHIC_DATA]" at bounding box center [389, 165] width 73 height 11
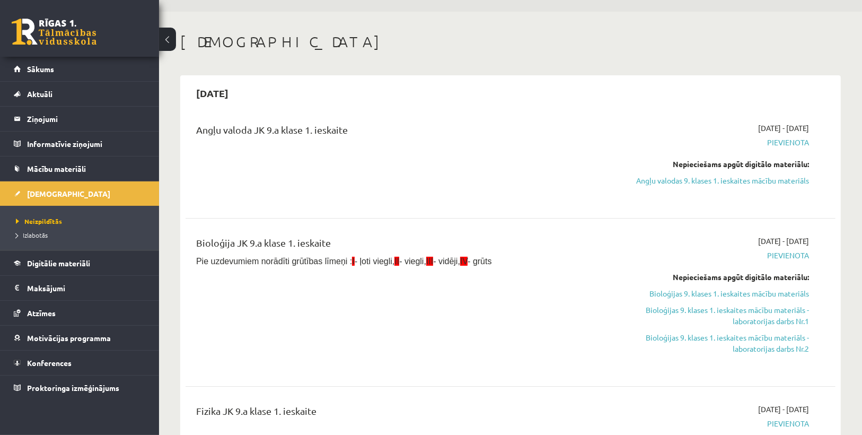
scroll to position [85, 0]
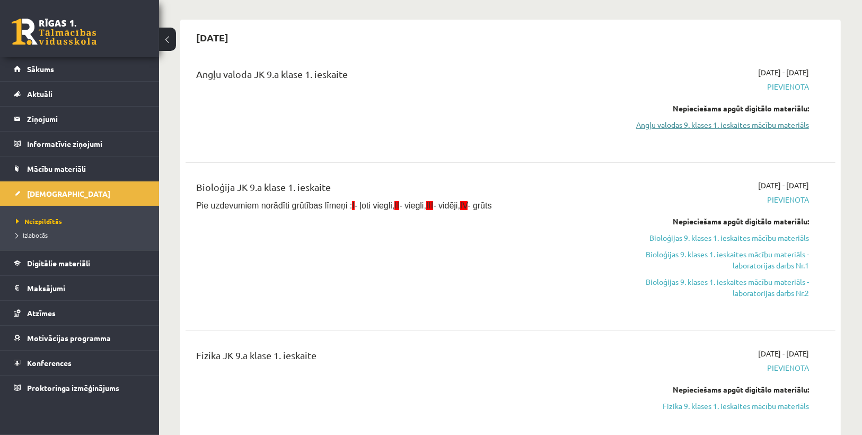
click at [650, 126] on link "Angļu valodas 9. klases 1. ieskaites mācību materiāls" at bounding box center [711, 124] width 193 height 11
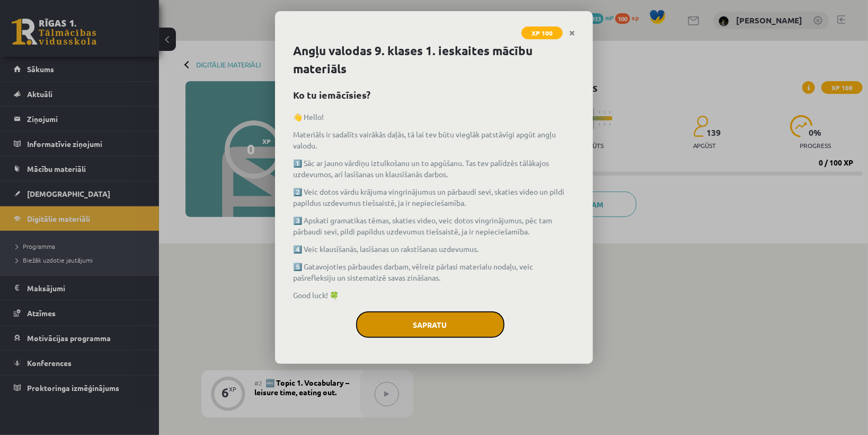
click at [484, 315] on button "Sapratu" at bounding box center [430, 324] width 148 height 26
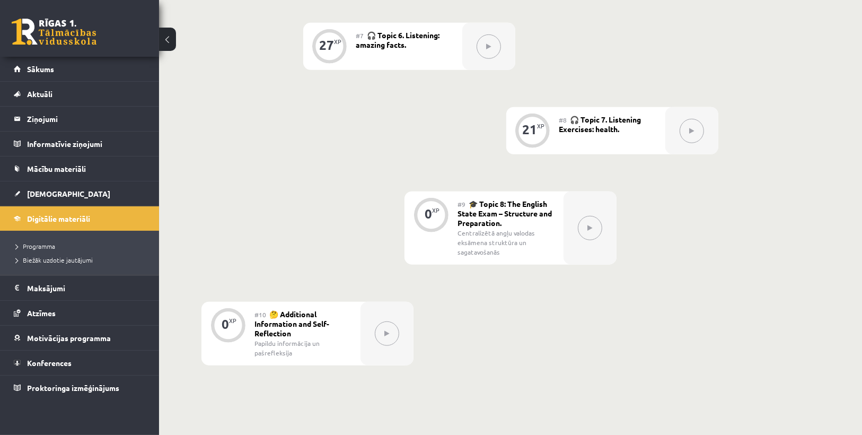
scroll to position [884, 0]
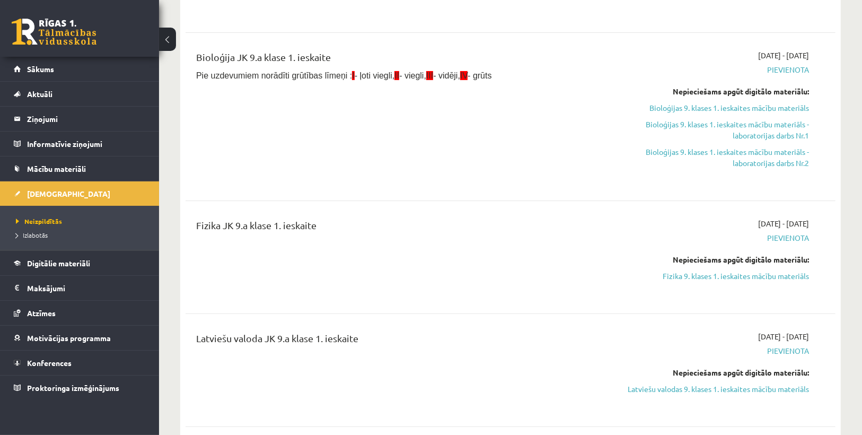
scroll to position [254, 0]
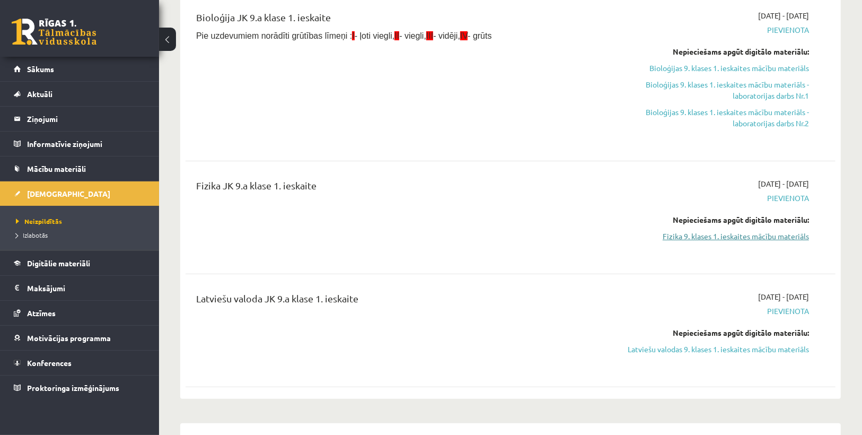
click at [686, 237] on link "Fizika 9. klases 1. ieskaites mācību materiāls" at bounding box center [711, 236] width 193 height 11
click at [712, 233] on link "Fizika 9. klases 1. ieskaites mācību materiāls" at bounding box center [711, 236] width 193 height 11
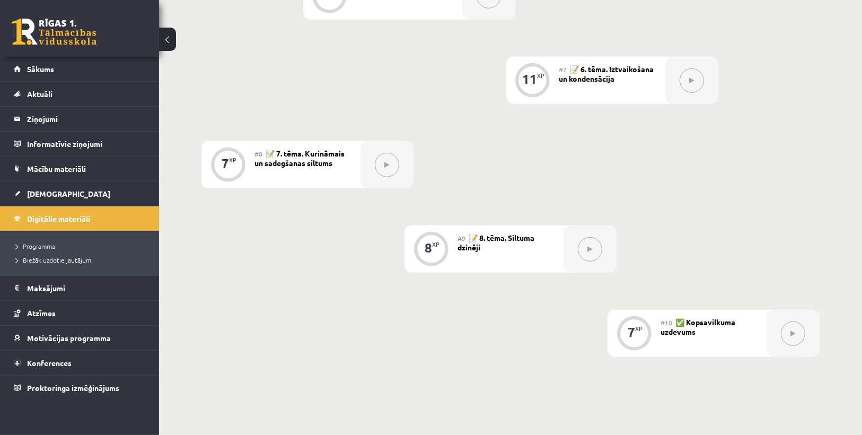
scroll to position [842, 0]
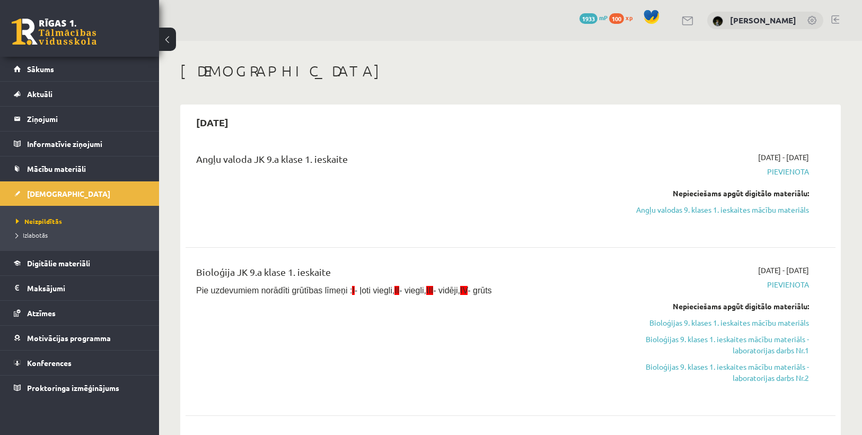
scroll to position [254, 0]
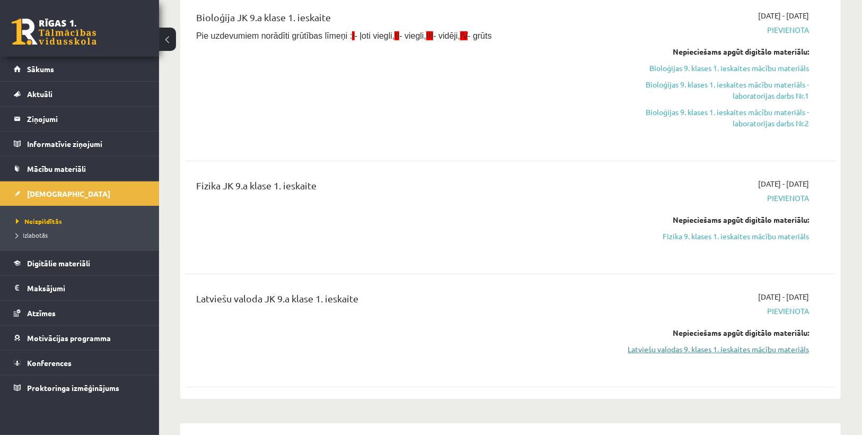
click at [682, 346] on link "Latviešu valodas 9. klases 1. ieskaites mācību materiāls" at bounding box center [711, 348] width 193 height 11
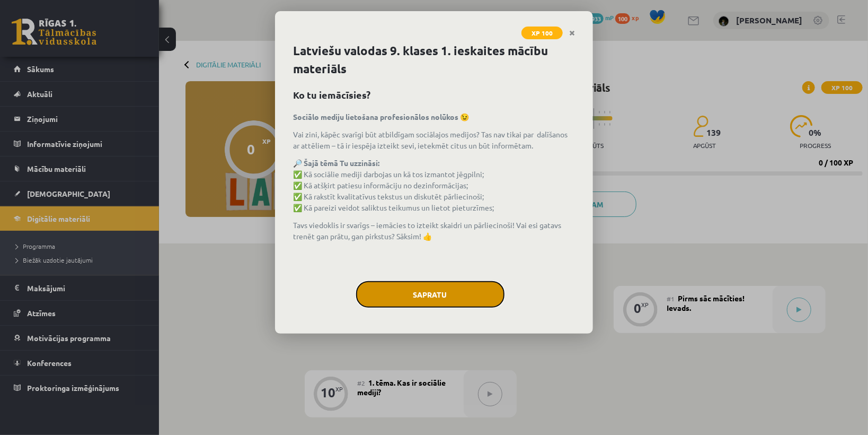
click at [473, 290] on button "Sapratu" at bounding box center [430, 294] width 148 height 26
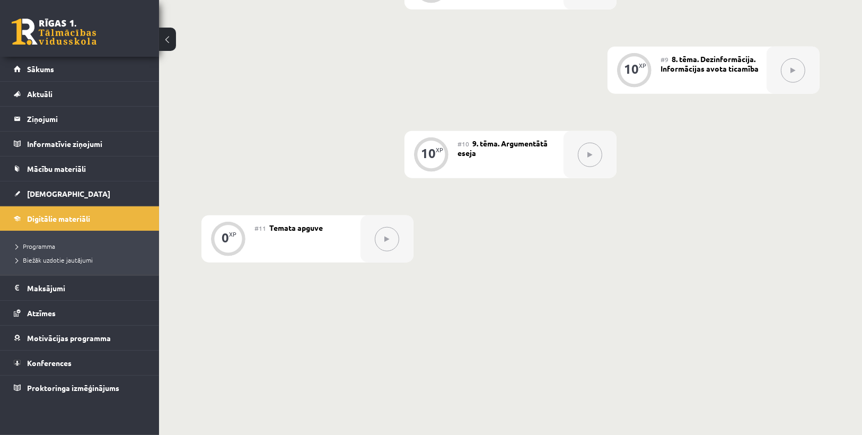
scroll to position [926, 0]
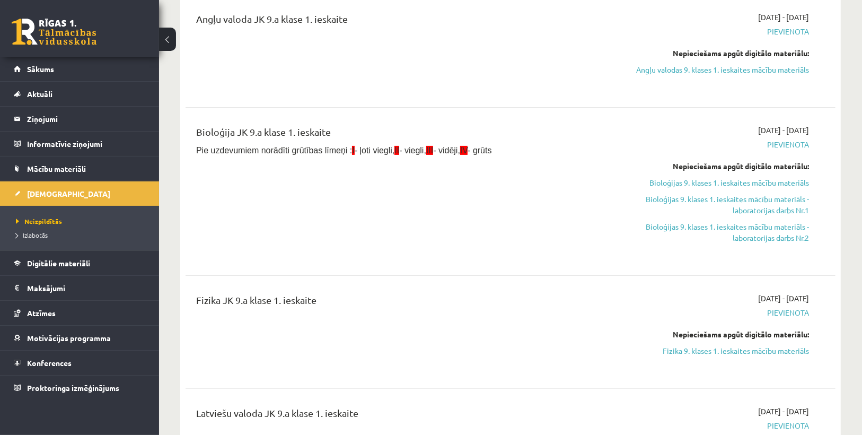
scroll to position [42, 0]
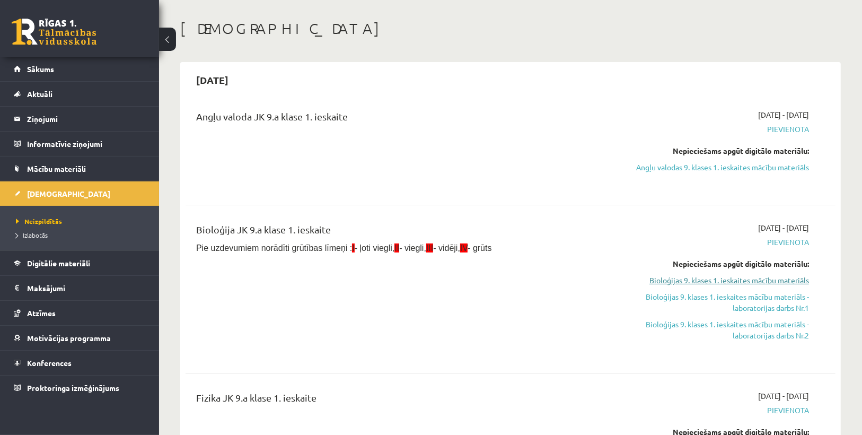
click at [683, 275] on link "Bioloģijas 9. klases 1. ieskaites mācību materiāls" at bounding box center [711, 280] width 193 height 11
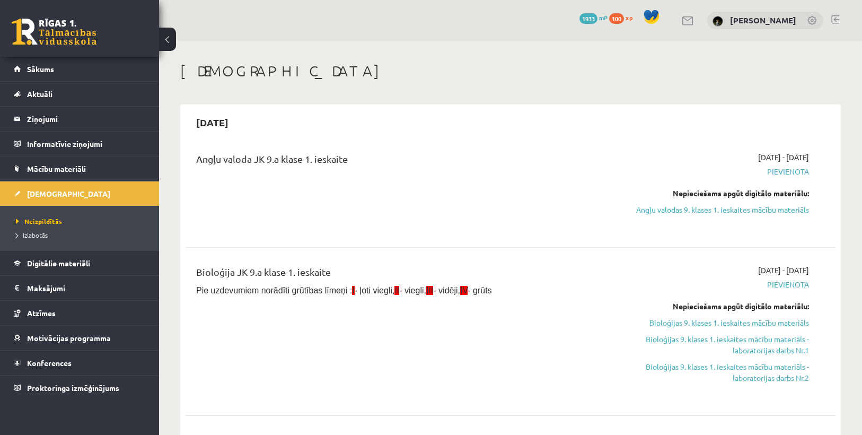
scroll to position [42, 0]
